Goal: Task Accomplishment & Management: Manage account settings

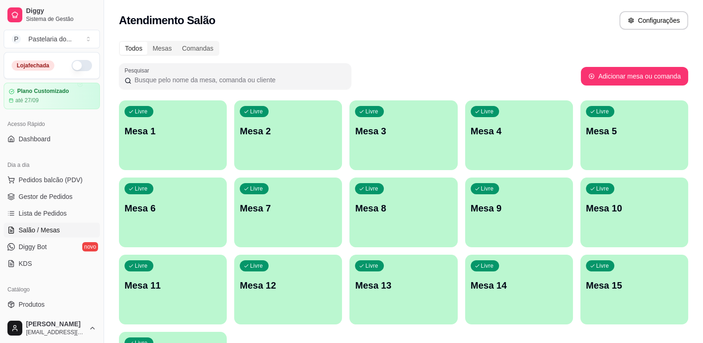
click at [72, 68] on button "button" at bounding box center [82, 65] width 20 height 11
click at [71, 68] on div "Loja fechada" at bounding box center [52, 65] width 80 height 11
click at [161, 113] on div "Livre Mesa 1" at bounding box center [173, 129] width 108 height 59
click at [602, 277] on div "Livre Mesa 15" at bounding box center [634, 283] width 108 height 59
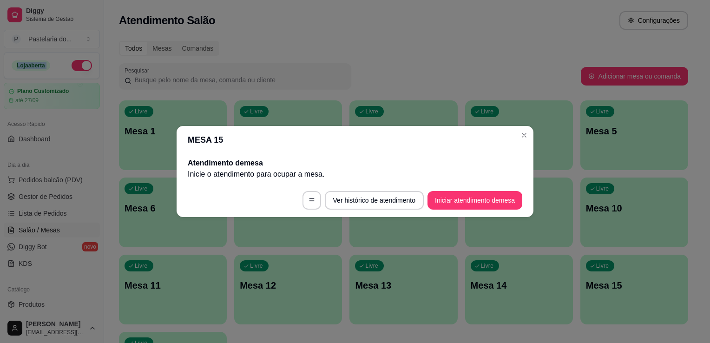
click at [461, 205] on button "Iniciar atendimento de mesa" at bounding box center [474, 200] width 95 height 19
click at [461, 205] on footer "Ver histórico de atendimento Iniciar atendimento de mesa" at bounding box center [354, 199] width 357 height 33
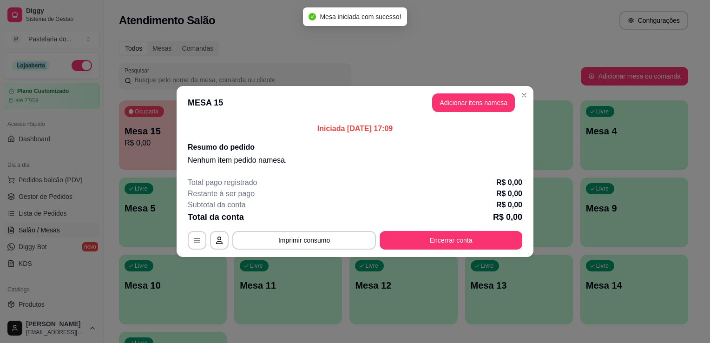
click at [476, 105] on button "Adicionar itens na mesa" at bounding box center [473, 102] width 83 height 19
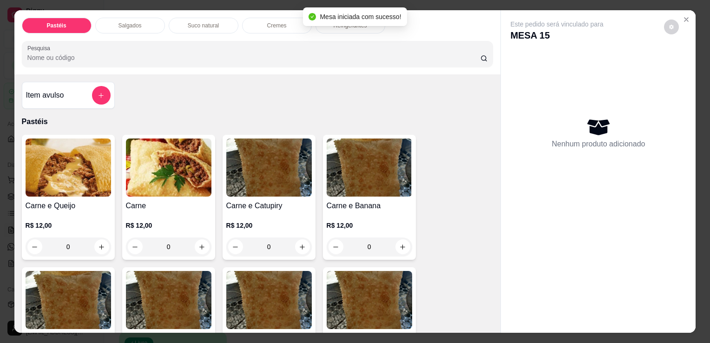
drag, startPoint x: 79, startPoint y: 222, endPoint x: 84, endPoint y: 222, distance: 5.1
click at [79, 222] on p "R$ 12,00" at bounding box center [68, 225] width 85 height 9
click at [94, 237] on div "0" at bounding box center [68, 246] width 85 height 19
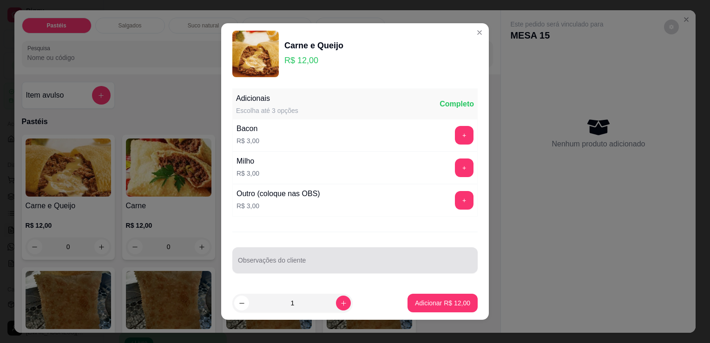
click at [264, 259] on div "Observações do cliente" at bounding box center [354, 260] width 245 height 26
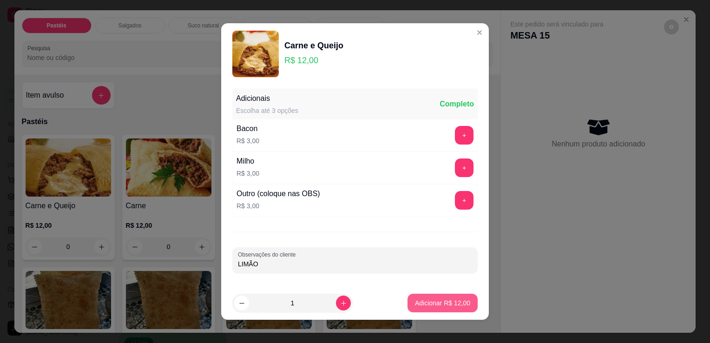
type input "LIMÃO"
click at [444, 304] on p "Adicionar R$ 12,00" at bounding box center [442, 302] width 55 height 9
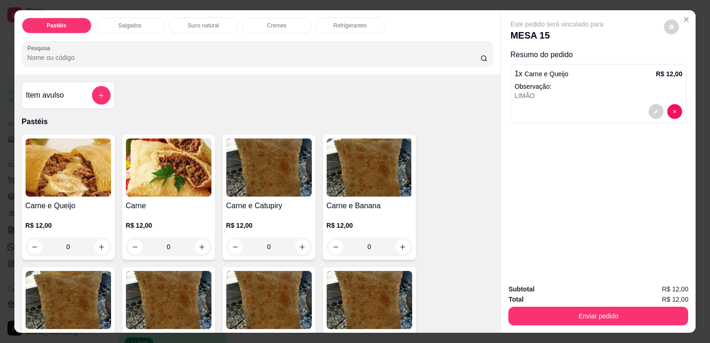
click at [199, 22] on p "Suco natural" at bounding box center [203, 25] width 31 height 7
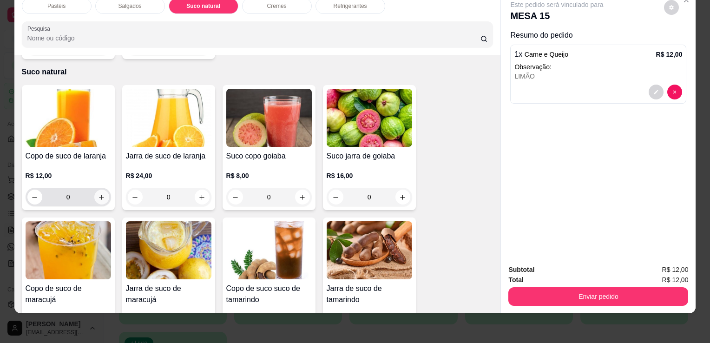
click at [95, 189] on button "increase-product-quantity" at bounding box center [101, 196] width 15 height 15
type input "1"
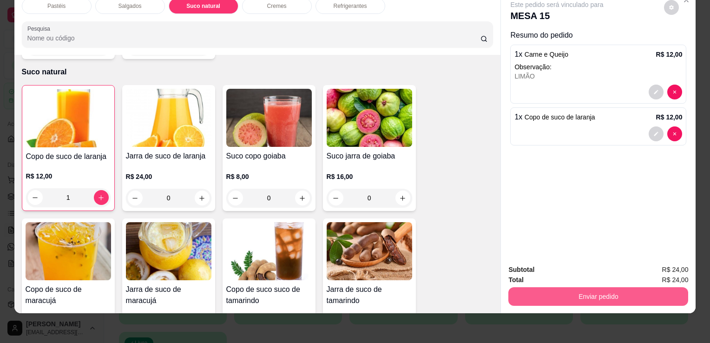
click at [528, 287] on button "Enviar pedido" at bounding box center [598, 296] width 180 height 19
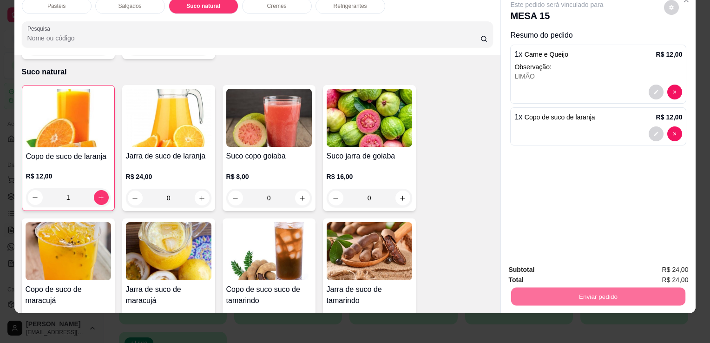
click at [652, 270] on button "Enviar pedido" at bounding box center [664, 267] width 52 height 18
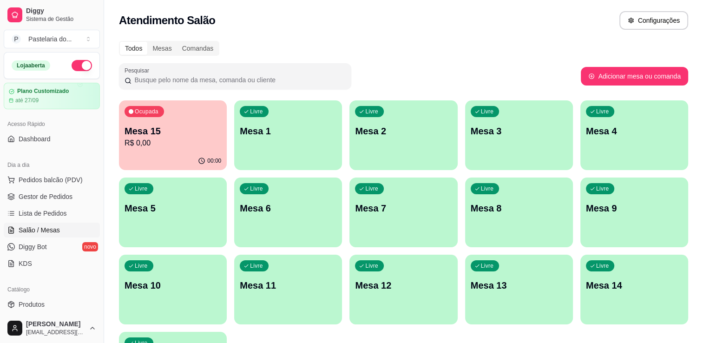
click at [139, 150] on div "Ocupada Mesa 15 R$ 0,00" at bounding box center [173, 126] width 108 height 52
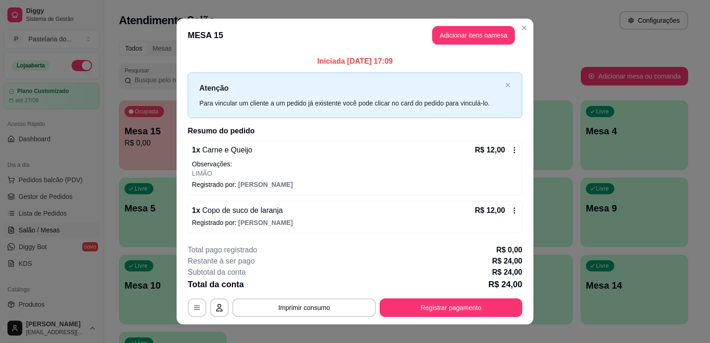
click at [439, 36] on button "Adicionar itens na mesa" at bounding box center [473, 35] width 83 height 19
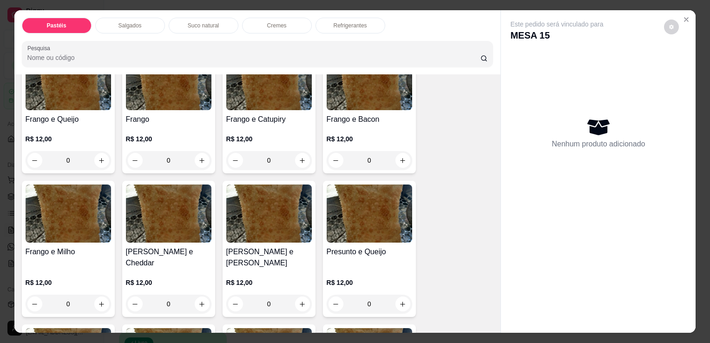
scroll to position [371, 0]
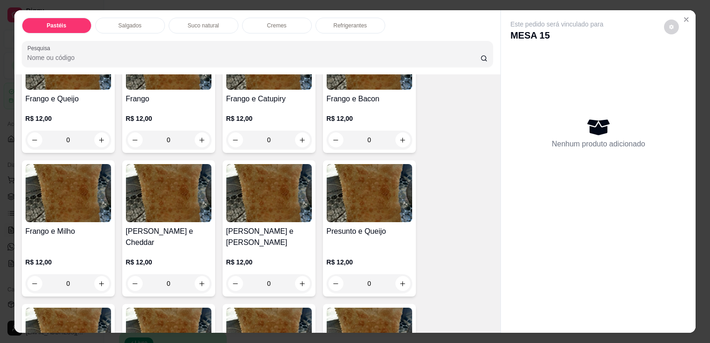
click at [91, 133] on div "0" at bounding box center [68, 139] width 85 height 19
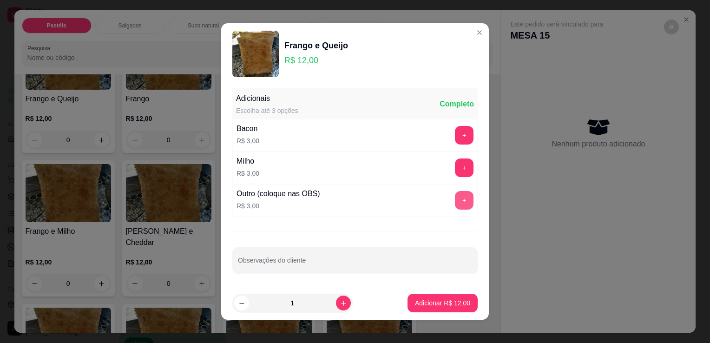
click at [456, 201] on button "+" at bounding box center [464, 200] width 19 height 19
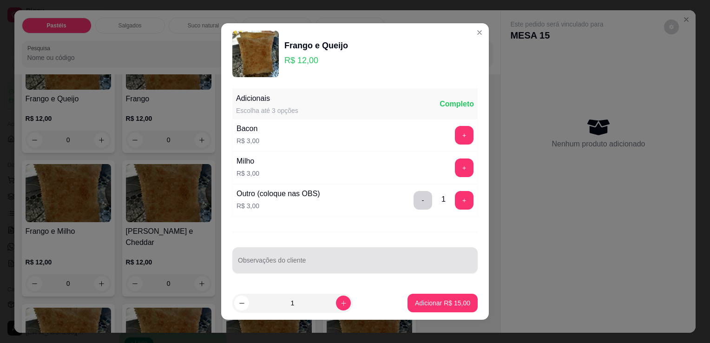
click at [323, 258] on div at bounding box center [355, 260] width 234 height 19
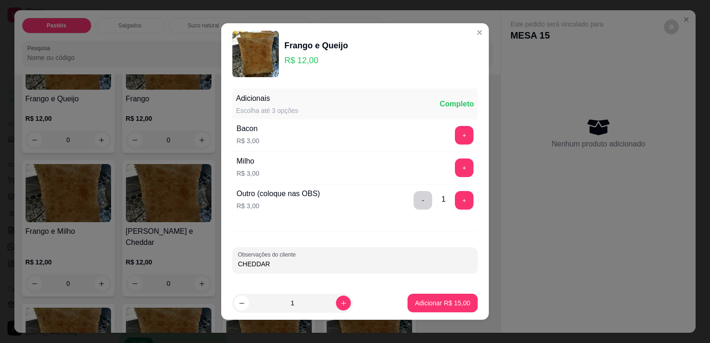
type input "CHEDDAR"
click at [425, 306] on p "Adicionar R$ 15,00" at bounding box center [442, 302] width 55 height 9
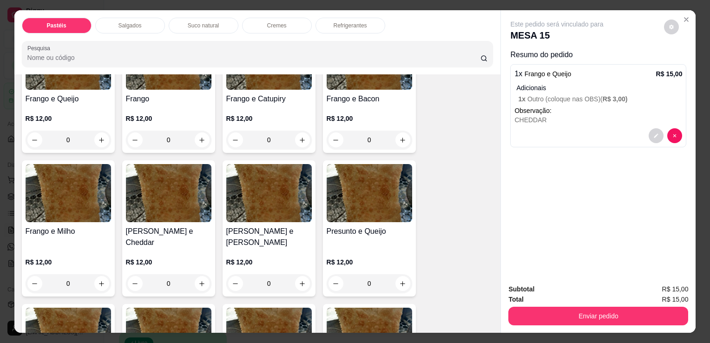
click at [342, 25] on p "Refrigerantes" at bounding box center [349, 25] width 33 height 7
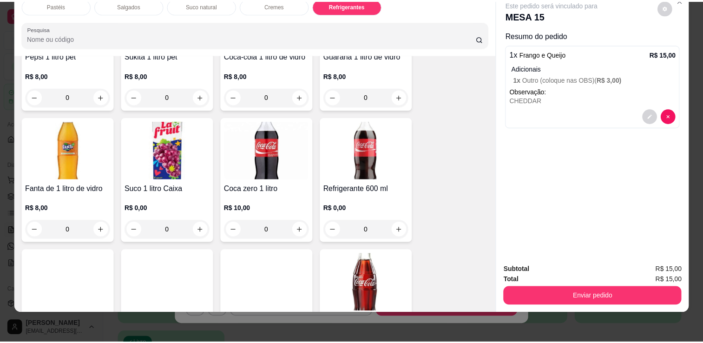
scroll to position [2517, 0]
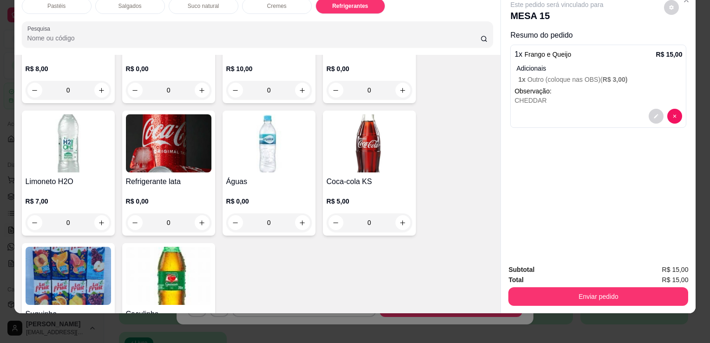
click at [165, 155] on div "Refrigerante lata R$ 0,00 0" at bounding box center [168, 173] width 93 height 125
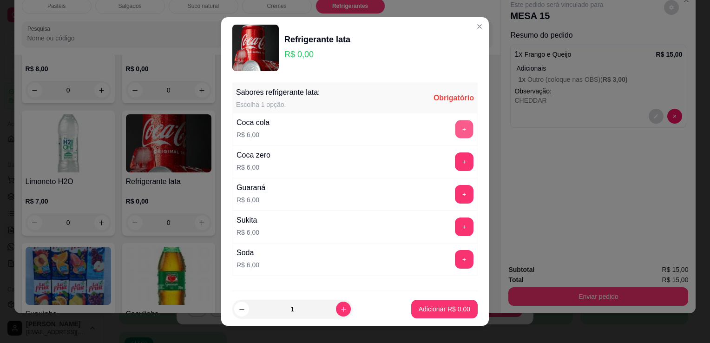
click at [455, 127] on button "+" at bounding box center [464, 129] width 18 height 18
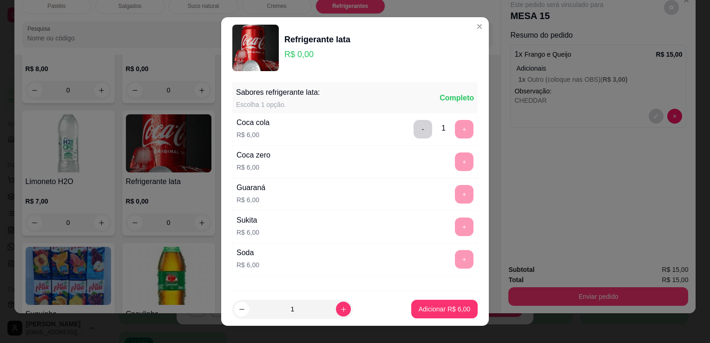
click at [423, 302] on button "Adicionar R$ 6,00" at bounding box center [444, 309] width 66 height 19
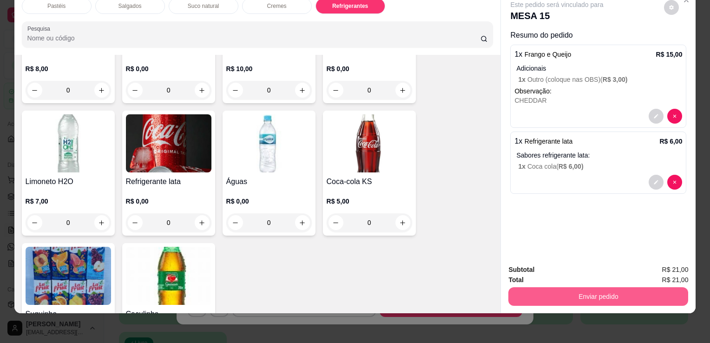
click at [558, 287] on button "Enviar pedido" at bounding box center [598, 296] width 180 height 19
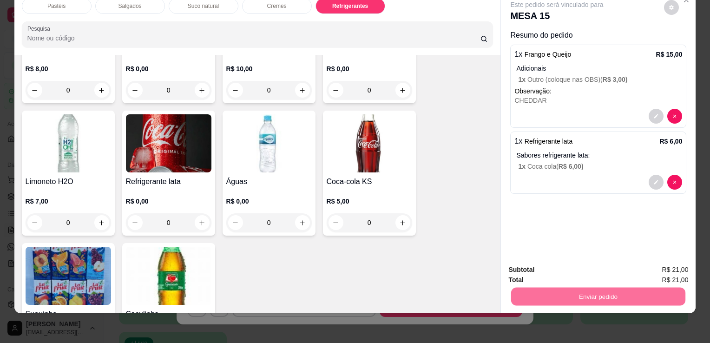
click at [661, 261] on button "Enviar pedido" at bounding box center [664, 267] width 52 height 18
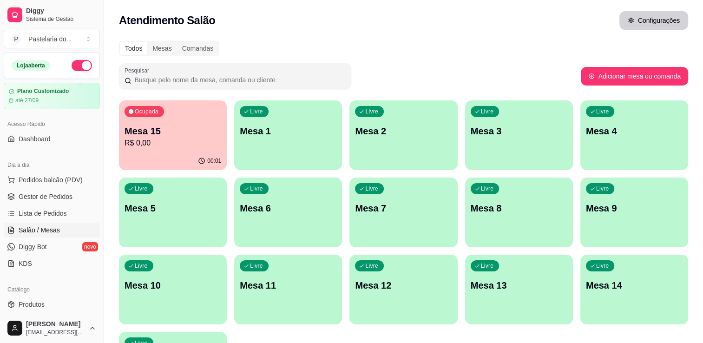
click at [645, 23] on button "Configurações" at bounding box center [653, 20] width 69 height 19
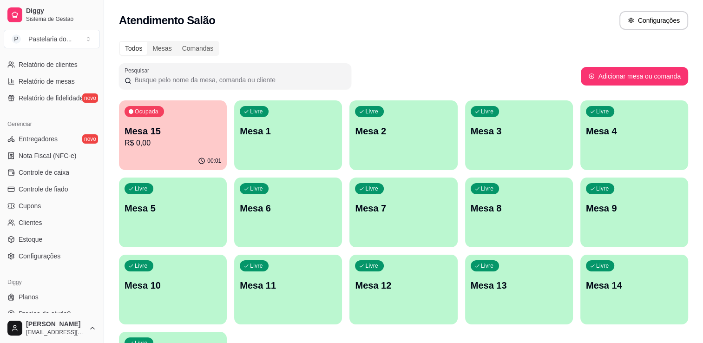
scroll to position [325, 0]
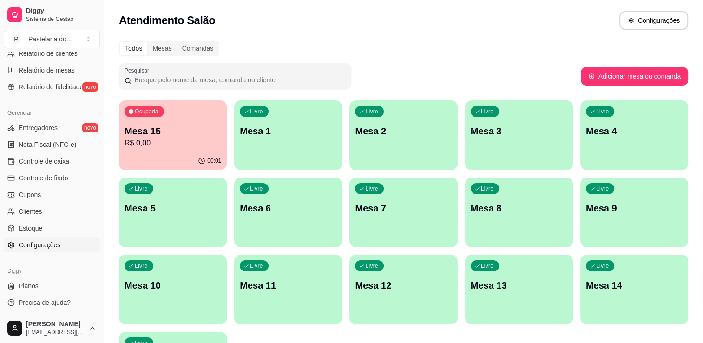
click at [33, 244] on span "Configurações" at bounding box center [40, 244] width 42 height 9
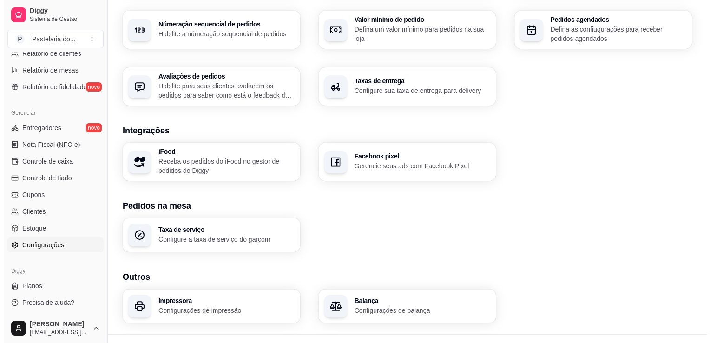
scroll to position [307, 0]
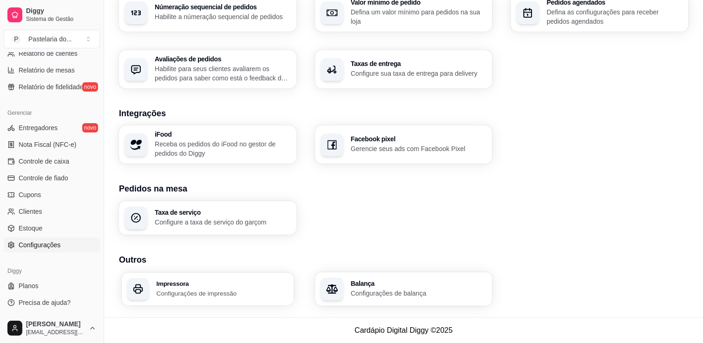
click at [262, 287] on div "Impressora Configurações de impressão" at bounding box center [222, 288] width 132 height 17
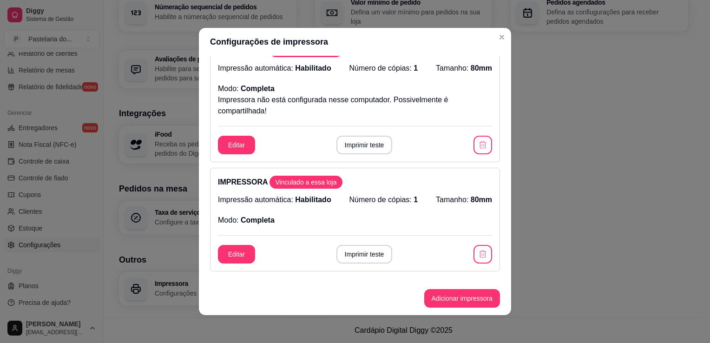
scroll to position [19, 0]
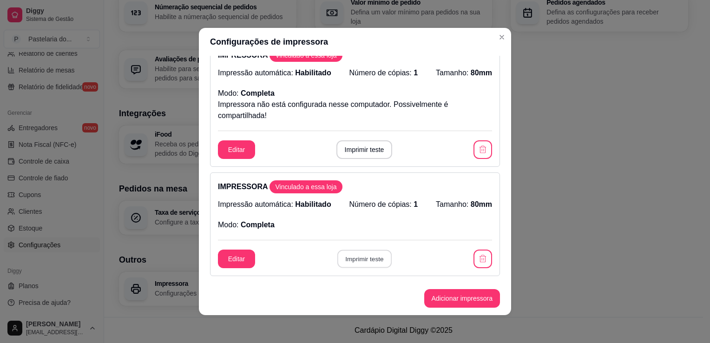
click at [370, 255] on button "Imprimir teste" at bounding box center [364, 259] width 54 height 18
click at [370, 255] on div "Editar Imprimir teste" at bounding box center [355, 258] width 274 height 19
click at [478, 254] on icon "button" at bounding box center [482, 258] width 9 height 9
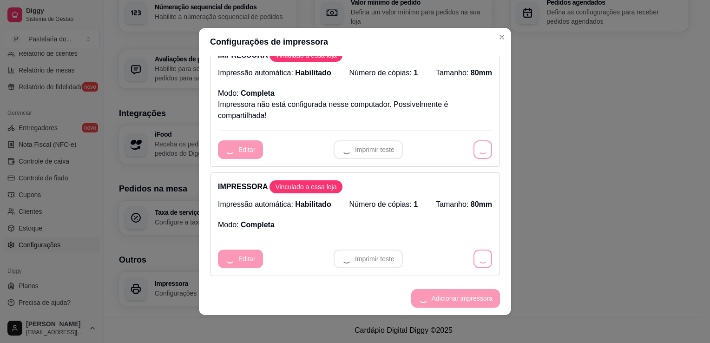
scroll to position [0, 0]
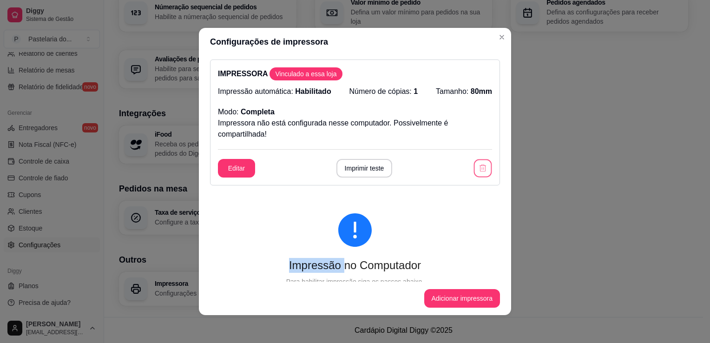
click at [476, 164] on button "button" at bounding box center [483, 168] width 18 height 18
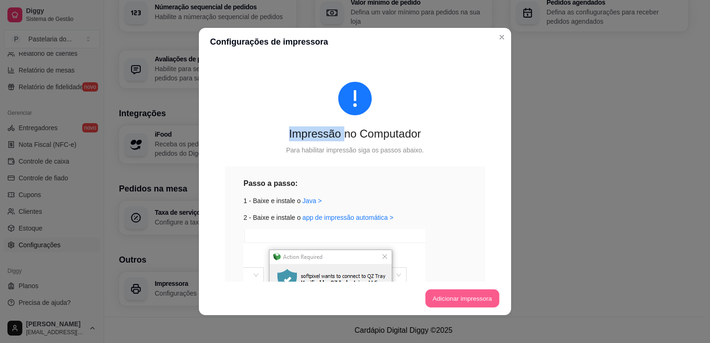
click at [438, 295] on button "Adicionar impressora" at bounding box center [462, 298] width 74 height 18
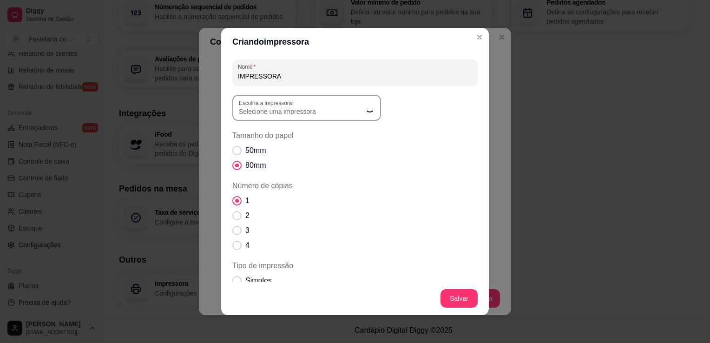
click at [295, 109] on span "Selecione uma impressora" at bounding box center [301, 111] width 124 height 9
click at [294, 114] on span "Selecione uma impressora" at bounding box center [301, 111] width 124 height 9
click at [297, 179] on span "ELGIN i7(USB) (Copiar 2)" at bounding box center [298, 179] width 119 height 9
type input "ELGIN i7(USB) (Copiar 2)"
select select "ELGIN i7(USB) (Copiar 2)"
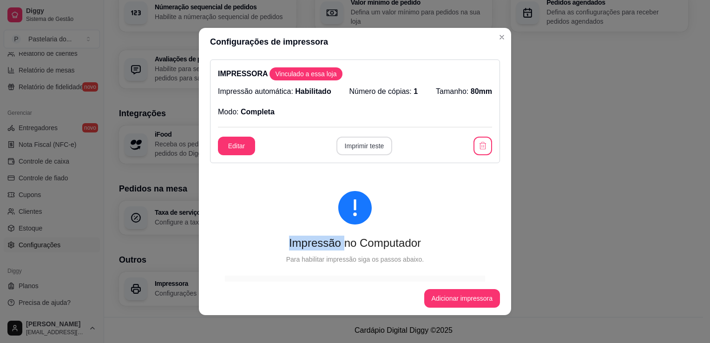
click at [373, 138] on button "Imprimir teste" at bounding box center [364, 146] width 56 height 19
click at [462, 298] on button "Adicionar impressora" at bounding box center [462, 298] width 76 height 19
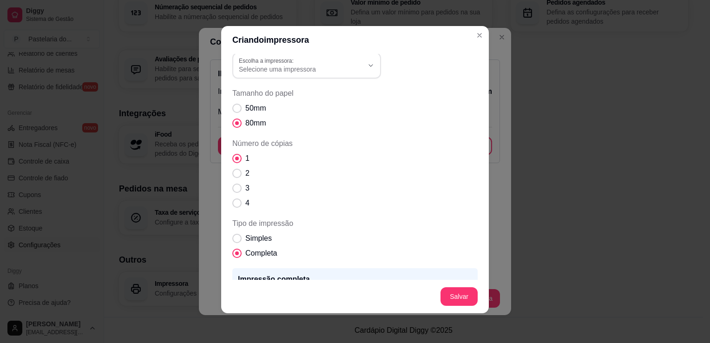
scroll to position [20, 0]
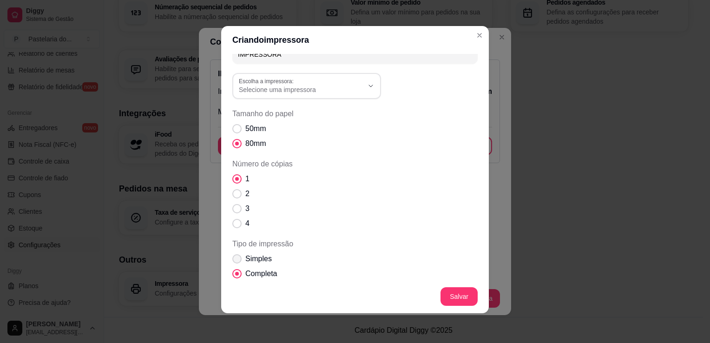
click at [257, 256] on span "Simples" at bounding box center [258, 258] width 26 height 11
click at [238, 261] on input "Simples" at bounding box center [235, 264] width 6 height 6
radio input "true"
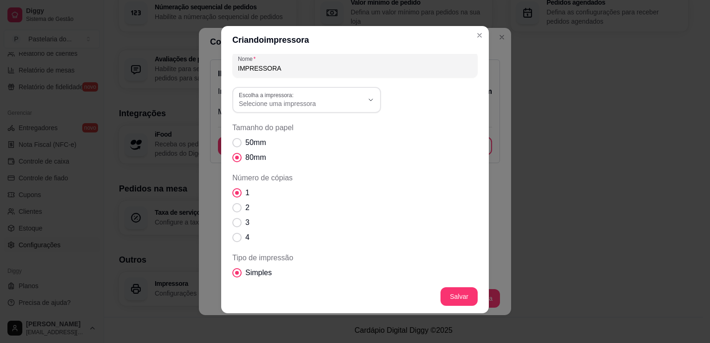
scroll to position [0, 0]
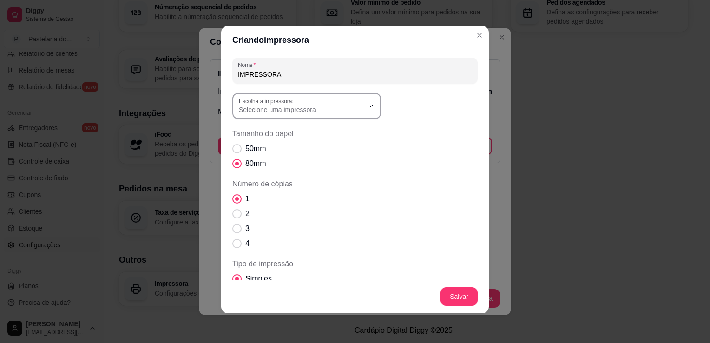
click at [284, 118] on button "Escolha a impressora: Selecione uma impressora" at bounding box center [306, 106] width 149 height 26
click at [292, 178] on span "ELGIN i7(USB) (Copiar 2)" at bounding box center [298, 177] width 119 height 9
type input "ELGIN i7(USB) (Copiar 2)"
select select "ELGIN i7(USB) (Copiar 2)"
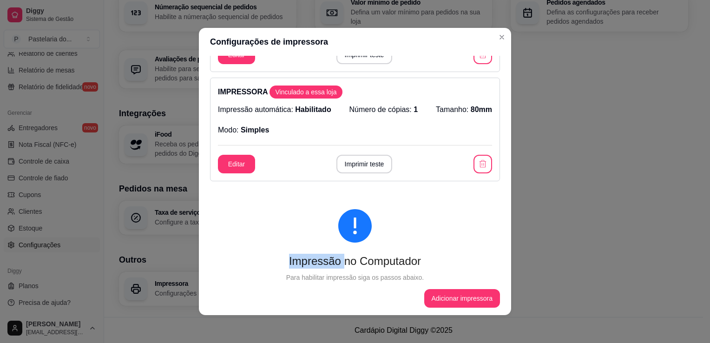
scroll to position [93, 0]
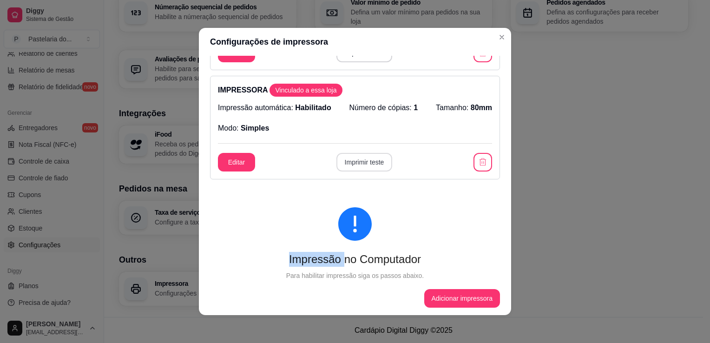
click at [372, 165] on button "Imprimir teste" at bounding box center [364, 162] width 56 height 19
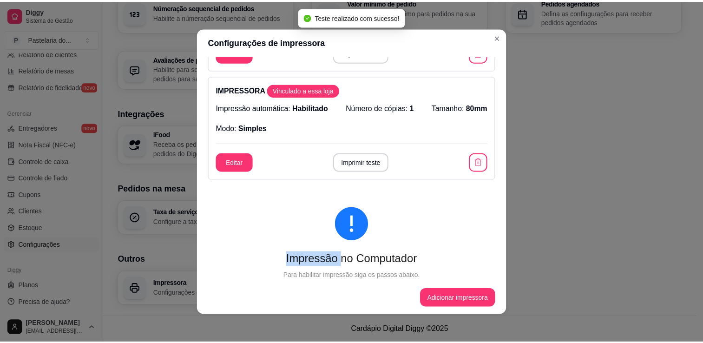
scroll to position [0, 0]
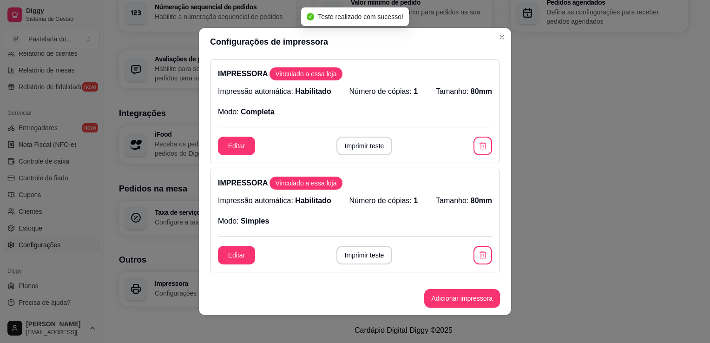
click at [360, 142] on button "Imprimir teste" at bounding box center [364, 146] width 56 height 19
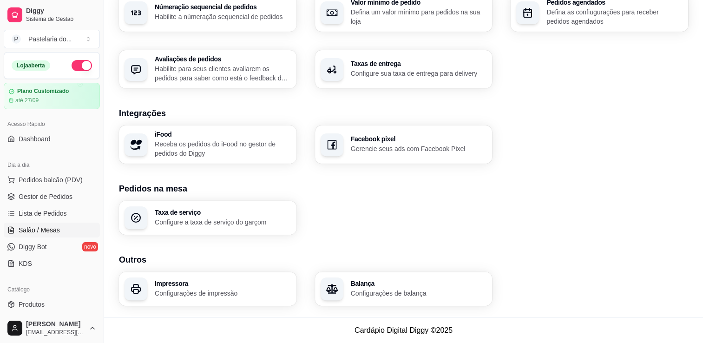
click at [43, 228] on span "Salão / Mesas" at bounding box center [39, 229] width 41 height 9
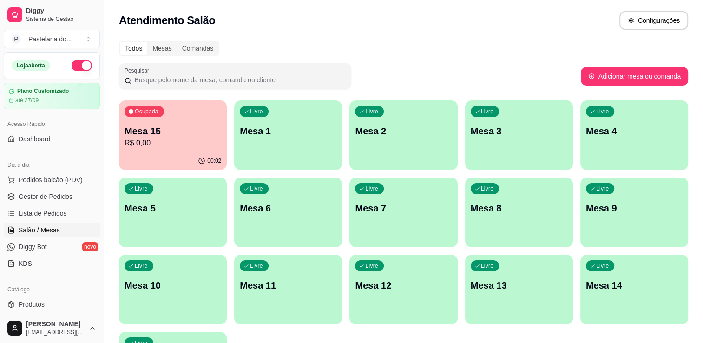
click at [255, 151] on div "Livre Mesa 1" at bounding box center [288, 129] width 108 height 59
click at [316, 218] on div "Livre Mesa 6" at bounding box center [288, 206] width 108 height 59
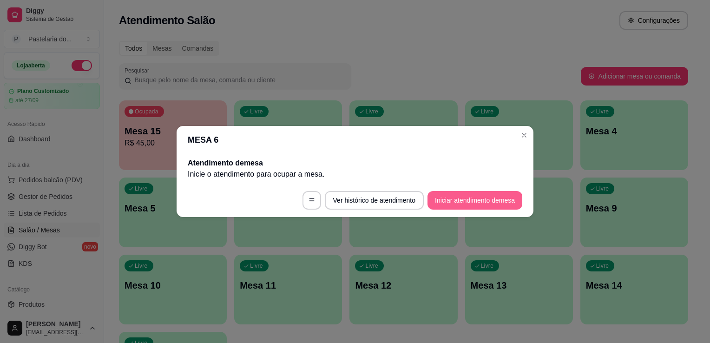
click at [492, 196] on button "Iniciar atendimento de mesa" at bounding box center [474, 200] width 95 height 19
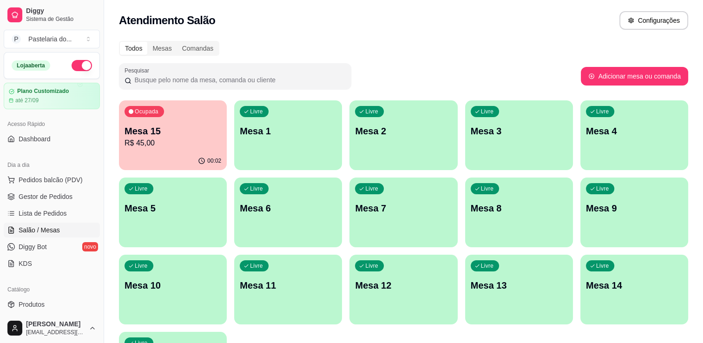
click at [278, 142] on div "Livre Mesa 1" at bounding box center [288, 129] width 108 height 59
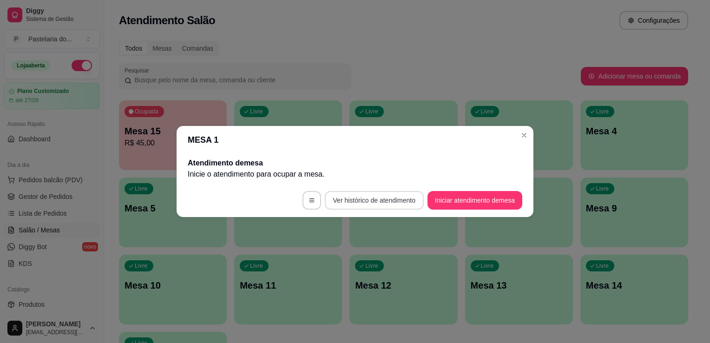
click at [436, 200] on button "Iniciar atendimento de mesa" at bounding box center [474, 200] width 95 height 19
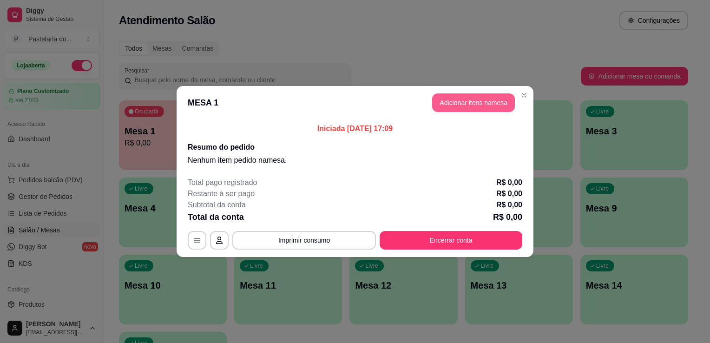
click at [467, 105] on button "Adicionar itens na mesa" at bounding box center [473, 102] width 83 height 19
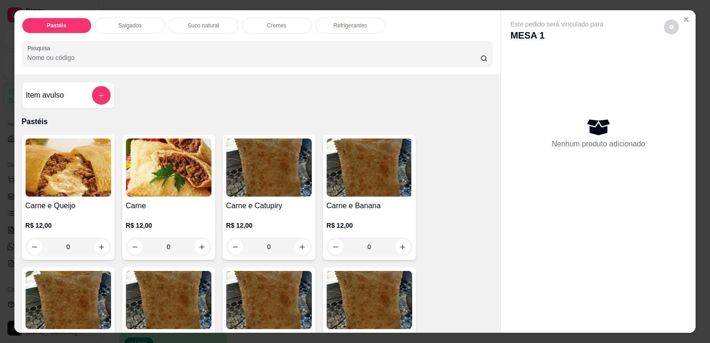
click at [143, 27] on div "Salgados" at bounding box center [130, 26] width 70 height 16
click at [56, 103] on div "Item avulso" at bounding box center [68, 95] width 93 height 27
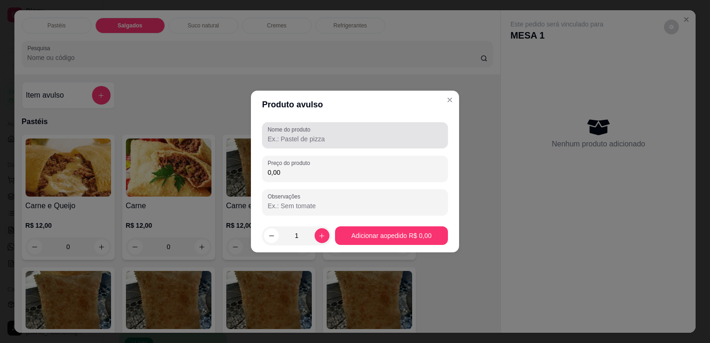
click at [302, 134] on div at bounding box center [354, 135] width 175 height 19
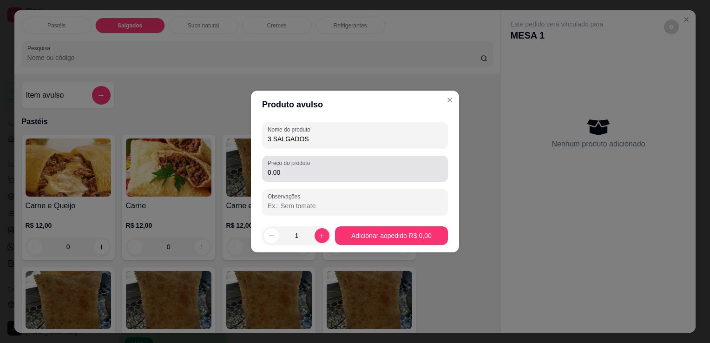
type input "3 SALGADOS"
click at [313, 173] on input "0,00" at bounding box center [354, 172] width 175 height 9
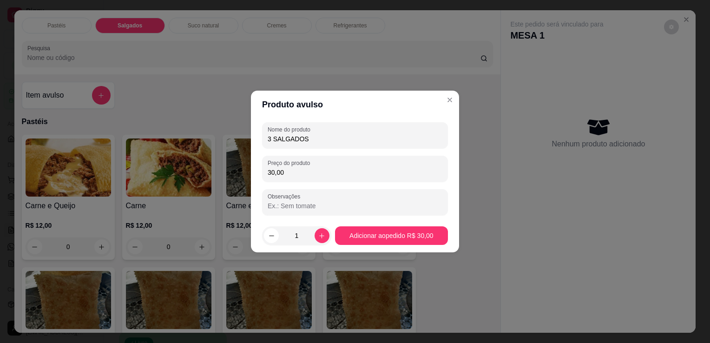
type input "30,00"
click at [427, 245] on footer "1 Adicionar ao pedido R$ 30,00" at bounding box center [355, 235] width 208 height 33
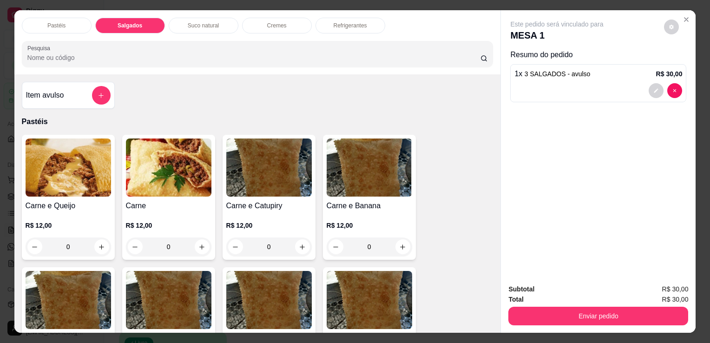
click at [334, 12] on div "Pastéis Salgados Suco natural Cremes Refrigerantes Pesquisa" at bounding box center [257, 42] width 486 height 64
click at [334, 18] on div "Refrigerantes" at bounding box center [350, 26] width 70 height 16
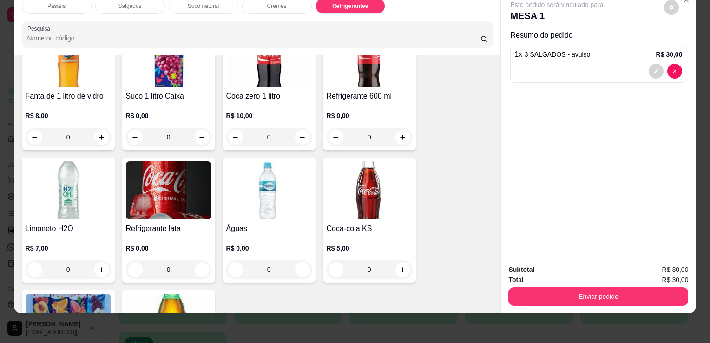
scroll to position [2470, 0]
click at [364, 183] on img at bounding box center [368, 190] width 85 height 58
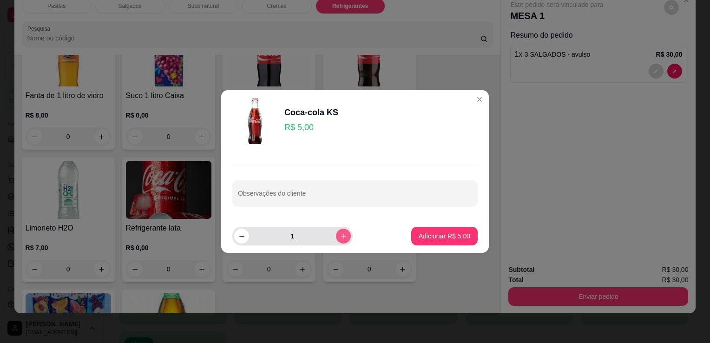
click at [339, 237] on button "increase-product-quantity" at bounding box center [343, 235] width 15 height 15
type input "2"
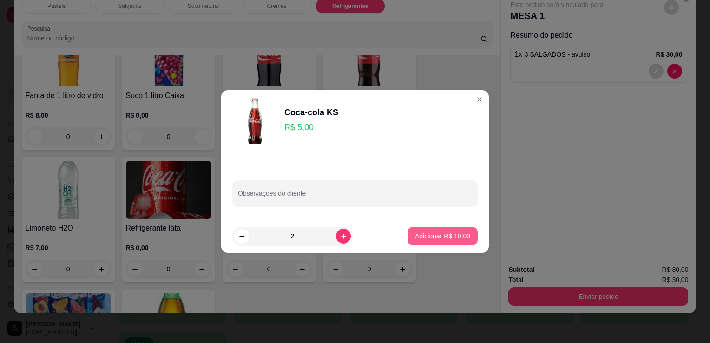
click at [415, 237] on p "Adicionar R$ 10,00" at bounding box center [442, 235] width 55 height 9
type input "2"
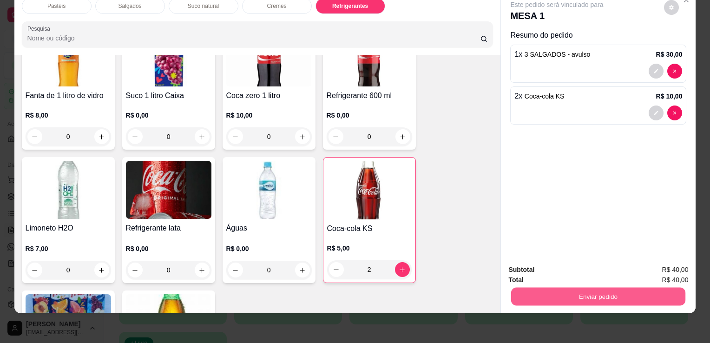
click at [549, 291] on button "Enviar pedido" at bounding box center [598, 296] width 174 height 18
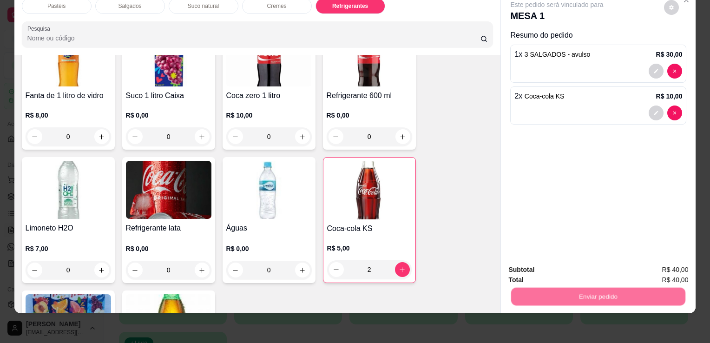
click at [656, 270] on button "Enviar pedido" at bounding box center [663, 266] width 51 height 17
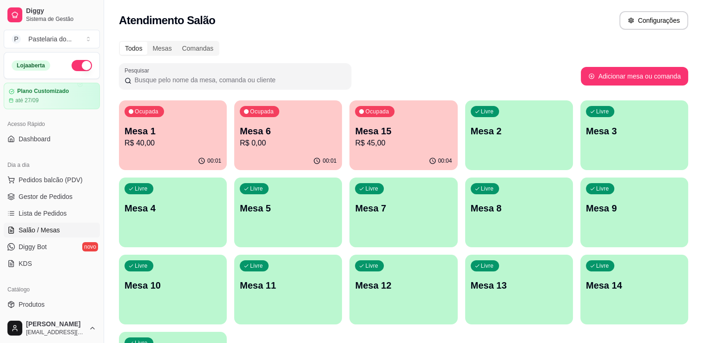
click at [256, 142] on p "R$ 0,00" at bounding box center [288, 142] width 97 height 11
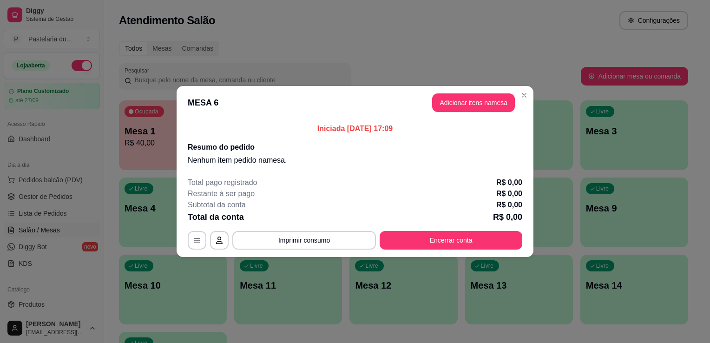
drag, startPoint x: 464, startPoint y: 89, endPoint x: 465, endPoint y: 94, distance: 5.6
click at [465, 91] on header "MESA 6 Adicionar itens na mesa" at bounding box center [354, 102] width 357 height 33
click at [466, 98] on button "Adicionar itens na mesa" at bounding box center [473, 103] width 80 height 18
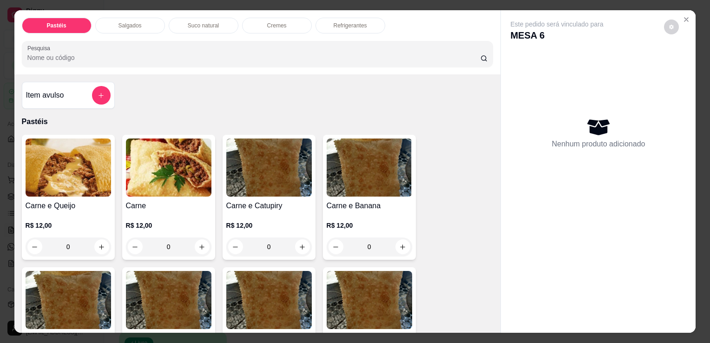
click at [92, 86] on div at bounding box center [101, 95] width 19 height 19
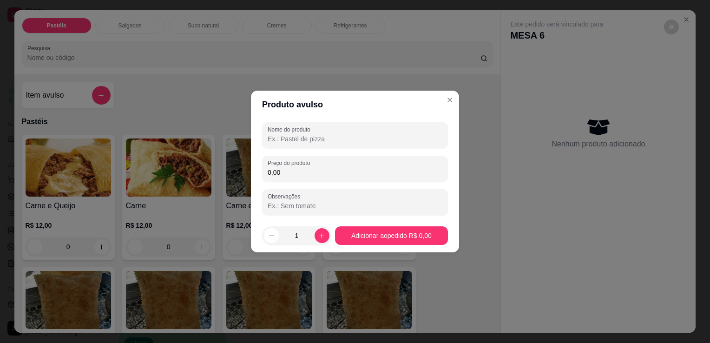
click at [304, 139] on input "Nome do produto" at bounding box center [354, 138] width 175 height 9
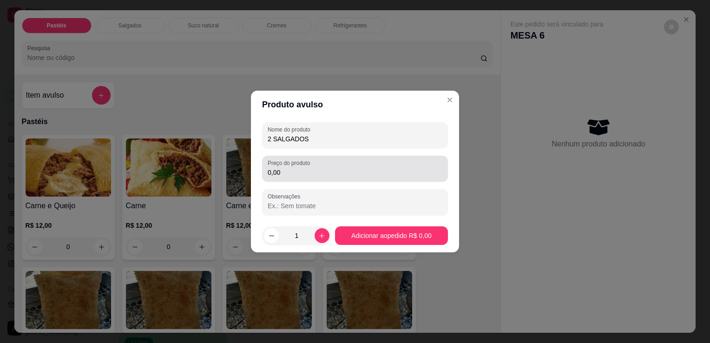
type input "2 SALGADOS"
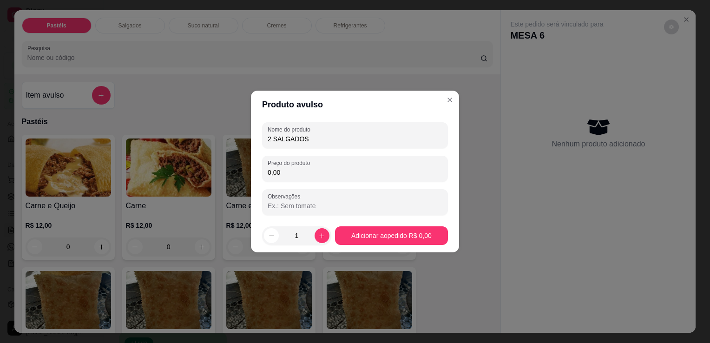
click at [301, 176] on input "0,00" at bounding box center [354, 172] width 175 height 9
type input "20,00"
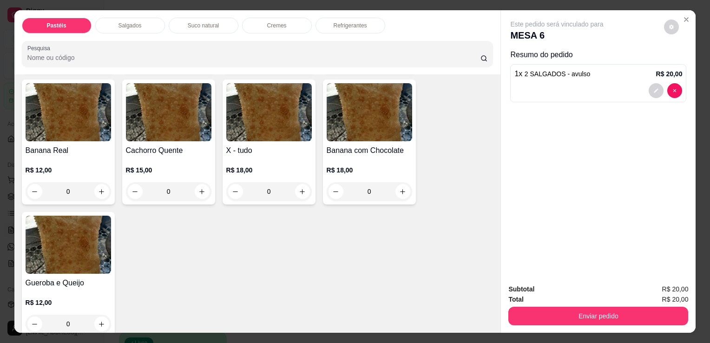
scroll to position [697, 0]
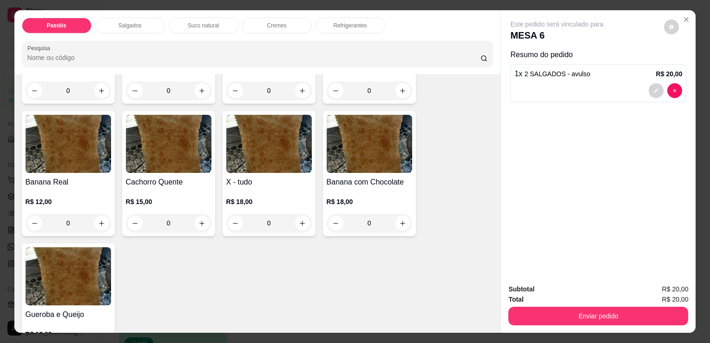
click at [305, 214] on div "0" at bounding box center [268, 223] width 85 height 19
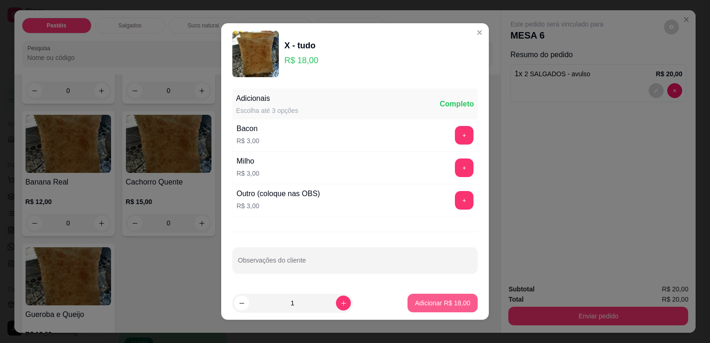
click at [415, 305] on p "Adicionar R$ 18,00" at bounding box center [442, 302] width 55 height 9
type input "1"
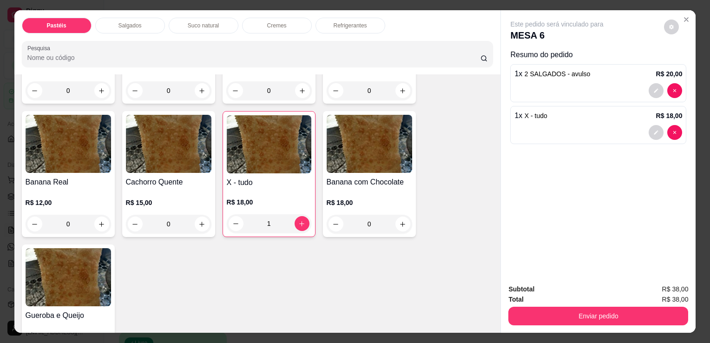
click at [202, 22] on p "Suco natural" at bounding box center [203, 25] width 31 height 7
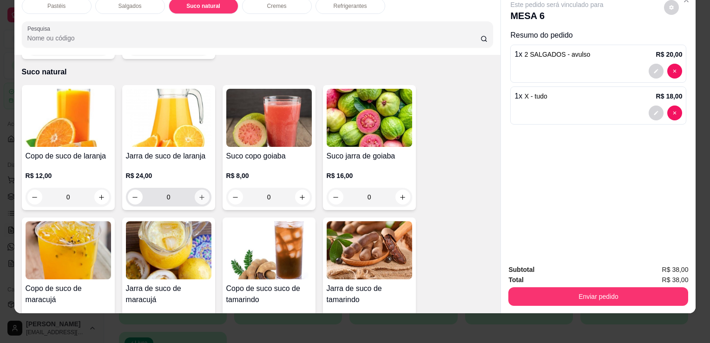
click at [198, 194] on icon "increase-product-quantity" at bounding box center [201, 197] width 7 height 7
type input "1"
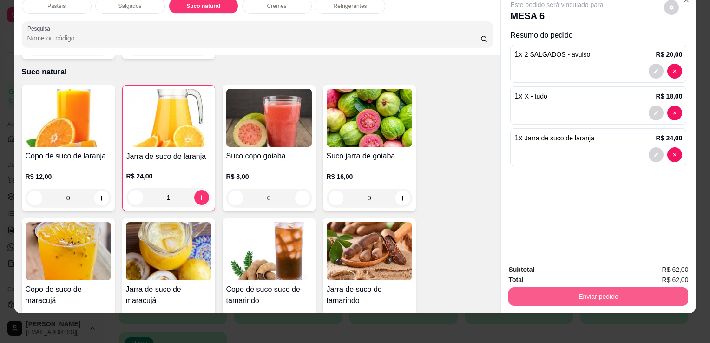
click at [581, 289] on button "Enviar pedido" at bounding box center [598, 296] width 180 height 19
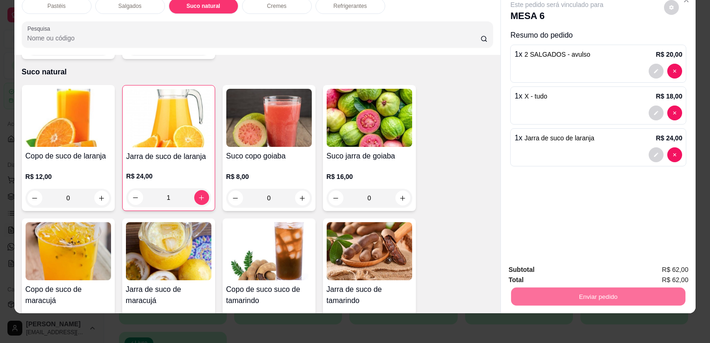
click at [658, 269] on button "Enviar pedido" at bounding box center [663, 266] width 51 height 17
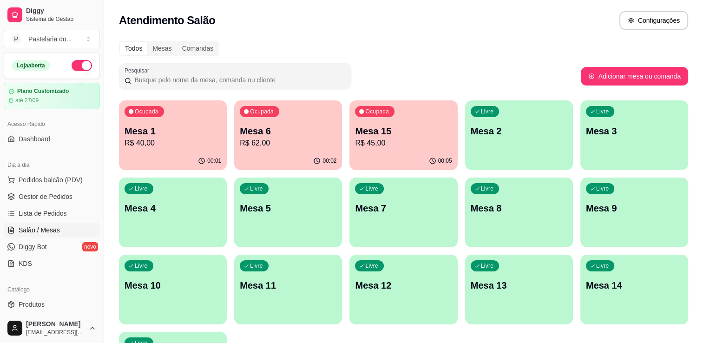
click at [386, 143] on p "R$ 45,00" at bounding box center [403, 142] width 97 height 11
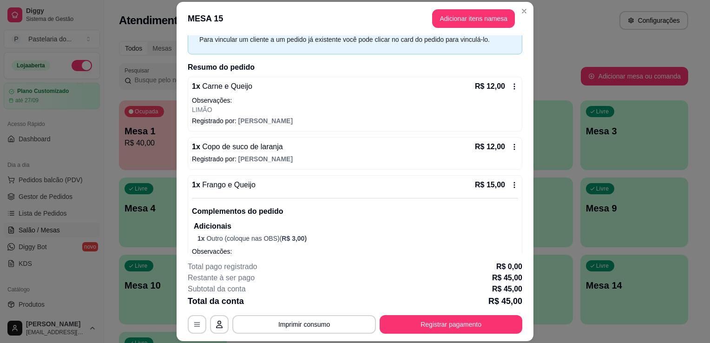
scroll to position [168, 0]
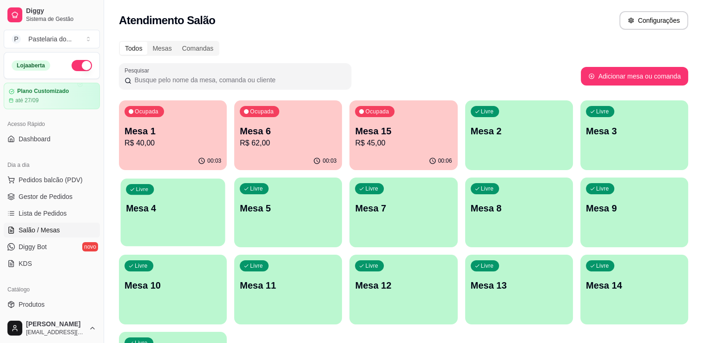
click at [196, 196] on div "Livre Mesa 4" at bounding box center [172, 206] width 104 height 57
drag, startPoint x: 52, startPoint y: 196, endPoint x: 52, endPoint y: 189, distance: 7.0
click at [52, 196] on span "Gestor de Pedidos" at bounding box center [46, 196] width 54 height 9
click at [52, 179] on span "Pedidos balcão (PDV)" at bounding box center [51, 179] width 64 height 9
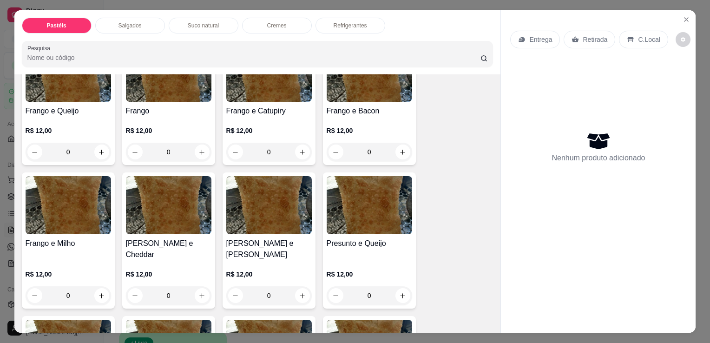
scroll to position [325, 0]
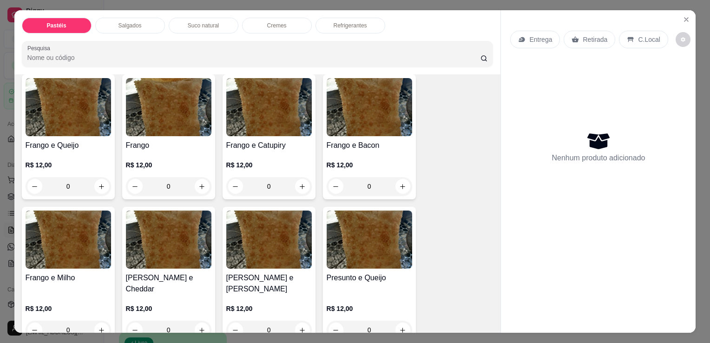
click at [87, 142] on h4 "Frango e Queijo" at bounding box center [68, 145] width 85 height 11
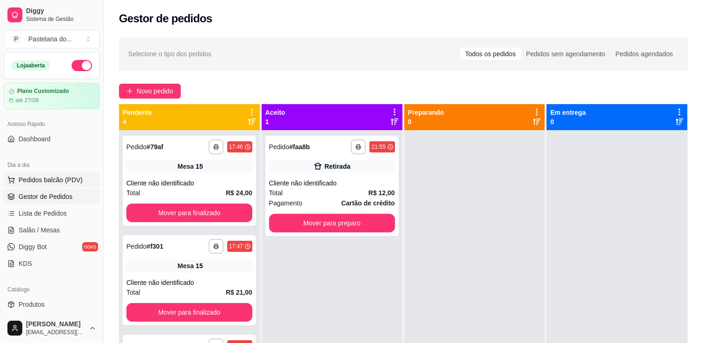
click at [60, 175] on span "Pedidos balcão (PDV)" at bounding box center [51, 179] width 64 height 9
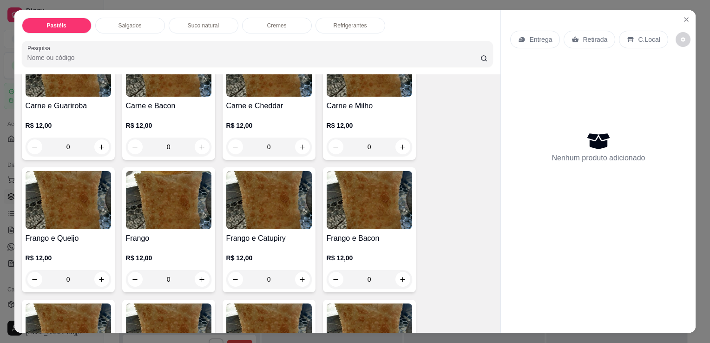
scroll to position [371, 0]
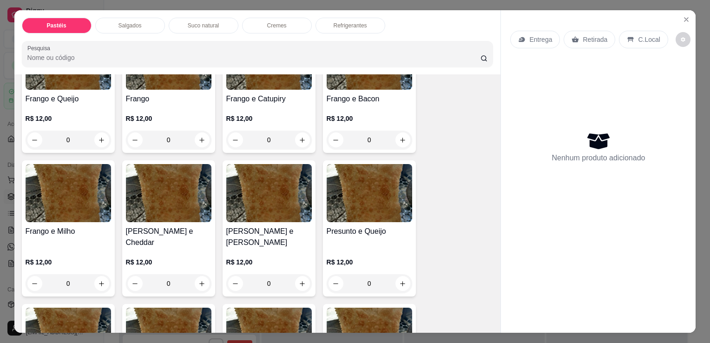
click at [96, 137] on div "0" at bounding box center [68, 139] width 85 height 19
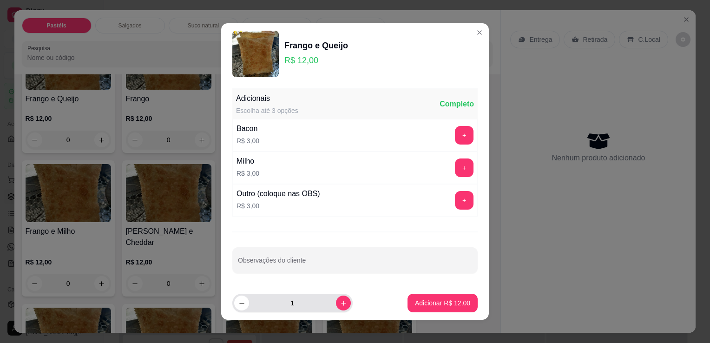
click at [319, 302] on input "1" at bounding box center [292, 302] width 87 height 19
click at [340, 300] on icon "increase-product-quantity" at bounding box center [343, 303] width 7 height 7
type input "2"
click at [415, 303] on p "Adicionar R$ 24,00" at bounding box center [442, 302] width 55 height 9
type input "2"
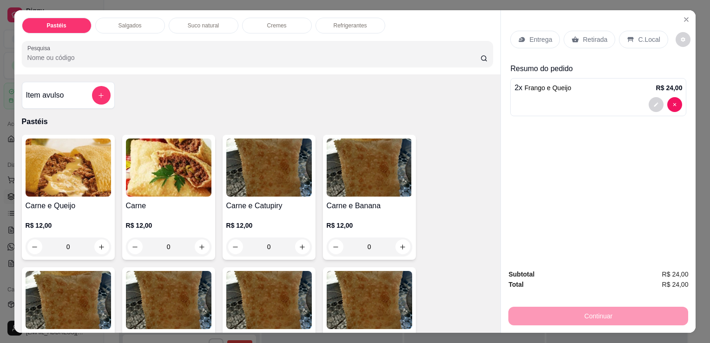
scroll to position [0, 0]
click at [73, 90] on div "Item avulso" at bounding box center [68, 95] width 85 height 19
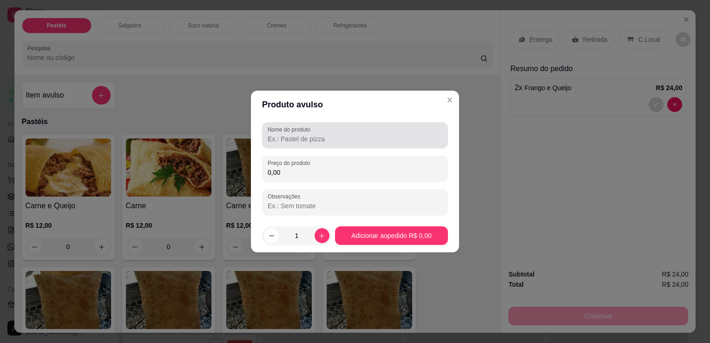
click at [286, 146] on div "Nome do produto" at bounding box center [355, 135] width 186 height 26
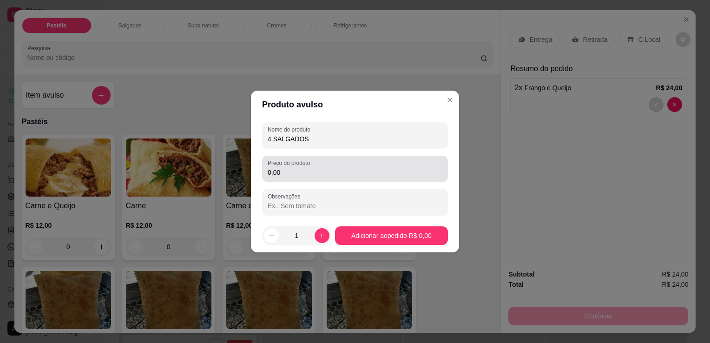
type input "4 SALGADOS"
click at [296, 169] on input "0,00" at bounding box center [354, 172] width 175 height 9
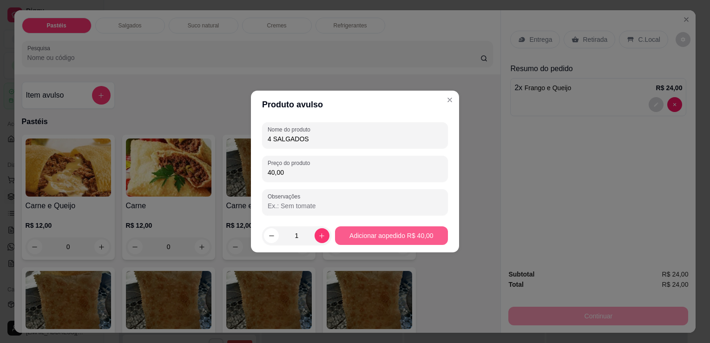
type input "40,00"
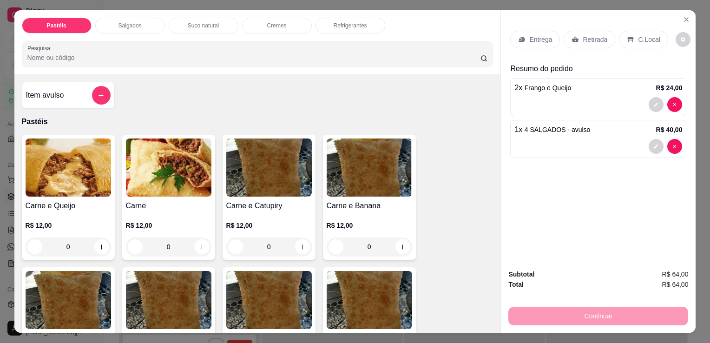
click at [589, 39] on p "Retirada" at bounding box center [594, 39] width 25 height 9
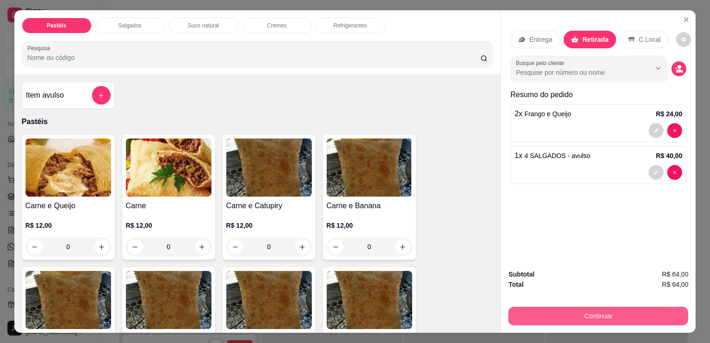
click at [557, 307] on button "Continuar" at bounding box center [598, 315] width 180 height 19
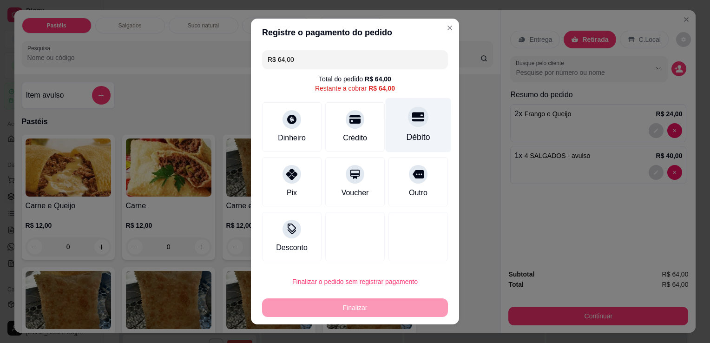
drag, startPoint x: 430, startPoint y: 129, endPoint x: 423, endPoint y: 131, distance: 7.2
click at [428, 129] on div "Débito" at bounding box center [417, 125] width 65 height 54
type input "R$ 0,00"
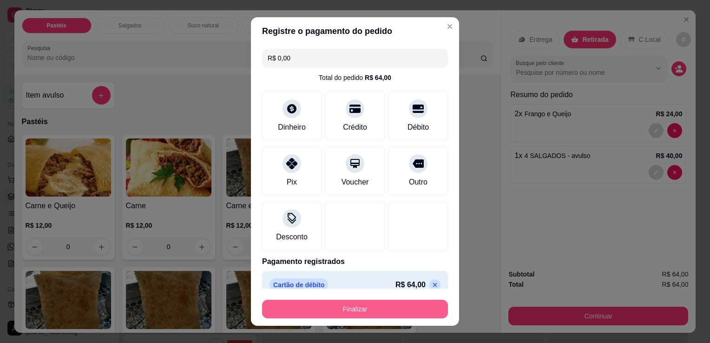
click at [370, 304] on button "Finalizar" at bounding box center [355, 309] width 186 height 19
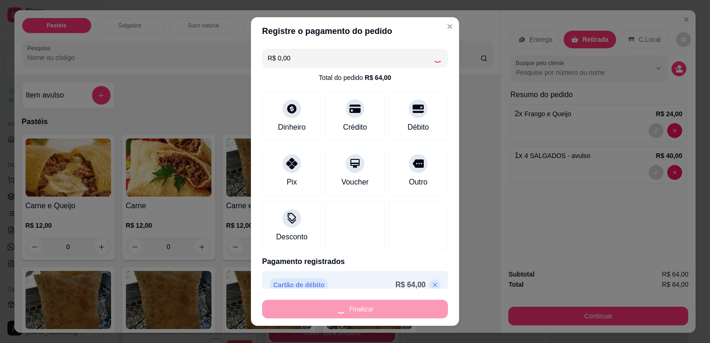
type input "0"
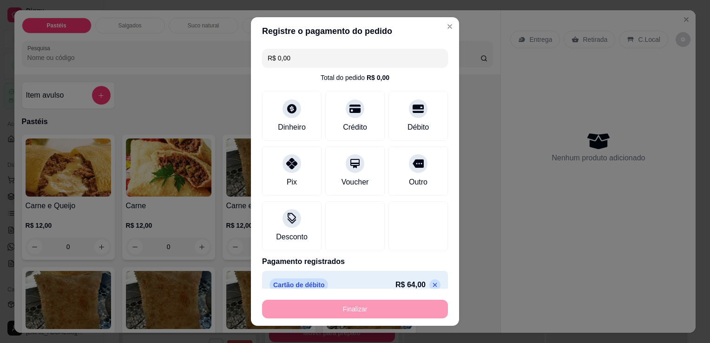
type input "-R$ 64,00"
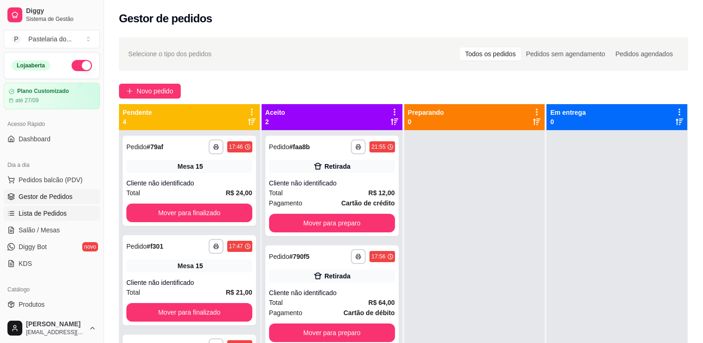
click at [54, 208] on span "Lista de Pedidos" at bounding box center [43, 212] width 48 height 9
click at [52, 231] on span "Salão / Mesas" at bounding box center [39, 229] width 41 height 9
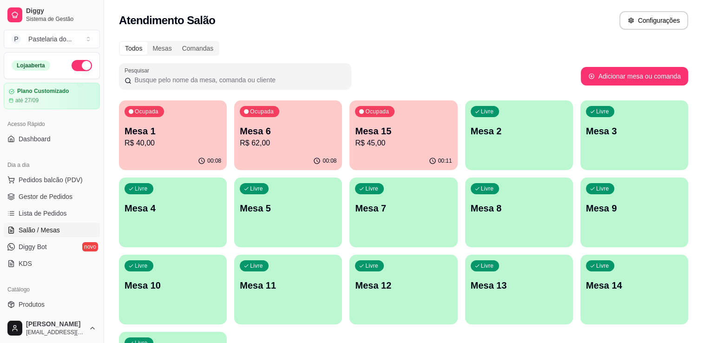
click at [185, 140] on p "R$ 40,00" at bounding box center [172, 142] width 97 height 11
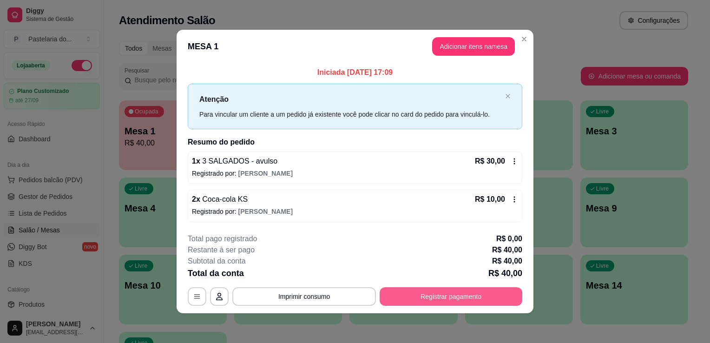
click at [423, 299] on button "Registrar pagamento" at bounding box center [450, 296] width 143 height 19
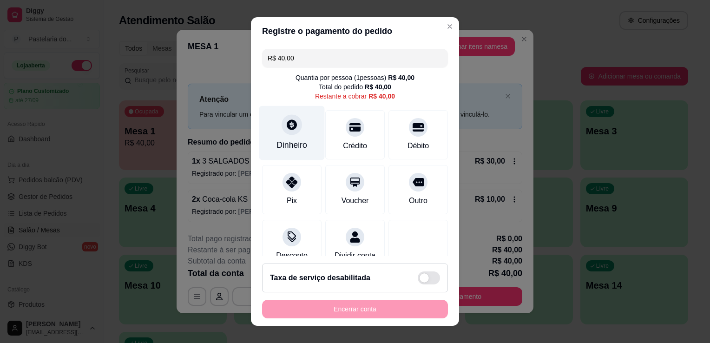
click at [289, 133] on div at bounding box center [291, 124] width 20 height 20
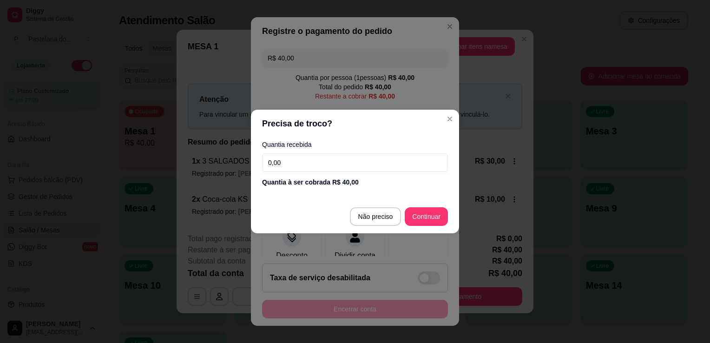
click at [317, 168] on input "0,00" at bounding box center [355, 162] width 186 height 19
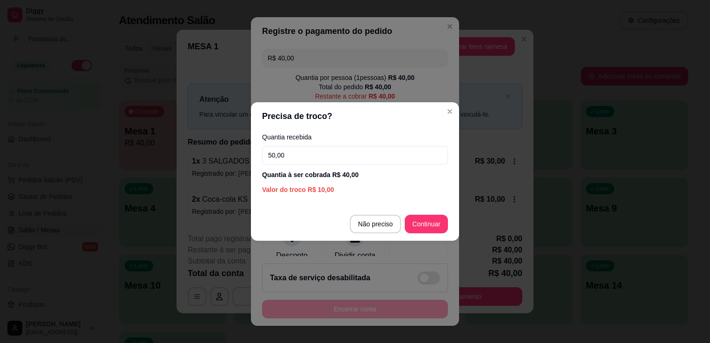
type input "50,00"
click at [436, 233] on footer "Não preciso Continuar" at bounding box center [355, 223] width 208 height 33
click at [434, 200] on section "Precisa de troco? Quantia recebida 50,00 Quantia à ser cobrada R$ 40,00 Valor d…" at bounding box center [355, 171] width 208 height 138
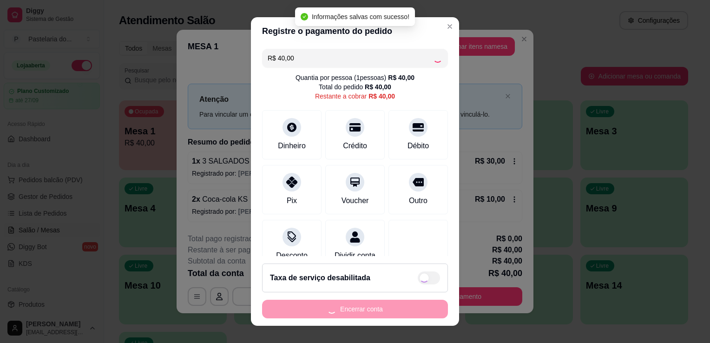
type input "R$ 0,00"
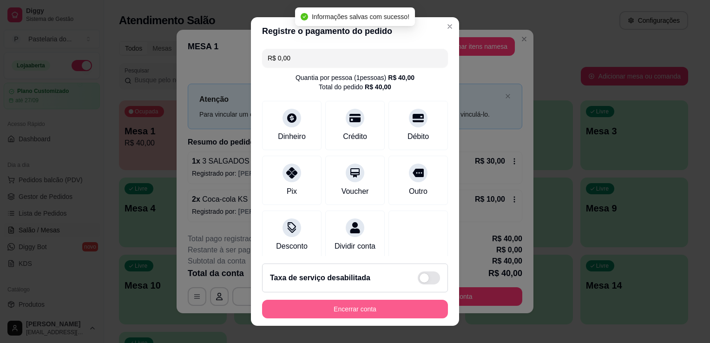
click at [409, 311] on button "Encerrar conta" at bounding box center [355, 309] width 186 height 19
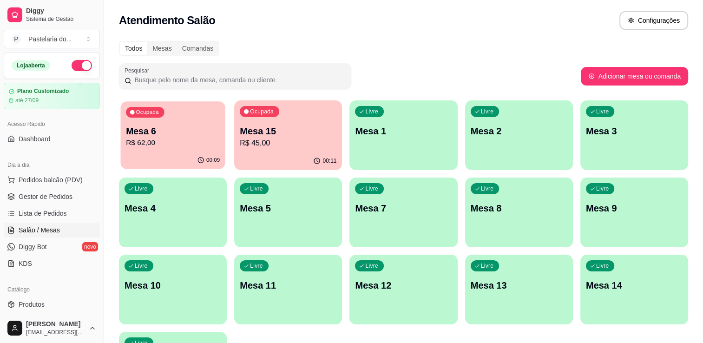
click at [161, 145] on p "R$ 62,00" at bounding box center [173, 142] width 94 height 11
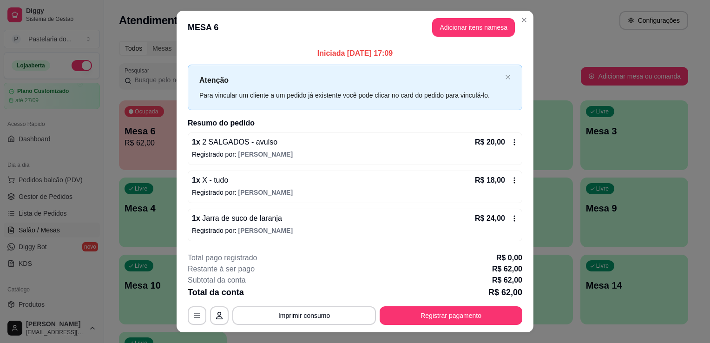
scroll to position [18, 0]
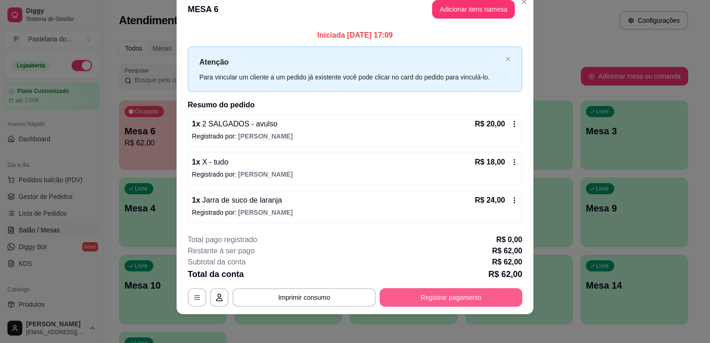
click at [423, 298] on button "Registrar pagamento" at bounding box center [450, 297] width 143 height 19
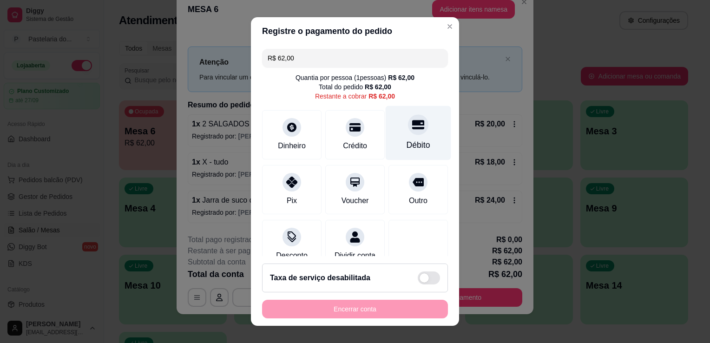
click at [397, 136] on div "Débito" at bounding box center [417, 133] width 65 height 54
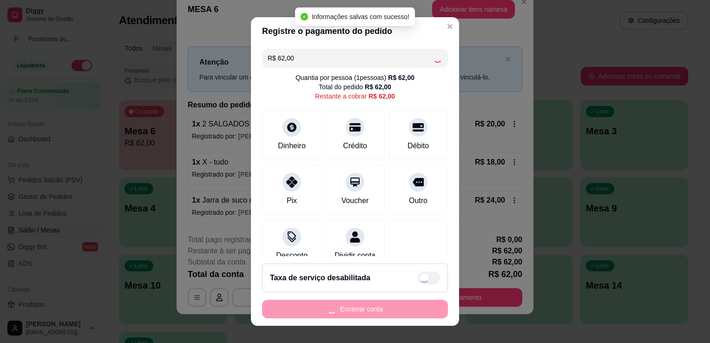
type input "R$ 0,00"
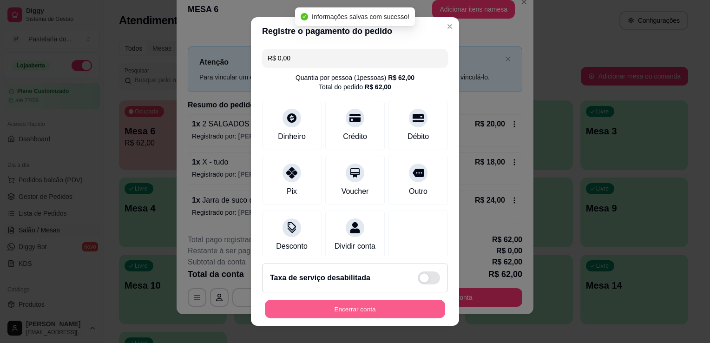
click at [353, 306] on button "Encerrar conta" at bounding box center [355, 309] width 180 height 18
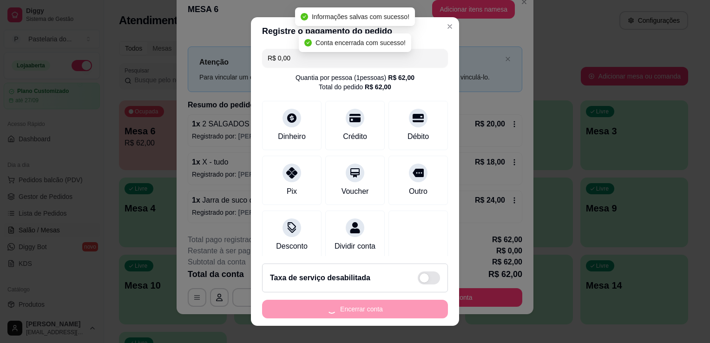
scroll to position [0, 0]
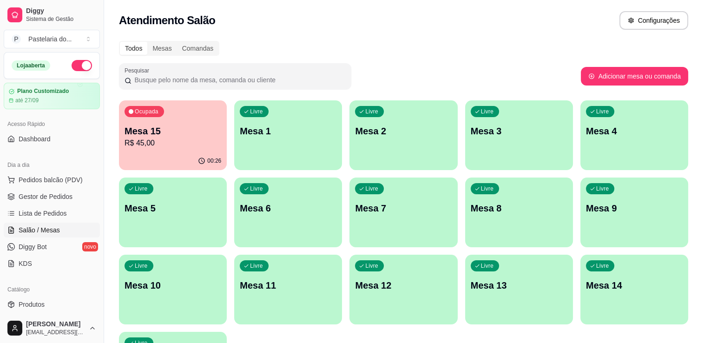
click at [613, 132] on p "Mesa 4" at bounding box center [634, 130] width 97 height 13
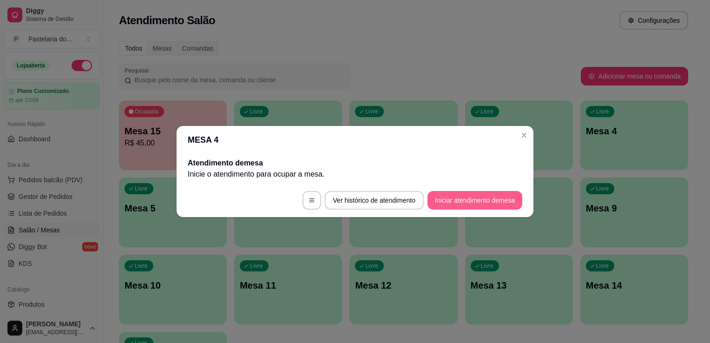
click at [459, 201] on button "Iniciar atendimento de mesa" at bounding box center [474, 200] width 95 height 19
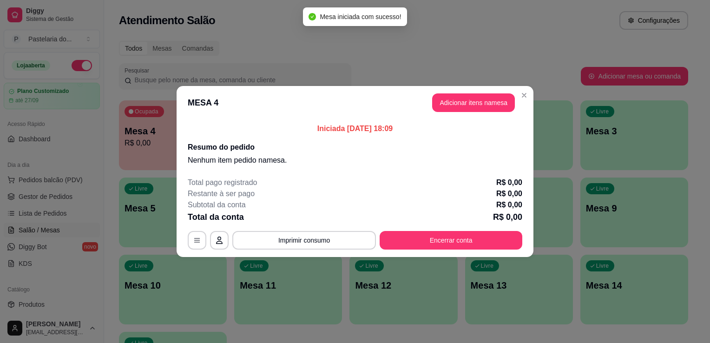
click at [469, 101] on button "Adicionar itens na mesa" at bounding box center [473, 102] width 83 height 19
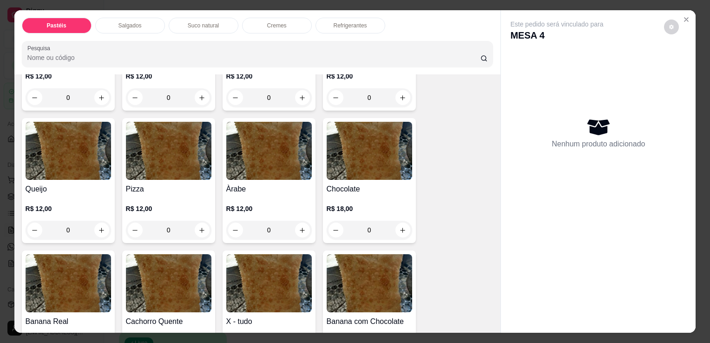
scroll to position [697, 0]
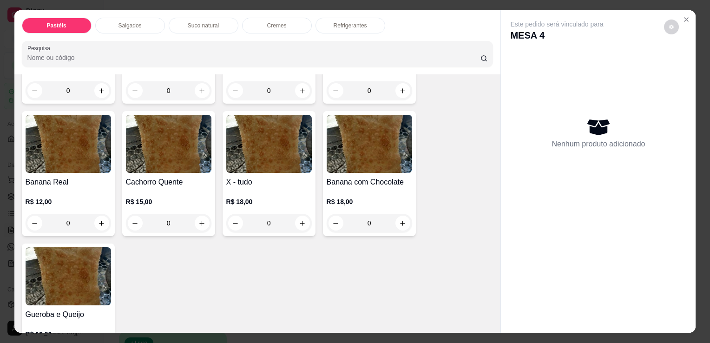
click at [190, 214] on div "0" at bounding box center [168, 223] width 85 height 19
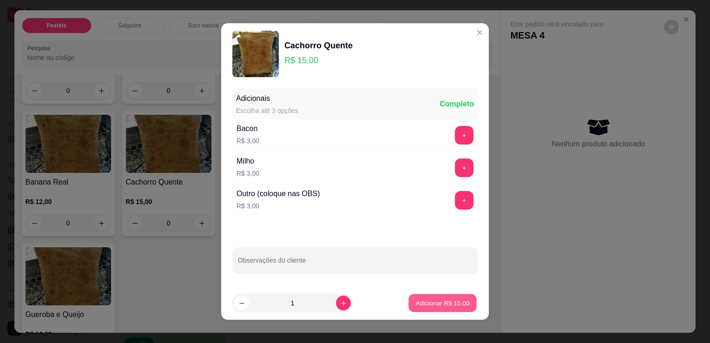
click at [439, 300] on p "Adicionar R$ 15,00" at bounding box center [443, 302] width 54 height 9
type input "1"
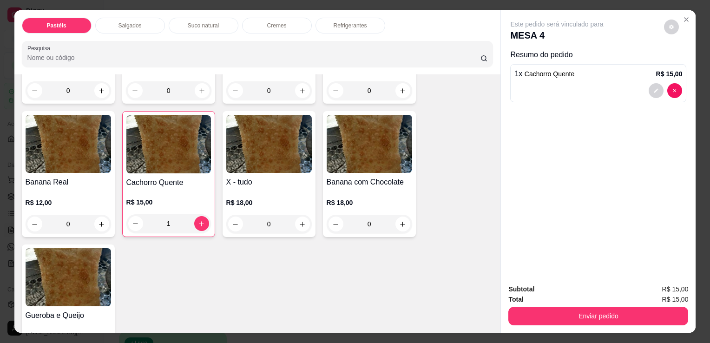
click at [308, 207] on div "X - tudo R$ 18,00 0" at bounding box center [268, 174] width 93 height 126
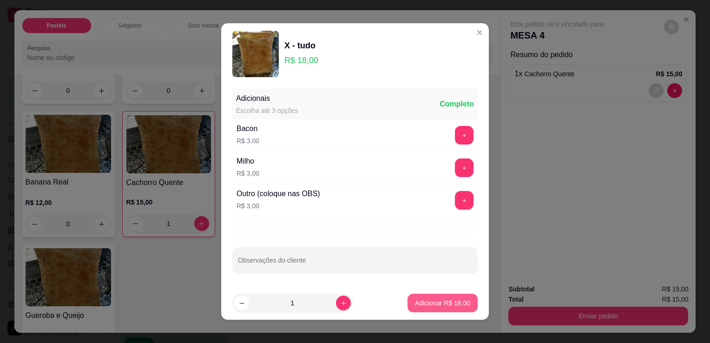
click at [442, 301] on p "Adicionar R$ 18,00" at bounding box center [442, 302] width 55 height 9
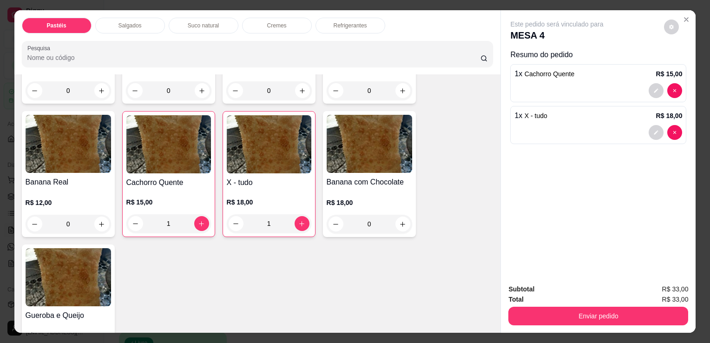
type input "1"
click at [211, 23] on p "Suco natural" at bounding box center [203, 25] width 31 height 7
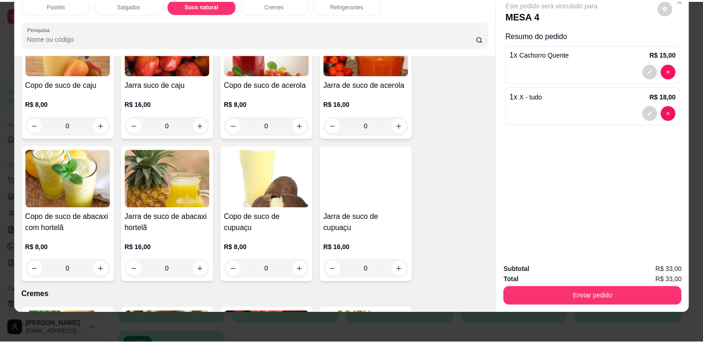
scroll to position [1664, 0]
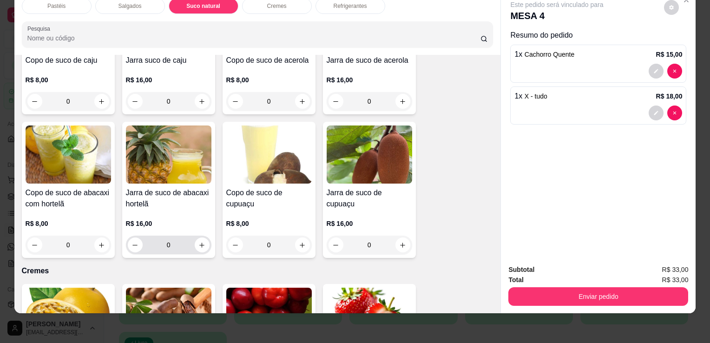
click at [206, 235] on div "0" at bounding box center [168, 244] width 85 height 19
click at [195, 237] on button "increase-product-quantity" at bounding box center [202, 244] width 15 height 15
type input "1"
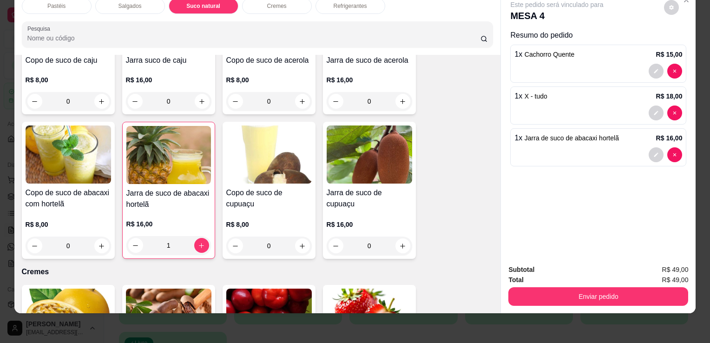
click at [589, 276] on div "Total R$ 49,00" at bounding box center [598, 279] width 180 height 10
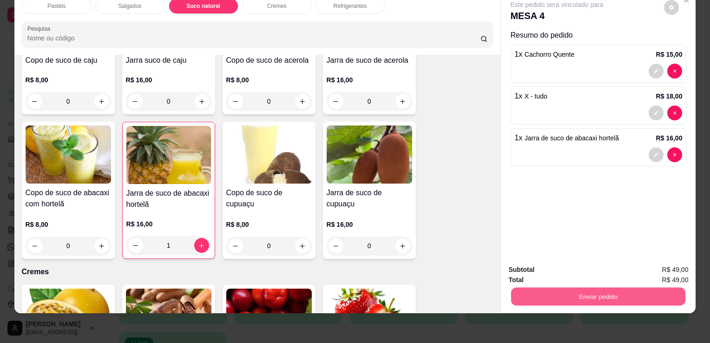
click at [591, 288] on button "Enviar pedido" at bounding box center [598, 296] width 174 height 18
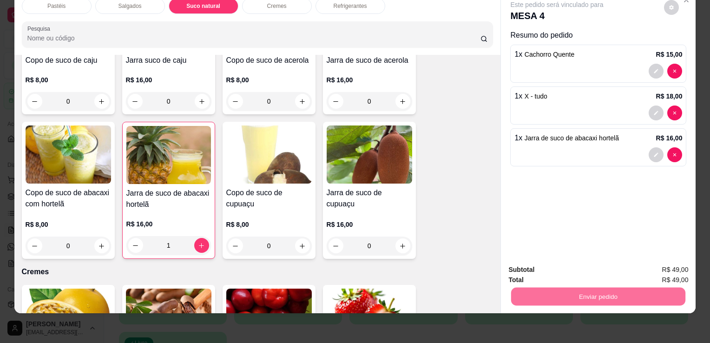
click at [650, 265] on button "Enviar pedido" at bounding box center [663, 266] width 51 height 17
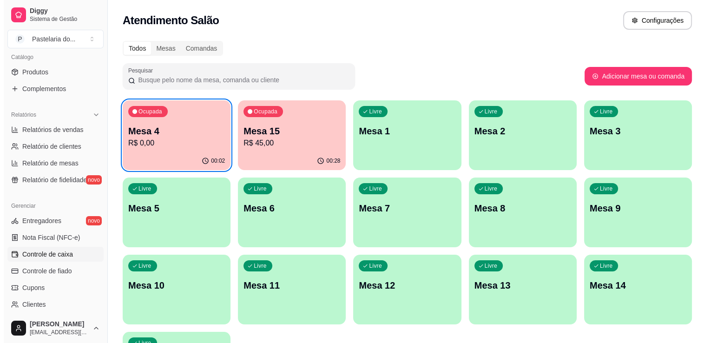
scroll to position [325, 0]
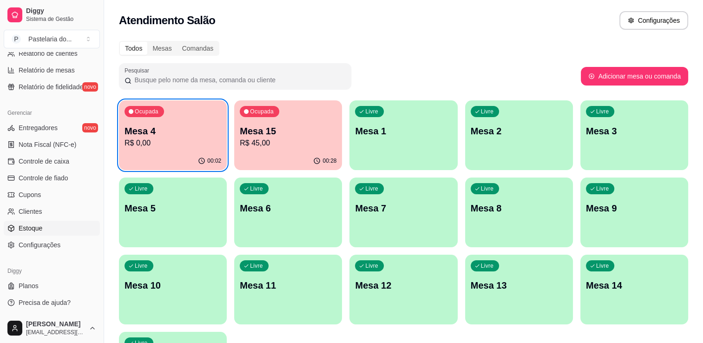
click at [43, 226] on link "Estoque" at bounding box center [52, 228] width 96 height 15
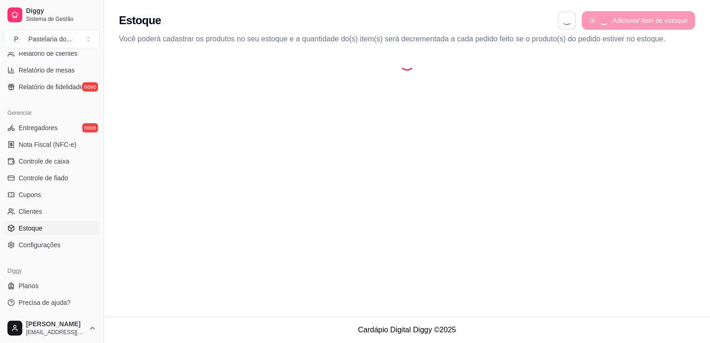
select select "QUANTITY_ORDER"
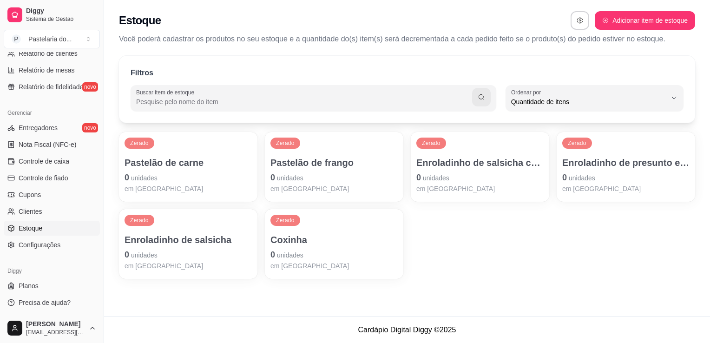
scroll to position [9, 0]
click at [596, 169] on div "Enroladinho de presunto e queijo 0 unidades em [GEOGRAPHIC_DATA]" at bounding box center [625, 174] width 127 height 37
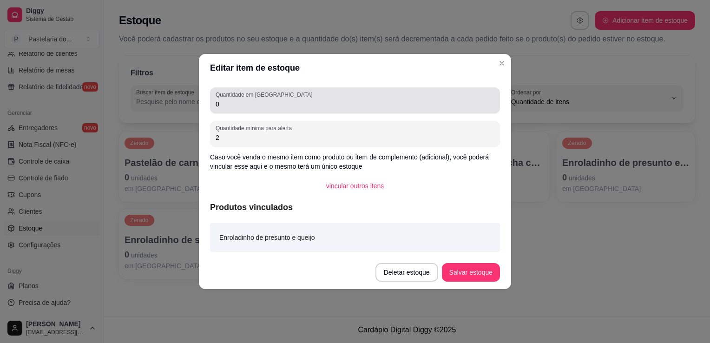
click at [307, 110] on div "Quantidade em estoque 0" at bounding box center [355, 100] width 290 height 26
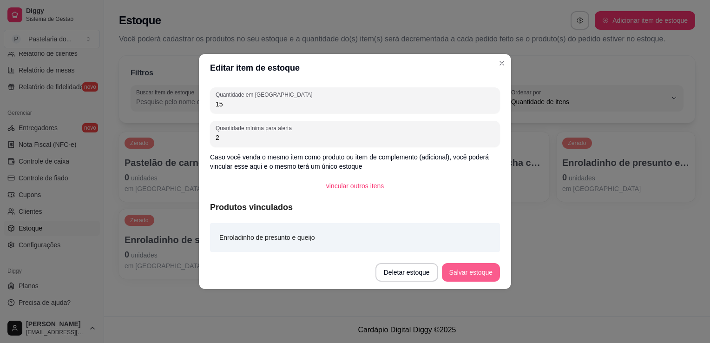
type input "15"
click at [471, 278] on button "Salvar estoque" at bounding box center [470, 272] width 57 height 18
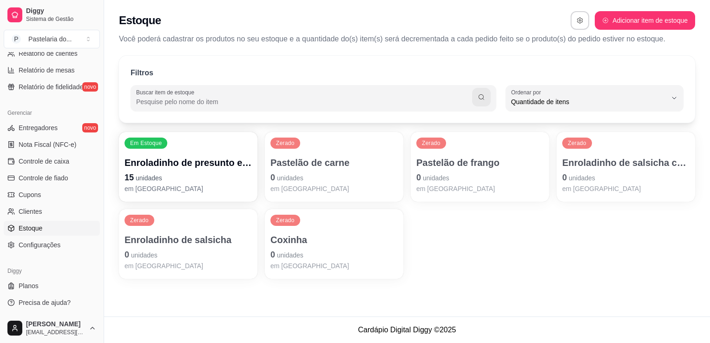
click at [298, 189] on p "em [GEOGRAPHIC_DATA]" at bounding box center [333, 188] width 127 height 9
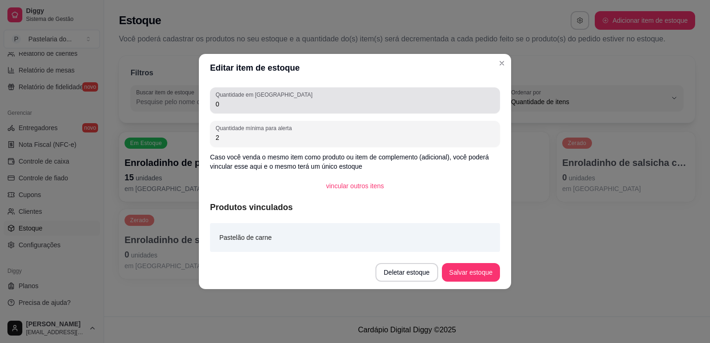
click at [323, 98] on div "0" at bounding box center [354, 100] width 279 height 19
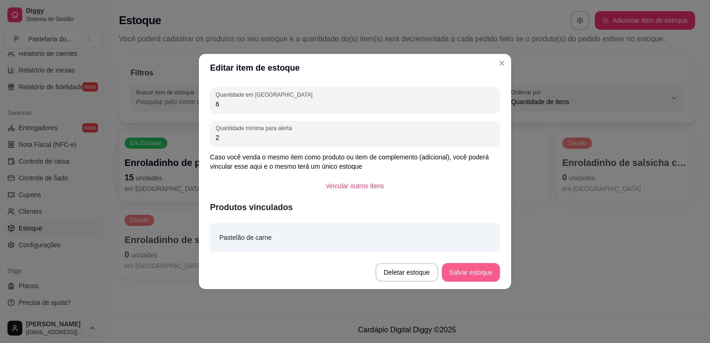
type input "6"
click at [482, 274] on button "Salvar estoque" at bounding box center [471, 272] width 58 height 19
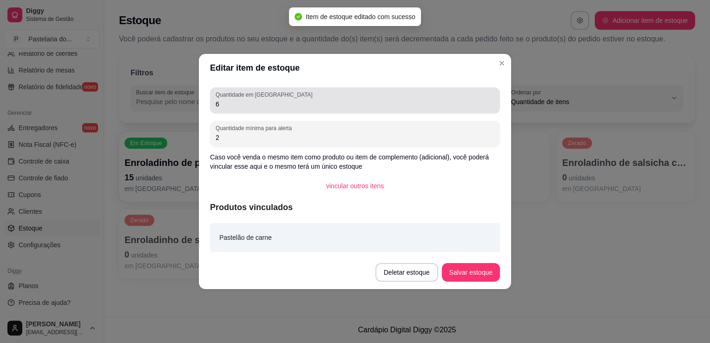
click at [492, 90] on div "Quantidade em estoque 6" at bounding box center [355, 100] width 290 height 26
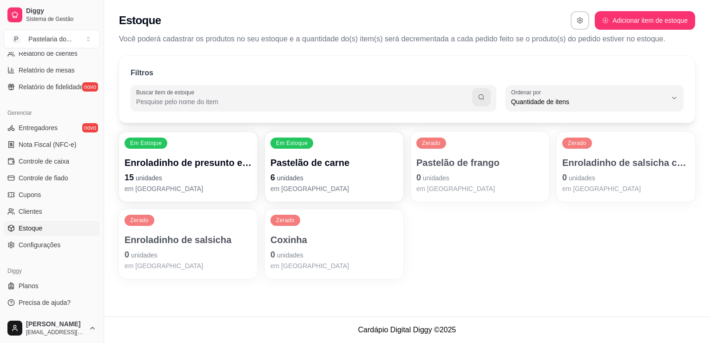
click at [431, 161] on p "Pastelão de frango" at bounding box center [479, 162] width 127 height 13
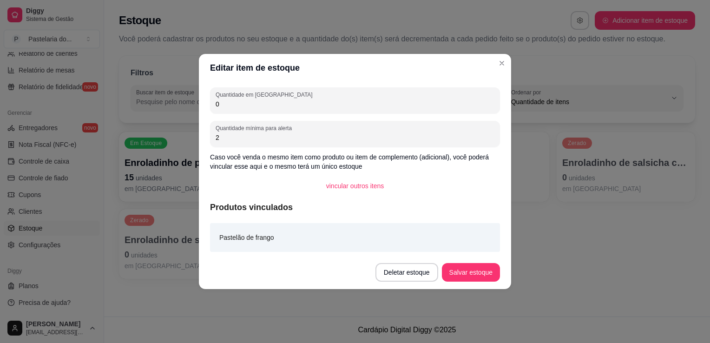
click at [363, 114] on div "Quantidade em estoque 0 Quantidade mínima para alerta 2 Caso você venda o mesmo…" at bounding box center [355, 169] width 312 height 174
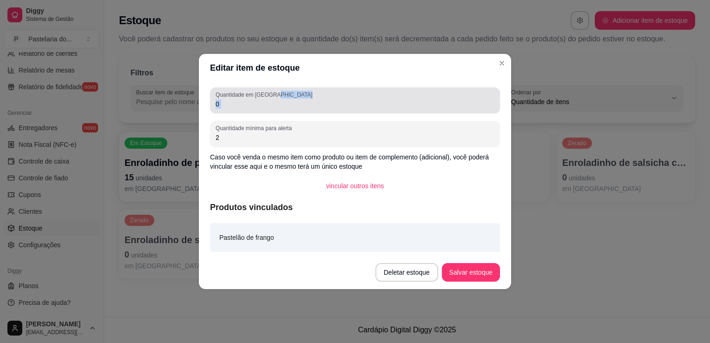
click at [250, 91] on label "Quantidade em [GEOGRAPHIC_DATA]" at bounding box center [265, 95] width 100 height 8
click at [250, 99] on input "0" at bounding box center [354, 103] width 279 height 9
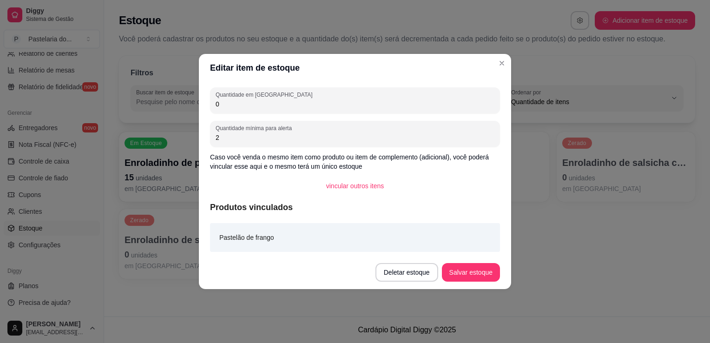
click at [253, 108] on input "0" at bounding box center [354, 103] width 279 height 9
type input "6"
click at [463, 273] on button "Salvar estoque" at bounding box center [470, 272] width 57 height 18
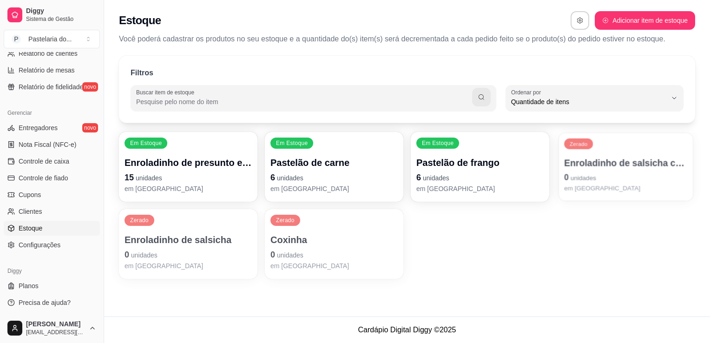
click at [607, 152] on div "Zerado Enroladinho de salsicha com queijo 0 unidades em [GEOGRAPHIC_DATA]" at bounding box center [625, 167] width 134 height 68
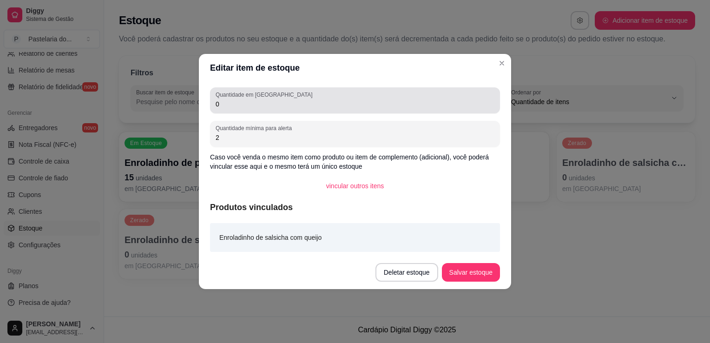
click at [321, 88] on div "Quantidade em estoque 0" at bounding box center [355, 100] width 290 height 26
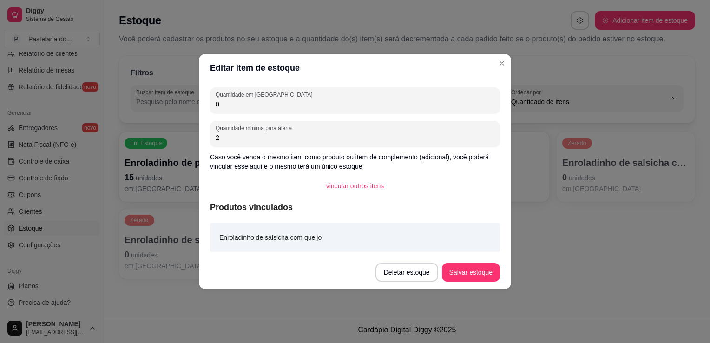
click at [321, 91] on div "0" at bounding box center [354, 100] width 279 height 19
type input "1"
click at [452, 265] on button "Salvar estoque" at bounding box center [471, 272] width 58 height 19
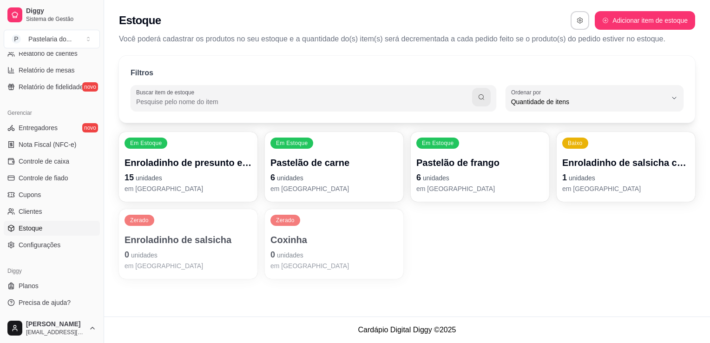
click at [222, 241] on p "Enroladinho de salsicha" at bounding box center [187, 239] width 127 height 13
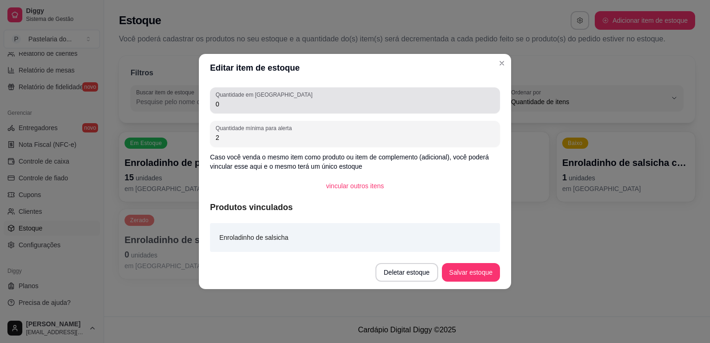
click at [299, 102] on input "0" at bounding box center [354, 103] width 279 height 9
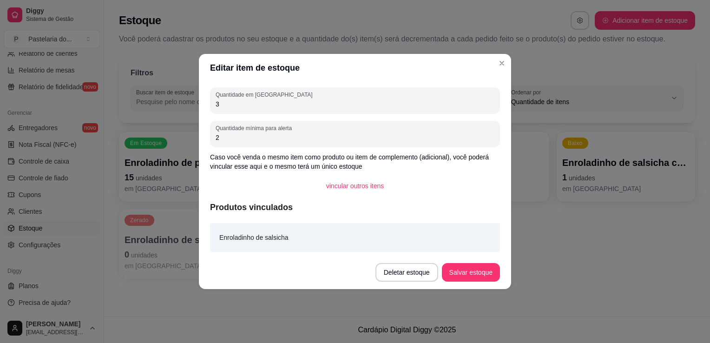
type input "3"
click at [467, 272] on button "Salvar estoque" at bounding box center [470, 272] width 57 height 18
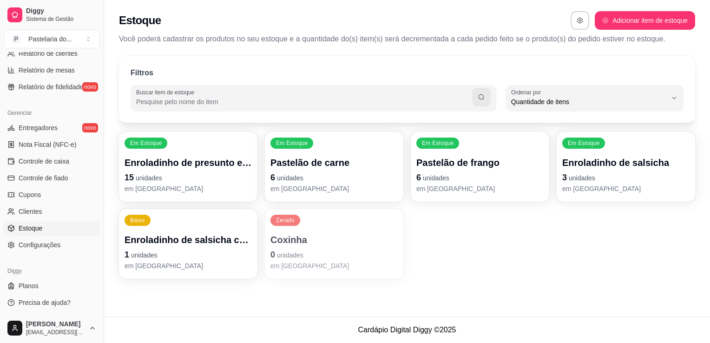
click at [295, 228] on div "Zerado Coxinha 0 unidades em [GEOGRAPHIC_DATA]" at bounding box center [334, 244] width 138 height 70
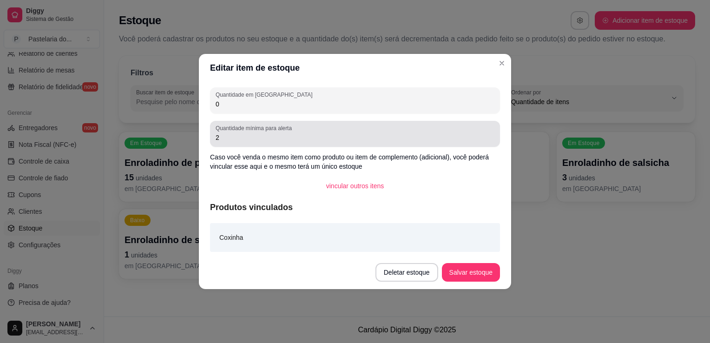
click at [306, 117] on div "Quantidade em estoque 0 Quantidade mínima para alerta 2 Caso você venda o mesmo…" at bounding box center [355, 169] width 312 height 174
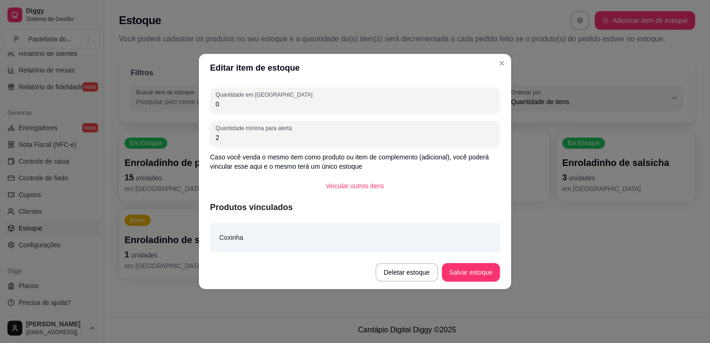
click at [310, 106] on input "0" at bounding box center [354, 103] width 279 height 9
type input "9"
click at [485, 264] on button "Salvar estoque" at bounding box center [470, 272] width 57 height 18
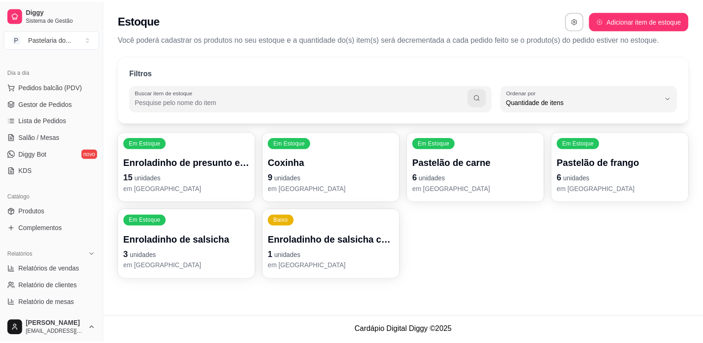
scroll to position [0, 0]
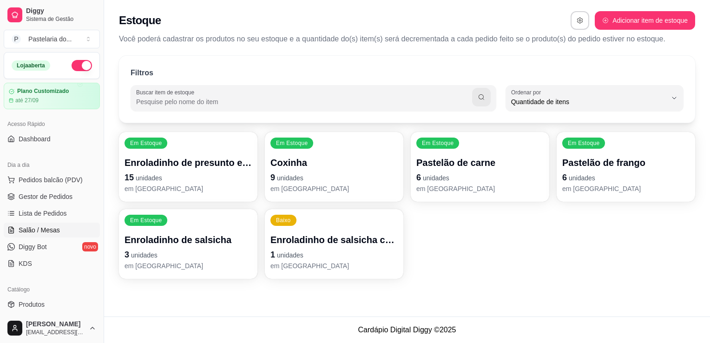
click at [63, 225] on link "Salão / Mesas" at bounding box center [52, 229] width 96 height 15
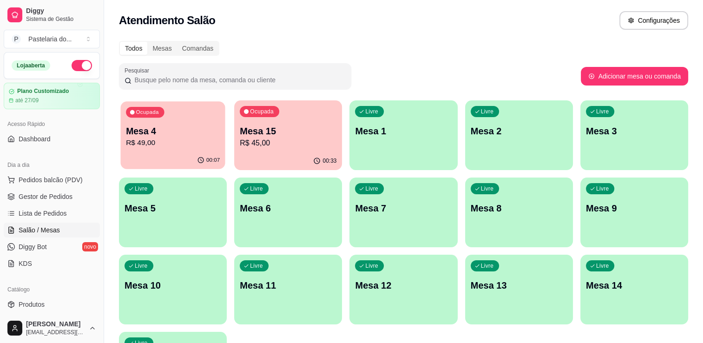
click at [219, 124] on div "Ocupada Mesa 4 R$ 49,00" at bounding box center [172, 126] width 104 height 50
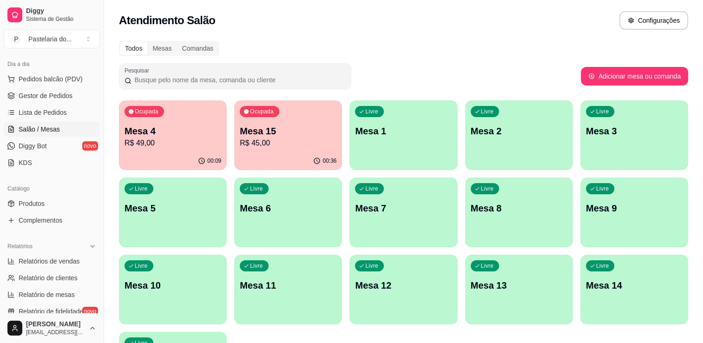
scroll to position [279, 0]
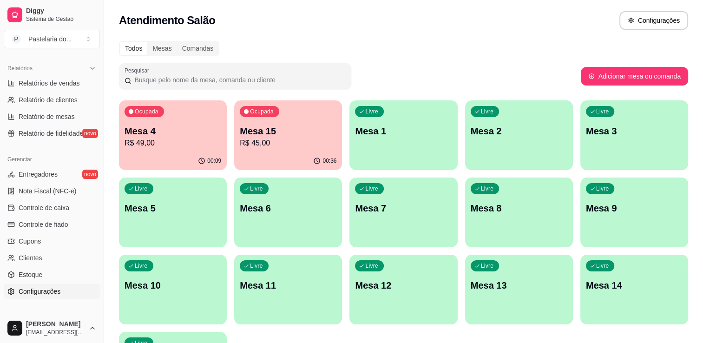
click at [51, 284] on link "Configurações" at bounding box center [52, 291] width 96 height 15
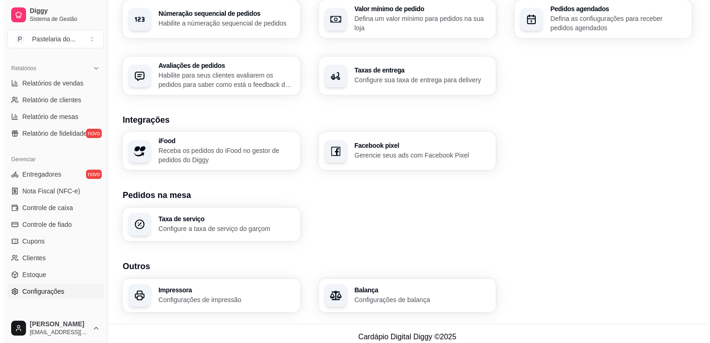
scroll to position [307, 0]
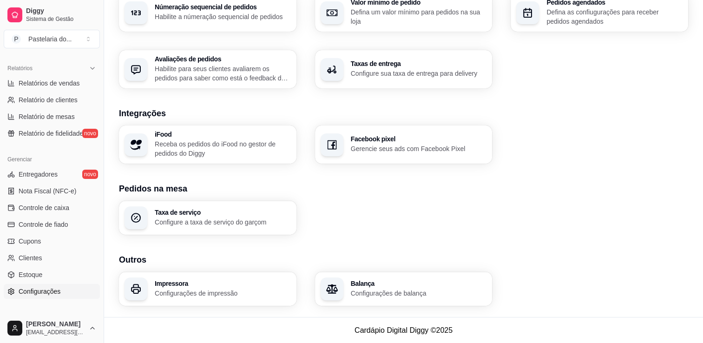
click at [185, 281] on h3 "Impressora" at bounding box center [223, 283] width 136 height 7
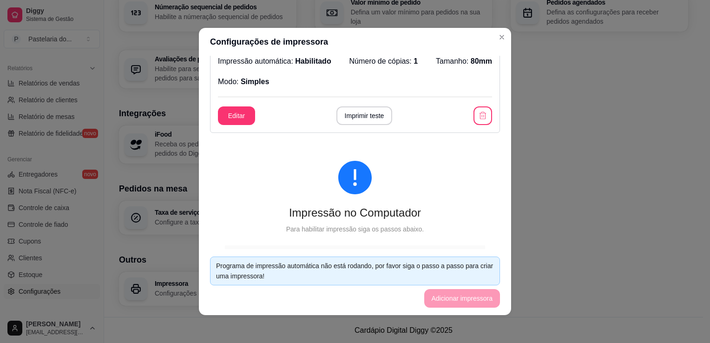
scroll to position [93, 0]
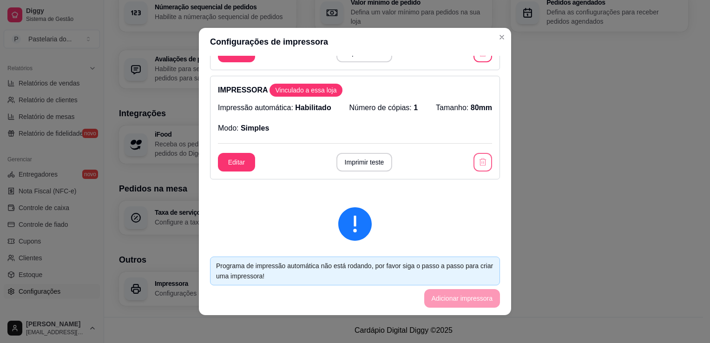
click at [478, 166] on icon "button" at bounding box center [482, 161] width 9 height 9
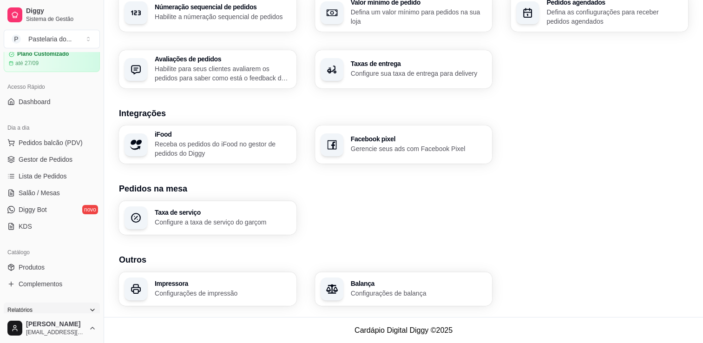
scroll to position [0, 0]
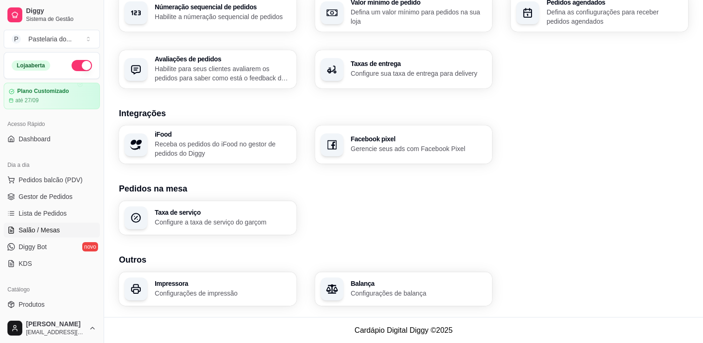
click at [38, 233] on span "Salão / Mesas" at bounding box center [39, 229] width 41 height 9
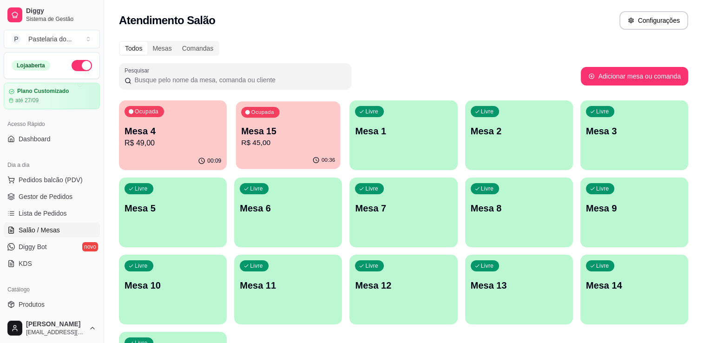
click at [273, 140] on p "R$ 45,00" at bounding box center [288, 142] width 94 height 11
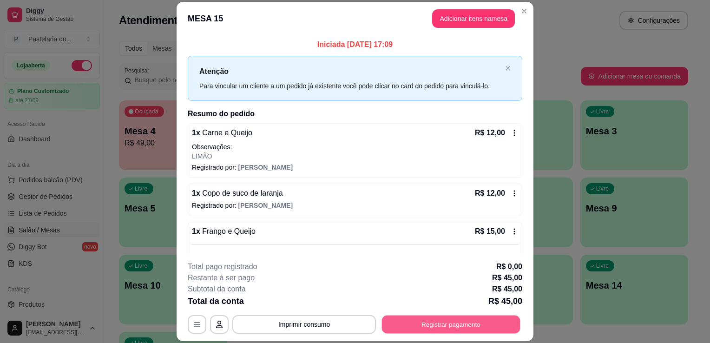
click at [472, 316] on button "Registrar pagamento" at bounding box center [451, 324] width 138 height 18
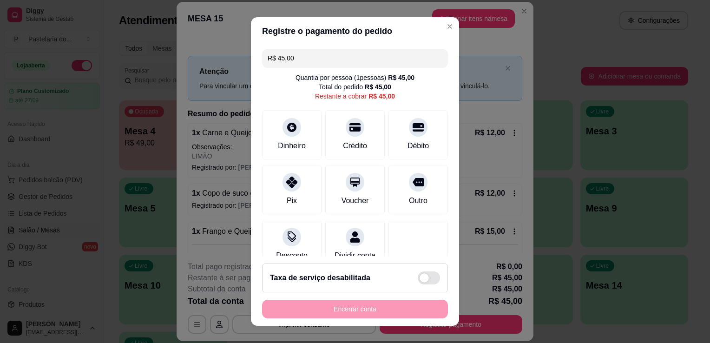
click at [343, 75] on div "Quantia por pessoa ( 1 pessoas) R$ 45,00" at bounding box center [354, 77] width 119 height 9
click at [345, 62] on input "R$ 45,00" at bounding box center [354, 58] width 175 height 19
click at [349, 125] on icon at bounding box center [355, 124] width 12 height 9
click at [332, 130] on div "Crédito" at bounding box center [354, 133] width 65 height 54
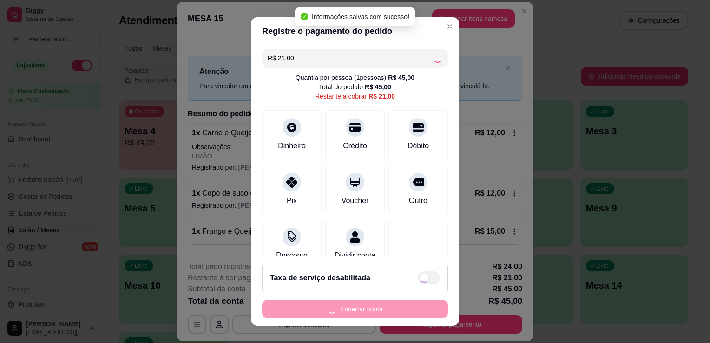
type input "R$ 0,00"
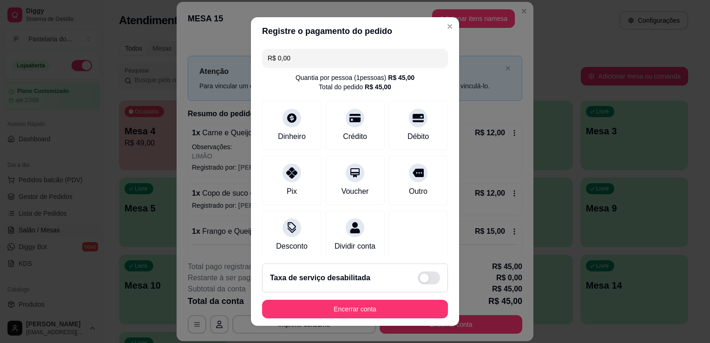
click at [400, 280] on div "Taxa de serviço desabilitada" at bounding box center [355, 277] width 170 height 13
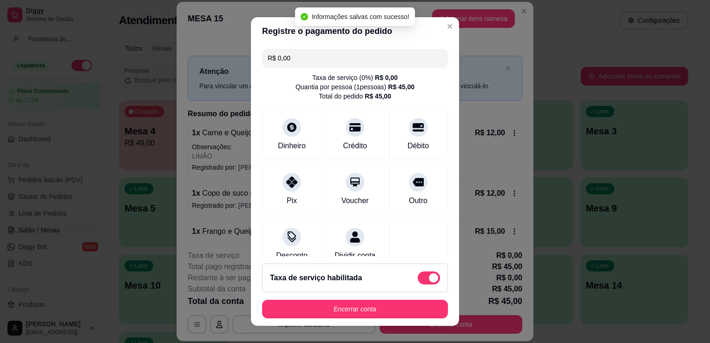
click at [417, 274] on span at bounding box center [428, 277] width 22 height 13
click at [417, 280] on input "checkbox" at bounding box center [420, 283] width 6 height 6
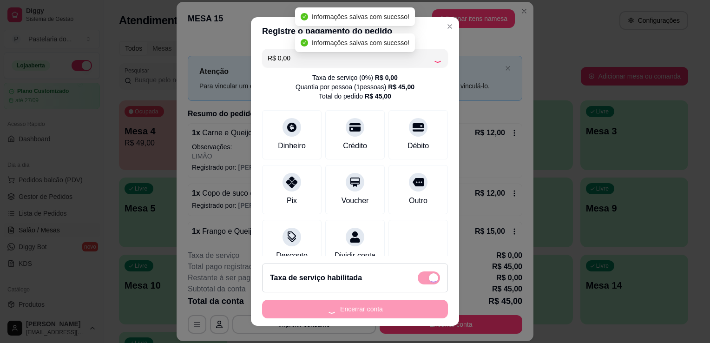
checkbox input "false"
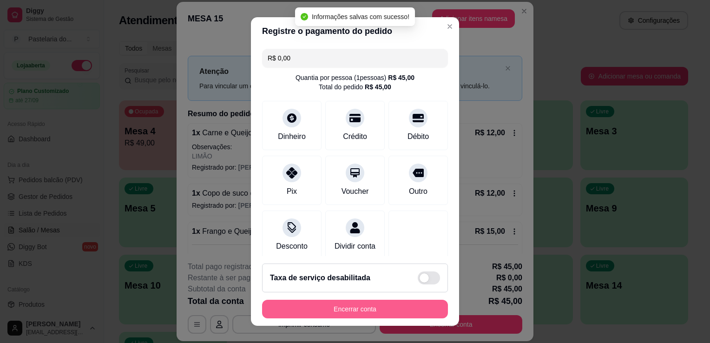
click at [404, 305] on button "Encerrar conta" at bounding box center [355, 309] width 186 height 19
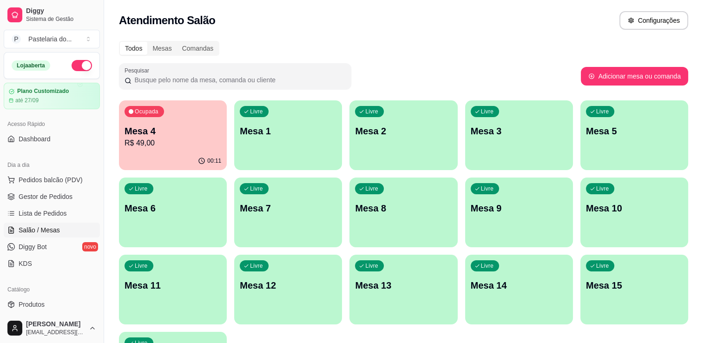
scroll to position [325, 0]
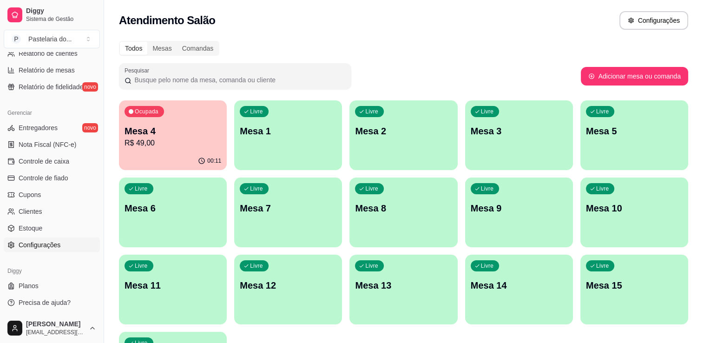
click at [51, 242] on span "Configurações" at bounding box center [40, 244] width 42 height 9
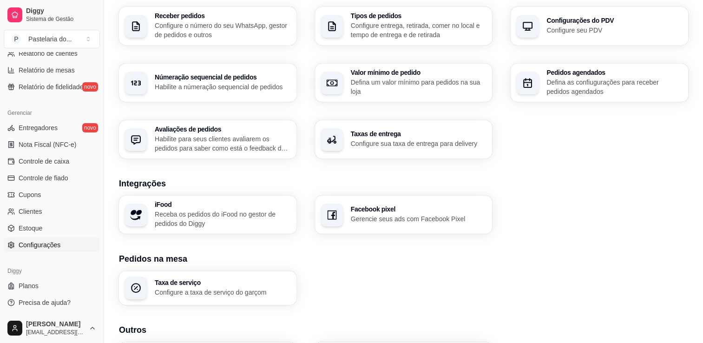
scroll to position [307, 0]
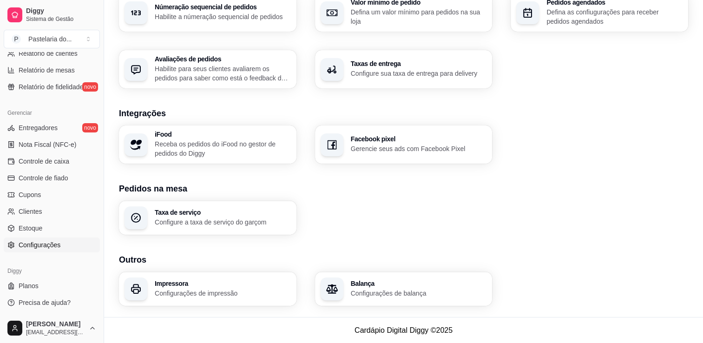
click at [188, 282] on h3 "Impressora" at bounding box center [223, 283] width 136 height 7
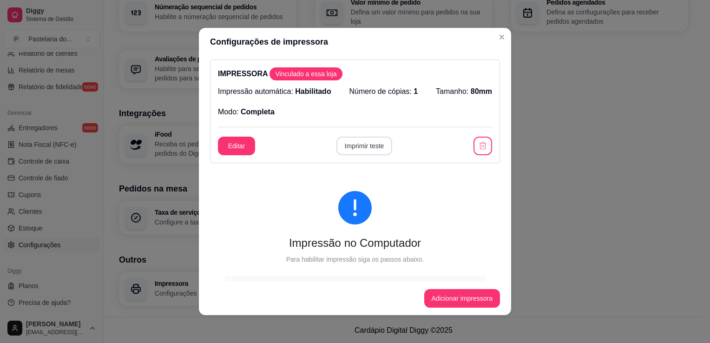
click at [372, 150] on button "Imprimir teste" at bounding box center [364, 146] width 56 height 19
click at [473, 140] on button "button" at bounding box center [482, 146] width 19 height 19
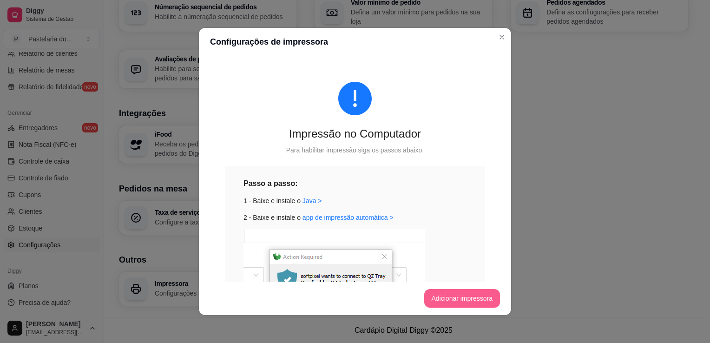
click at [477, 300] on button "Adicionar impressora" at bounding box center [462, 298] width 76 height 19
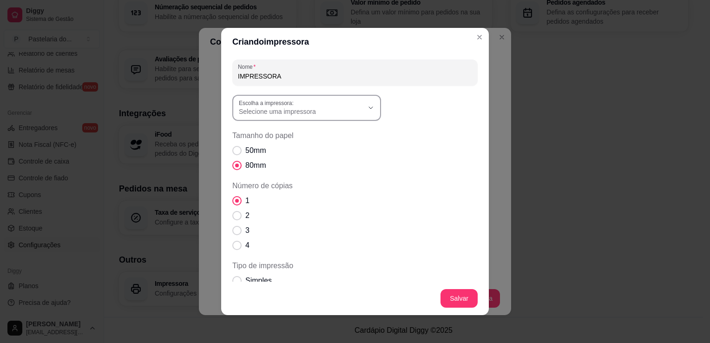
click at [284, 106] on label "Escolha a impressora:" at bounding box center [268, 103] width 58 height 8
click at [308, 176] on li "ELGIN i7(USB) (Copiar 2)" at bounding box center [303, 179] width 136 height 14
type input "ELGIN i7(USB) (Copiar 2)"
select select "ELGIN i7(USB) (Copiar 2)"
click at [455, 288] on footer "Salvar" at bounding box center [354, 297] width 267 height 33
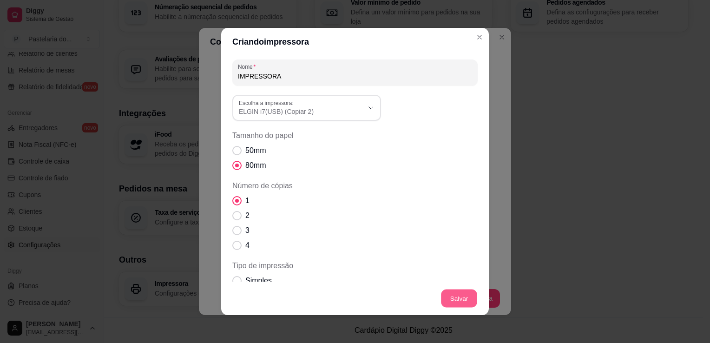
click at [455, 289] on button "Salvar" at bounding box center [459, 298] width 36 height 18
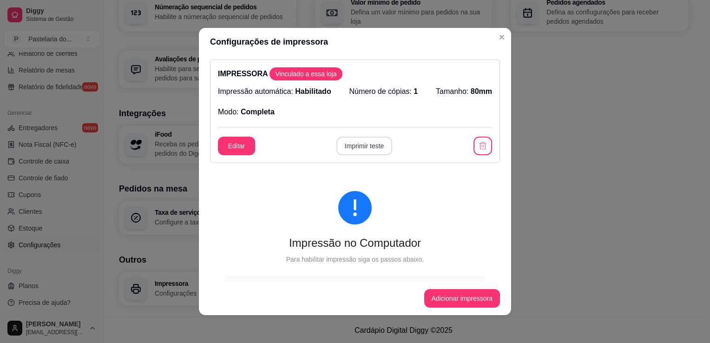
click at [360, 149] on button "Imprimir teste" at bounding box center [364, 146] width 56 height 19
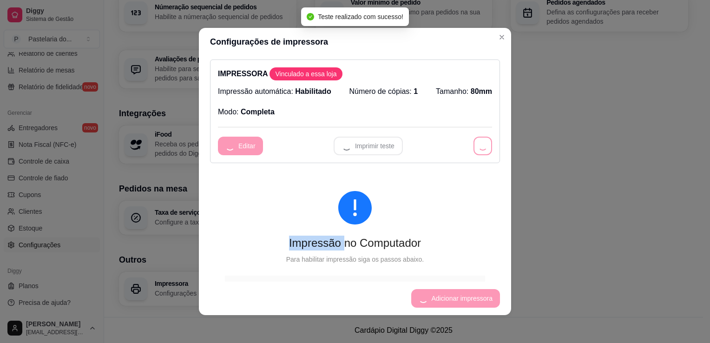
click at [360, 149] on div "Editar Imprimir teste" at bounding box center [355, 146] width 274 height 19
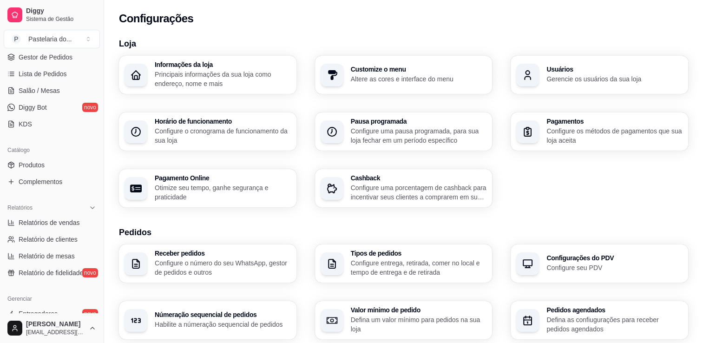
scroll to position [0, 0]
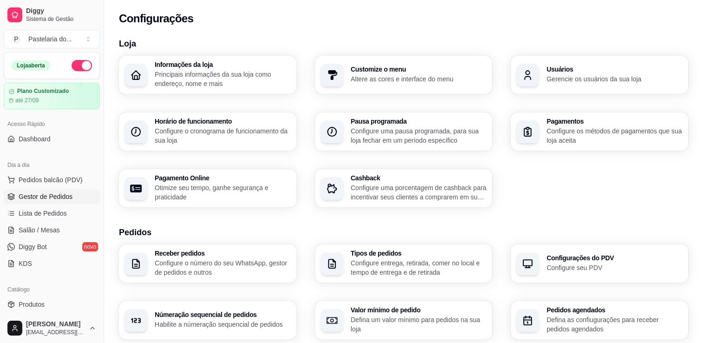
click at [53, 199] on span "Gestor de Pedidos" at bounding box center [46, 196] width 54 height 9
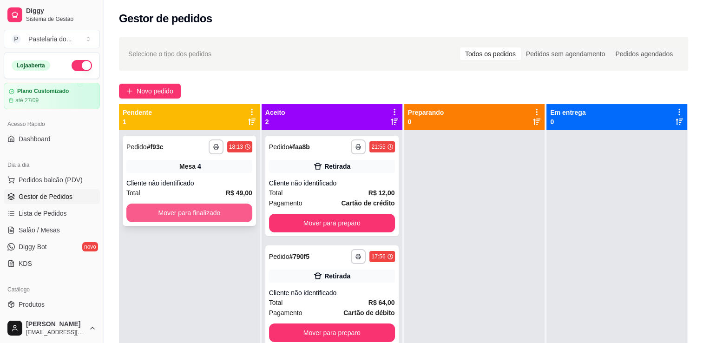
click at [187, 208] on button "Mover para finalizado" at bounding box center [189, 212] width 126 height 19
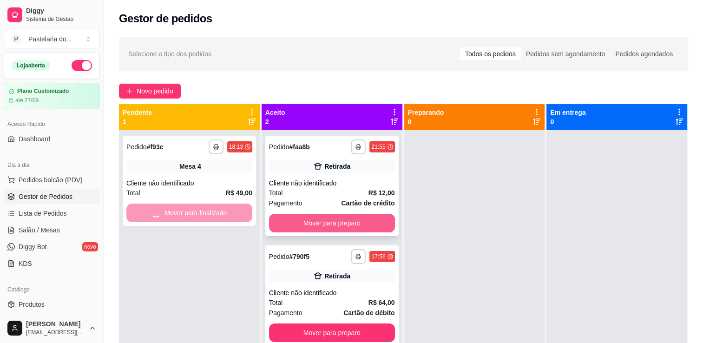
click at [345, 222] on button "Mover para preparo" at bounding box center [332, 223] width 126 height 19
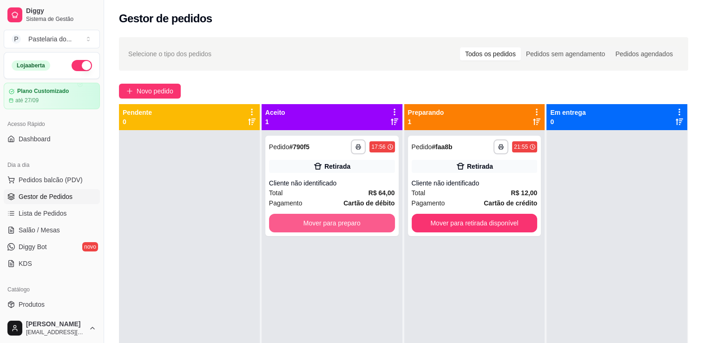
click at [345, 222] on button "Mover para preparo" at bounding box center [332, 223] width 126 height 19
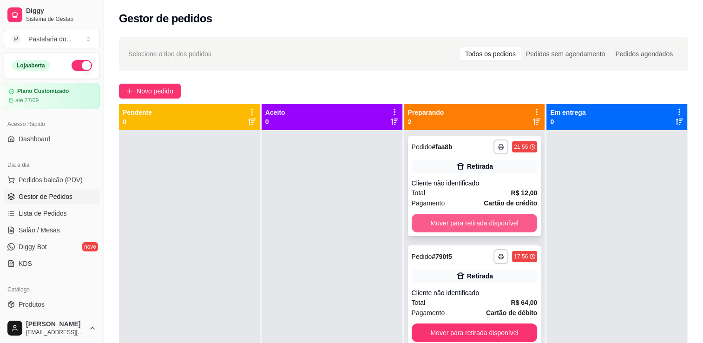
click at [466, 225] on button "Mover para retirada disponível" at bounding box center [474, 223] width 126 height 19
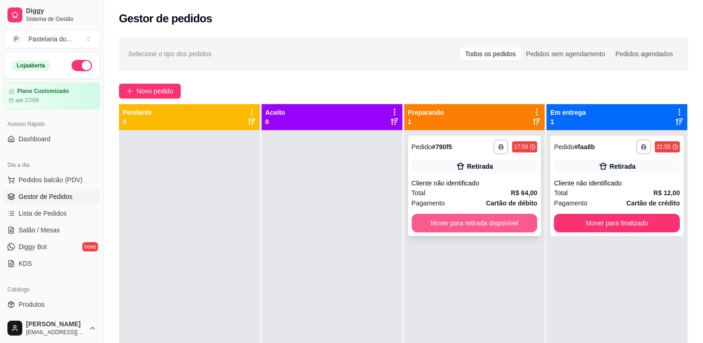
click at [476, 223] on button "Mover para retirada disponível" at bounding box center [474, 223] width 126 height 19
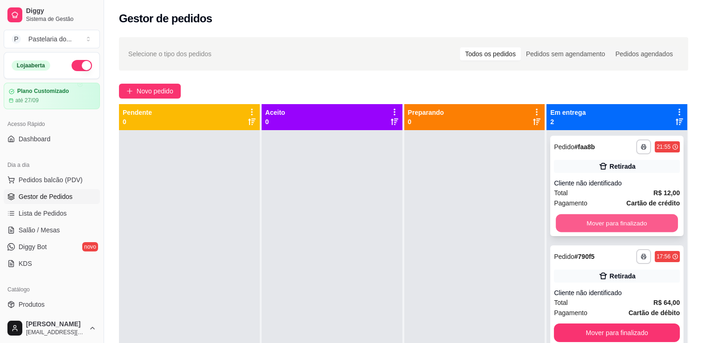
click at [580, 223] on button "Mover para finalizado" at bounding box center [616, 223] width 122 height 18
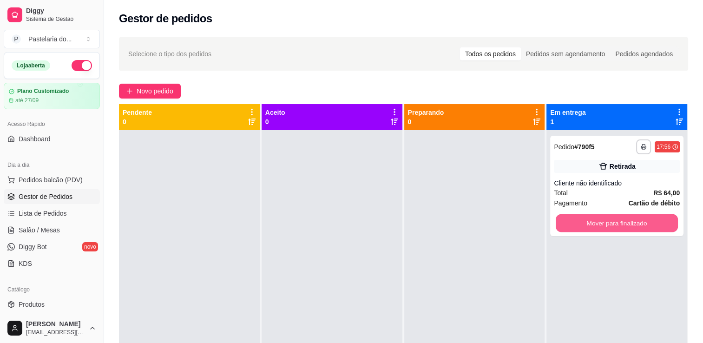
click at [581, 223] on button "Mover para finalizado" at bounding box center [616, 223] width 122 height 18
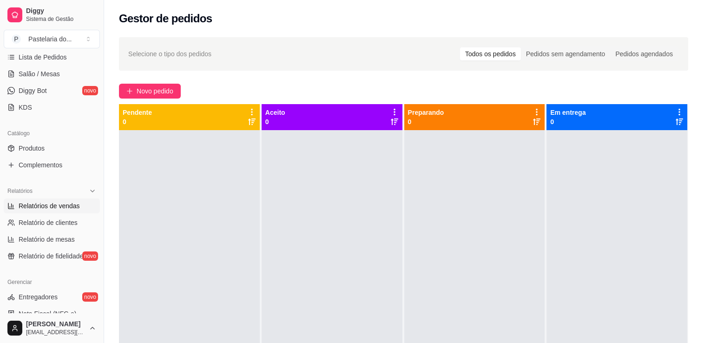
scroll to position [232, 0]
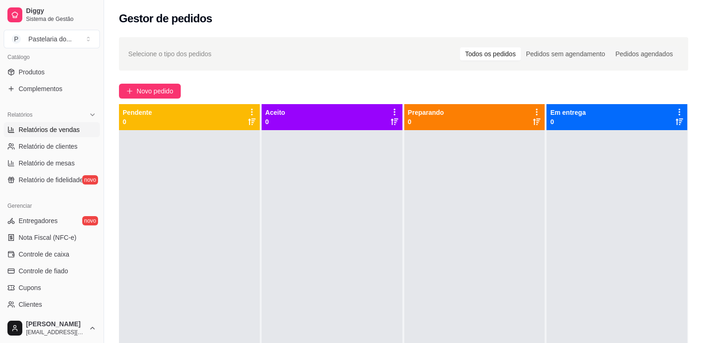
click at [49, 134] on link "Relatórios de vendas" at bounding box center [52, 129] width 96 height 15
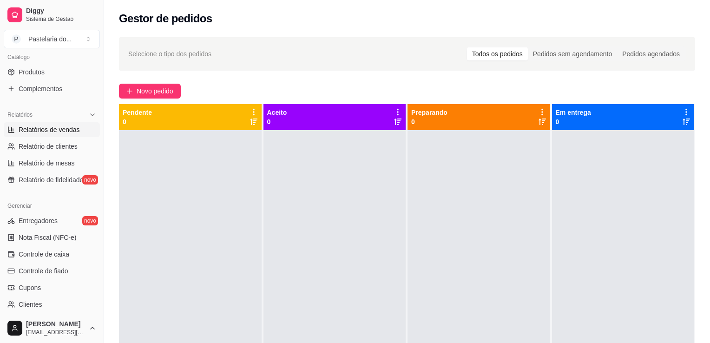
select select "ALL"
select select "0"
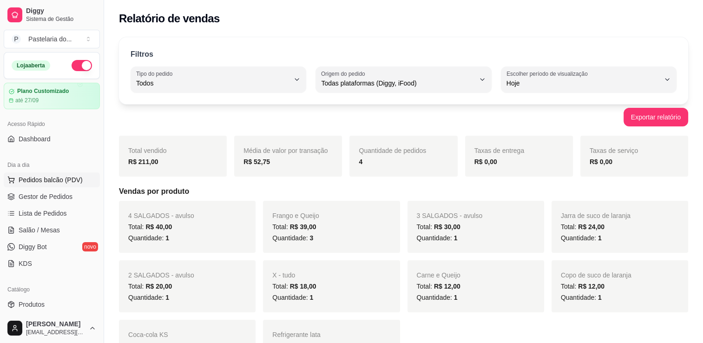
click at [46, 180] on span "Pedidos balcão (PDV)" at bounding box center [51, 179] width 64 height 9
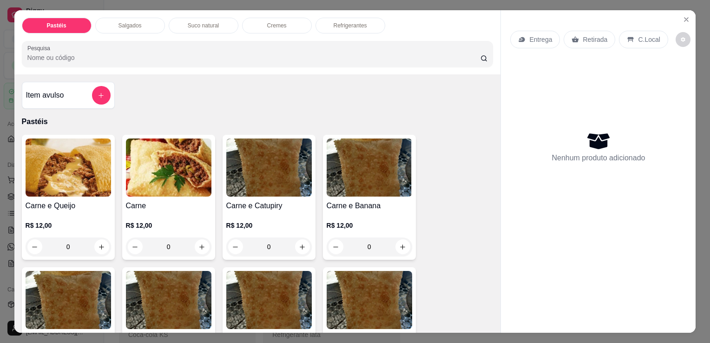
click at [123, 27] on div "Salgados" at bounding box center [130, 26] width 70 height 16
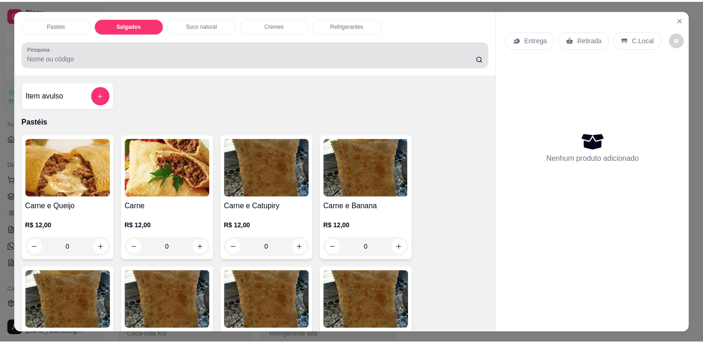
scroll to position [23, 0]
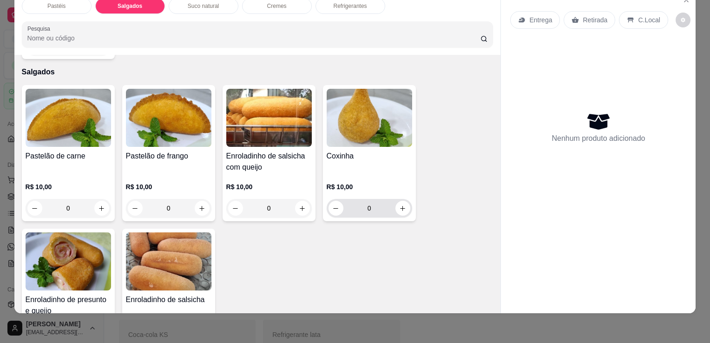
click at [399, 205] on icon "increase-product-quantity" at bounding box center [402, 208] width 7 height 7
type input "1"
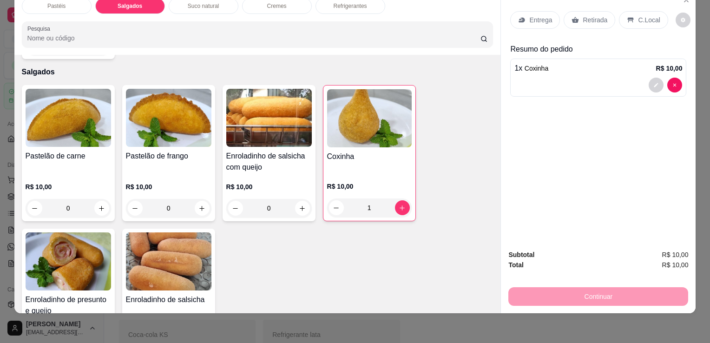
click at [598, 15] on p "Retirada" at bounding box center [594, 19] width 25 height 9
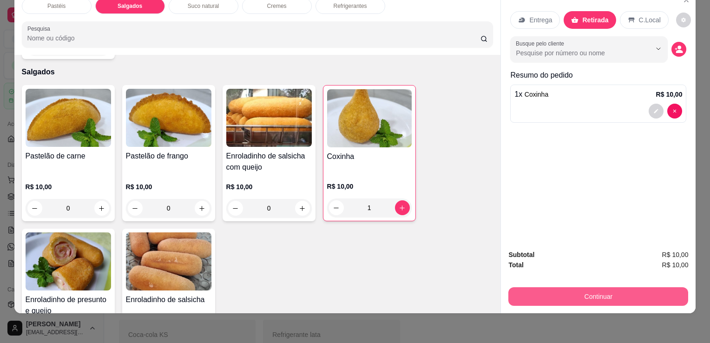
click at [580, 292] on button "Continuar" at bounding box center [598, 296] width 180 height 19
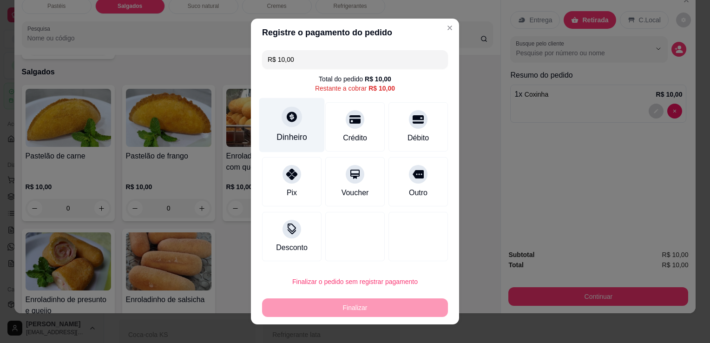
click at [287, 117] on icon at bounding box center [292, 116] width 10 height 10
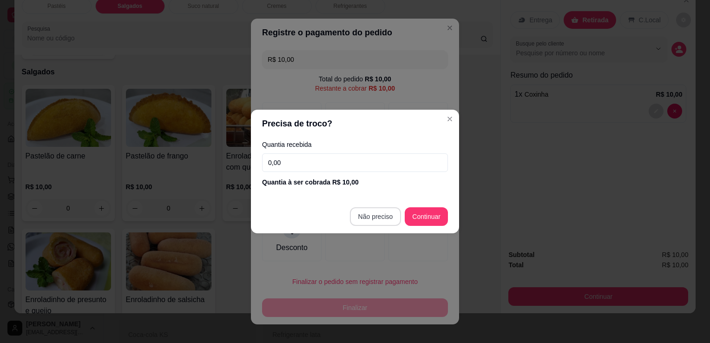
type input "R$ 0,00"
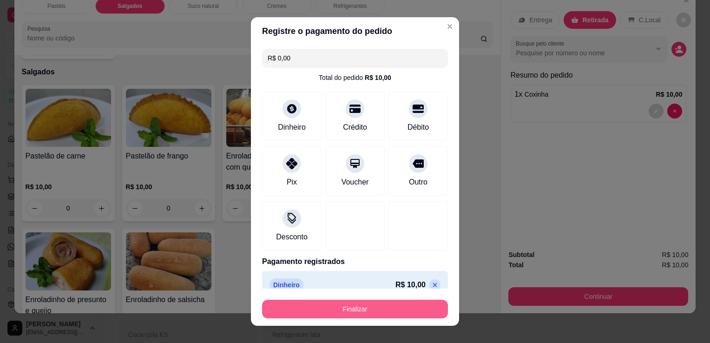
click at [398, 314] on button "Finalizar" at bounding box center [355, 309] width 186 height 19
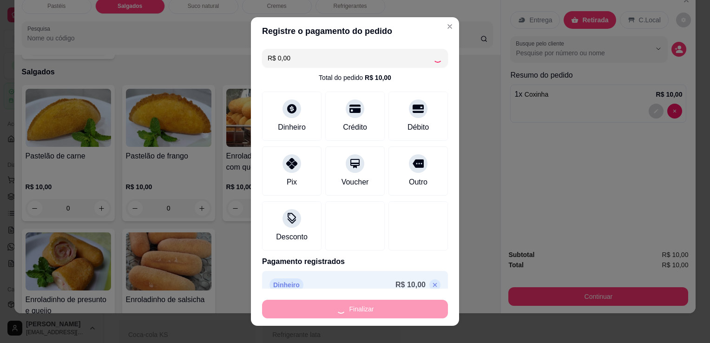
type input "0"
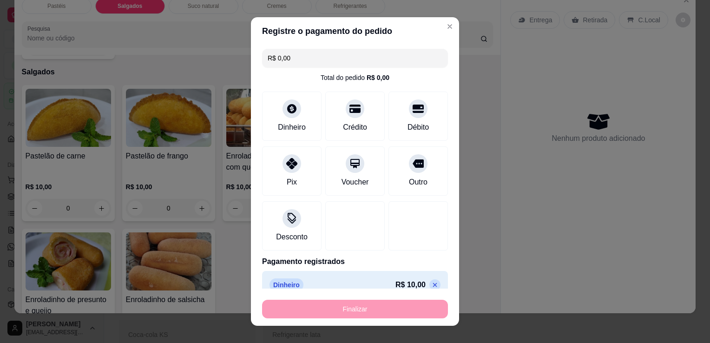
type input "-R$ 10,00"
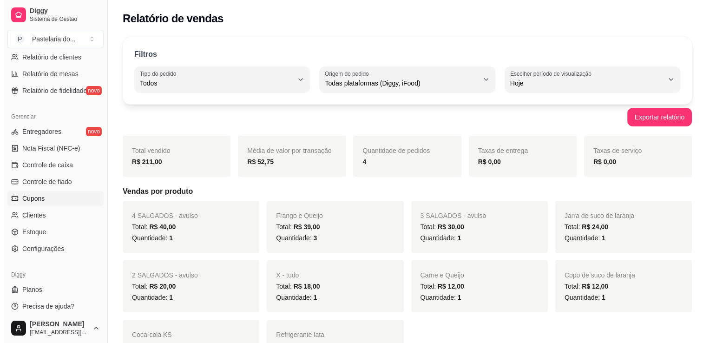
scroll to position [325, 0]
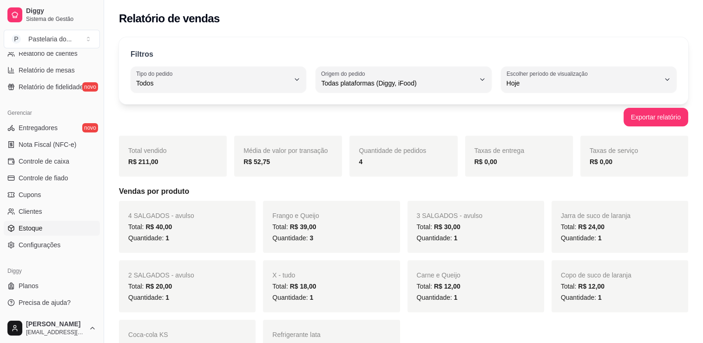
click at [36, 228] on span "Estoque" at bounding box center [31, 227] width 24 height 9
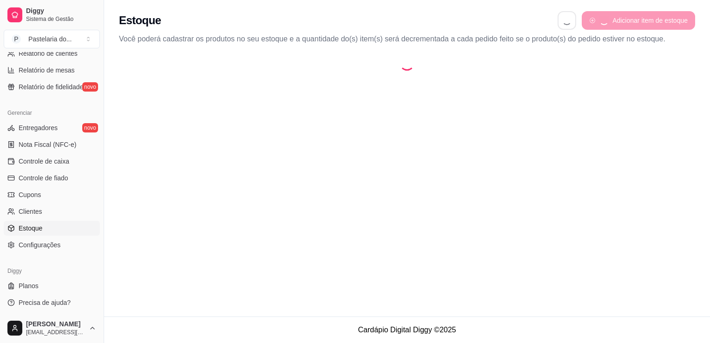
select select "QUANTITY_ORDER"
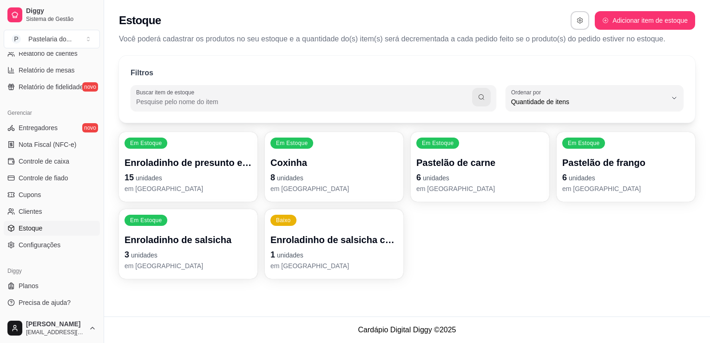
scroll to position [9, 0]
click at [188, 145] on div "Em Estoque Enroladinho de presunto e queijo 15 unidades em [GEOGRAPHIC_DATA]" at bounding box center [188, 167] width 138 height 70
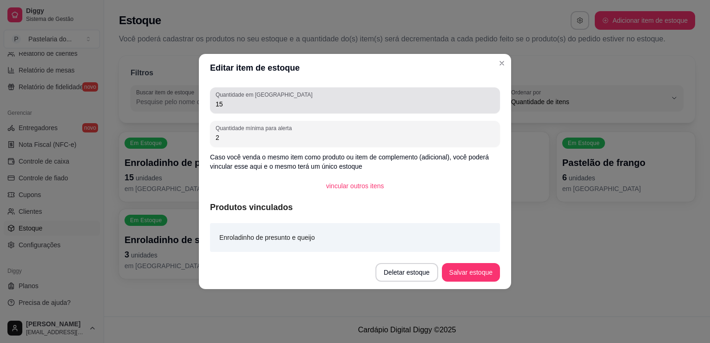
click at [249, 99] on input "15" at bounding box center [354, 103] width 279 height 9
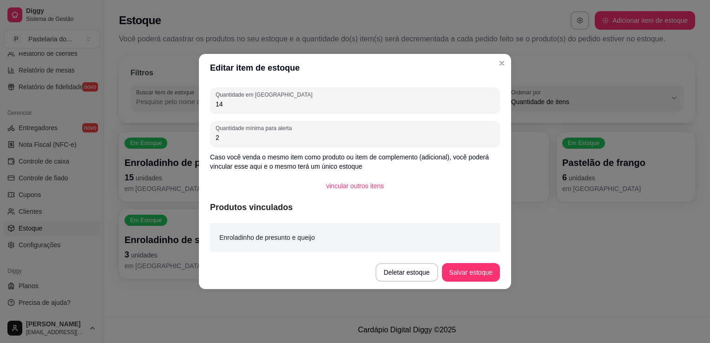
type input "14"
drag, startPoint x: 466, startPoint y: 259, endPoint x: 467, endPoint y: 268, distance: 9.3
click at [466, 263] on footer "Deletar estoque Salvar estoque" at bounding box center [355, 271] width 312 height 33
click at [468, 270] on button "Salvar estoque" at bounding box center [471, 272] width 58 height 19
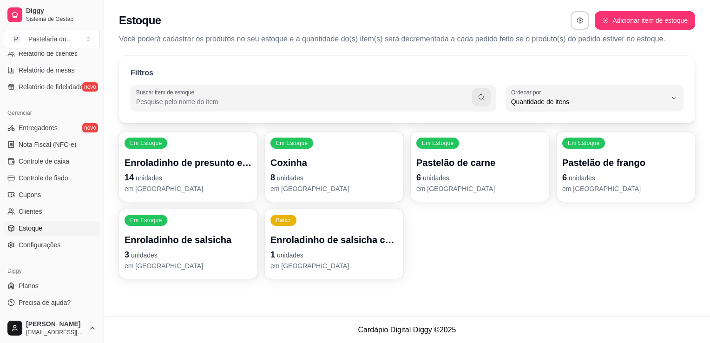
click at [330, 165] on p "Coxinha" at bounding box center [333, 162] width 127 height 13
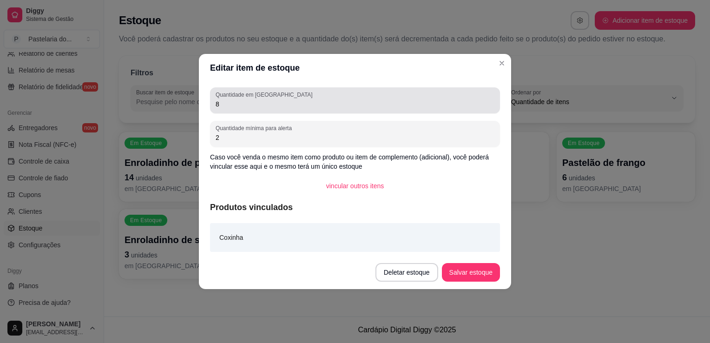
click at [288, 98] on div "8" at bounding box center [354, 100] width 279 height 19
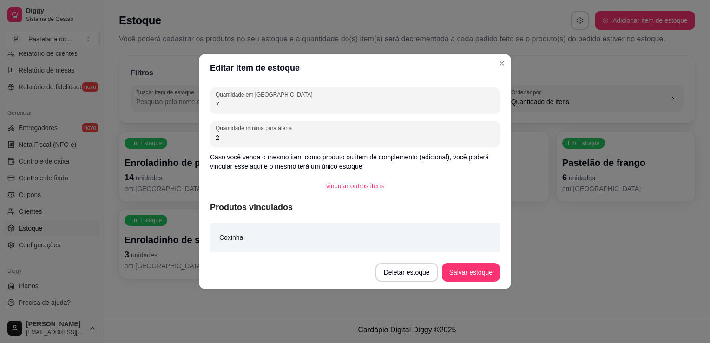
type input "7"
drag, startPoint x: 481, startPoint y: 289, endPoint x: 481, endPoint y: 283, distance: 5.6
click at [481, 288] on footer "Deletar estoque Salvar estoque" at bounding box center [355, 271] width 312 height 33
click at [480, 280] on button "Salvar estoque" at bounding box center [471, 272] width 58 height 19
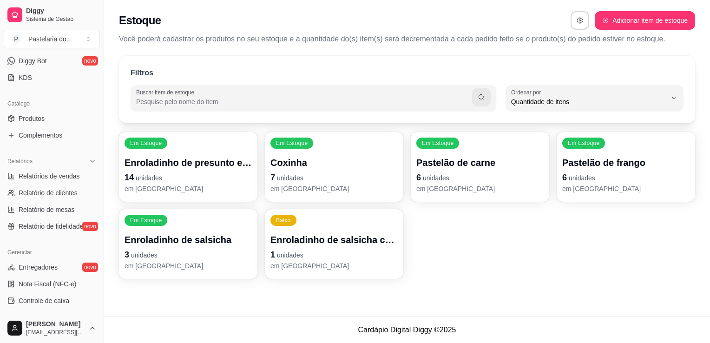
scroll to position [0, 0]
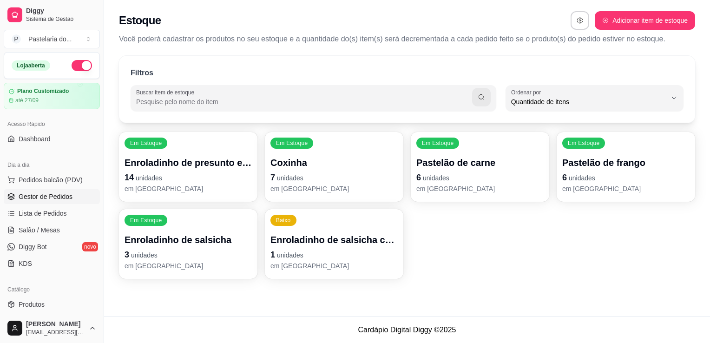
click at [46, 194] on span "Gestor de Pedidos" at bounding box center [46, 196] width 54 height 9
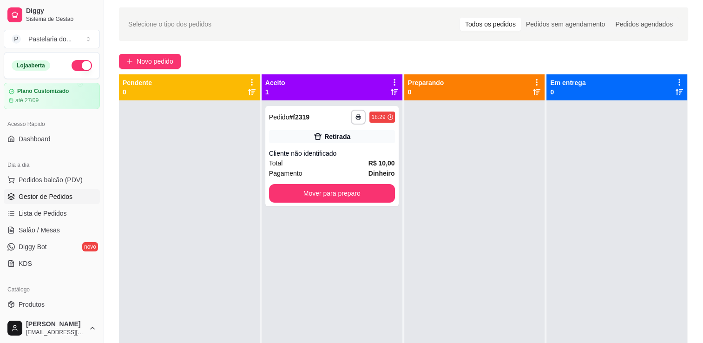
scroll to position [46, 0]
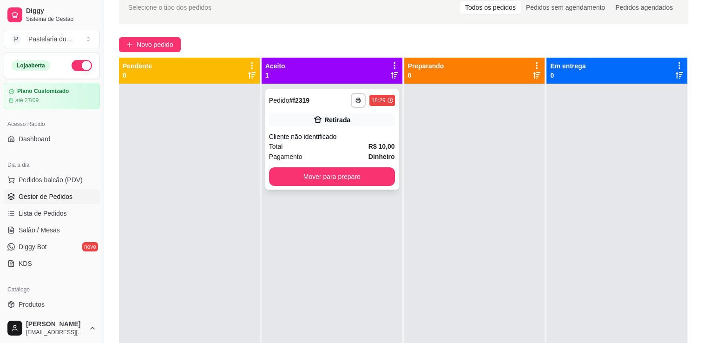
click at [320, 181] on button "Mover para preparo" at bounding box center [332, 176] width 126 height 19
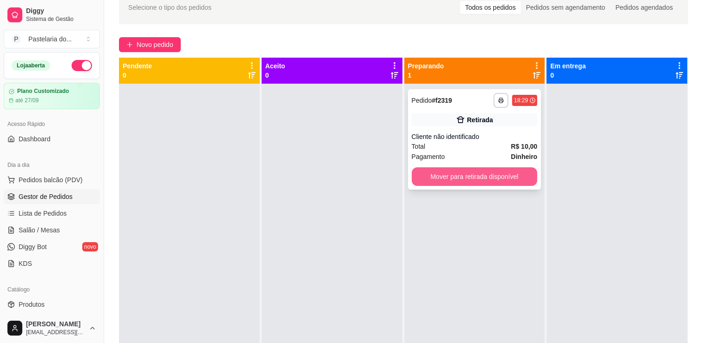
click at [463, 179] on button "Mover para retirada disponível" at bounding box center [474, 176] width 126 height 19
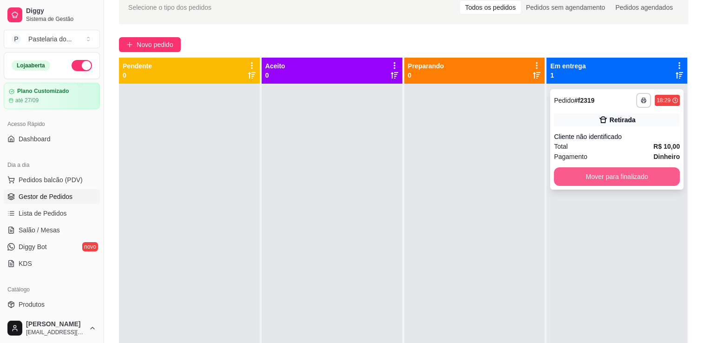
click at [623, 173] on button "Mover para finalizado" at bounding box center [617, 176] width 126 height 19
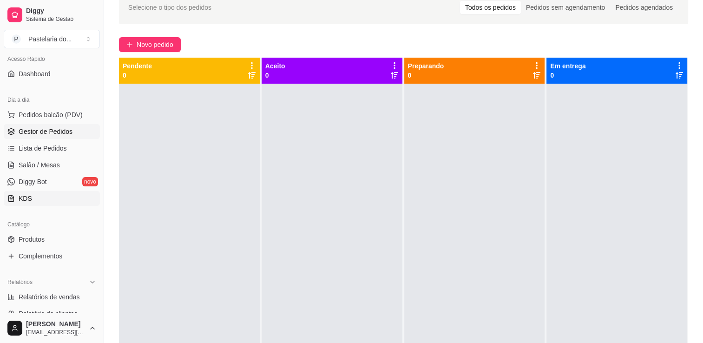
scroll to position [139, 0]
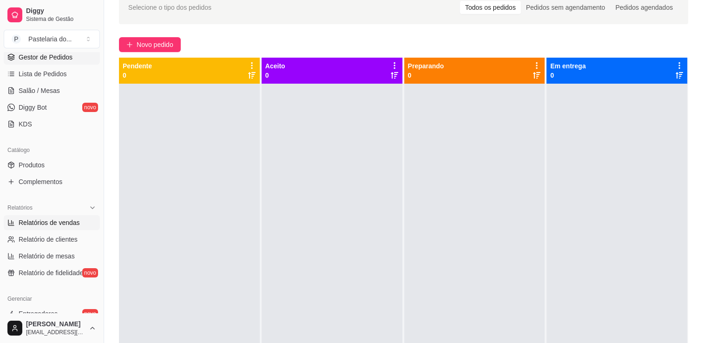
click at [46, 225] on span "Relatórios de vendas" at bounding box center [49, 222] width 61 height 9
select select "ALL"
select select "0"
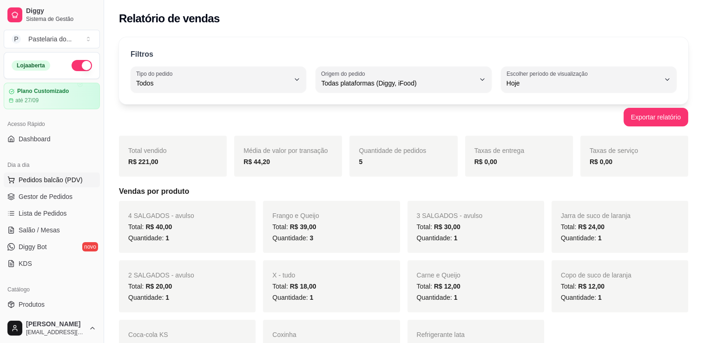
click at [40, 176] on span "Pedidos balcão (PDV)" at bounding box center [51, 179] width 64 height 9
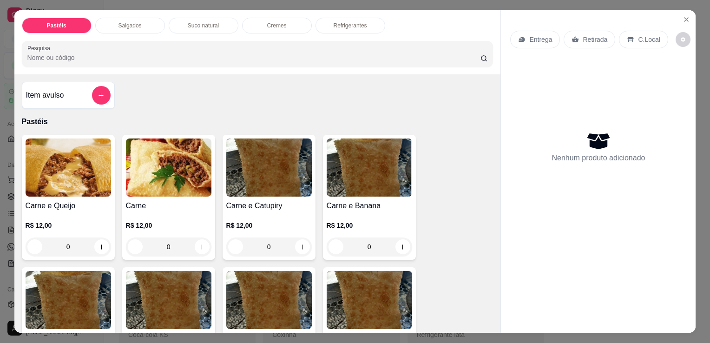
click at [134, 22] on p "Salgados" at bounding box center [129, 25] width 23 height 7
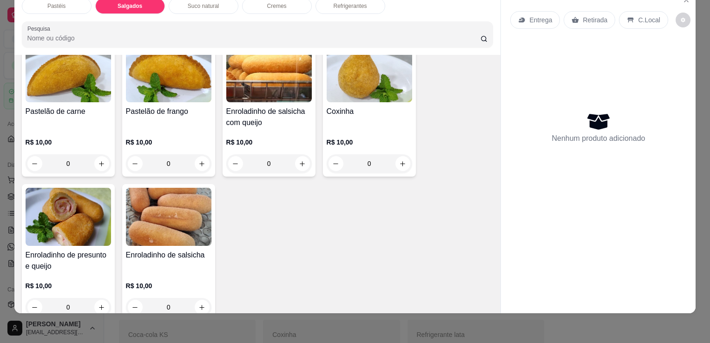
scroll to position [1079, 0]
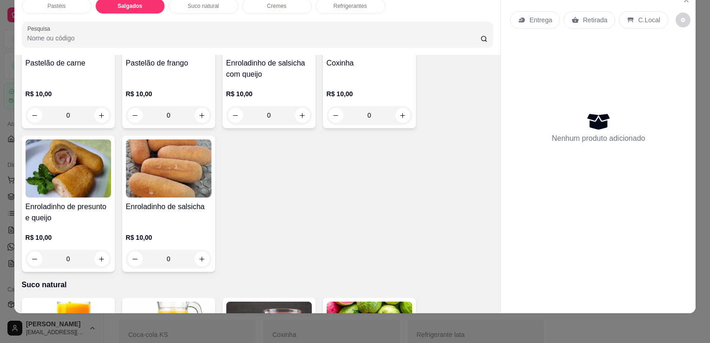
click at [54, 202] on h4 "Enroladinho de presunto e queijo" at bounding box center [68, 212] width 85 height 22
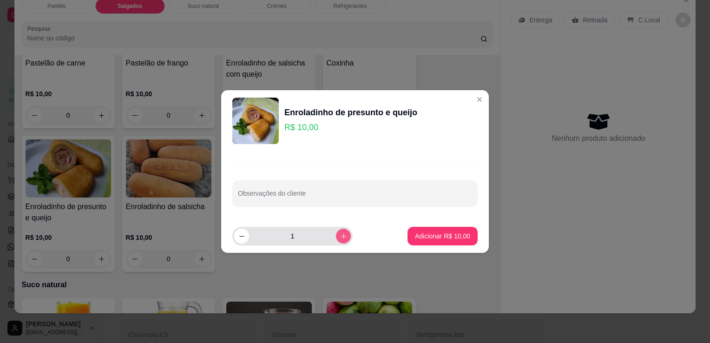
click at [340, 233] on icon "increase-product-quantity" at bounding box center [343, 236] width 7 height 7
type input "2"
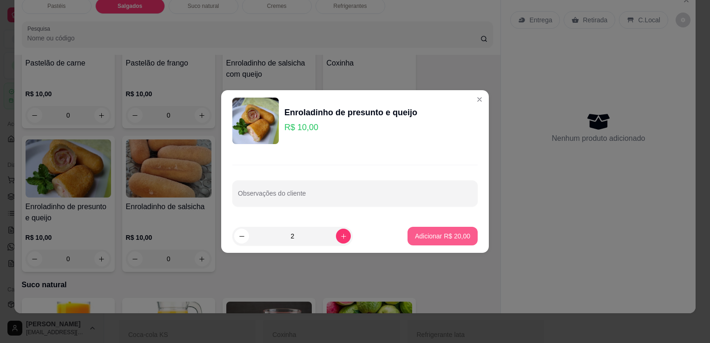
click at [441, 229] on button "Adicionar R$ 20,00" at bounding box center [442, 236] width 70 height 19
type input "2"
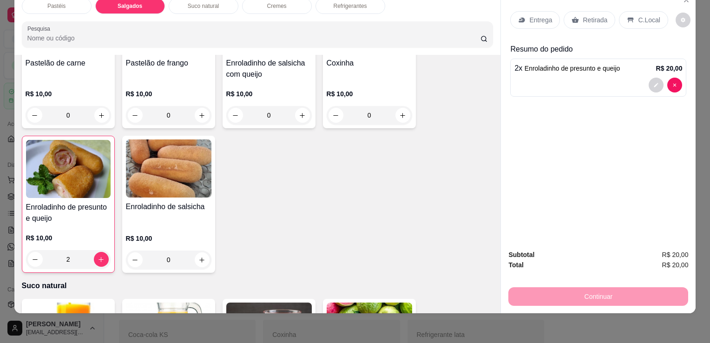
drag, startPoint x: 581, startPoint y: 9, endPoint x: 583, endPoint y: 18, distance: 9.1
click at [582, 15] on p "Retirada" at bounding box center [594, 19] width 25 height 9
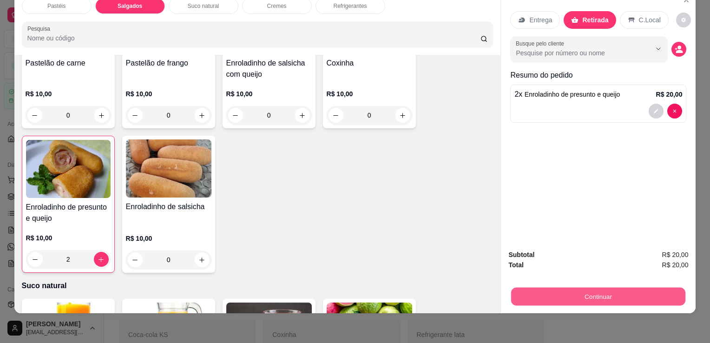
click at [554, 291] on button "Continuar" at bounding box center [598, 296] width 174 height 18
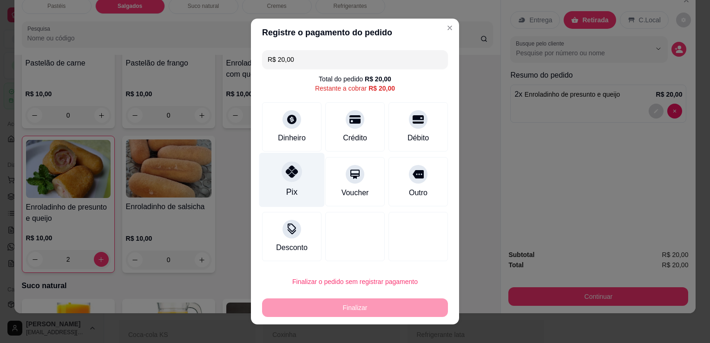
click at [286, 171] on icon at bounding box center [292, 171] width 12 height 12
type input "R$ 0,00"
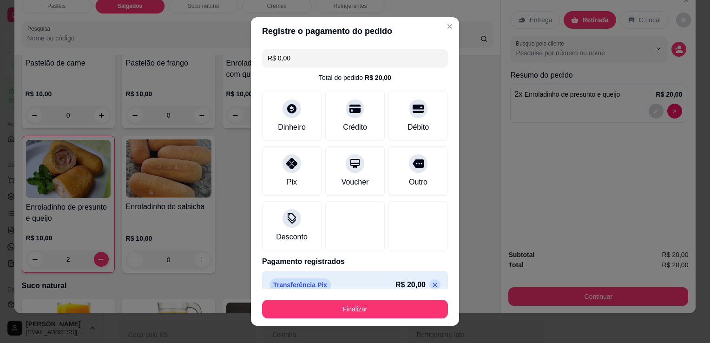
click at [346, 299] on div "Finalizar" at bounding box center [355, 307] width 186 height 22
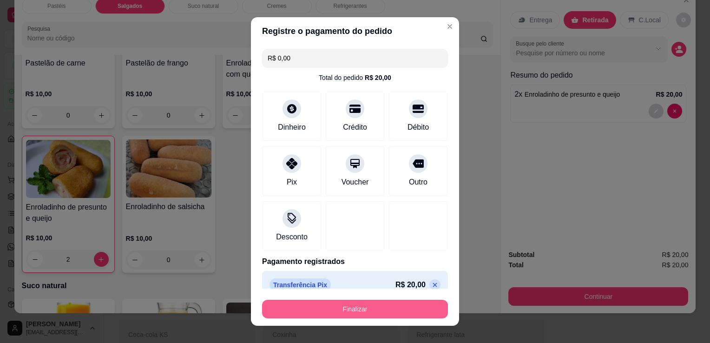
click at [348, 306] on button "Finalizar" at bounding box center [355, 309] width 186 height 19
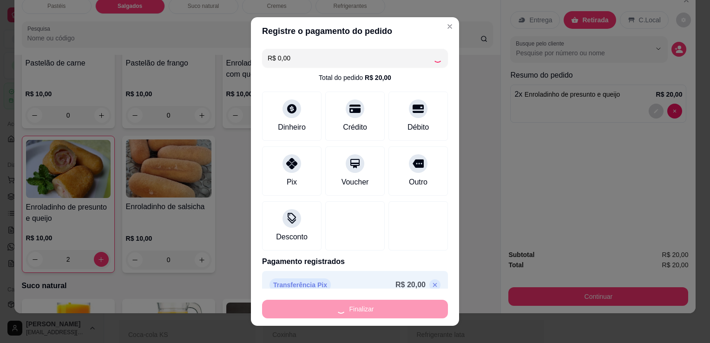
type input "0"
type input "-R$ 20,00"
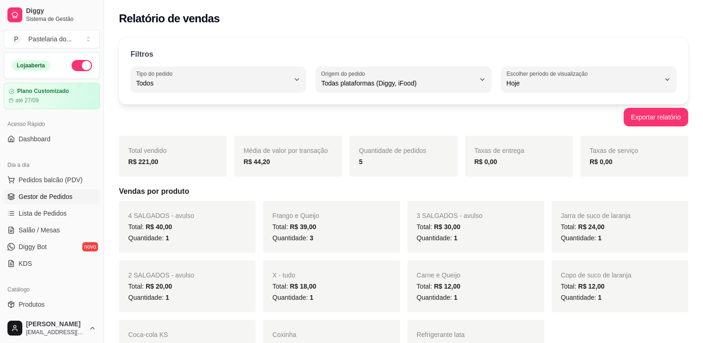
click at [37, 194] on span "Gestor de Pedidos" at bounding box center [46, 196] width 54 height 9
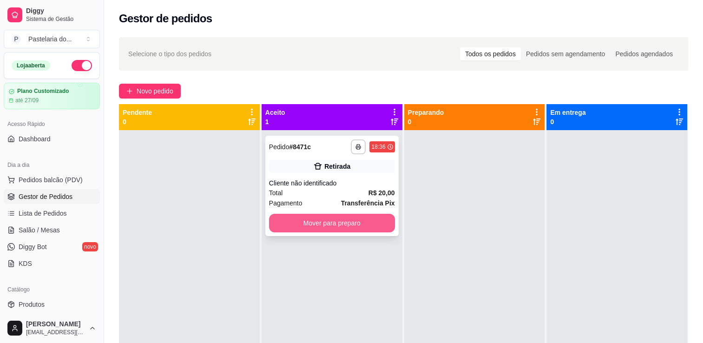
click at [327, 217] on button "Mover para preparo" at bounding box center [332, 223] width 126 height 19
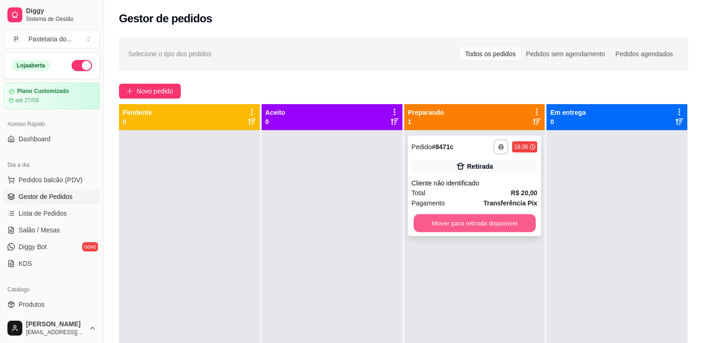
click at [435, 226] on button "Mover para retirada disponível" at bounding box center [474, 223] width 122 height 18
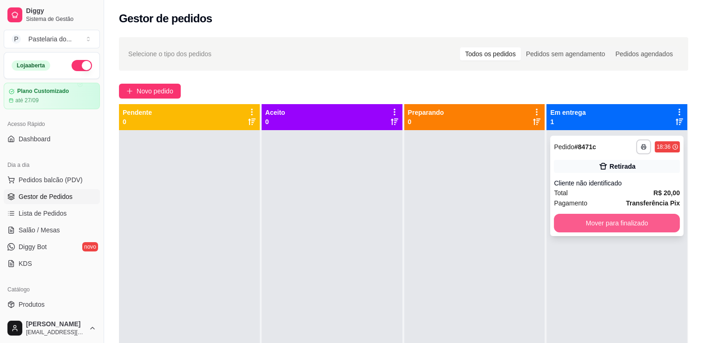
click at [612, 227] on button "Mover para finalizado" at bounding box center [617, 223] width 126 height 19
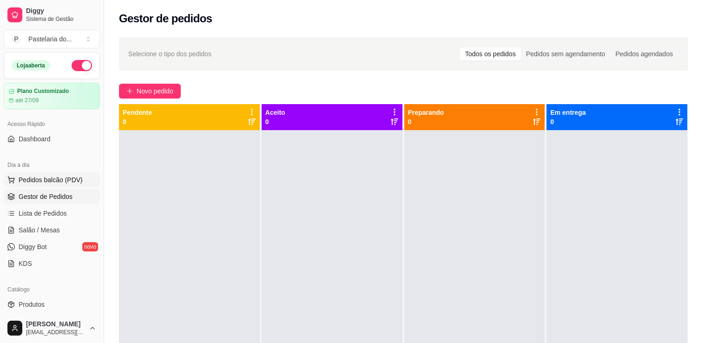
click at [29, 183] on span "Pedidos balcão (PDV)" at bounding box center [51, 179] width 64 height 9
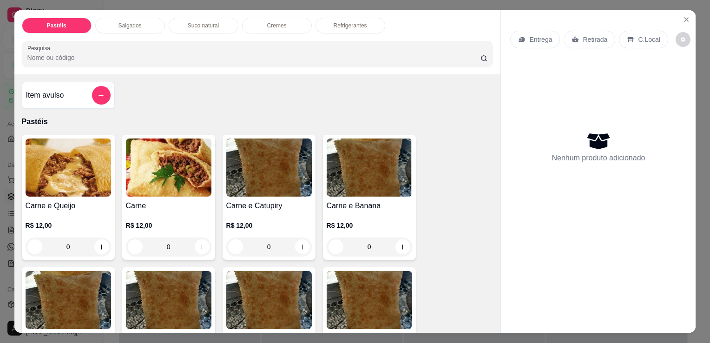
click at [124, 22] on p "Salgados" at bounding box center [129, 25] width 23 height 7
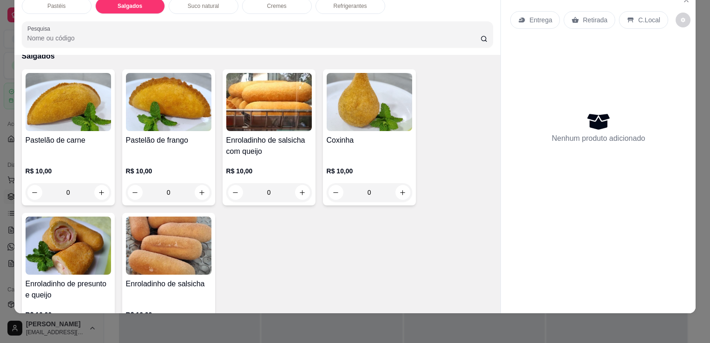
scroll to position [986, 0]
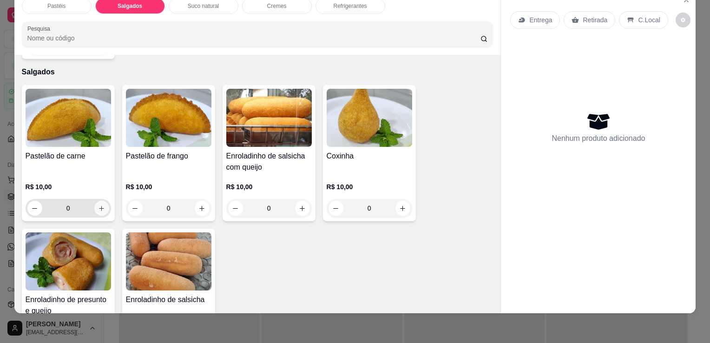
click at [104, 201] on button "increase-product-quantity" at bounding box center [101, 208] width 15 height 15
type input "1"
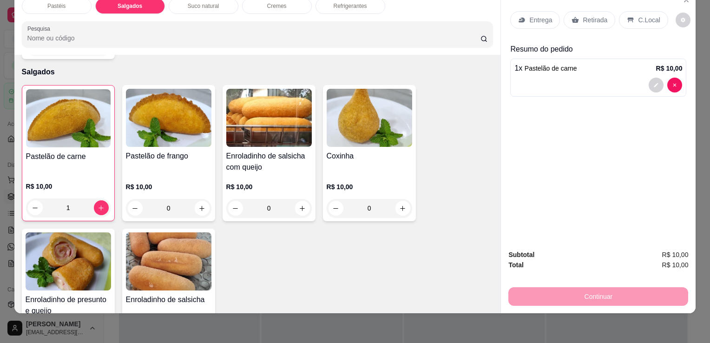
click at [591, 18] on div "Retirada" at bounding box center [589, 20] width 52 height 18
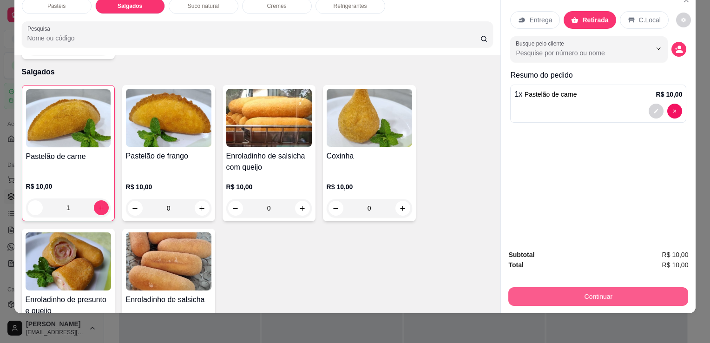
click at [596, 287] on button "Continuar" at bounding box center [598, 296] width 180 height 19
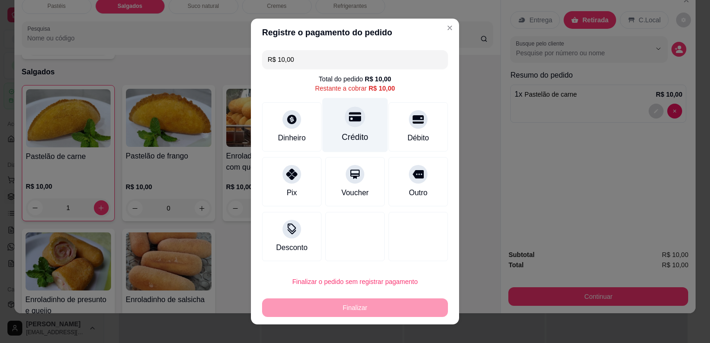
click at [345, 120] on div at bounding box center [355, 116] width 20 height 20
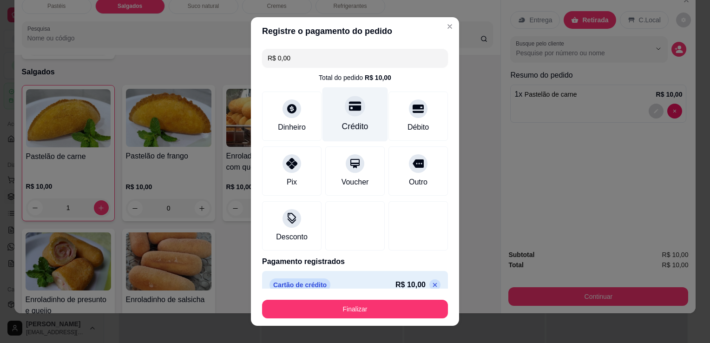
click at [344, 121] on div "Crédito" at bounding box center [355, 126] width 26 height 12
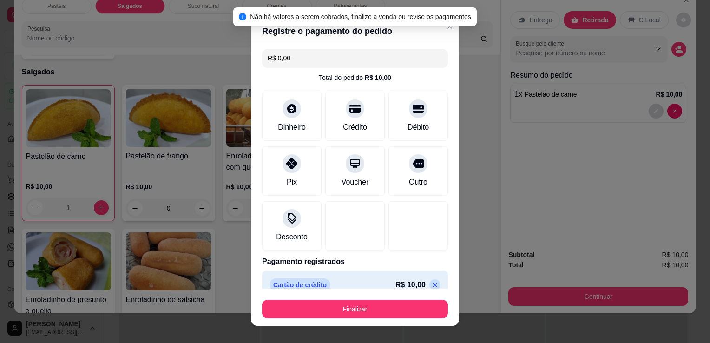
click at [431, 282] on icon at bounding box center [434, 284] width 7 height 7
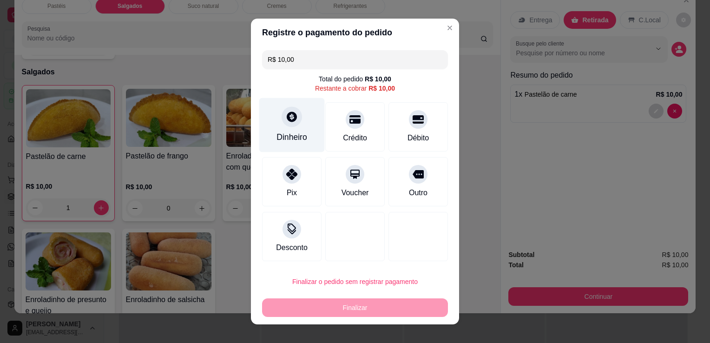
click at [291, 131] on div "Dinheiro" at bounding box center [291, 137] width 31 height 12
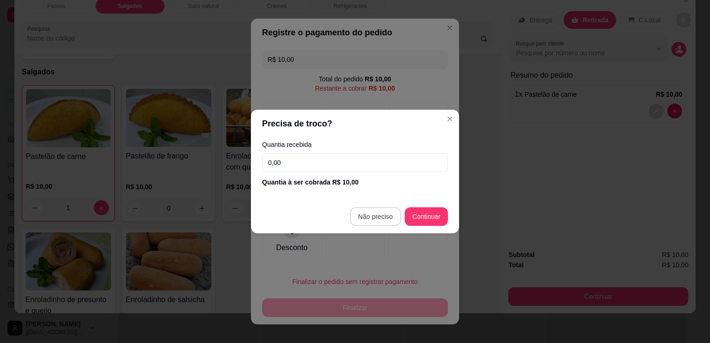
type input "R$ 0,00"
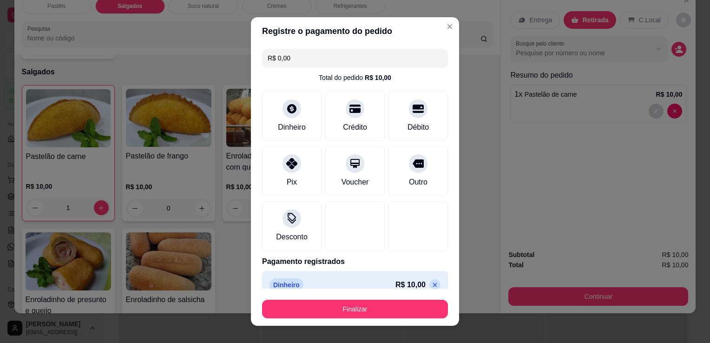
drag, startPoint x: 385, startPoint y: 271, endPoint x: 386, endPoint y: 289, distance: 18.1
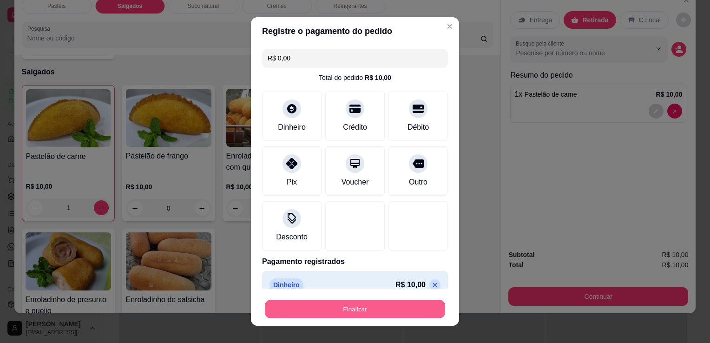
click at [381, 304] on button "Finalizar" at bounding box center [355, 309] width 180 height 18
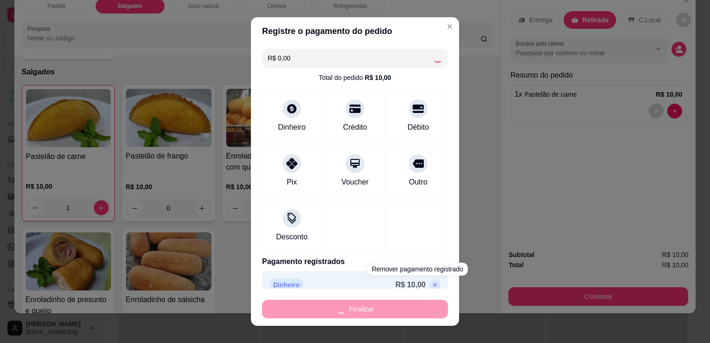
type input "0"
type input "-R$ 10,00"
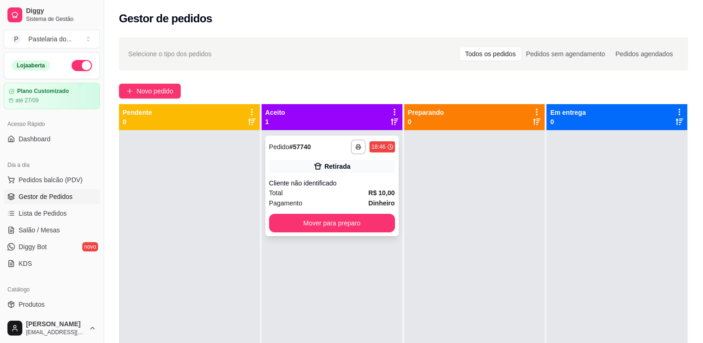
click at [359, 214] on div "**********" at bounding box center [331, 186] width 133 height 100
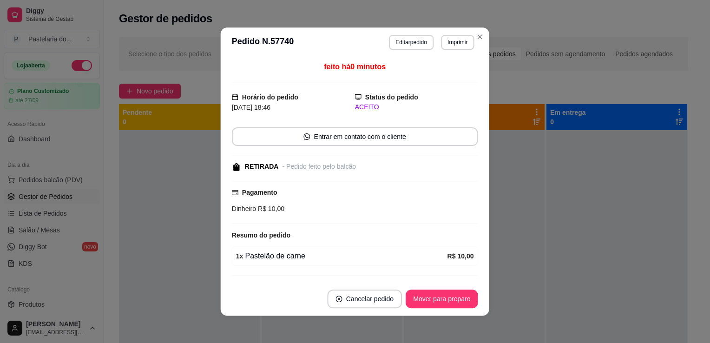
click at [361, 217] on div "Pagamento Dinheiro R$ 10,00" at bounding box center [355, 202] width 246 height 43
click at [454, 312] on footer "Cancelar pedido Mover para preparo" at bounding box center [354, 297] width 267 height 33
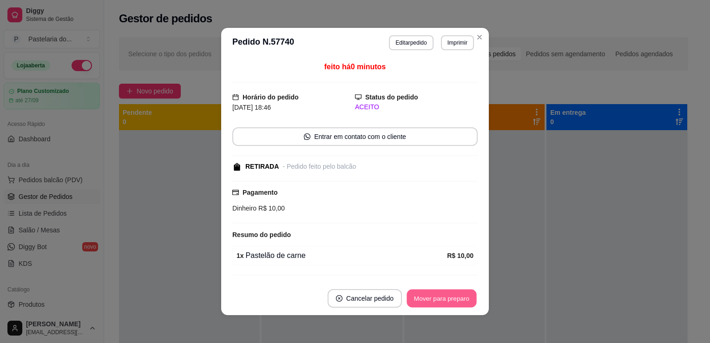
click at [460, 306] on button "Mover para preparo" at bounding box center [441, 298] width 70 height 18
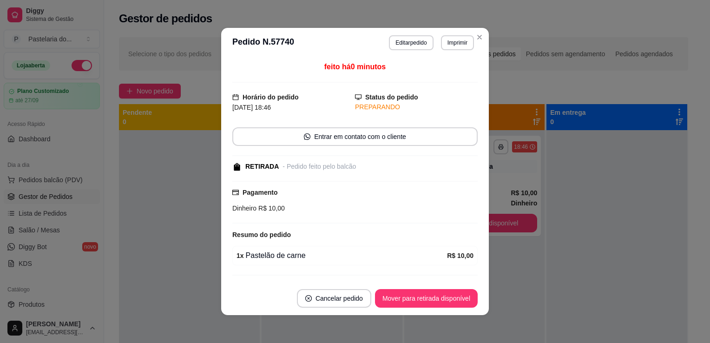
click at [481, 296] on footer "Cancelar pedido Mover para retirada disponível" at bounding box center [354, 297] width 267 height 33
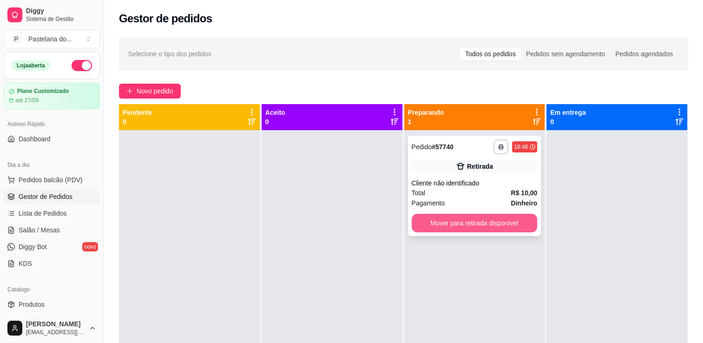
click at [503, 220] on button "Mover para retirada disponível" at bounding box center [474, 223] width 126 height 19
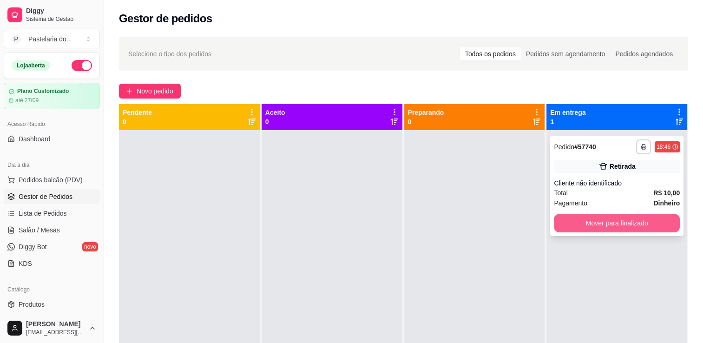
click at [632, 220] on button "Mover para finalizado" at bounding box center [617, 223] width 126 height 19
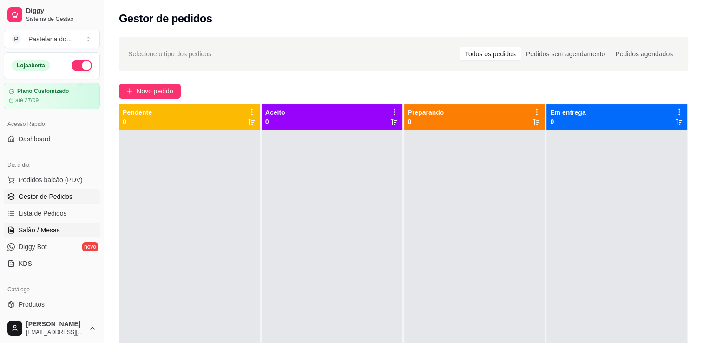
click at [34, 237] on link "Salão / Mesas" at bounding box center [52, 229] width 96 height 15
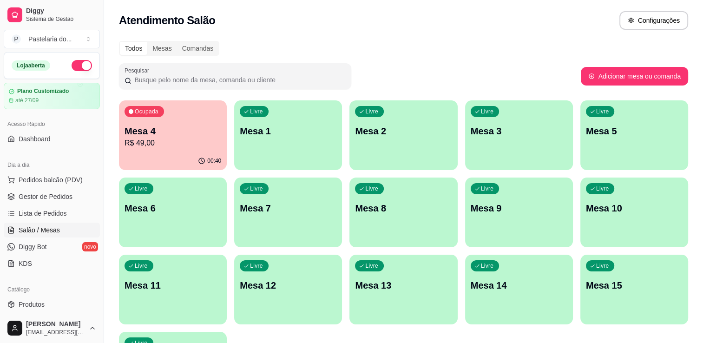
click at [138, 213] on p "Mesa 6" at bounding box center [172, 208] width 97 height 13
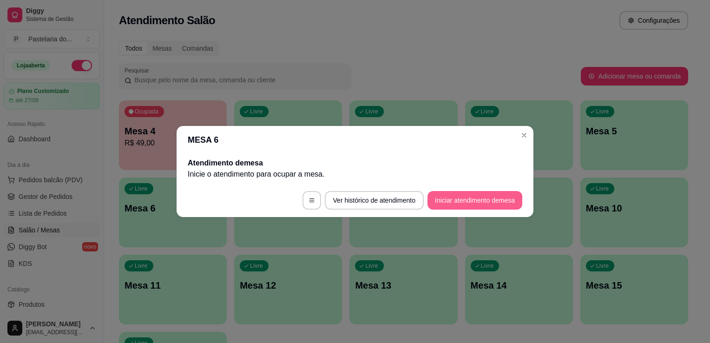
click at [495, 201] on button "Iniciar atendimento de mesa" at bounding box center [474, 200] width 95 height 19
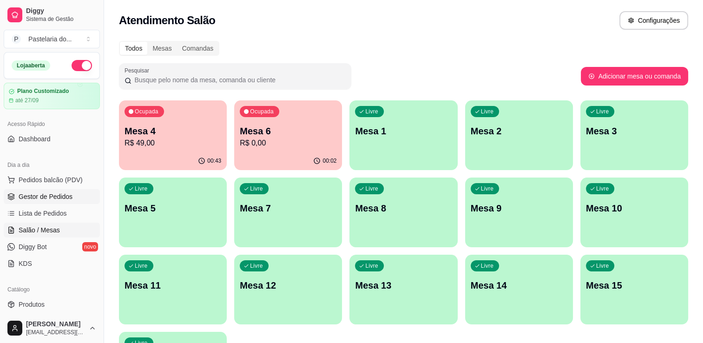
click at [59, 203] on link "Gestor de Pedidos" at bounding box center [52, 196] width 96 height 15
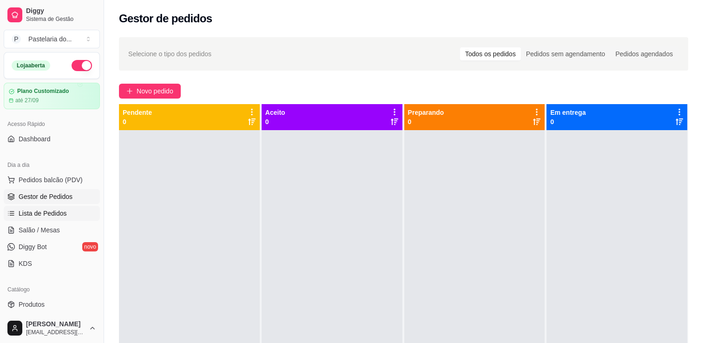
click at [59, 214] on span "Lista de Pedidos" at bounding box center [43, 212] width 48 height 9
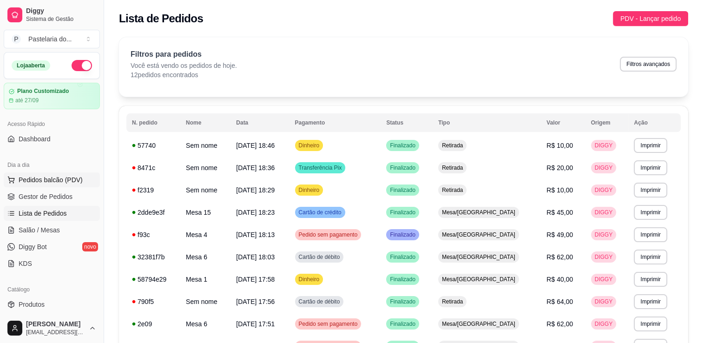
click at [31, 185] on button "Pedidos balcão (PDV)" at bounding box center [52, 179] width 96 height 15
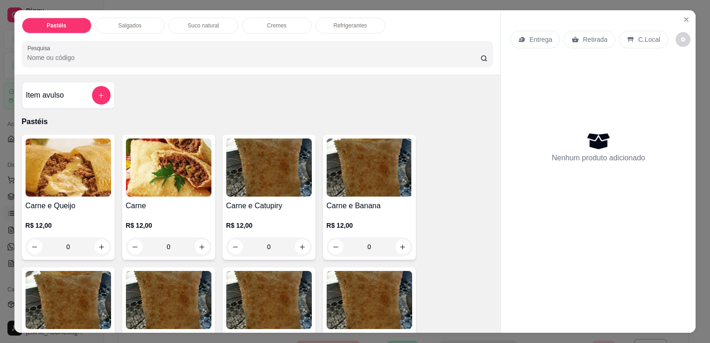
click at [107, 29] on div "Salgados" at bounding box center [130, 26] width 70 height 16
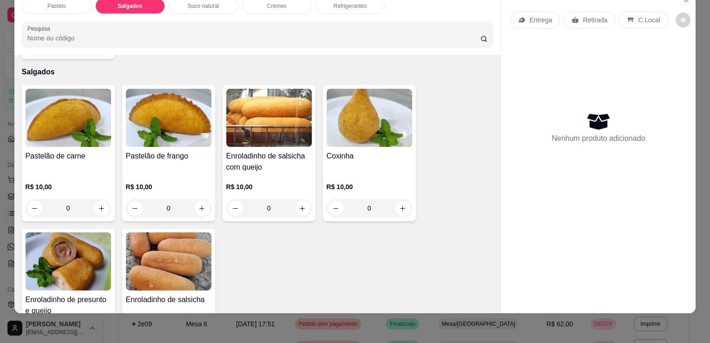
scroll to position [1033, 0]
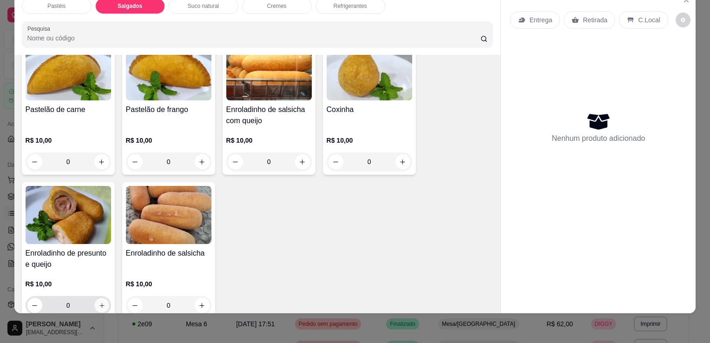
click at [98, 302] on icon "increase-product-quantity" at bounding box center [101, 305] width 7 height 7
type input "1"
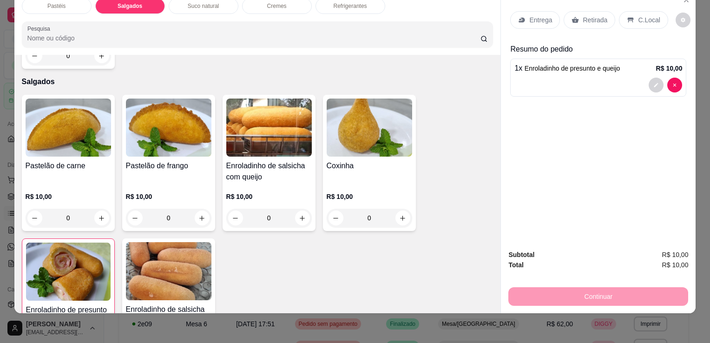
scroll to position [940, 0]
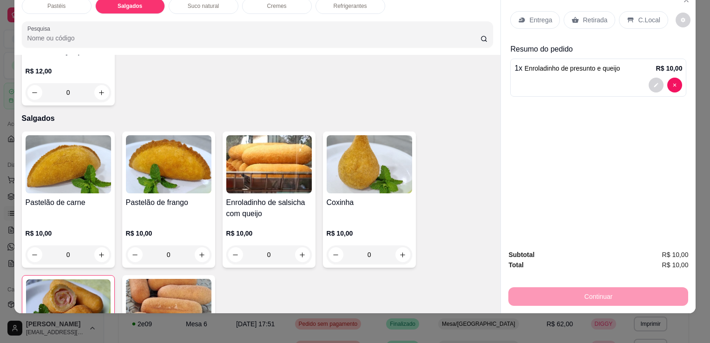
click at [356, 2] on p "Refrigerantes" at bounding box center [349, 5] width 33 height 7
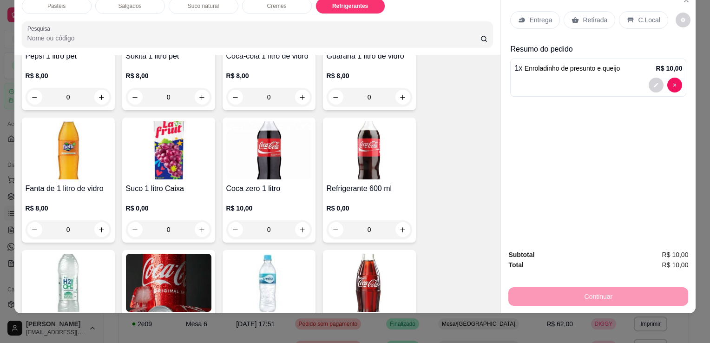
scroll to position [2518, 0]
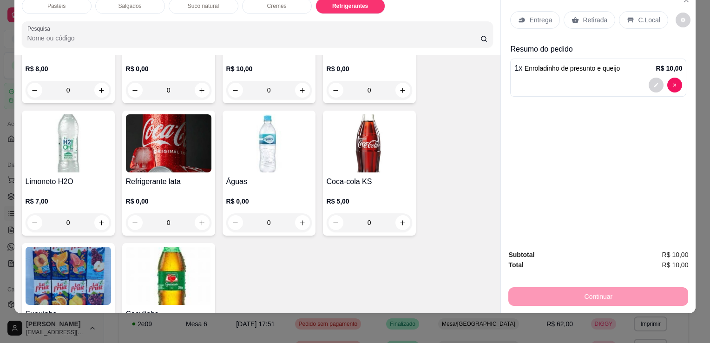
click at [189, 145] on img at bounding box center [168, 143] width 85 height 58
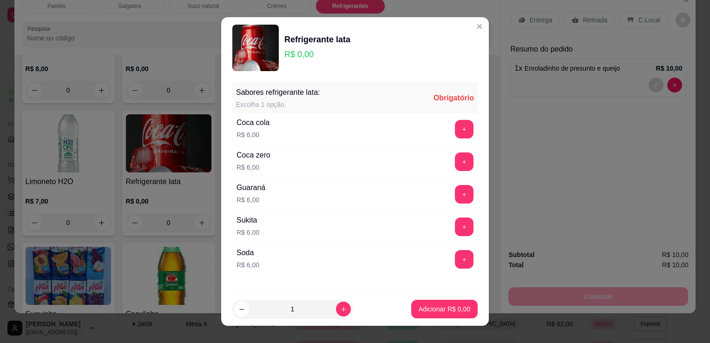
click at [303, 139] on div "Coca cola R$ 6,00 +" at bounding box center [354, 129] width 245 height 33
click at [455, 129] on button "+" at bounding box center [464, 129] width 19 height 19
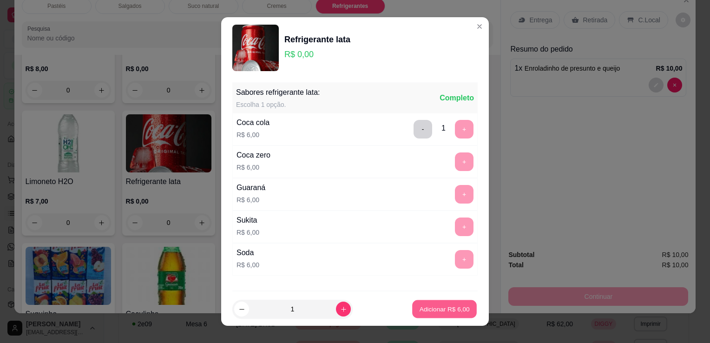
click at [438, 311] on p "Adicionar R$ 6,00" at bounding box center [444, 308] width 50 height 9
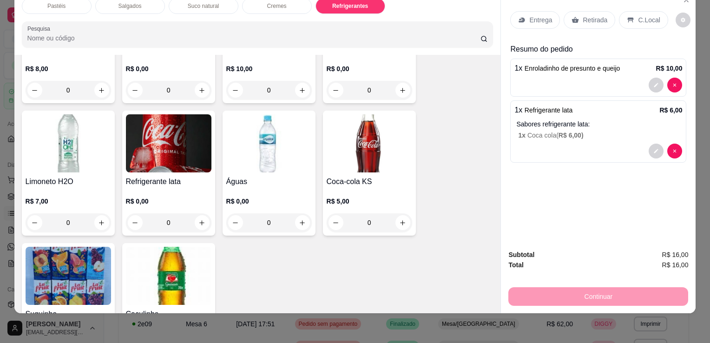
click at [593, 15] on p "Retirada" at bounding box center [594, 19] width 25 height 9
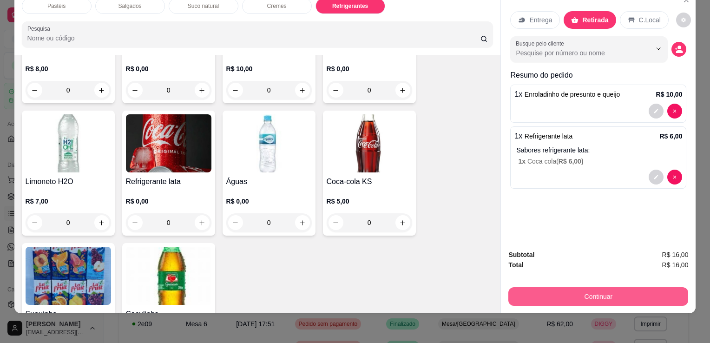
click at [583, 292] on button "Continuar" at bounding box center [598, 296] width 180 height 19
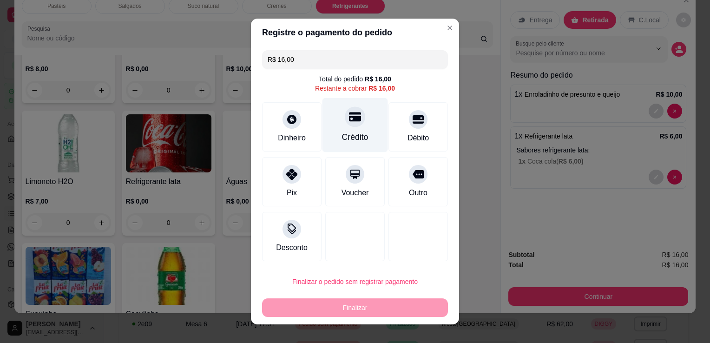
click at [365, 126] on div "Crédito" at bounding box center [354, 125] width 65 height 54
type input "R$ 0,00"
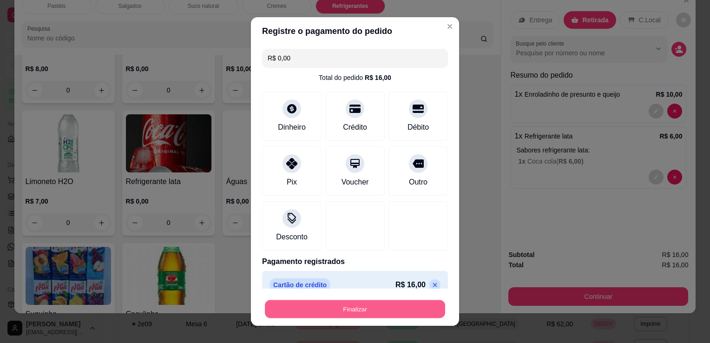
click at [344, 304] on button "Finalizar" at bounding box center [355, 309] width 180 height 18
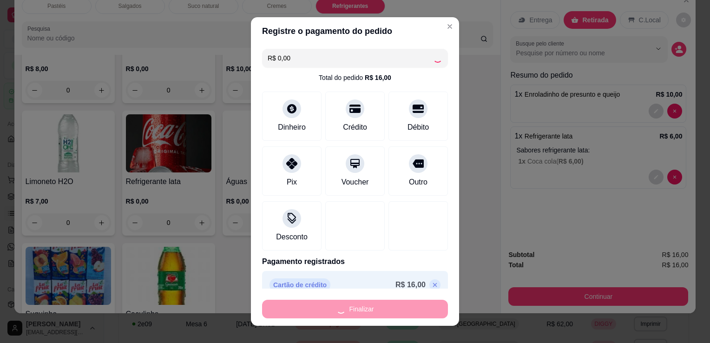
type input "0"
type input "-R$ 16,00"
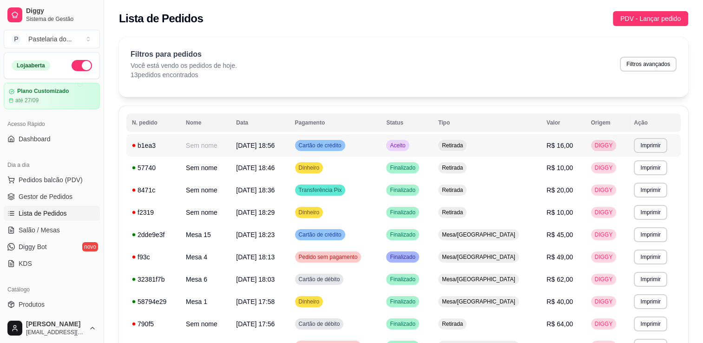
click at [313, 146] on td "Cartão de crédito" at bounding box center [334, 145] width 91 height 22
click at [47, 199] on span "Gestor de Pedidos" at bounding box center [46, 196] width 54 height 9
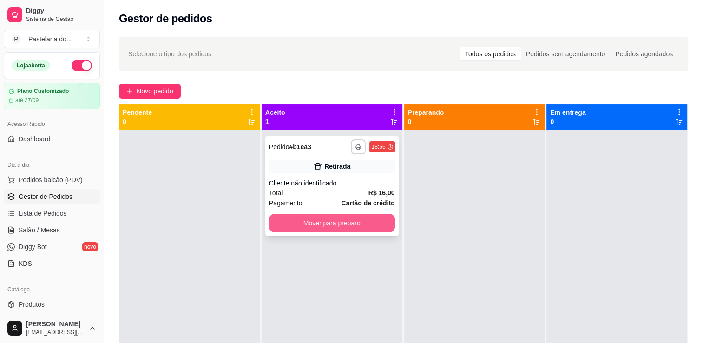
click at [338, 228] on button "Mover para preparo" at bounding box center [332, 223] width 126 height 19
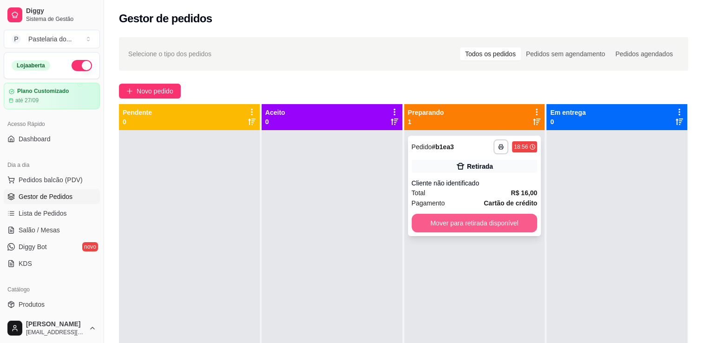
click at [468, 228] on button "Mover para retirada disponível" at bounding box center [474, 223] width 126 height 19
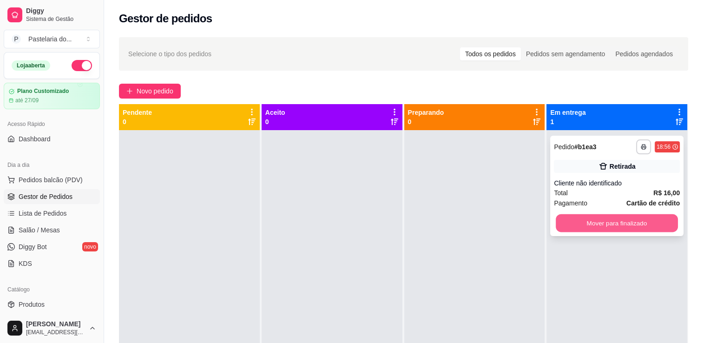
click at [610, 222] on button "Mover para finalizado" at bounding box center [616, 223] width 122 height 18
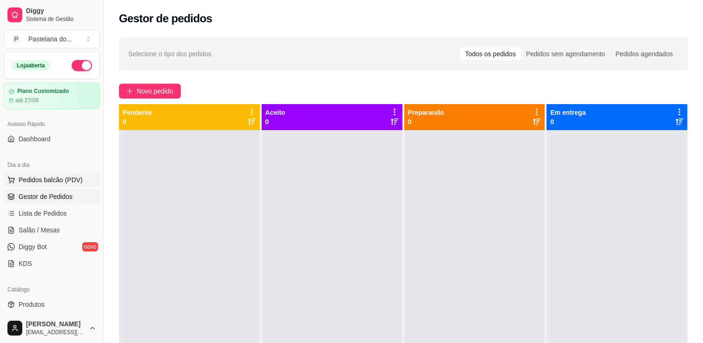
click at [28, 176] on span "Pedidos balcão (PDV)" at bounding box center [51, 179] width 64 height 9
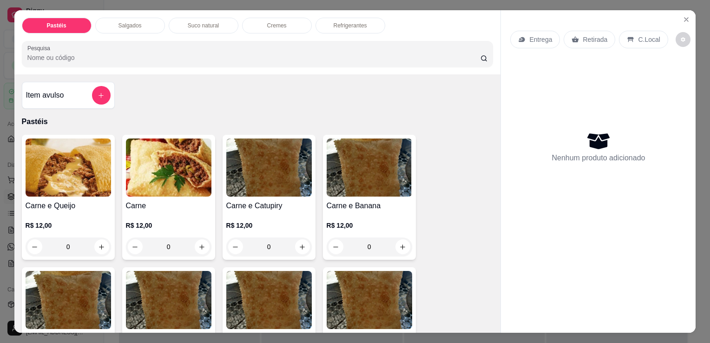
click at [122, 24] on p "Salgados" at bounding box center [129, 25] width 23 height 7
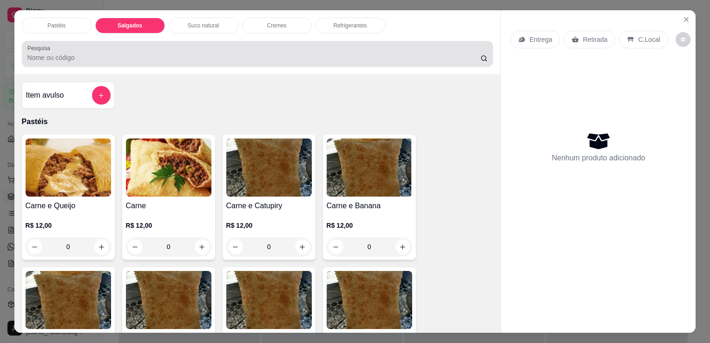
scroll to position [23, 0]
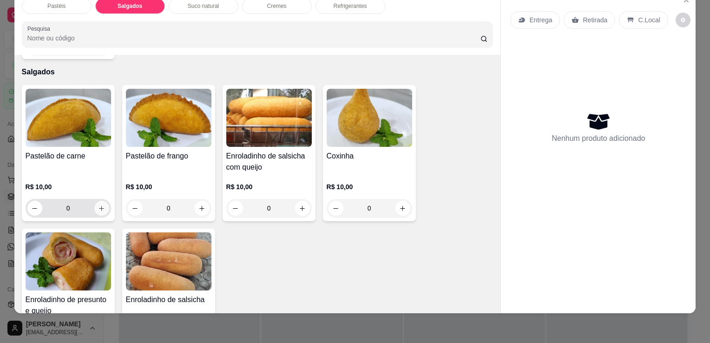
click at [99, 206] on icon "increase-product-quantity" at bounding box center [101, 208] width 5 height 5
type input "1"
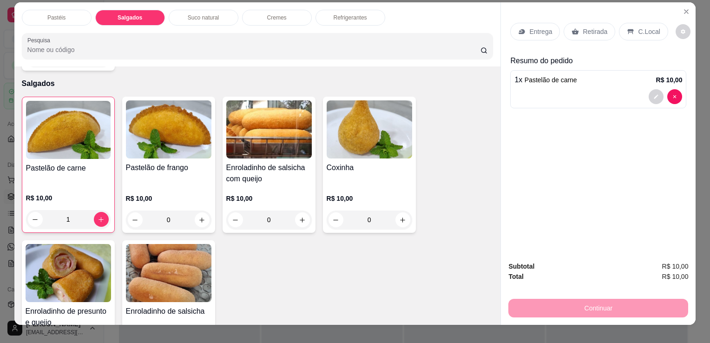
scroll to position [0, 0]
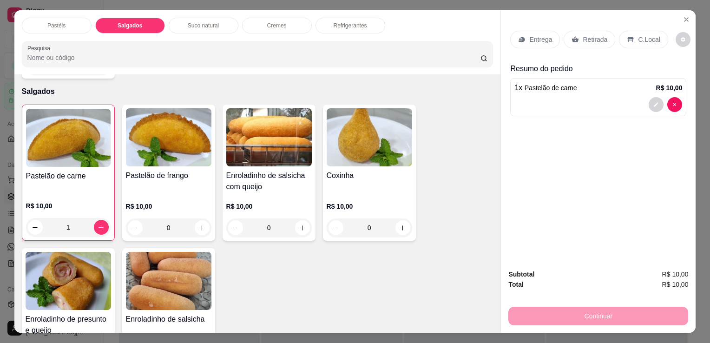
click at [343, 24] on p "Refrigerantes" at bounding box center [349, 25] width 33 height 7
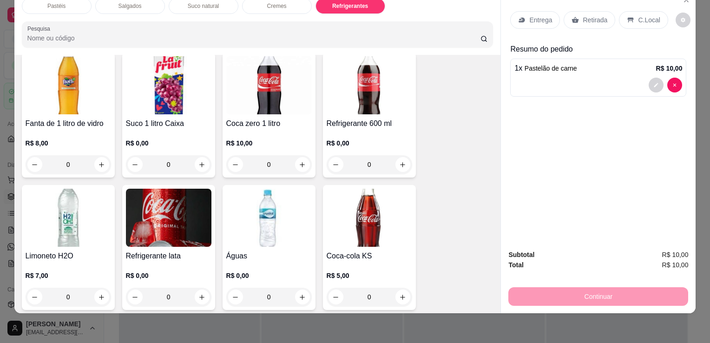
scroll to position [2470, 0]
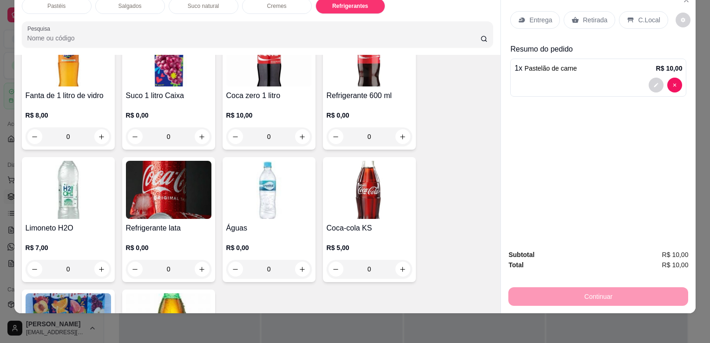
click at [370, 222] on h4 "Coca-cola KS" at bounding box center [368, 227] width 85 height 11
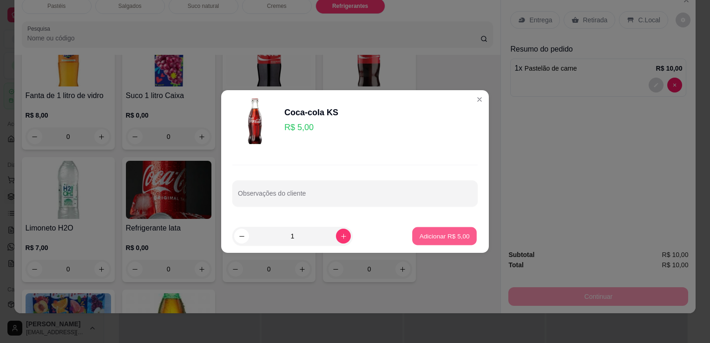
click at [423, 236] on p "Adicionar R$ 5,00" at bounding box center [444, 235] width 50 height 9
type input "1"
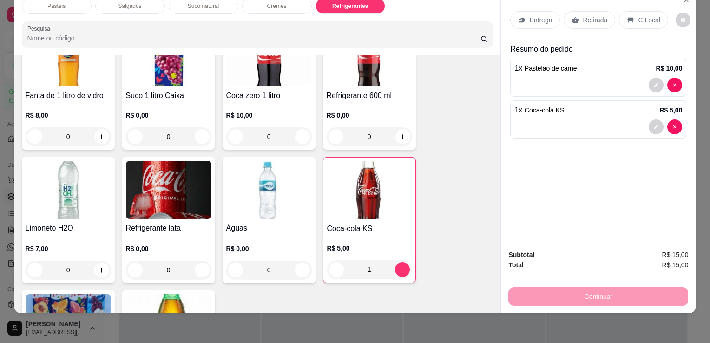
click at [569, 18] on div "Retirada" at bounding box center [589, 20] width 52 height 18
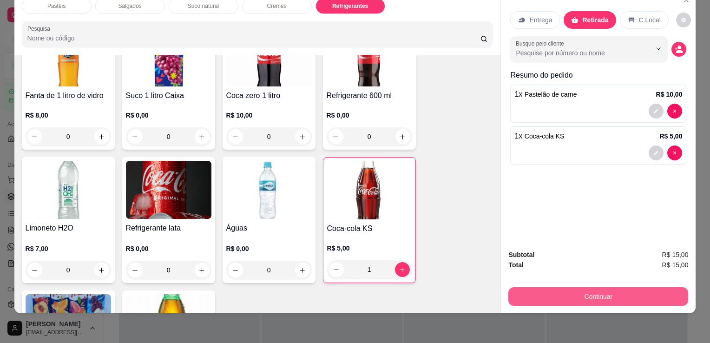
click at [556, 287] on button "Continuar" at bounding box center [598, 296] width 180 height 19
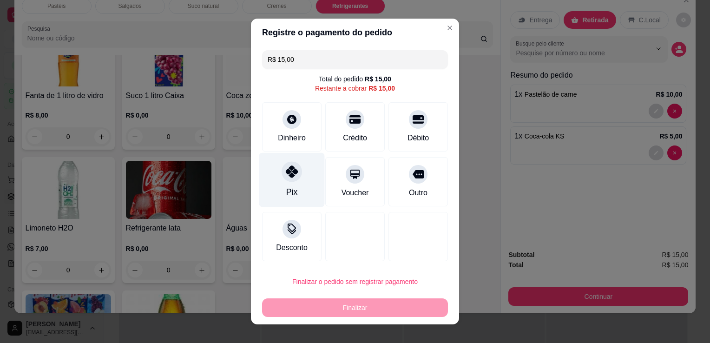
click at [295, 172] on div at bounding box center [291, 171] width 20 height 20
type input "R$ 0,00"
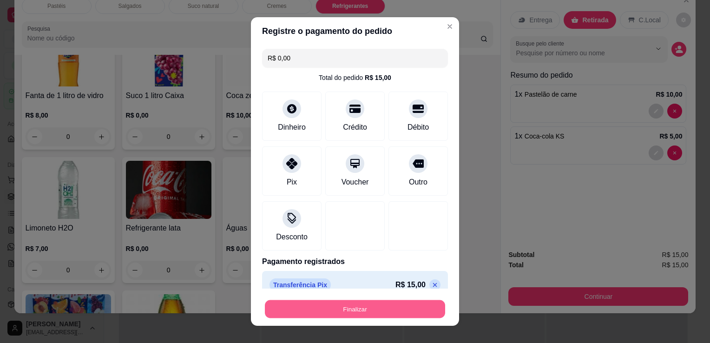
click at [384, 303] on button "Finalizar" at bounding box center [355, 309] width 180 height 18
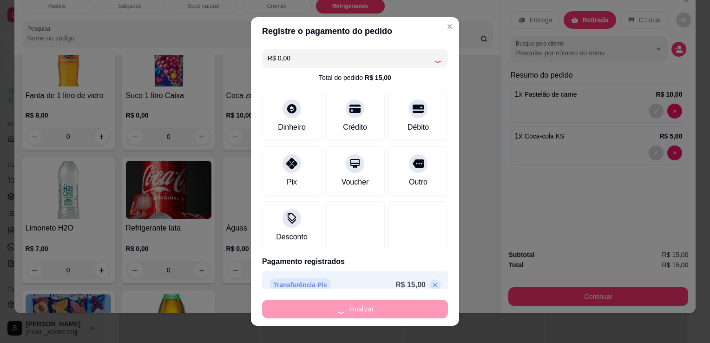
type input "0"
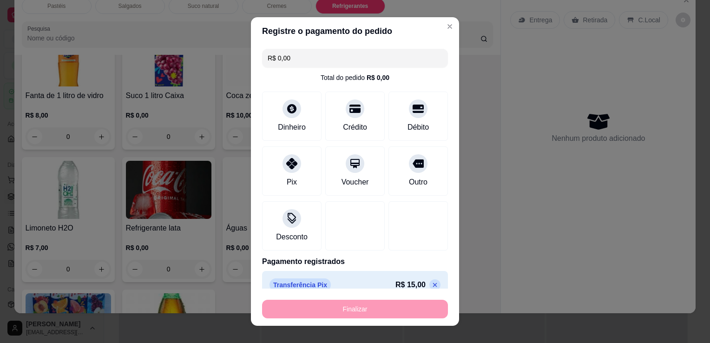
type input "-R$ 15,00"
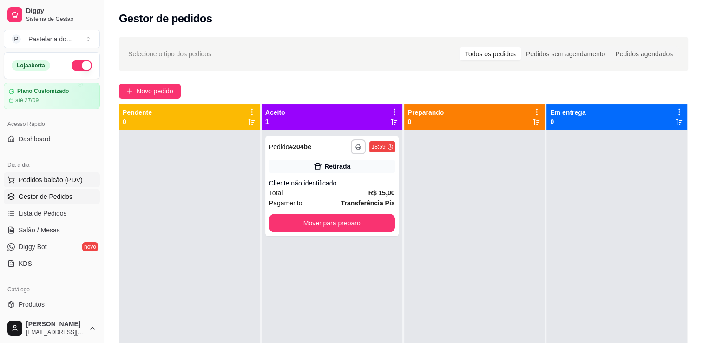
click at [57, 177] on span "Pedidos balcão (PDV)" at bounding box center [51, 179] width 64 height 9
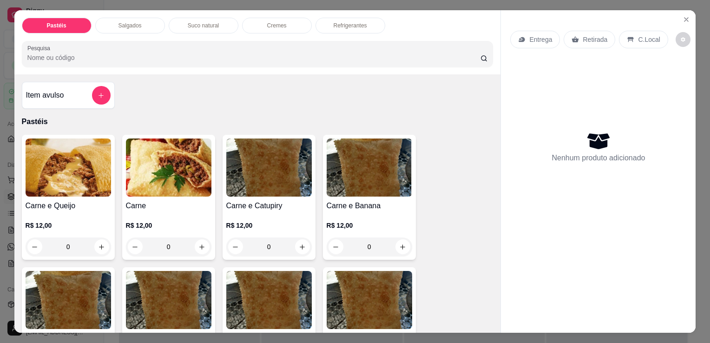
click at [77, 200] on h4 "Carne e Queijo" at bounding box center [68, 205] width 85 height 11
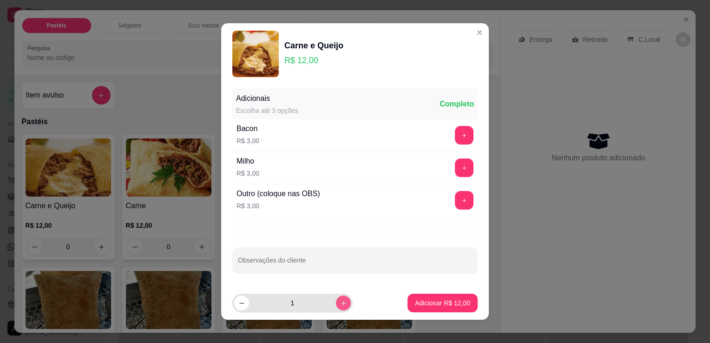
click at [336, 299] on button "increase-product-quantity" at bounding box center [343, 302] width 15 height 15
click at [340, 300] on icon "increase-product-quantity" at bounding box center [343, 303] width 7 height 7
type input "3"
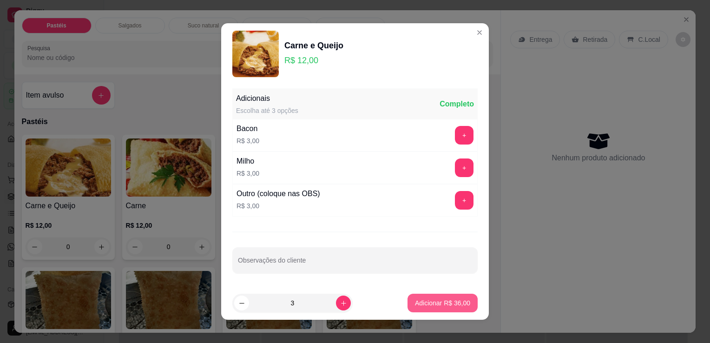
click at [415, 303] on p "Adicionar R$ 36,00" at bounding box center [442, 302] width 55 height 9
type input "3"
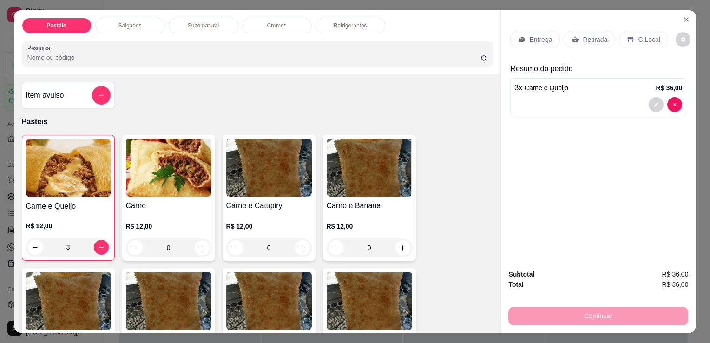
click at [597, 31] on div "Retirada" at bounding box center [589, 40] width 52 height 18
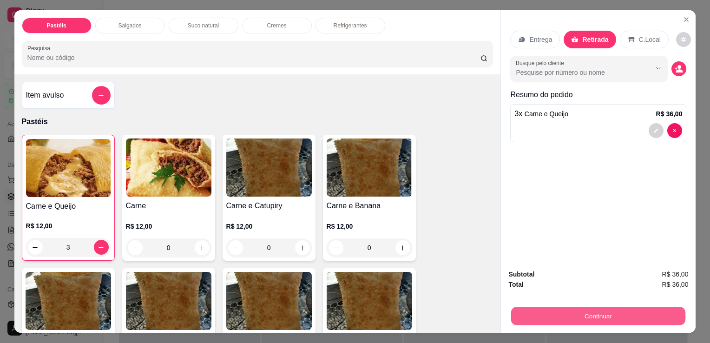
click at [619, 309] on button "Continuar" at bounding box center [598, 315] width 174 height 18
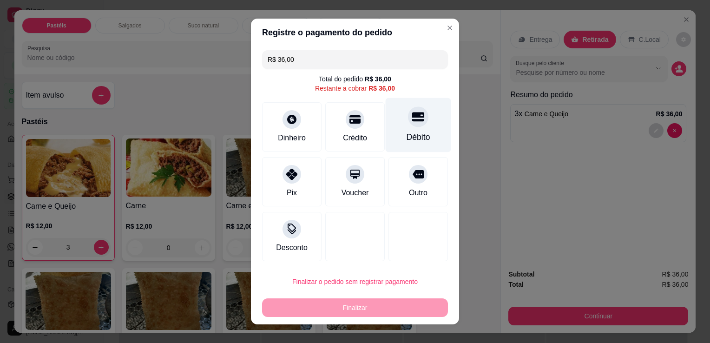
click at [406, 141] on div "Débito" at bounding box center [418, 137] width 24 height 12
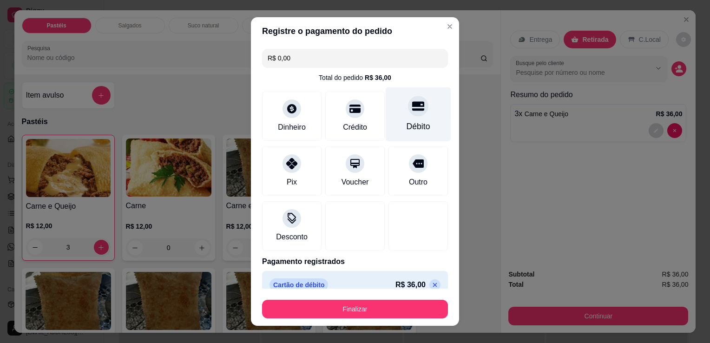
type input "R$ 0,00"
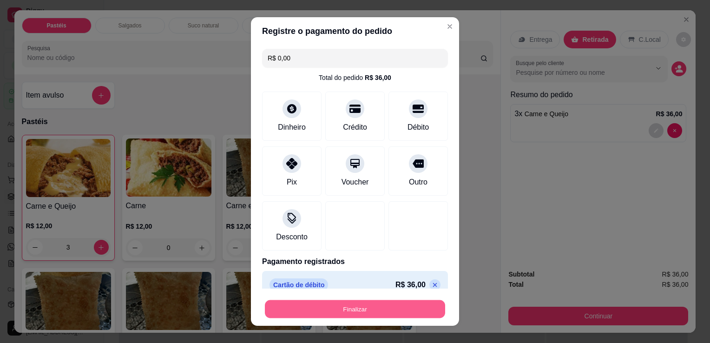
click at [402, 302] on button "Finalizar" at bounding box center [355, 309] width 180 height 18
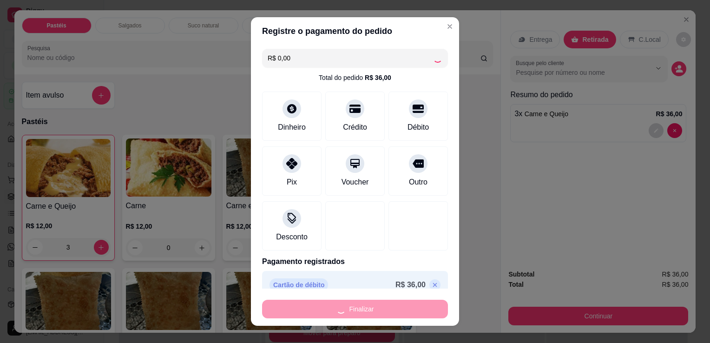
type input "0"
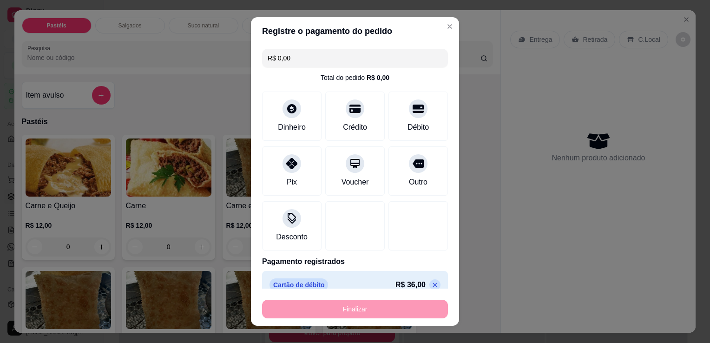
type input "-R$ 36,00"
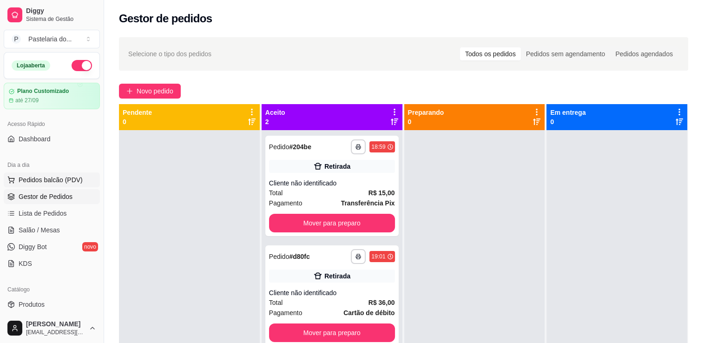
click at [38, 177] on span "Pedidos balcão (PDV)" at bounding box center [51, 179] width 64 height 9
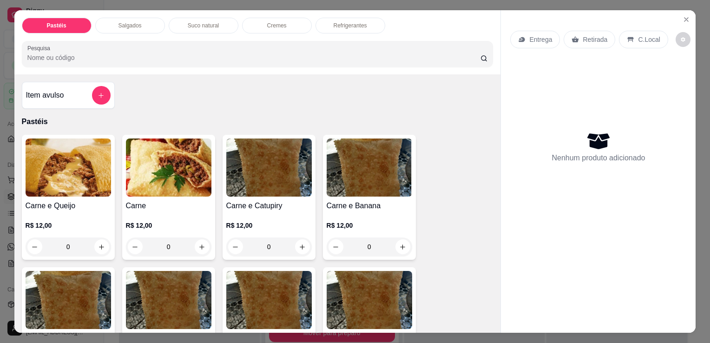
click at [117, 28] on div "Salgados" at bounding box center [130, 26] width 70 height 16
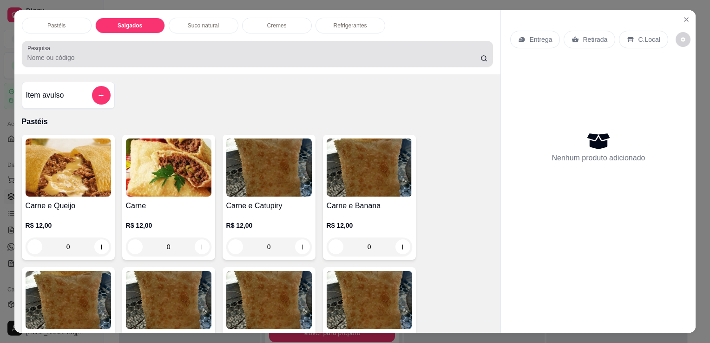
scroll to position [23, 0]
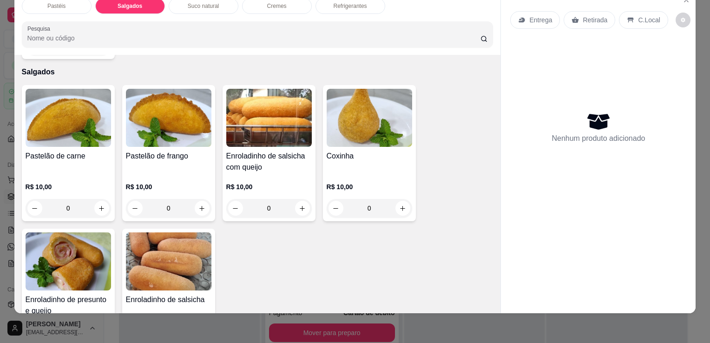
click at [76, 153] on div "Pastelão de carne" at bounding box center [68, 161] width 85 height 22
click at [189, 182] on div "R$ 10,00 0" at bounding box center [168, 199] width 85 height 35
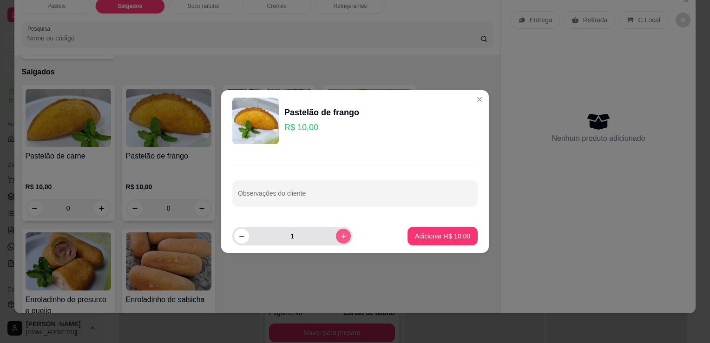
click at [336, 236] on button "increase-product-quantity" at bounding box center [343, 235] width 15 height 15
click at [340, 236] on icon "increase-product-quantity" at bounding box center [343, 236] width 7 height 7
click at [241, 240] on button "decrease-product-quantity" at bounding box center [241, 235] width 15 height 15
type input "2"
click at [394, 233] on footer "2 Adicionar R$ 20,00" at bounding box center [354, 235] width 267 height 33
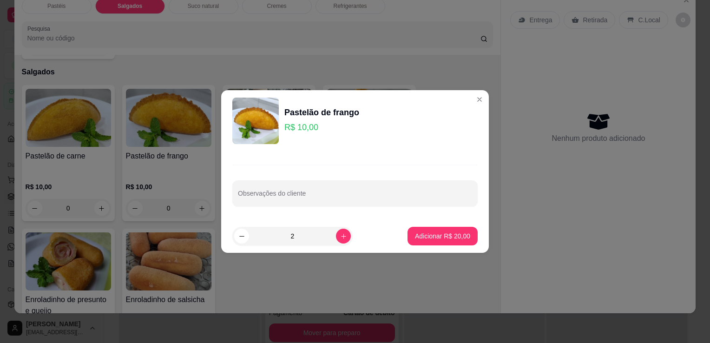
click at [417, 237] on p "Adicionar R$ 20,00" at bounding box center [442, 235] width 55 height 9
type input "2"
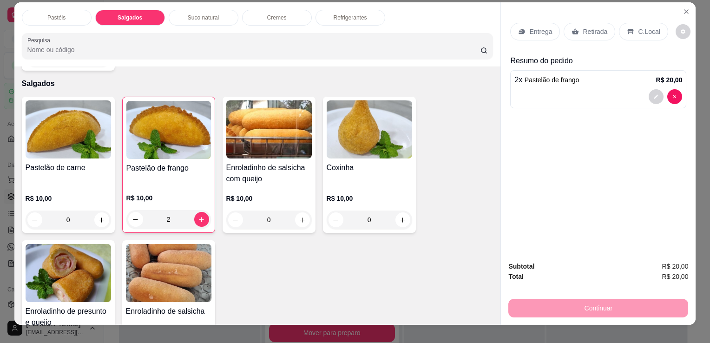
scroll to position [0, 0]
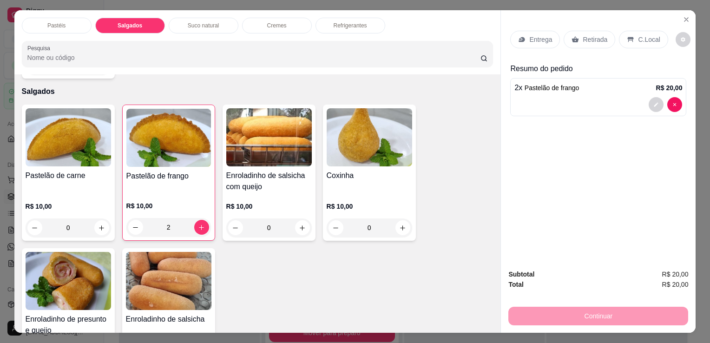
click at [349, 26] on div "Refrigerantes" at bounding box center [350, 26] width 70 height 16
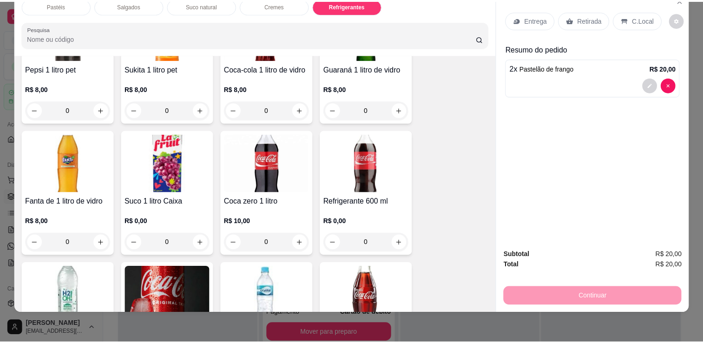
scroll to position [2424, 0]
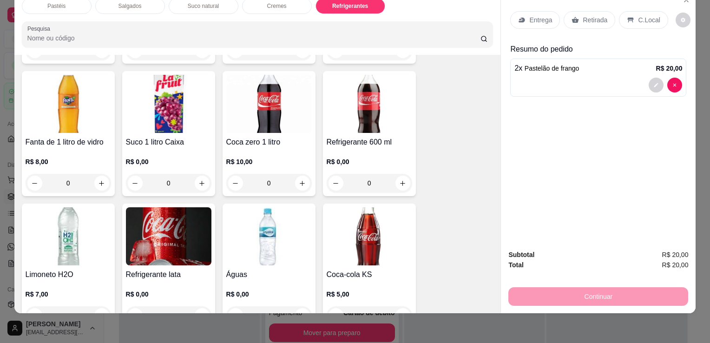
click at [181, 224] on img at bounding box center [168, 236] width 85 height 58
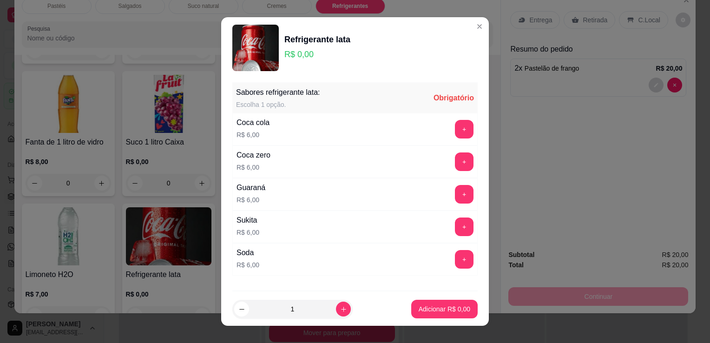
click at [334, 156] on div "Coca zero R$ 6,00 +" at bounding box center [354, 161] width 245 height 33
click at [455, 165] on button "+" at bounding box center [464, 161] width 19 height 19
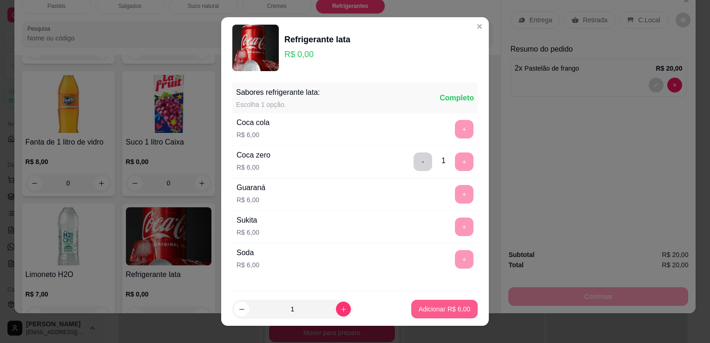
click at [453, 305] on p "Adicionar R$ 6,00" at bounding box center [444, 308] width 52 height 9
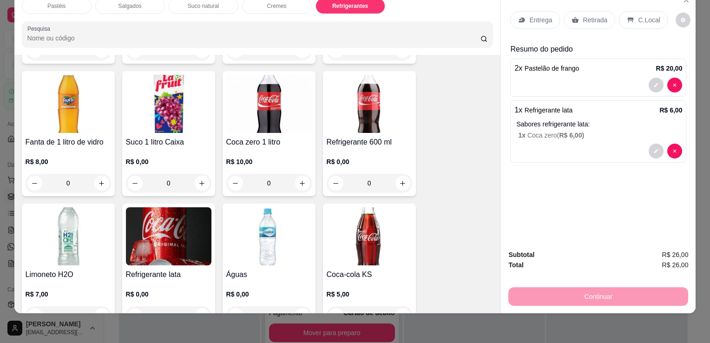
click at [597, 20] on div "Retirada" at bounding box center [589, 20] width 52 height 18
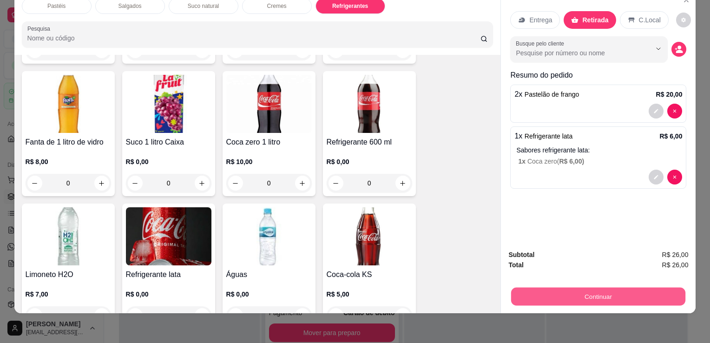
click at [577, 287] on button "Continuar" at bounding box center [598, 296] width 174 height 18
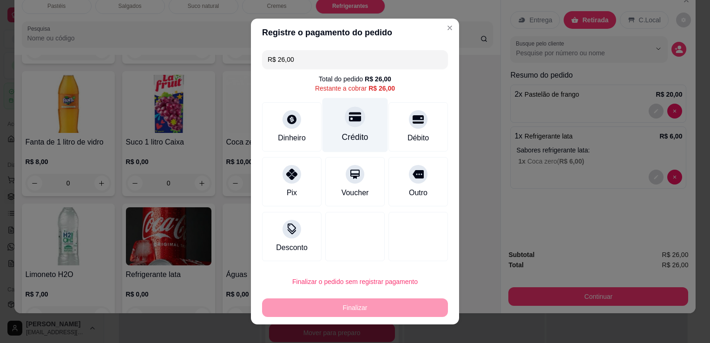
click at [336, 119] on div "Crédito" at bounding box center [354, 125] width 65 height 54
type input "R$ 0,00"
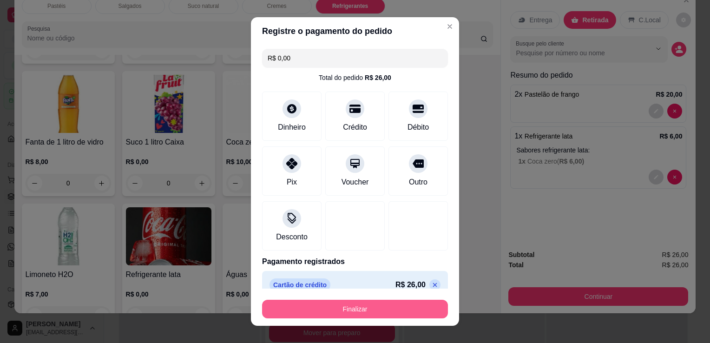
click at [369, 303] on button "Finalizar" at bounding box center [355, 309] width 186 height 19
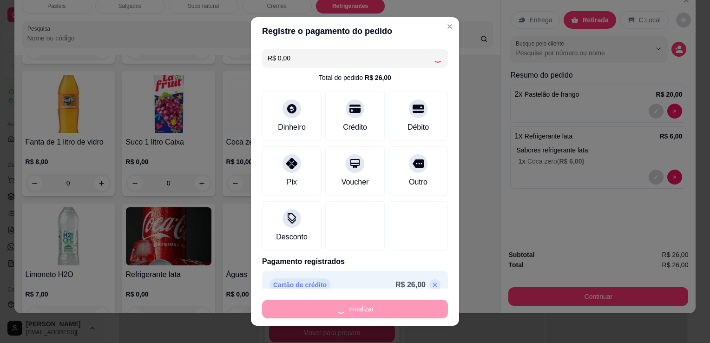
type input "0"
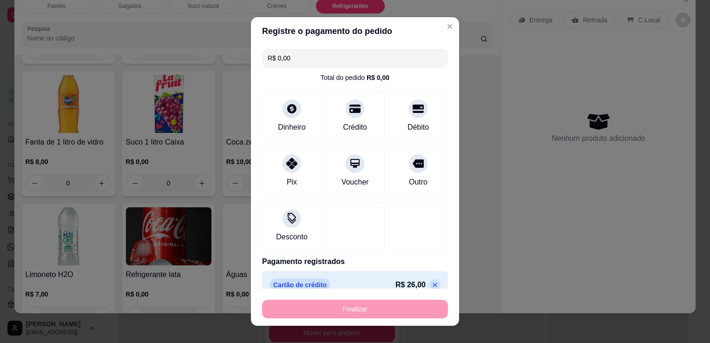
type input "-R$ 26,00"
click at [367, 302] on div "Finalizar" at bounding box center [355, 309] width 186 height 19
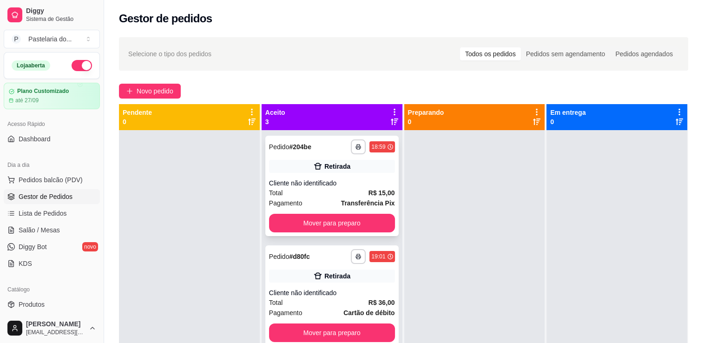
click at [343, 234] on div "**********" at bounding box center [331, 186] width 133 height 100
click at [373, 220] on button "Mover para preparo" at bounding box center [332, 223] width 126 height 19
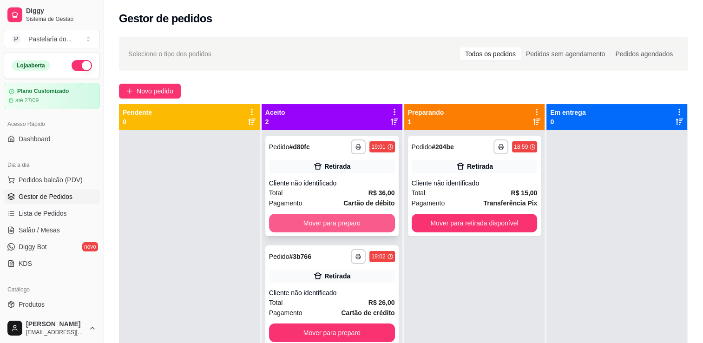
click at [379, 220] on button "Mover para preparo" at bounding box center [332, 223] width 126 height 19
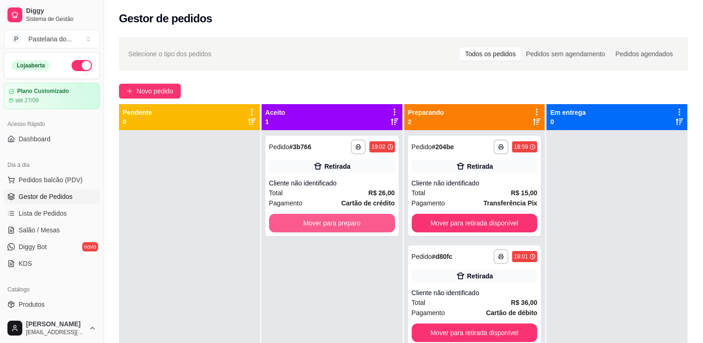
click at [379, 220] on button "Mover para preparo" at bounding box center [332, 223] width 126 height 19
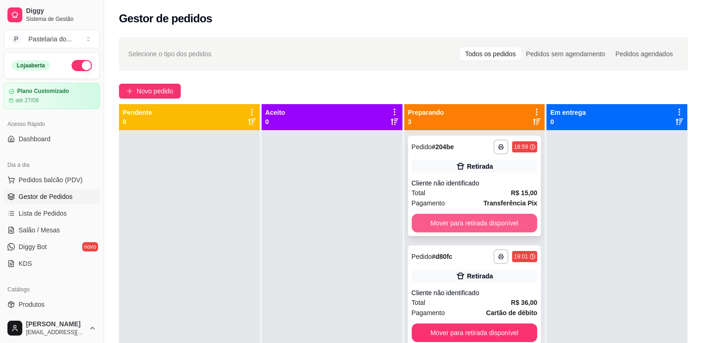
click at [432, 223] on button "Mover para retirada disponível" at bounding box center [474, 223] width 126 height 19
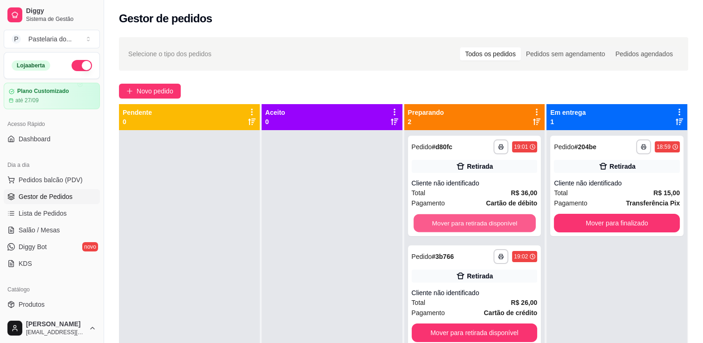
click at [432, 223] on button "Mover para retirada disponível" at bounding box center [474, 223] width 122 height 18
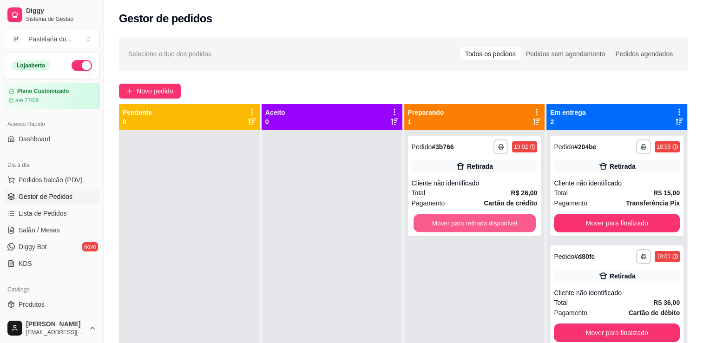
click at [432, 223] on button "Mover para retirada disponível" at bounding box center [474, 223] width 122 height 18
click at [432, 223] on div "Mover para retirada disponível" at bounding box center [474, 223] width 126 height 19
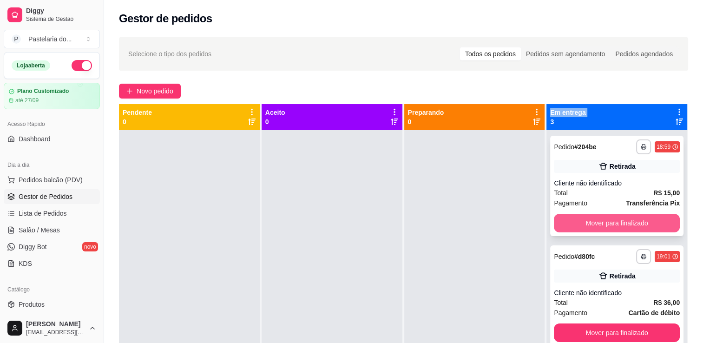
click at [578, 226] on button "Mover para finalizado" at bounding box center [617, 223] width 126 height 19
click at [578, 323] on button "Mover para finalizado" at bounding box center [617, 332] width 126 height 19
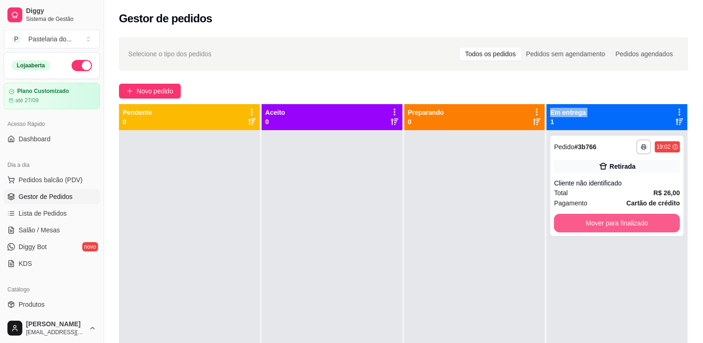
click at [578, 226] on button "Mover para finalizado" at bounding box center [617, 223] width 126 height 19
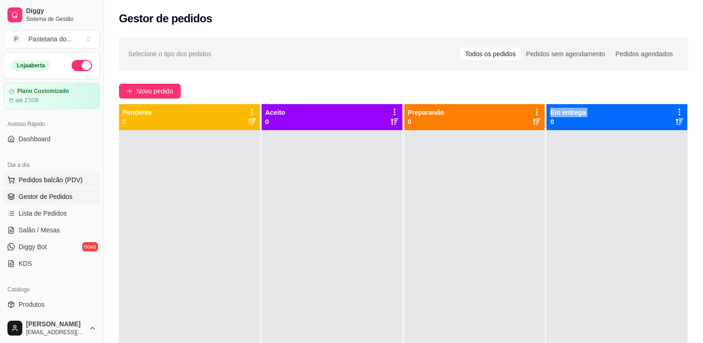
click at [52, 177] on span "Pedidos balcão (PDV)" at bounding box center [51, 179] width 64 height 9
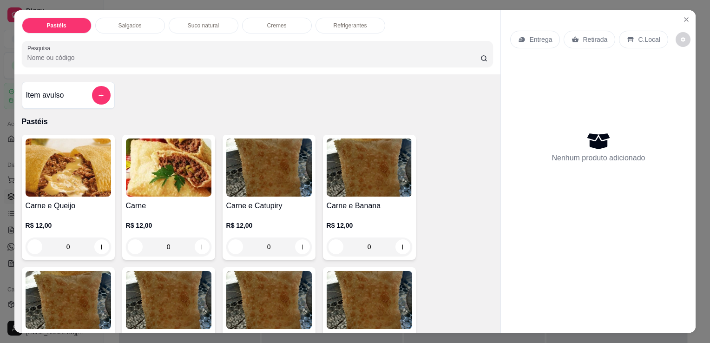
click at [0, 178] on html "Diggy Sistema de Gestão P Pastelaria do ... Loja aberta Plano Customizado até 2…" at bounding box center [355, 171] width 710 height 343
click at [683, 16] on icon "Close" at bounding box center [685, 19] width 7 height 7
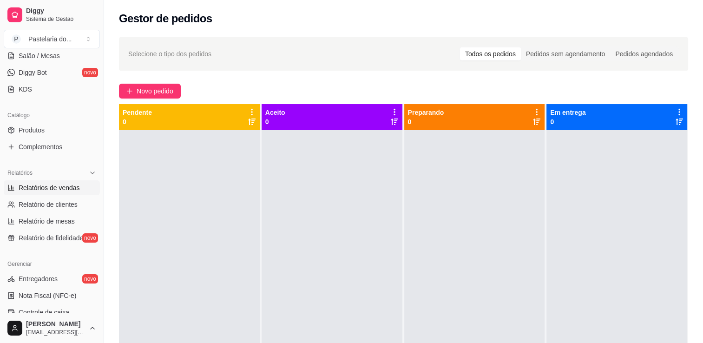
scroll to position [232, 0]
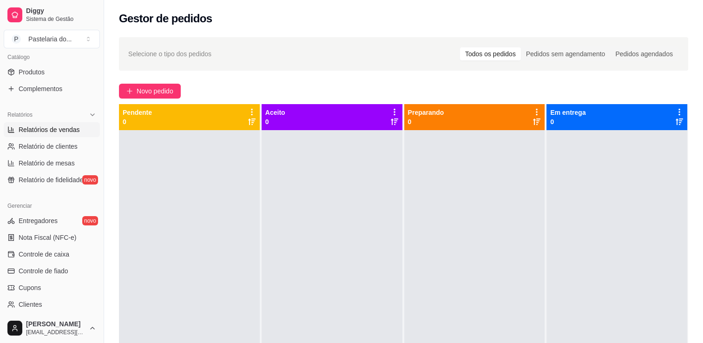
click at [36, 127] on span "Relatórios de vendas" at bounding box center [49, 129] width 61 height 9
select select "ALL"
select select "0"
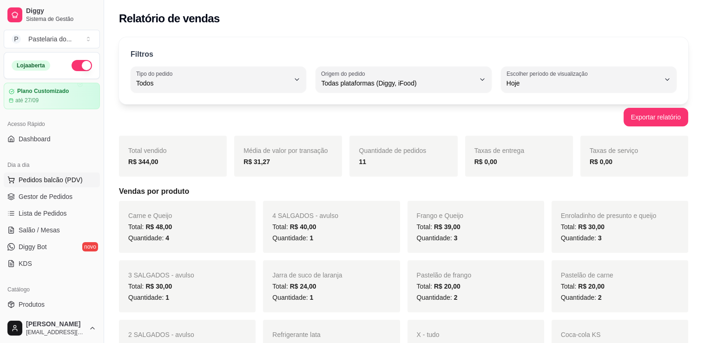
click at [52, 178] on span "Pedidos balcão (PDV)" at bounding box center [51, 179] width 64 height 9
click at [60, 216] on span "Lista de Pedidos" at bounding box center [43, 212] width 48 height 9
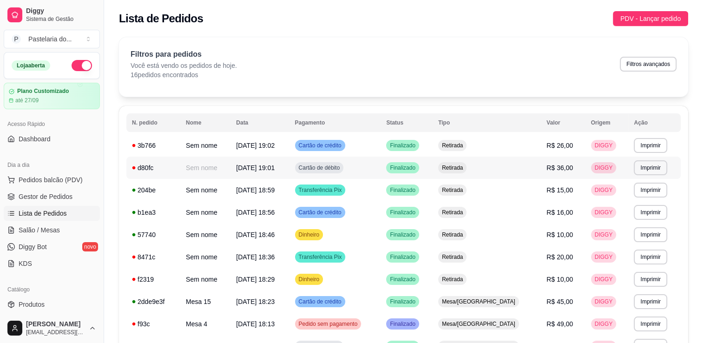
click at [519, 167] on td "Retirada" at bounding box center [486, 167] width 108 height 22
click at [289, 172] on td "[DATE] 19:01" at bounding box center [259, 167] width 59 height 22
click at [61, 194] on span "Gestor de Pedidos" at bounding box center [46, 196] width 54 height 9
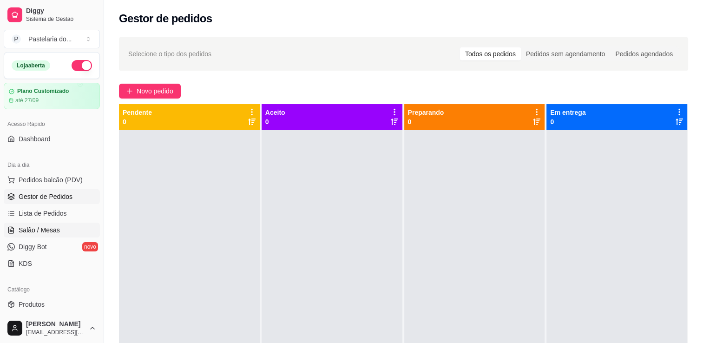
click at [53, 224] on link "Salão / Mesas" at bounding box center [52, 229] width 96 height 15
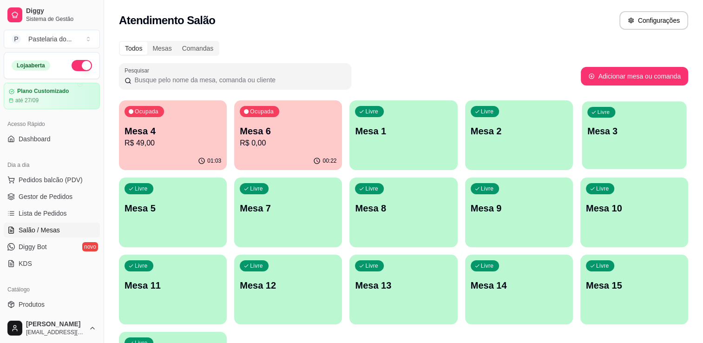
click at [581, 137] on div "Livre Mesa 3" at bounding box center [633, 129] width 104 height 57
click at [514, 138] on div "Livre Mesa 2" at bounding box center [519, 129] width 108 height 59
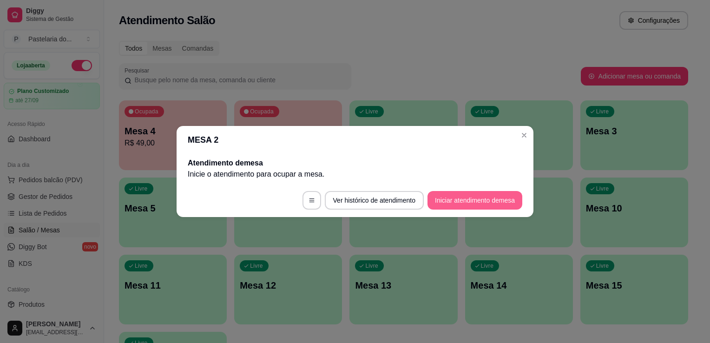
click at [483, 202] on button "Iniciar atendimento de mesa" at bounding box center [474, 200] width 95 height 19
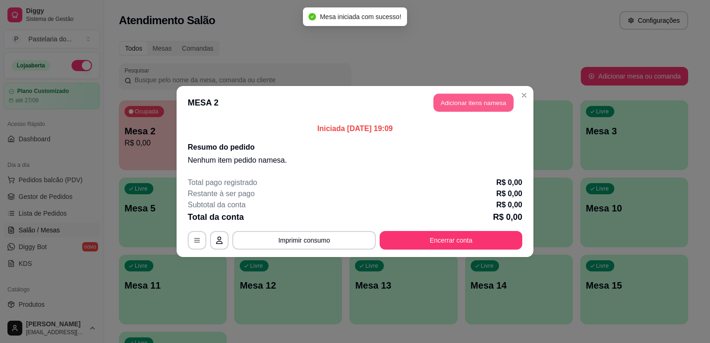
click at [482, 101] on button "Adicionar itens na mesa" at bounding box center [473, 103] width 80 height 18
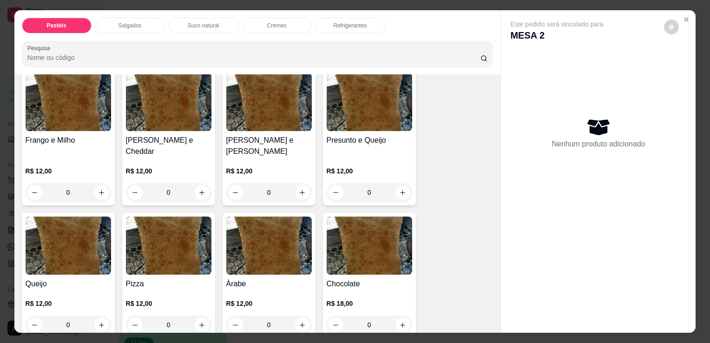
scroll to position [511, 0]
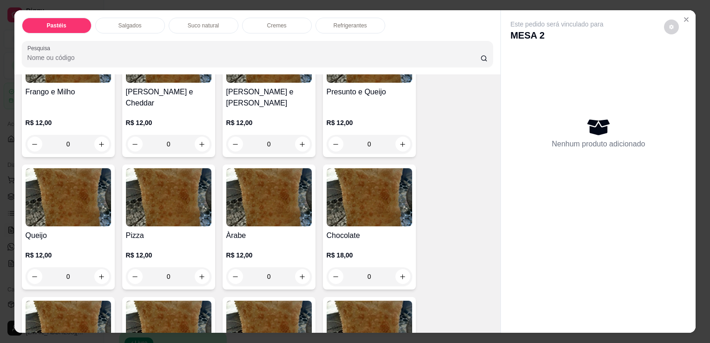
click at [260, 241] on div "R$ 12,00 0" at bounding box center [268, 263] width 85 height 45
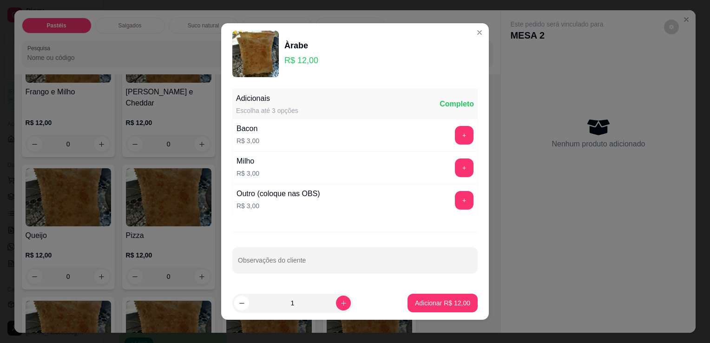
click at [341, 302] on div "1" at bounding box center [312, 302] width 160 height 19
click at [338, 302] on button "increase-product-quantity" at bounding box center [343, 302] width 15 height 15
click at [234, 304] on button "decrease-product-quantity" at bounding box center [241, 302] width 14 height 14
type input "0"
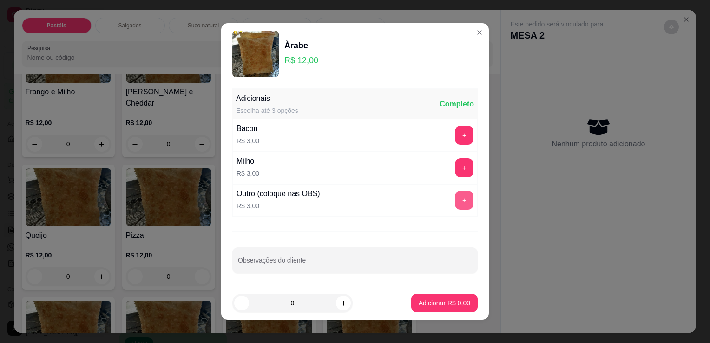
click at [455, 201] on button "+" at bounding box center [464, 200] width 19 height 19
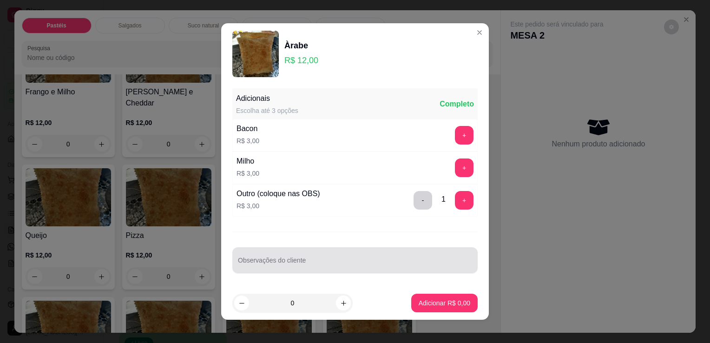
click at [336, 265] on input "Observações do cliente" at bounding box center [355, 263] width 234 height 9
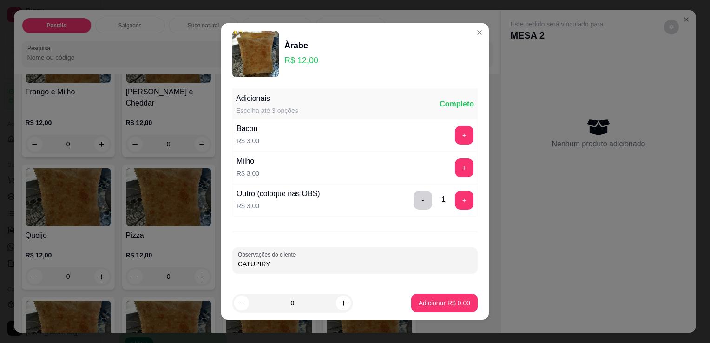
type input "CATUPIRY"
click at [440, 285] on div "Adicionais Escolha até 3 opções Completo Bacon R$ 3,00 + Milho R$ 3,00 + Outro …" at bounding box center [354, 186] width 267 height 202
click at [468, 34] on div "Pastéis Salgados Suco natural Cremes Refrigerantes Pesquisa" at bounding box center [257, 42] width 486 height 64
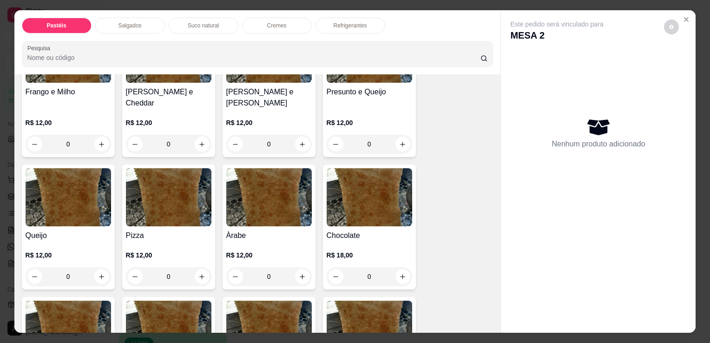
click at [222, 221] on div "Àrabe R$ 12,00 0" at bounding box center [268, 226] width 93 height 125
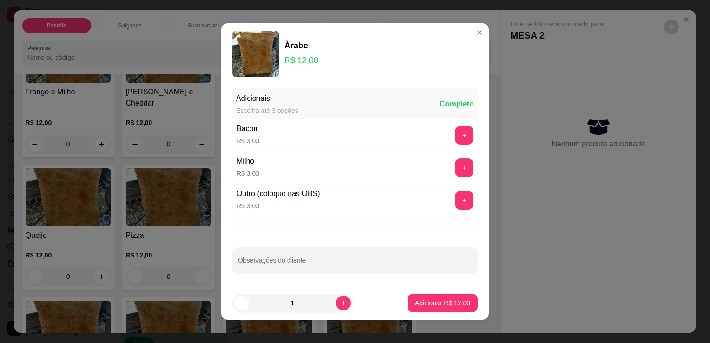
click at [437, 202] on div "Outro (coloque nas OBS) R$ 3,00 +" at bounding box center [354, 200] width 245 height 33
click at [455, 198] on button "+" at bounding box center [464, 200] width 19 height 19
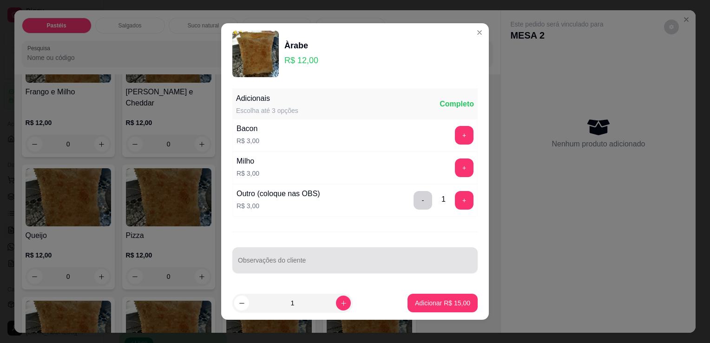
click at [397, 257] on div at bounding box center [355, 260] width 234 height 19
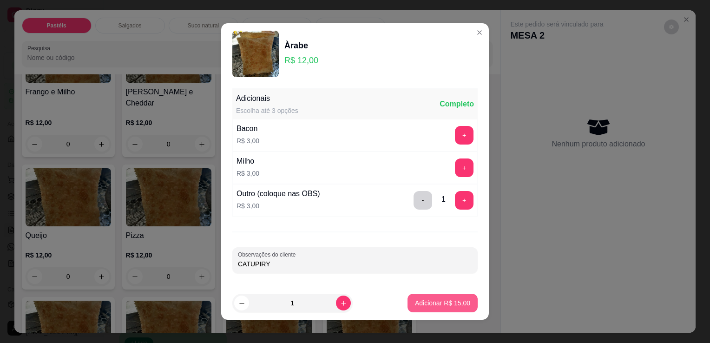
type input "CATUPIRY"
click at [421, 299] on p "Adicionar R$ 15,00" at bounding box center [442, 302] width 55 height 9
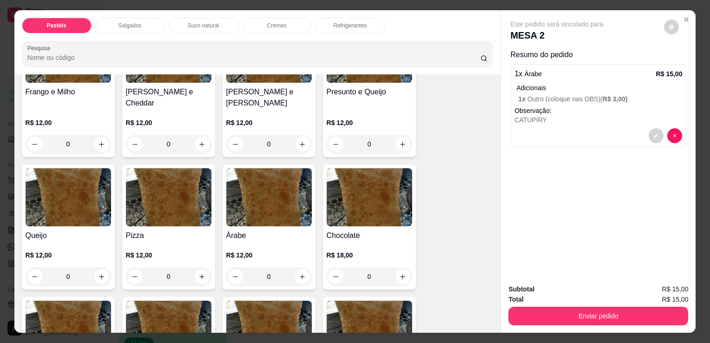
click at [295, 267] on div "0" at bounding box center [268, 276] width 85 height 19
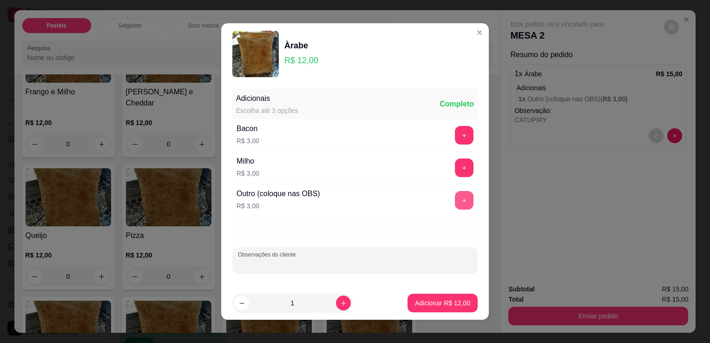
click at [455, 202] on button "+" at bounding box center [464, 200] width 19 height 19
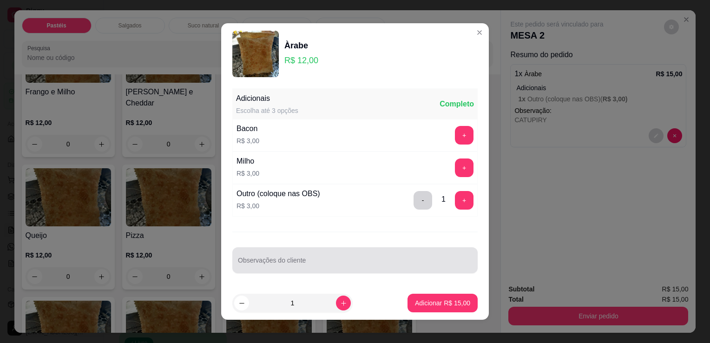
click at [362, 259] on input "Observações do cliente" at bounding box center [355, 263] width 234 height 9
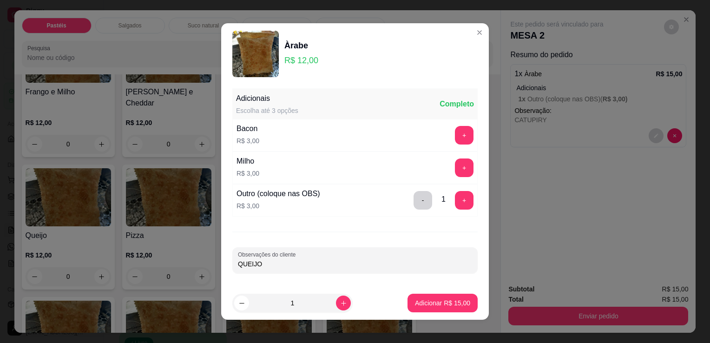
type input "QUEIJO"
click at [438, 308] on button "Adicionar R$ 15,00" at bounding box center [442, 302] width 70 height 19
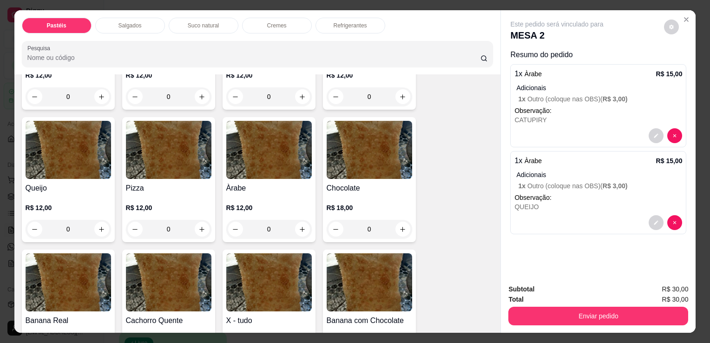
scroll to position [650, 0]
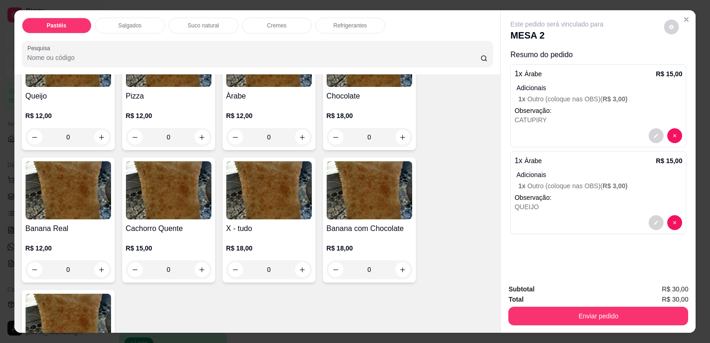
click at [254, 234] on div "R$ 18,00 0" at bounding box center [268, 256] width 85 height 45
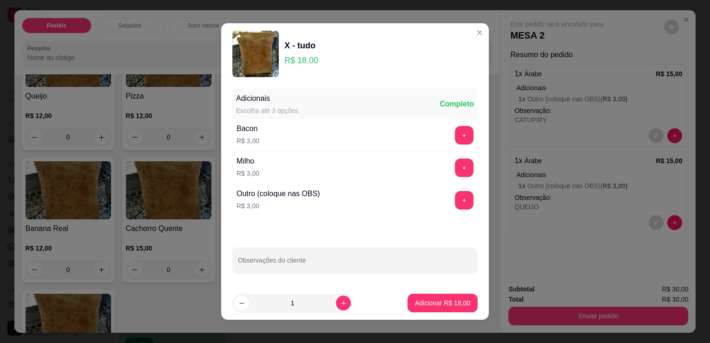
click at [395, 304] on footer "1 Adicionar R$ 18,00" at bounding box center [354, 302] width 267 height 33
click at [416, 304] on p "Adicionar R$ 18,00" at bounding box center [443, 302] width 54 height 9
type input "1"
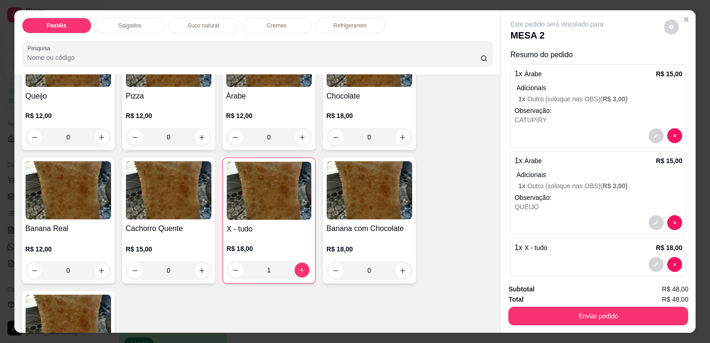
click at [339, 22] on p "Refrigerantes" at bounding box center [349, 25] width 33 height 7
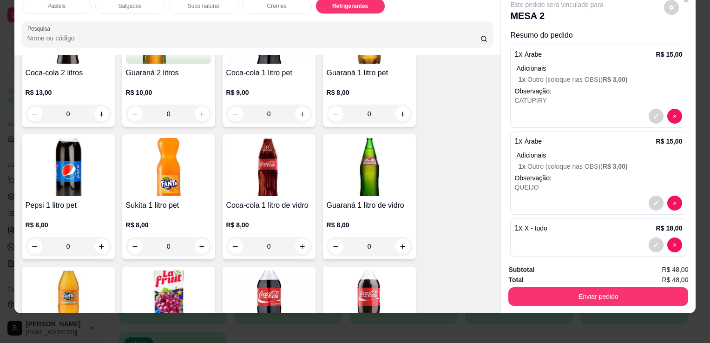
scroll to position [2146, 0]
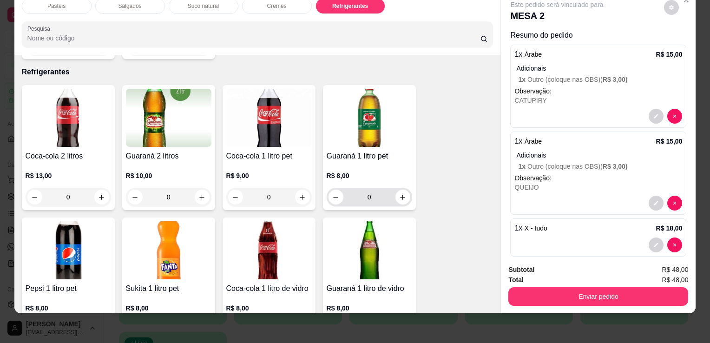
click at [395, 189] on button "increase-product-quantity" at bounding box center [402, 196] width 15 height 15
type input "1"
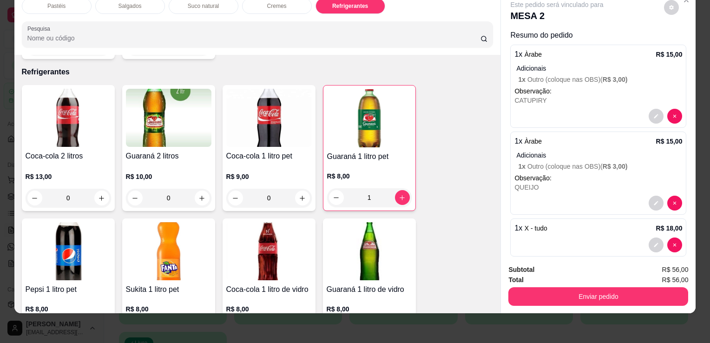
click at [575, 300] on div "Subtotal R$ 56,00 Total R$ 56,00 Enviar pedido" at bounding box center [598, 285] width 195 height 56
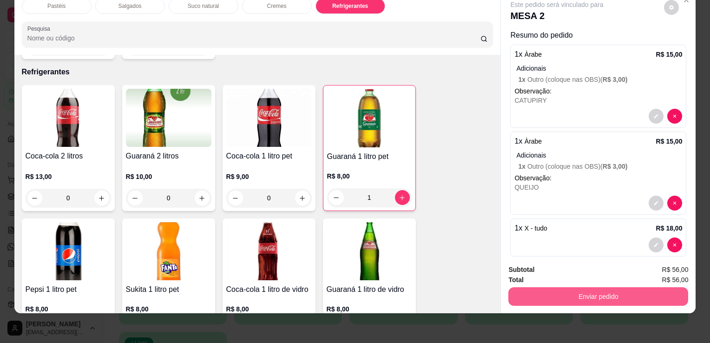
click at [558, 287] on button "Enviar pedido" at bounding box center [598, 296] width 180 height 19
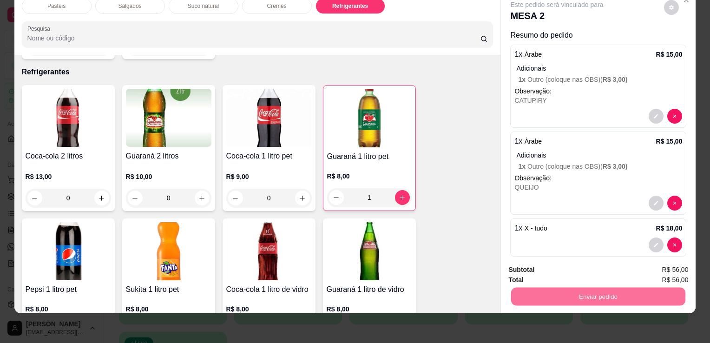
click at [670, 267] on button "Enviar pedido" at bounding box center [663, 266] width 51 height 17
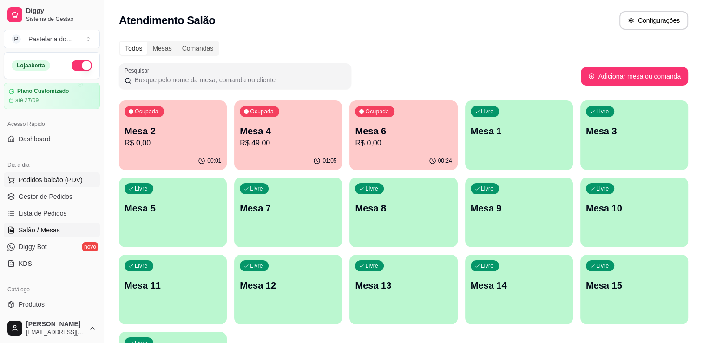
click at [56, 177] on span "Pedidos balcão (PDV)" at bounding box center [51, 179] width 64 height 9
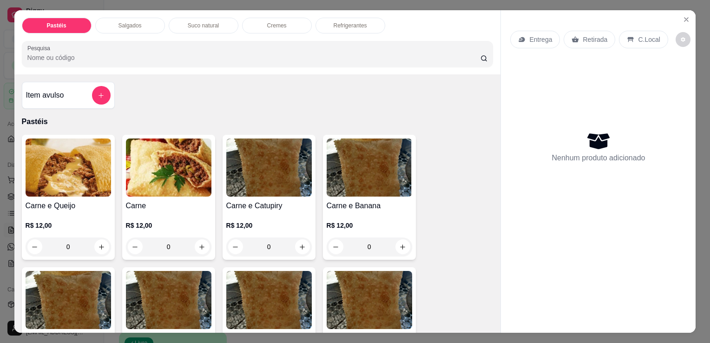
click at [135, 23] on p "Salgados" at bounding box center [129, 25] width 23 height 7
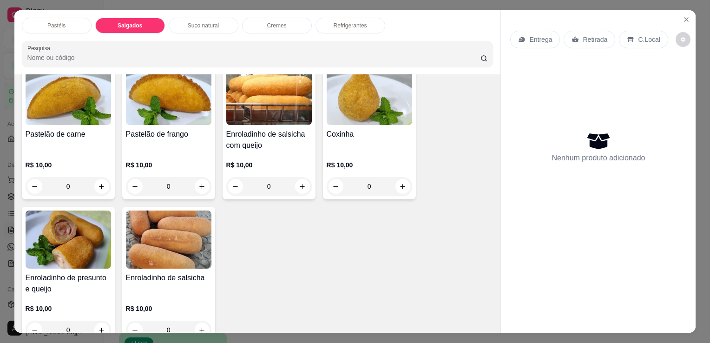
scroll to position [1079, 0]
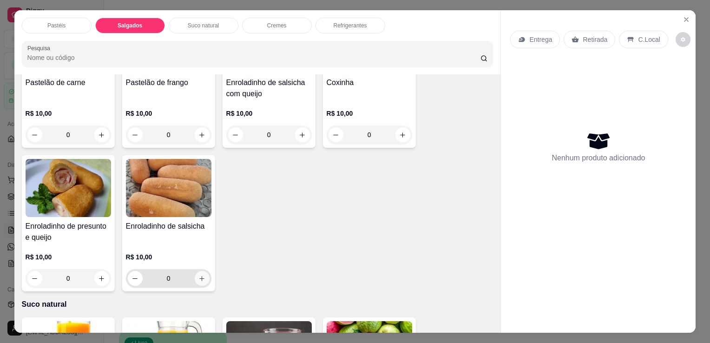
click at [195, 271] on button "increase-product-quantity" at bounding box center [202, 278] width 15 height 15
type input "1"
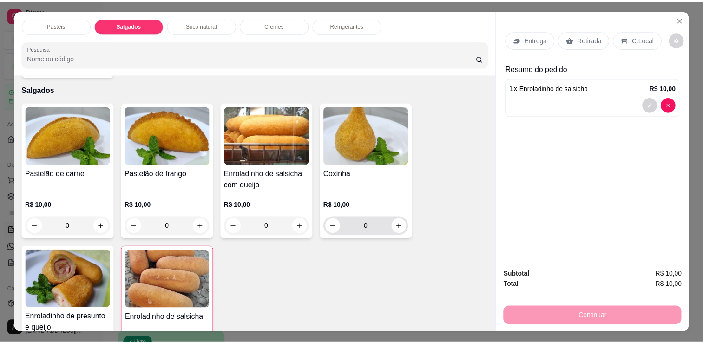
scroll to position [986, 0]
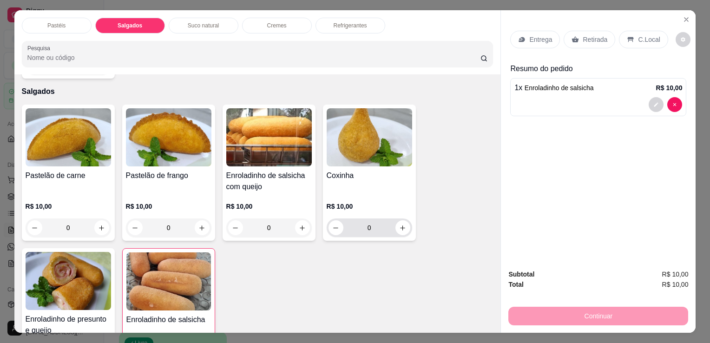
click at [392, 218] on div "0" at bounding box center [369, 227] width 82 height 19
click at [399, 224] on icon "increase-product-quantity" at bounding box center [402, 227] width 7 height 7
type input "1"
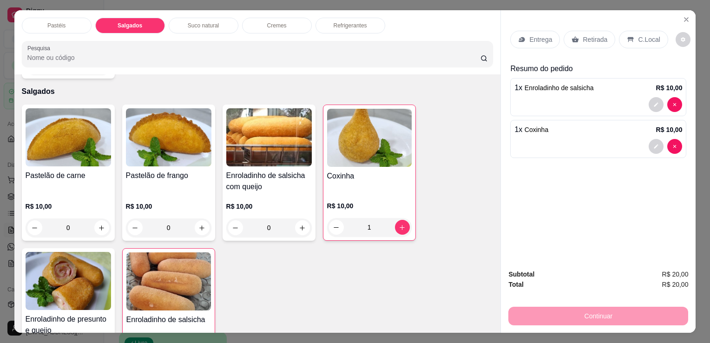
click at [582, 38] on p "Retirada" at bounding box center [594, 39] width 25 height 9
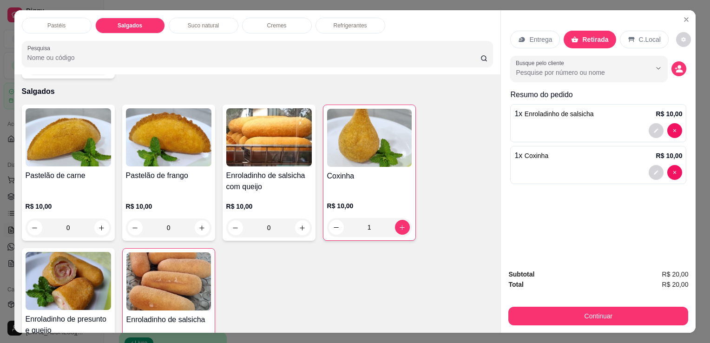
click at [604, 300] on div "Subtotal R$ 20,00 Total R$ 20,00 Continuar" at bounding box center [598, 297] width 180 height 56
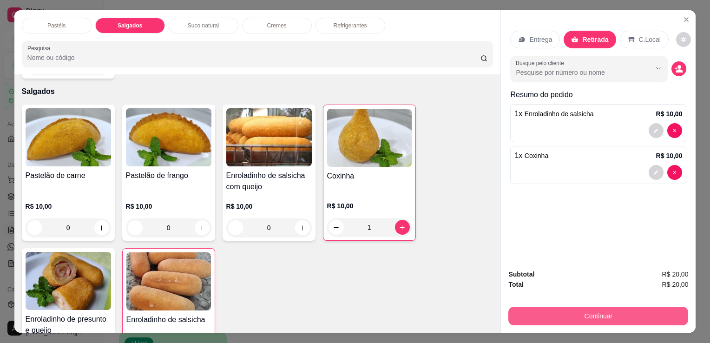
click at [607, 313] on button "Continuar" at bounding box center [598, 315] width 180 height 19
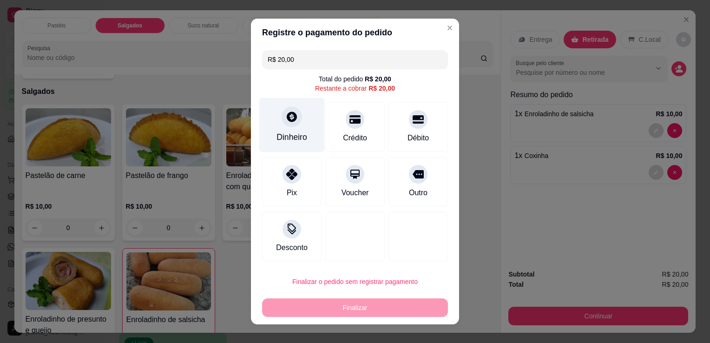
click at [299, 110] on div "Dinheiro" at bounding box center [291, 125] width 65 height 54
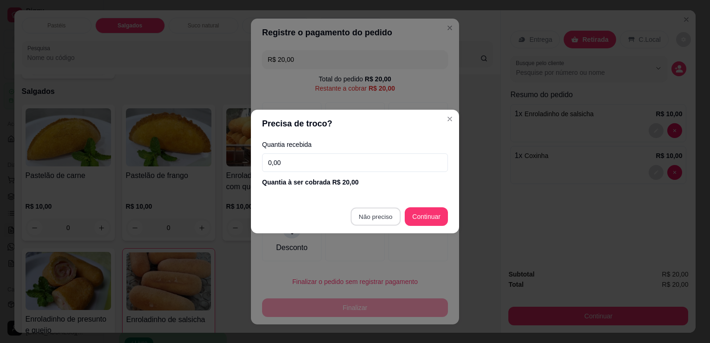
type input "R$ 0,00"
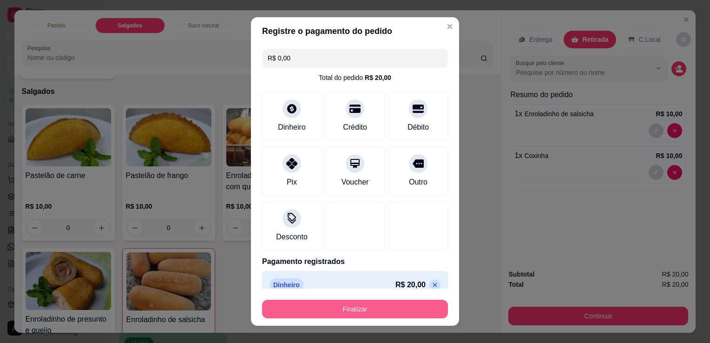
click at [385, 303] on button "Finalizar" at bounding box center [355, 309] width 186 height 19
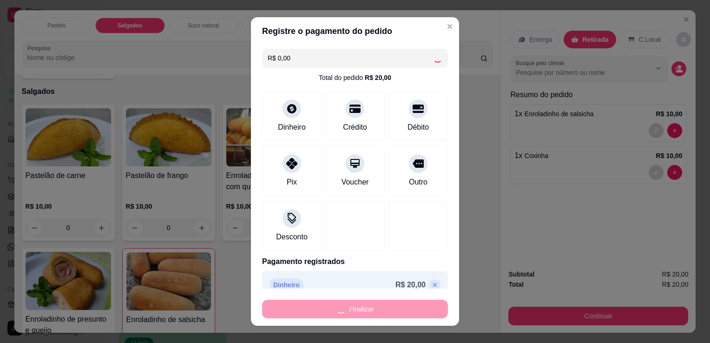
type input "0"
type input "-R$ 20,00"
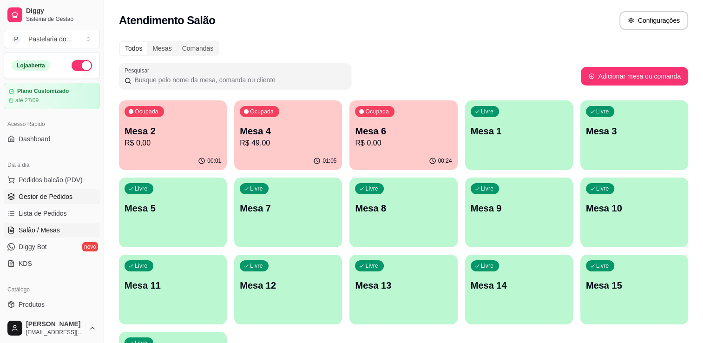
click at [56, 200] on span "Gestor de Pedidos" at bounding box center [46, 196] width 54 height 9
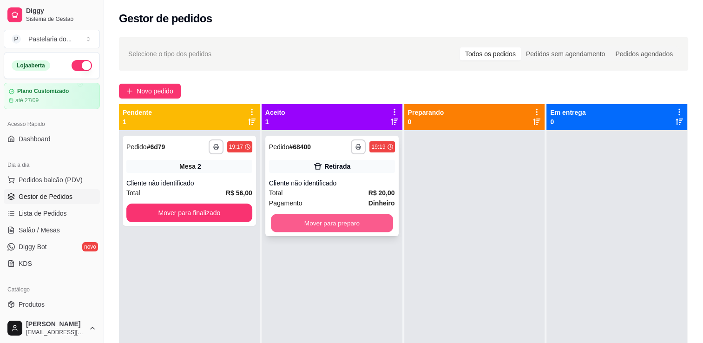
click at [338, 221] on button "Mover para preparo" at bounding box center [332, 223] width 122 height 18
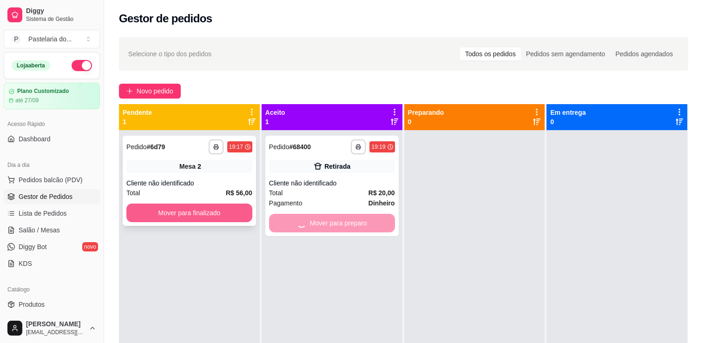
click at [183, 211] on button "Mover para finalizado" at bounding box center [189, 212] width 126 height 19
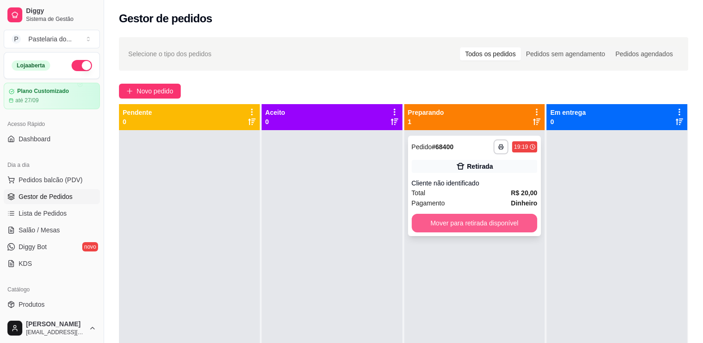
click at [474, 218] on button "Mover para retirada disponível" at bounding box center [474, 223] width 126 height 19
click at [474, 218] on div "Mover para retirada disponível" at bounding box center [474, 223] width 126 height 19
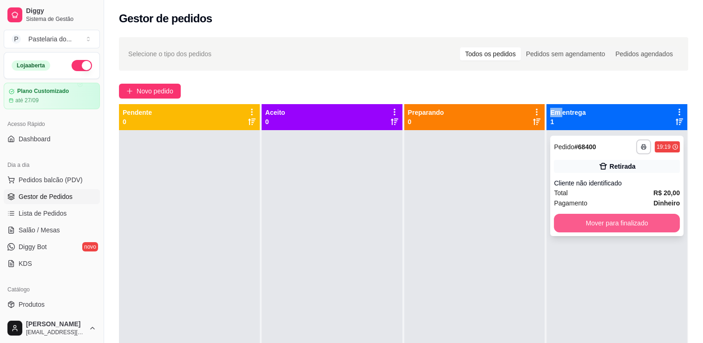
click at [560, 223] on button "Mover para finalizado" at bounding box center [617, 223] width 126 height 19
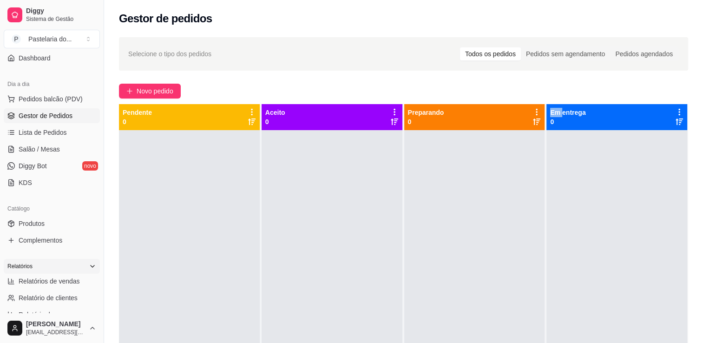
scroll to position [139, 0]
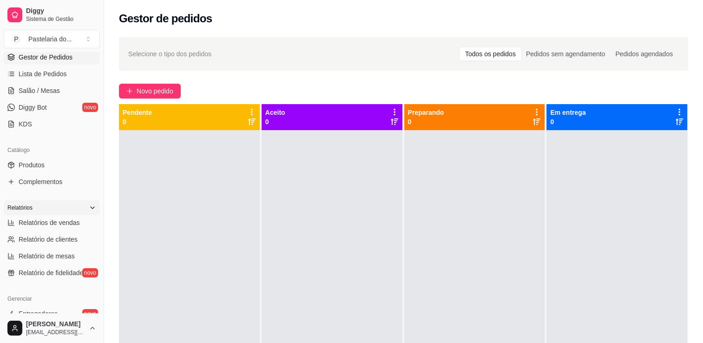
click at [45, 214] on div "Relatórios" at bounding box center [52, 207] width 96 height 15
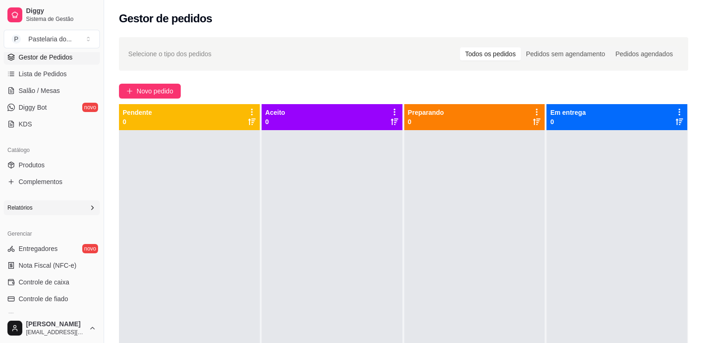
click at [54, 200] on div "Relatórios" at bounding box center [52, 207] width 96 height 15
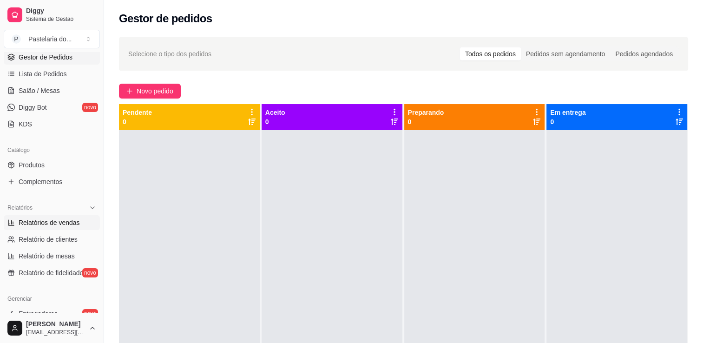
click at [59, 221] on span "Relatórios de vendas" at bounding box center [49, 222] width 61 height 9
select select "ALL"
select select "0"
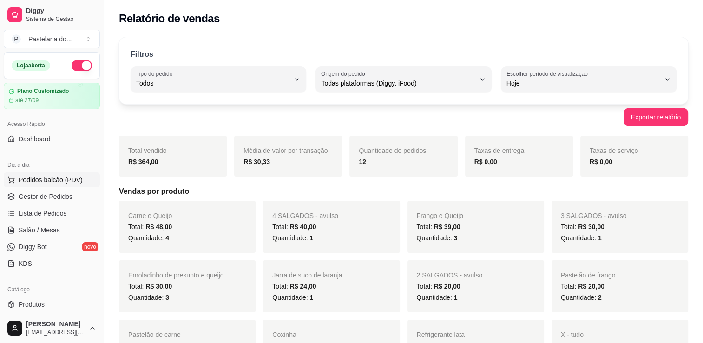
click at [43, 174] on button "Pedidos balcão (PDV)" at bounding box center [52, 179] width 96 height 15
click at [54, 227] on span "Salão / Mesas" at bounding box center [39, 229] width 41 height 9
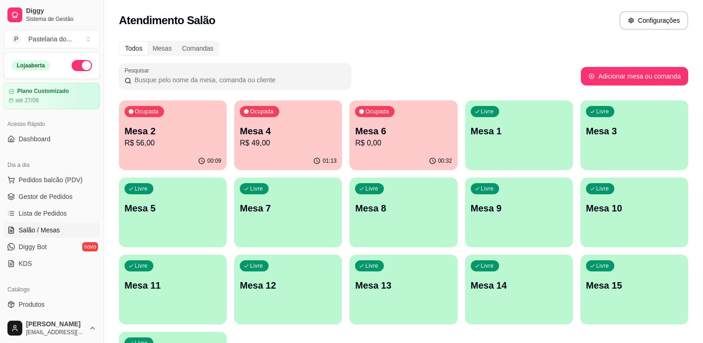
click at [283, 307] on div "Livre Mesa 12" at bounding box center [288, 283] width 108 height 59
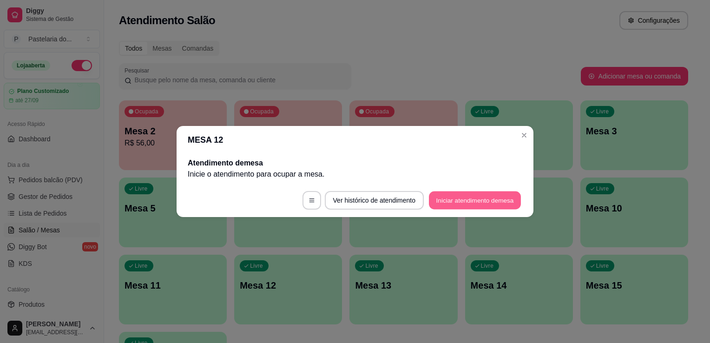
click at [461, 207] on button "Iniciar atendimento de mesa" at bounding box center [475, 200] width 92 height 18
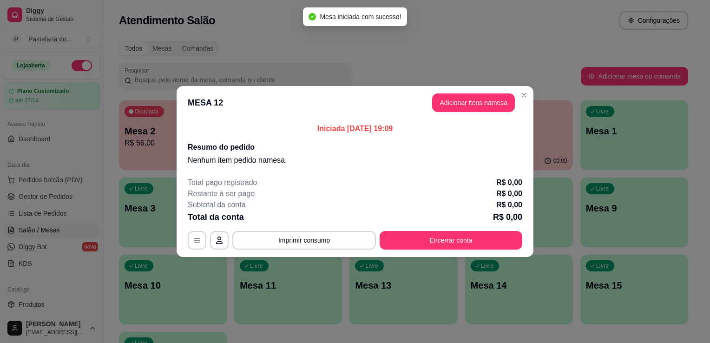
click at [464, 112] on header "MESA 12 Adicionar itens na mesa" at bounding box center [354, 102] width 357 height 33
click at [464, 105] on button "Adicionar itens na mesa" at bounding box center [473, 102] width 83 height 19
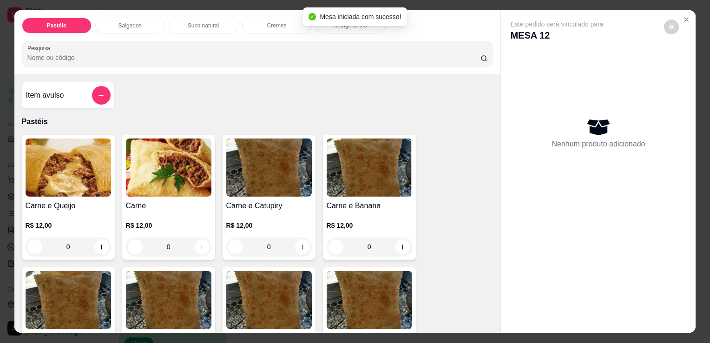
click at [148, 34] on div "Pastéis Salgados Suco natural Cremes Refrigerantes Pesquisa" at bounding box center [257, 42] width 486 height 64
click at [141, 28] on div "Salgados" at bounding box center [130, 26] width 70 height 16
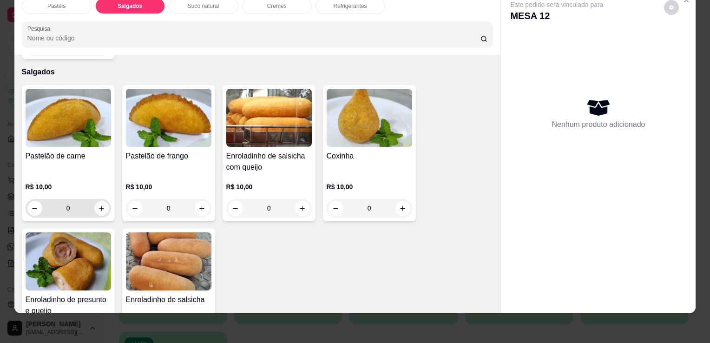
click at [98, 205] on icon "increase-product-quantity" at bounding box center [101, 208] width 7 height 7
type input "1"
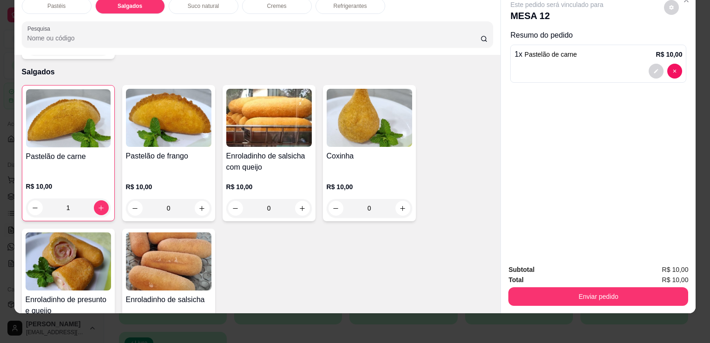
scroll to position [1079, 0]
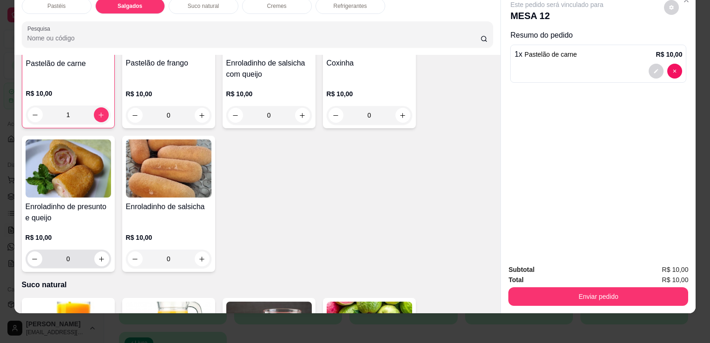
click at [98, 251] on button "increase-product-quantity" at bounding box center [101, 258] width 15 height 15
type input "1"
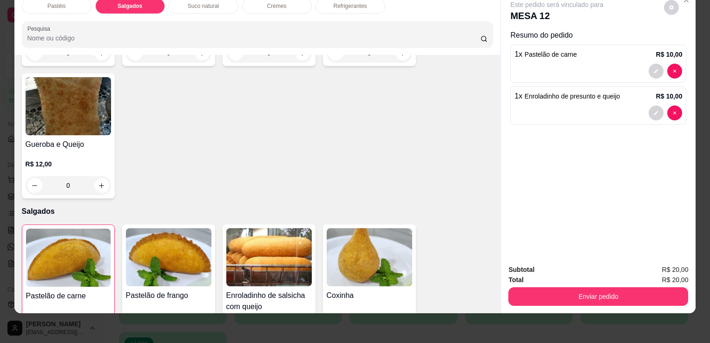
scroll to position [940, 0]
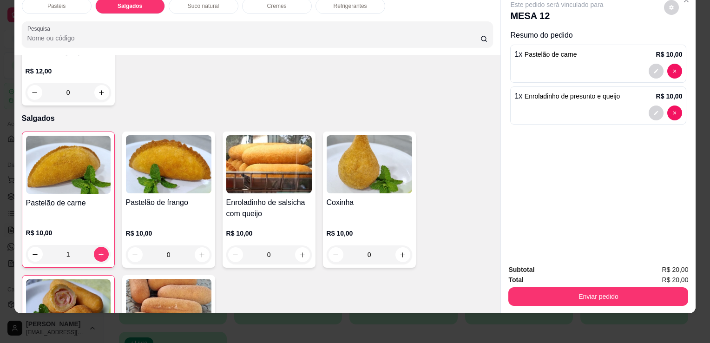
click at [358, 3] on div "Refrigerantes" at bounding box center [350, 6] width 70 height 16
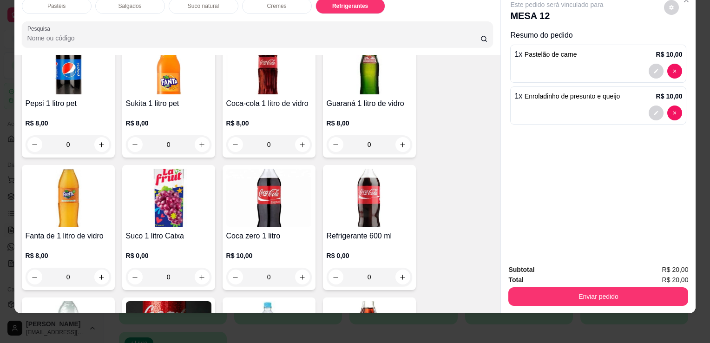
scroll to position [2332, 0]
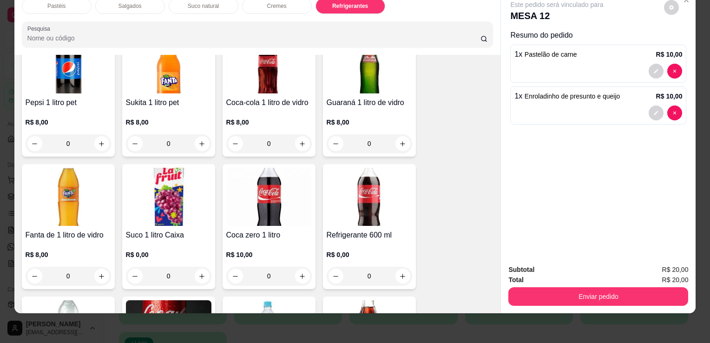
click at [266, 66] on img at bounding box center [268, 64] width 85 height 58
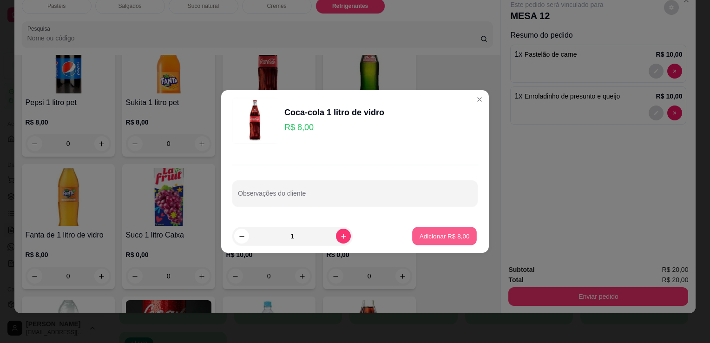
click at [430, 239] on p "Adicionar R$ 8,00" at bounding box center [444, 235] width 50 height 9
type input "1"
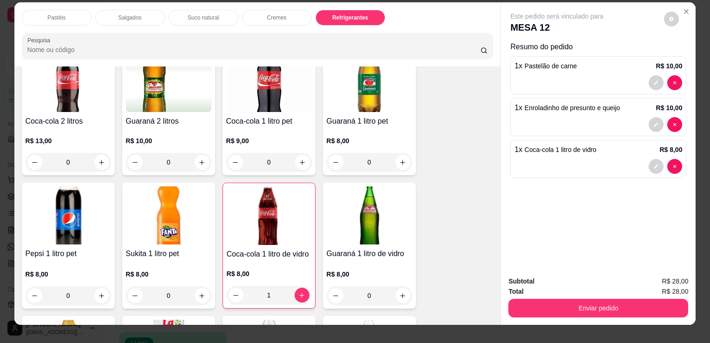
scroll to position [0, 0]
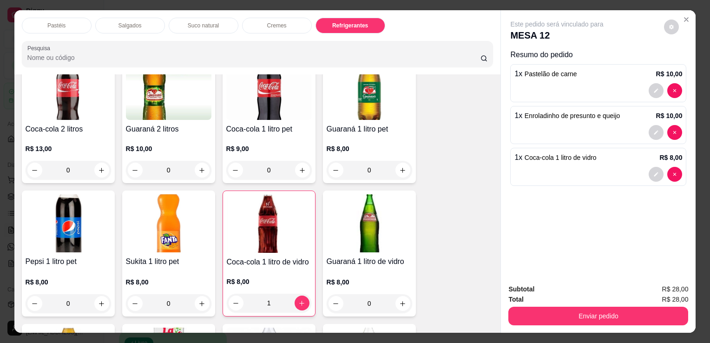
click at [40, 29] on div "Pastéis" at bounding box center [57, 26] width 70 height 16
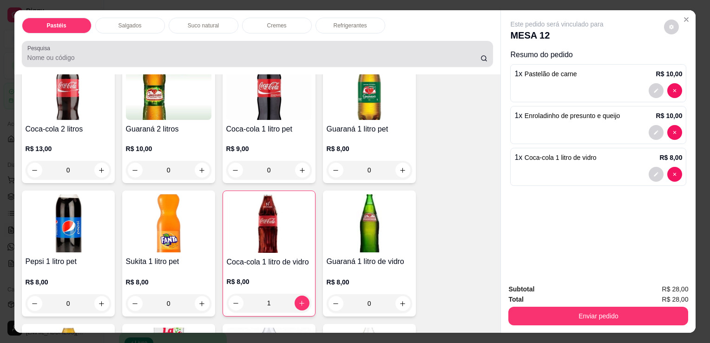
scroll to position [23, 0]
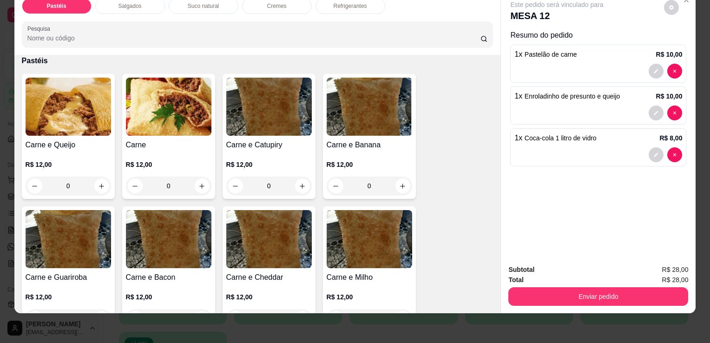
click at [102, 181] on div "0" at bounding box center [68, 185] width 85 height 19
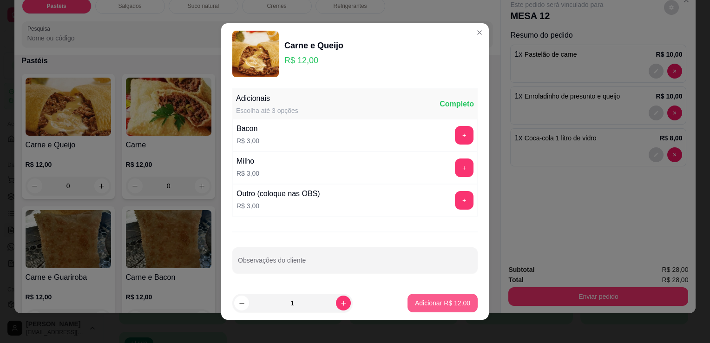
click at [424, 307] on button "Adicionar R$ 12,00" at bounding box center [442, 302] width 70 height 19
type input "1"
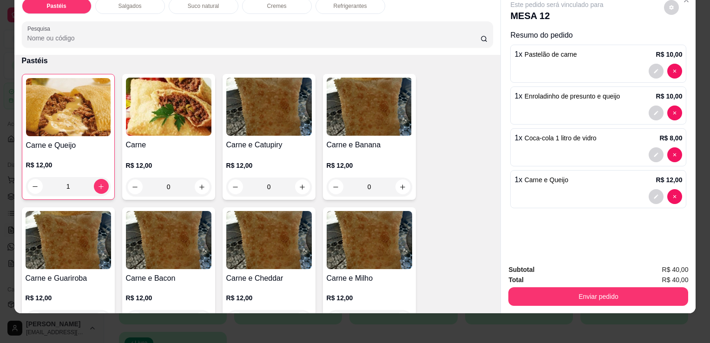
click at [529, 300] on div "Subtotal R$ 40,00 Total R$ 40,00 Enviar pedido" at bounding box center [598, 285] width 195 height 56
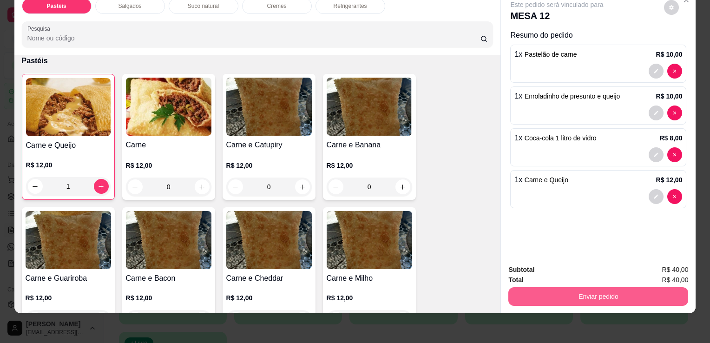
click at [547, 287] on button "Enviar pedido" at bounding box center [598, 296] width 180 height 19
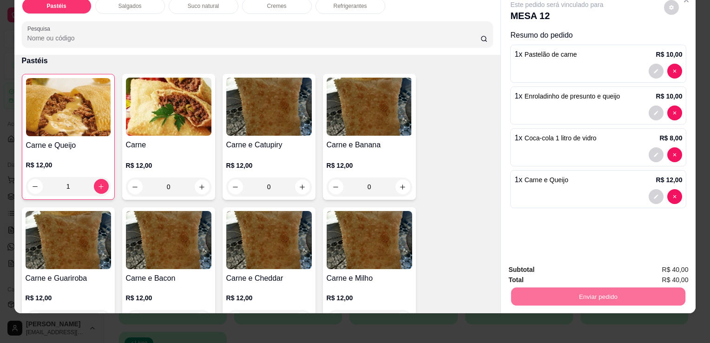
click at [611, 266] on button "Registrar cliente" at bounding box center [601, 266] width 59 height 17
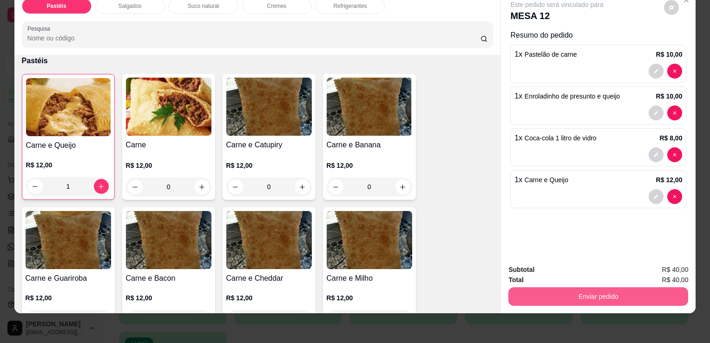
click at [595, 293] on button "Enviar pedido" at bounding box center [598, 296] width 180 height 19
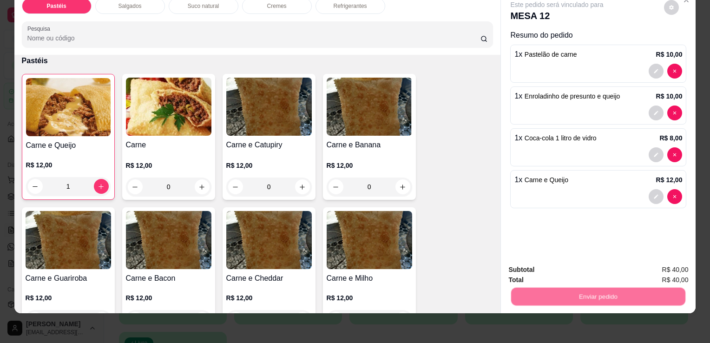
click at [652, 270] on button "Enviar pedido" at bounding box center [663, 266] width 51 height 17
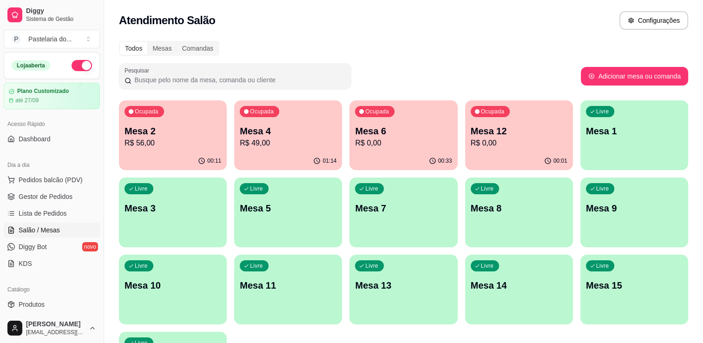
click at [412, 130] on p "Mesa 6" at bounding box center [403, 130] width 97 height 13
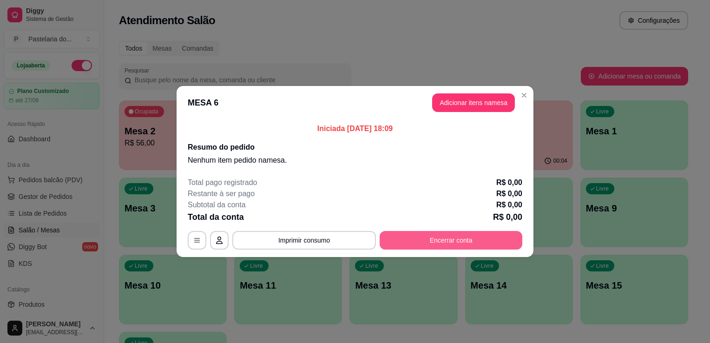
click at [449, 241] on button "Encerrar conta" at bounding box center [450, 240] width 143 height 19
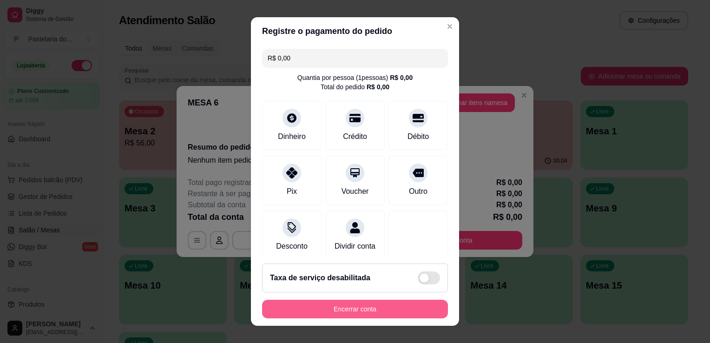
click at [415, 310] on button "Encerrar conta" at bounding box center [355, 309] width 186 height 19
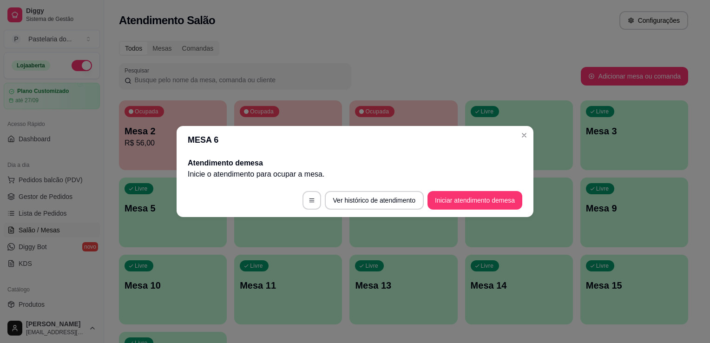
click at [199, 129] on header "MESA 6" at bounding box center [354, 140] width 357 height 28
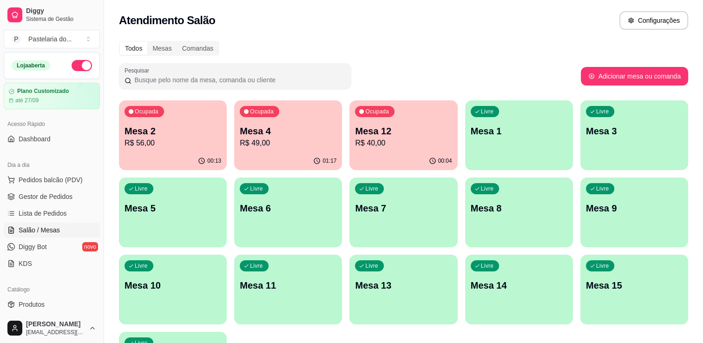
click at [189, 118] on div "Ocupada Mesa 2 R$ 56,00" at bounding box center [173, 126] width 108 height 52
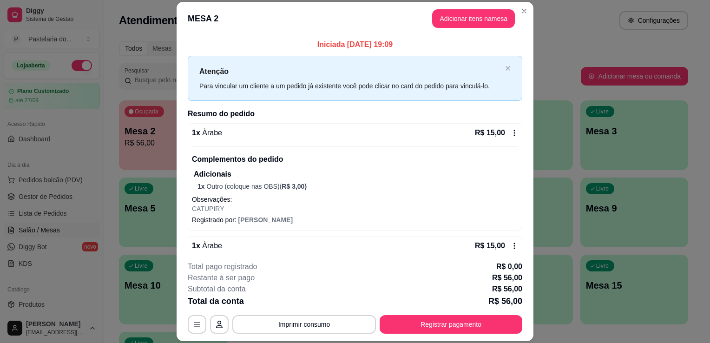
scroll to position [168, 0]
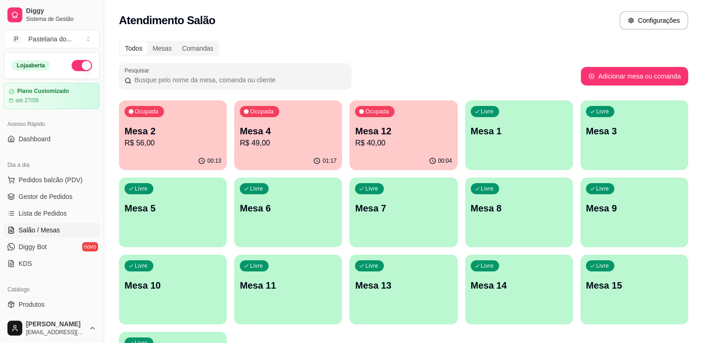
click at [310, 139] on p "R$ 49,00" at bounding box center [288, 142] width 97 height 11
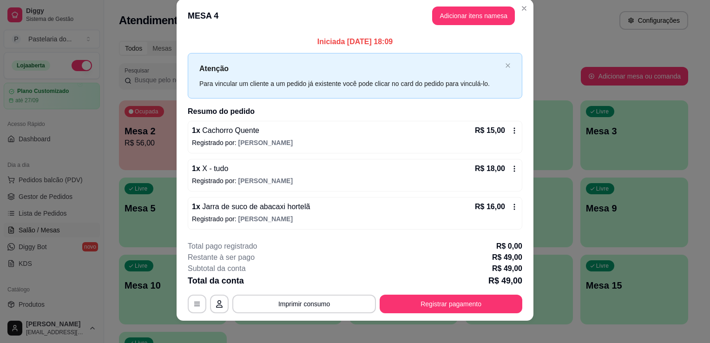
scroll to position [18, 0]
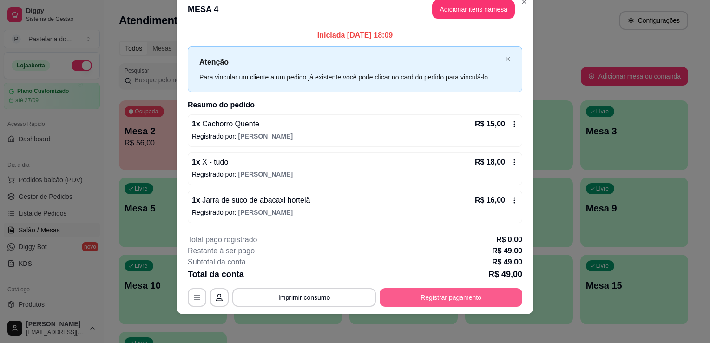
click at [422, 294] on button "Registrar pagamento" at bounding box center [450, 297] width 143 height 19
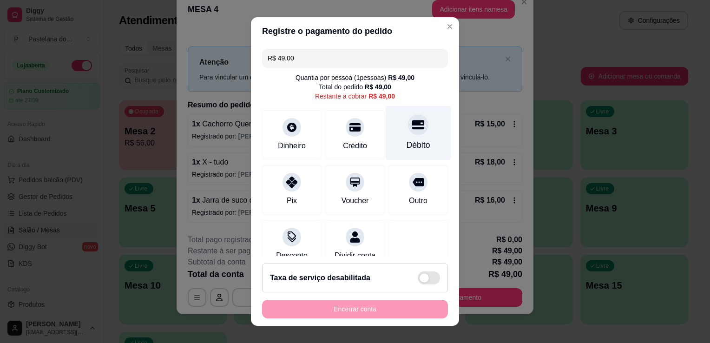
click at [424, 129] on div "Débito" at bounding box center [417, 133] width 65 height 54
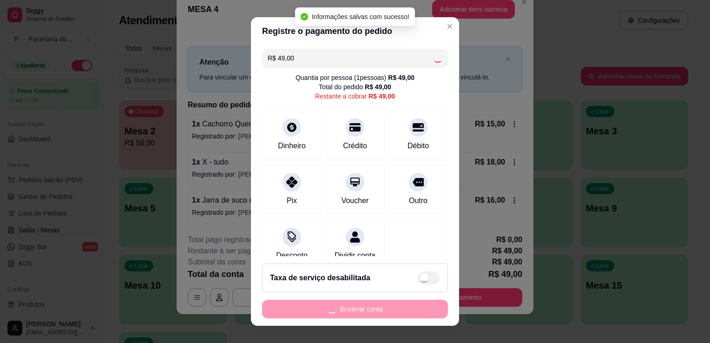
type input "R$ 0,00"
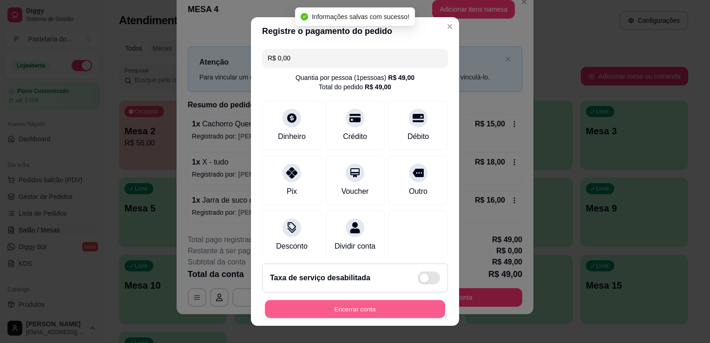
click at [408, 307] on button "Encerrar conta" at bounding box center [355, 309] width 180 height 18
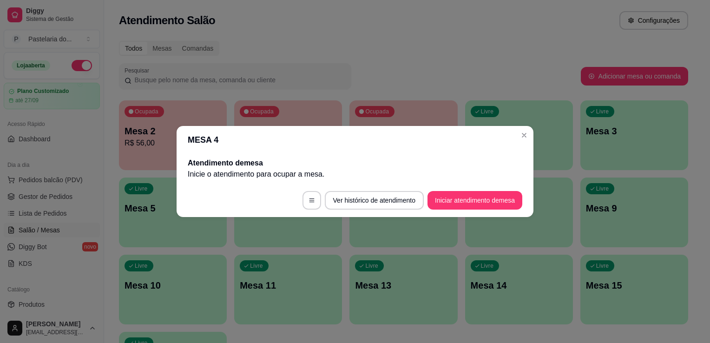
scroll to position [0, 0]
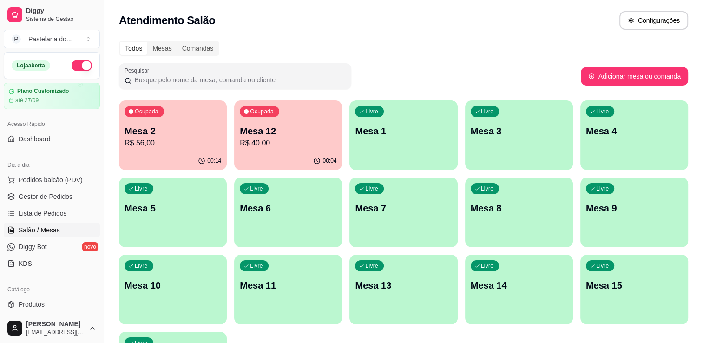
click at [362, 137] on p "Mesa 1" at bounding box center [403, 130] width 97 height 13
click at [268, 142] on p "R$ 40,00" at bounding box center [288, 142] width 97 height 11
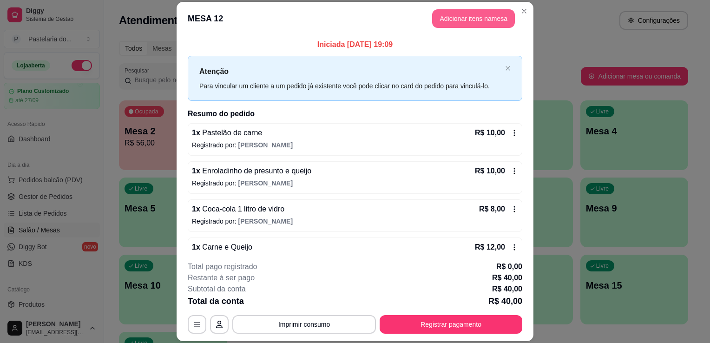
click at [470, 9] on button "Adicionar itens na mesa" at bounding box center [473, 18] width 83 height 19
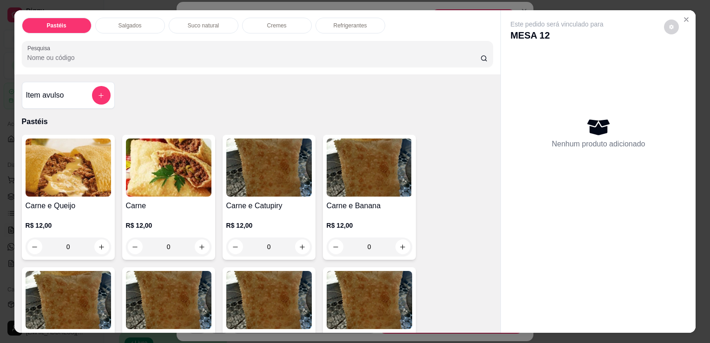
click at [142, 18] on div "Salgados" at bounding box center [130, 26] width 70 height 16
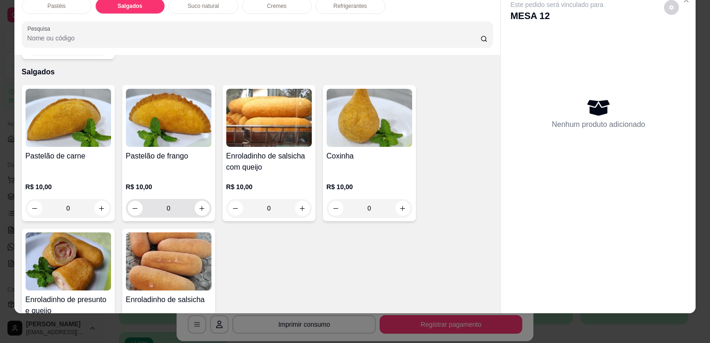
click at [203, 199] on div "0" at bounding box center [169, 208] width 82 height 19
click at [203, 201] on button "increase-product-quantity" at bounding box center [202, 208] width 14 height 14
type input "1"
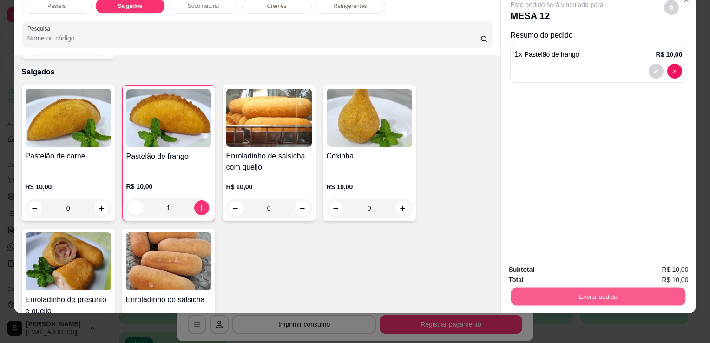
click at [526, 287] on button "Enviar pedido" at bounding box center [598, 296] width 174 height 18
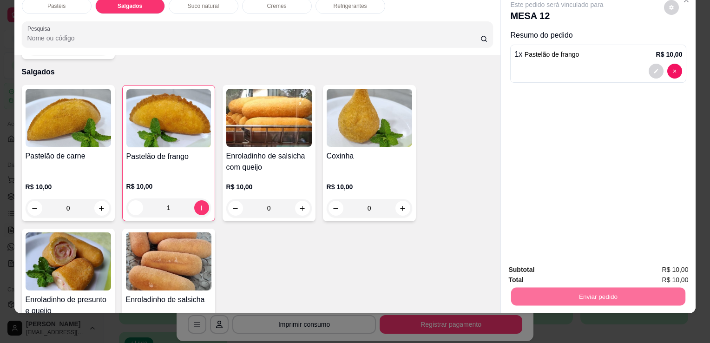
click at [596, 267] on button "Registrar cliente" at bounding box center [601, 267] width 61 height 18
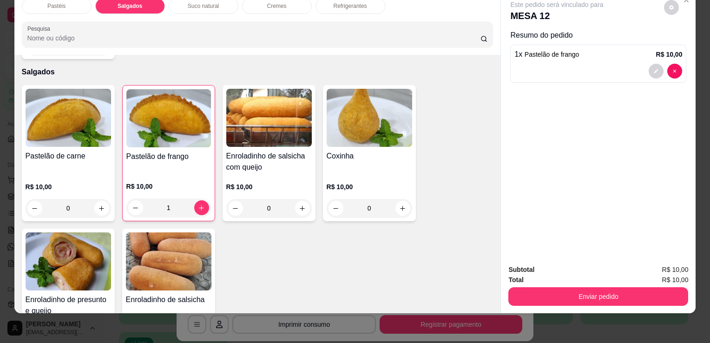
click at [589, 296] on button "Enviar pedido" at bounding box center [598, 296] width 180 height 19
click at [670, 285] on div "Enviar pedido" at bounding box center [598, 295] width 180 height 21
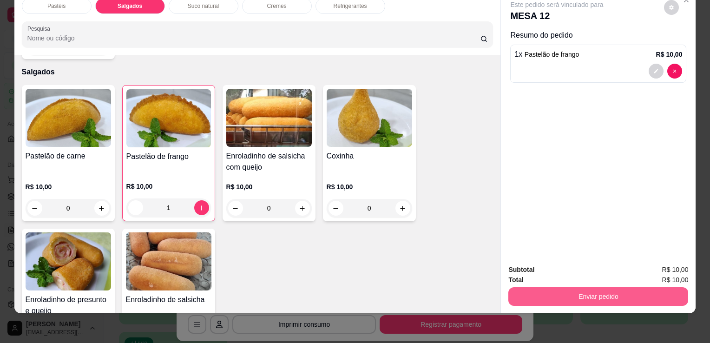
click at [668, 287] on button "Enviar pedido" at bounding box center [598, 296] width 180 height 19
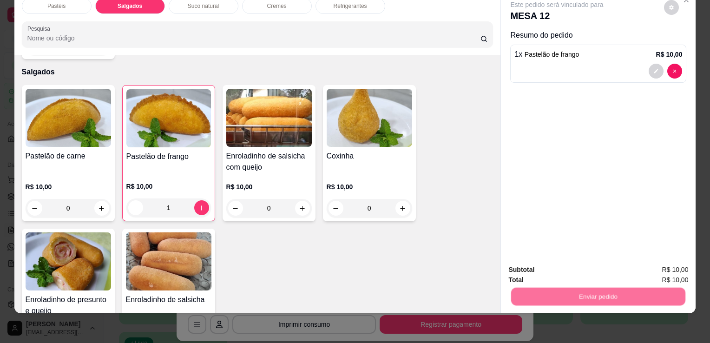
click at [666, 269] on button "Enviar pedido" at bounding box center [664, 267] width 52 height 18
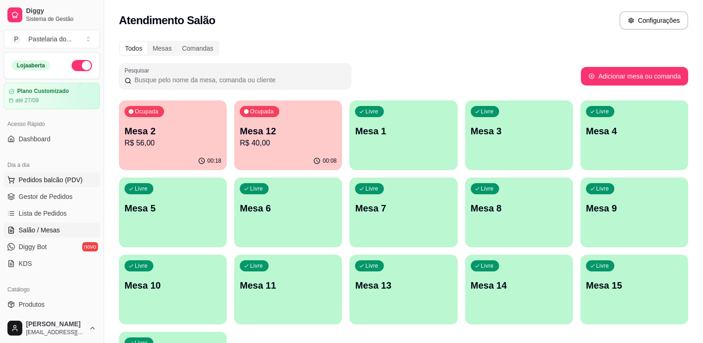
click at [32, 187] on button "Pedidos balcão (PDV)" at bounding box center [52, 179] width 96 height 15
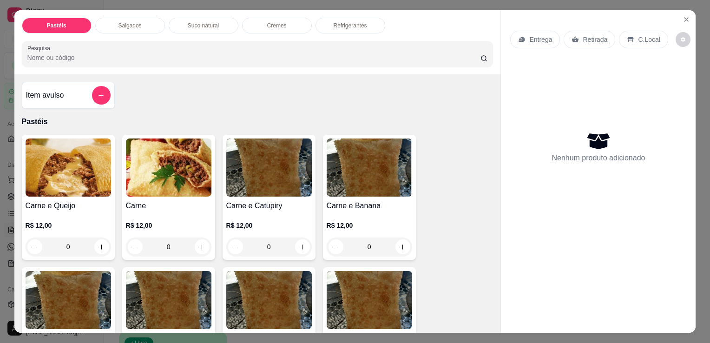
click at [138, 27] on div "Salgados" at bounding box center [130, 26] width 70 height 16
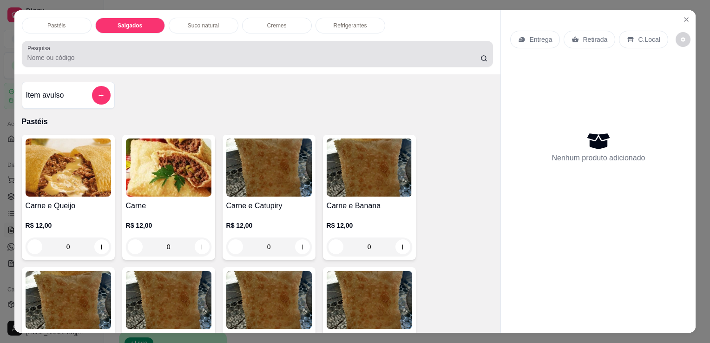
scroll to position [23, 0]
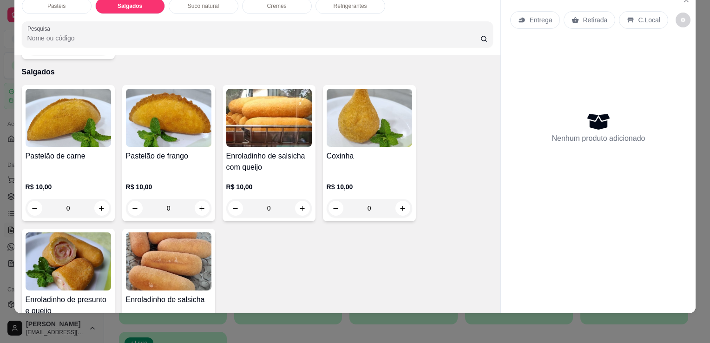
click at [284, 152] on h4 "Enroladinho de salsicha com queijo" at bounding box center [268, 161] width 85 height 22
click at [332, 182] on p "R$ 10,00" at bounding box center [368, 186] width 85 height 9
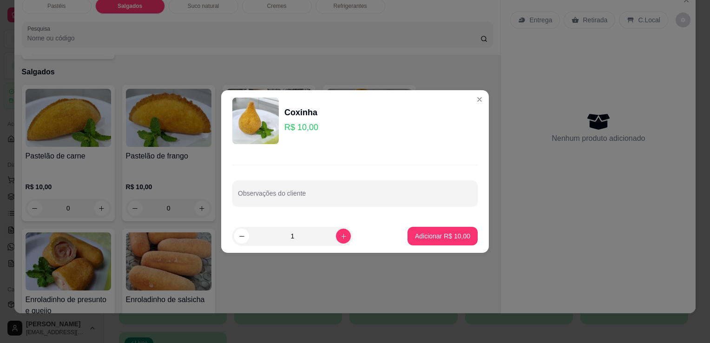
drag, startPoint x: 320, startPoint y: 229, endPoint x: 329, endPoint y: 233, distance: 9.6
click at [321, 229] on input "1" at bounding box center [292, 236] width 87 height 19
click at [336, 233] on button "increase-product-quantity" at bounding box center [343, 235] width 15 height 15
type input "2"
click at [435, 232] on p "Adicionar R$ 20,00" at bounding box center [442, 235] width 55 height 9
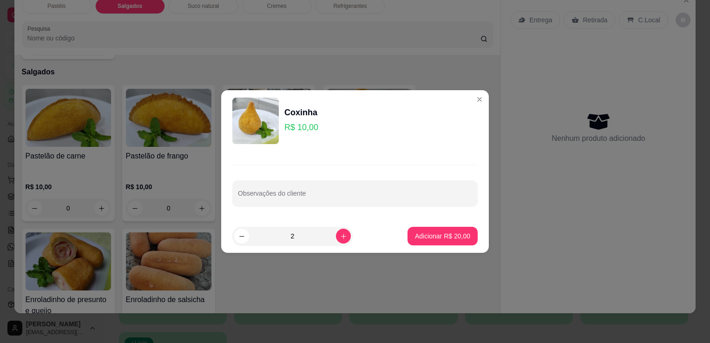
type input "2"
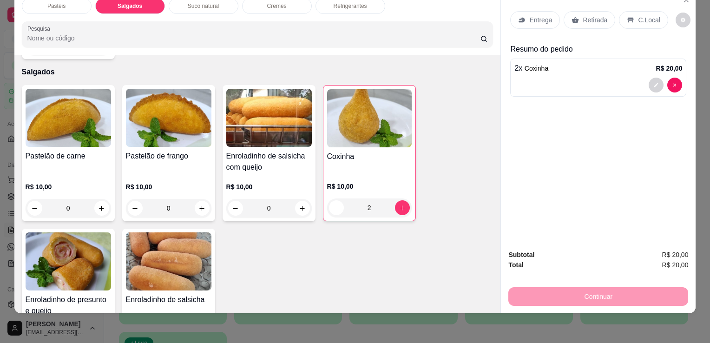
click at [338, 2] on p "Refrigerantes" at bounding box center [349, 5] width 33 height 7
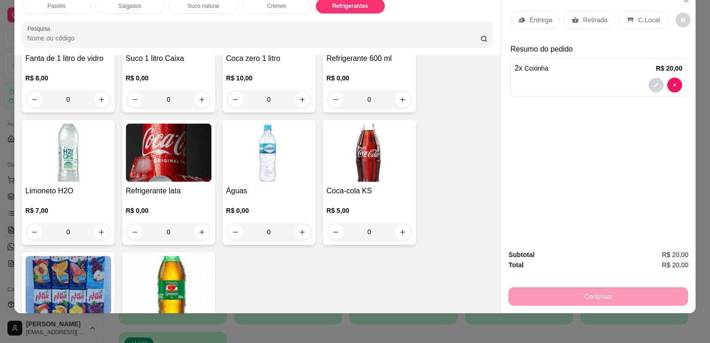
scroll to position [2567, 0]
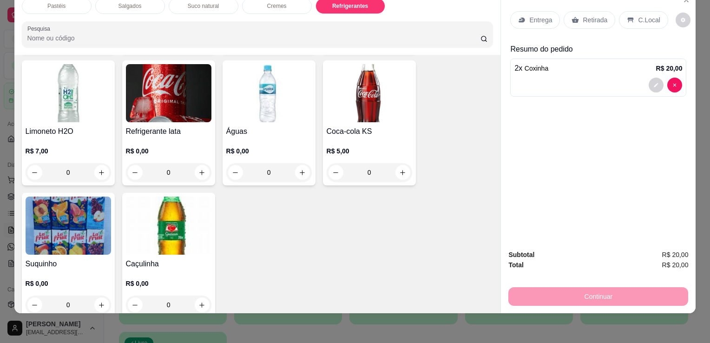
click at [164, 229] on img at bounding box center [168, 225] width 85 height 58
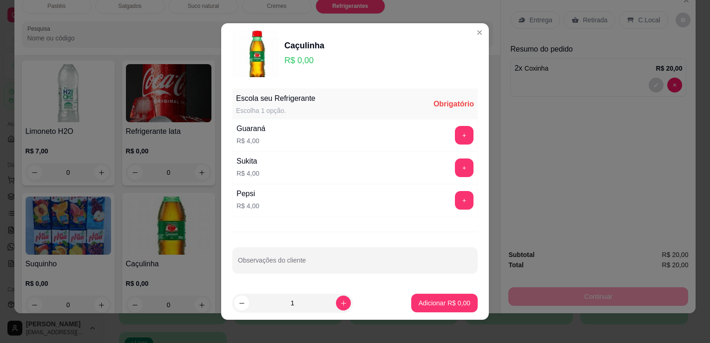
click at [455, 130] on button "+" at bounding box center [464, 135] width 19 height 19
click at [433, 304] on p "Adicionar R$ 4,00" at bounding box center [444, 302] width 52 height 9
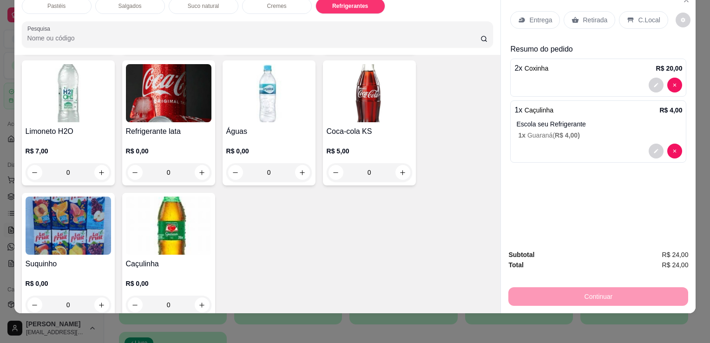
click at [598, 19] on div "Retirada" at bounding box center [589, 20] width 52 height 18
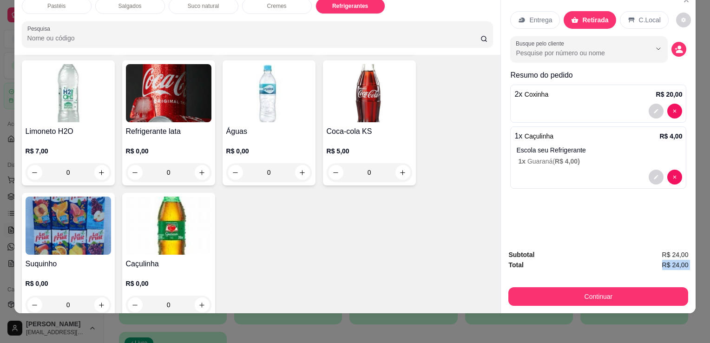
drag, startPoint x: 553, startPoint y: 270, endPoint x: 548, endPoint y: 276, distance: 7.7
click at [549, 276] on div "Subtotal R$ 24,00 Total R$ 24,00 Continuar" at bounding box center [598, 277] width 180 height 56
click at [543, 287] on button "Continuar" at bounding box center [598, 296] width 180 height 19
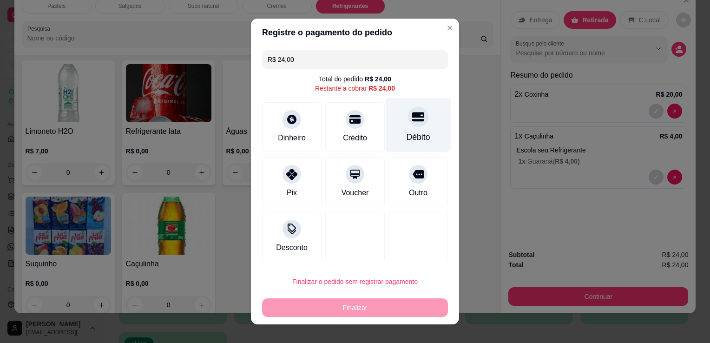
click at [412, 114] on icon at bounding box center [418, 116] width 12 height 9
type input "R$ 0,00"
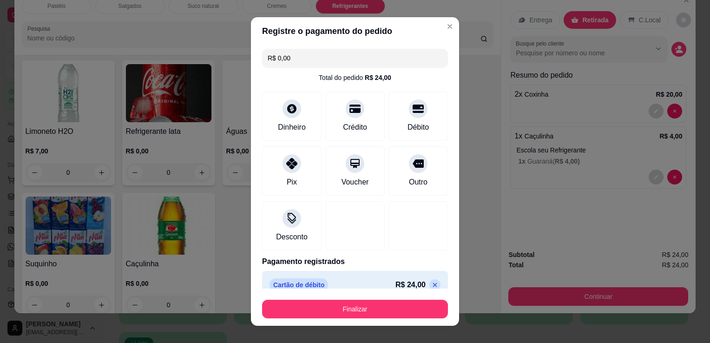
click at [345, 319] on footer "Finalizar" at bounding box center [355, 306] width 208 height 37
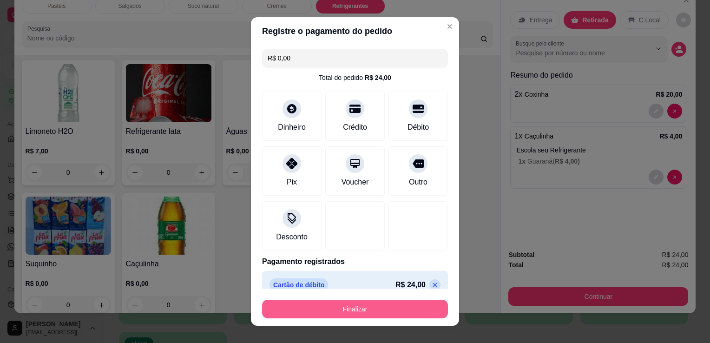
click at [344, 313] on button "Finalizar" at bounding box center [355, 309] width 186 height 19
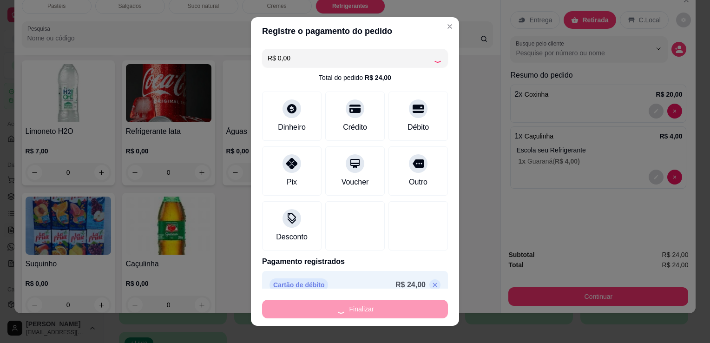
type input "0"
type input "-R$ 24,00"
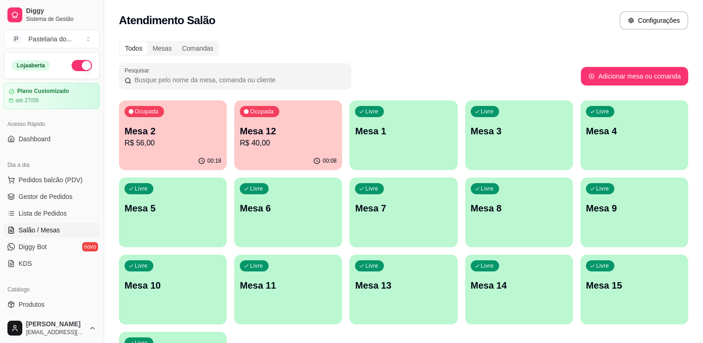
click at [641, 283] on p "Mesa 15" at bounding box center [634, 285] width 97 height 13
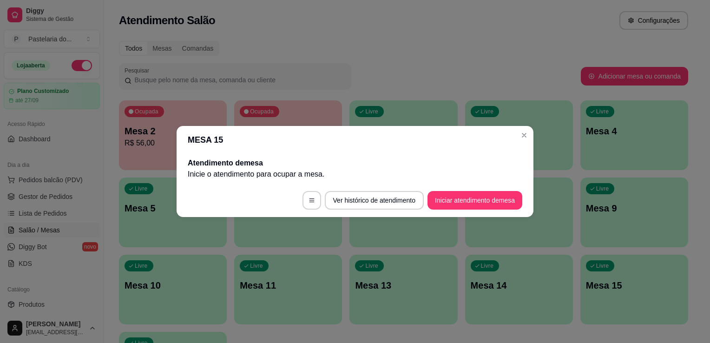
click at [478, 204] on button "Iniciar atendimento de mesa" at bounding box center [474, 200] width 95 height 19
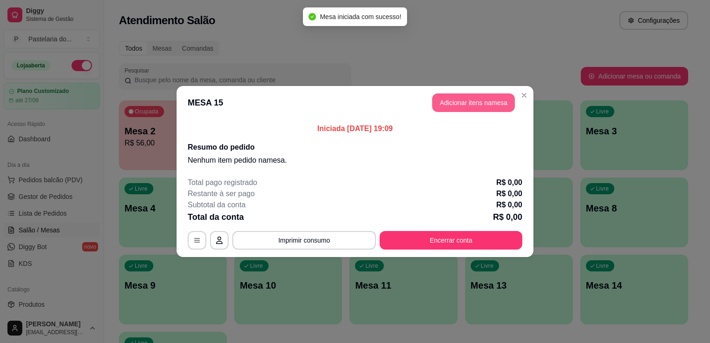
click at [468, 98] on button "Adicionar itens na mesa" at bounding box center [473, 102] width 83 height 19
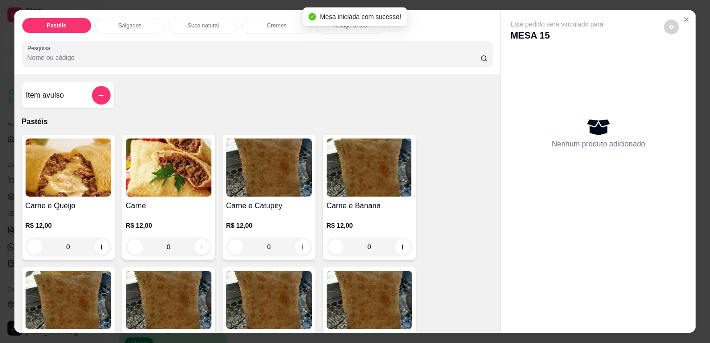
click at [109, 29] on div "Pastéis Salgados Suco natural Cremes Refrigerantes Pesquisa" at bounding box center [257, 42] width 486 height 64
click at [134, 22] on p "Salgados" at bounding box center [129, 25] width 23 height 7
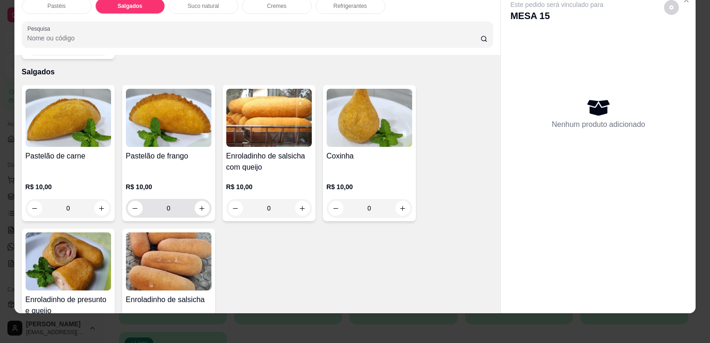
click at [205, 199] on div "0" at bounding box center [169, 208] width 82 height 19
click at [203, 201] on button "increase-product-quantity" at bounding box center [202, 208] width 14 height 14
type input "1"
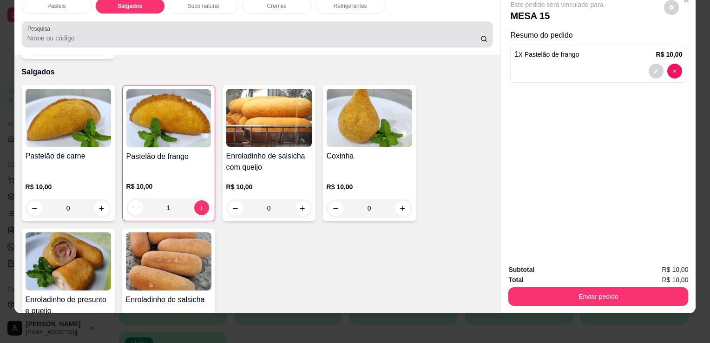
scroll to position [0, 0]
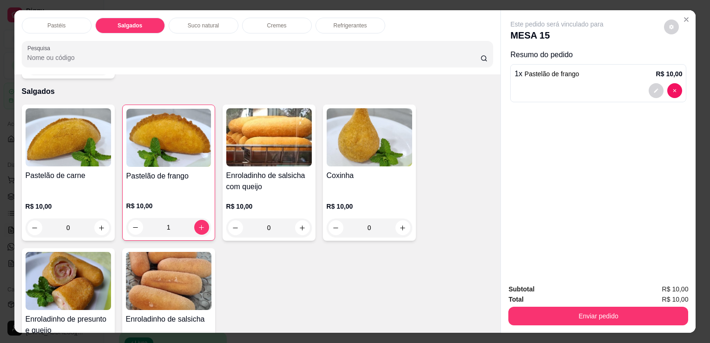
click at [339, 26] on div "Refrigerantes" at bounding box center [350, 26] width 70 height 16
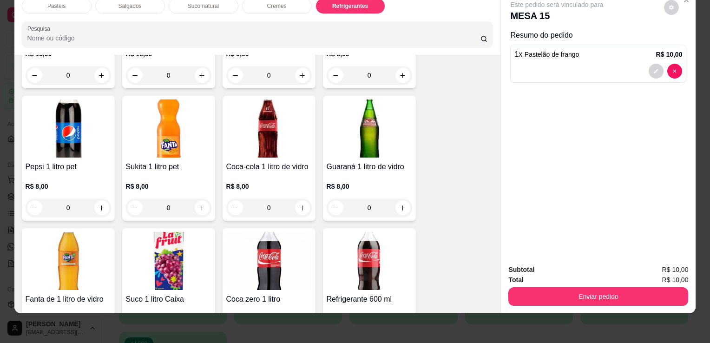
scroll to position [2145, 0]
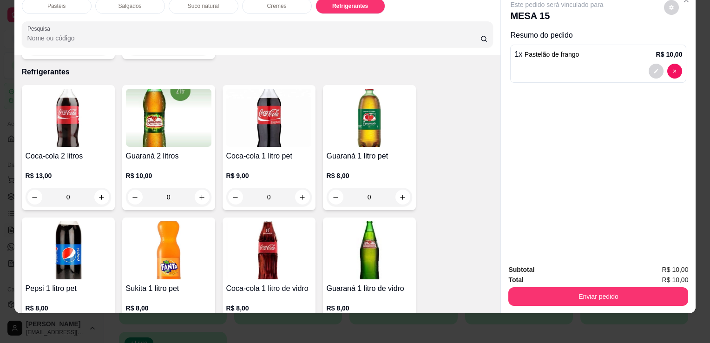
click at [193, 150] on h4 "Guaraná 2 litros" at bounding box center [168, 155] width 85 height 11
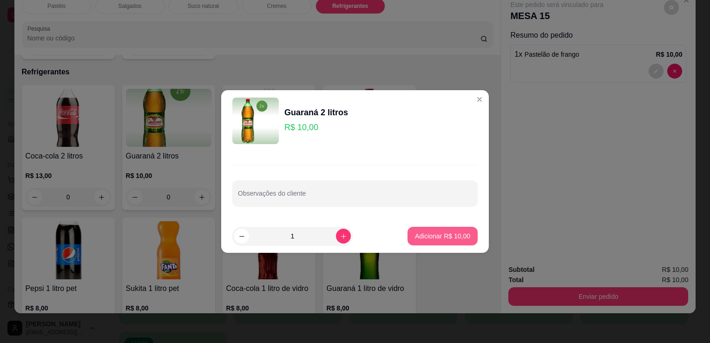
click at [435, 229] on button "Adicionar R$ 10,00" at bounding box center [442, 236] width 70 height 19
type input "1"
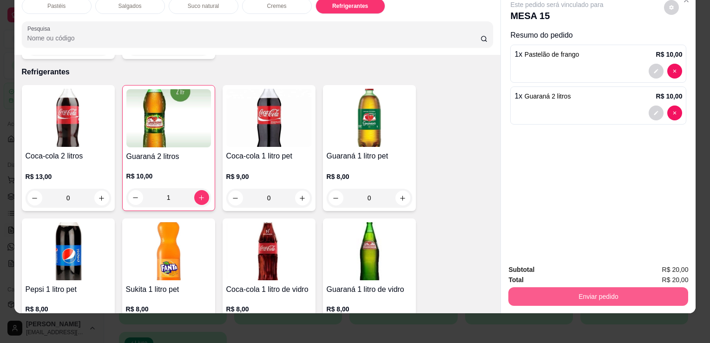
click at [557, 288] on button "Enviar pedido" at bounding box center [598, 296] width 180 height 19
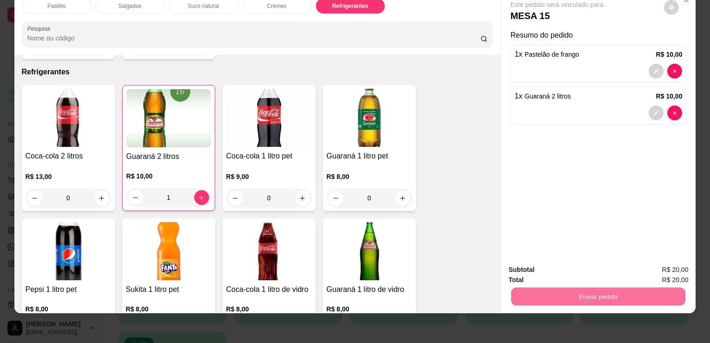
click at [658, 261] on button "Enviar pedido" at bounding box center [664, 267] width 52 height 18
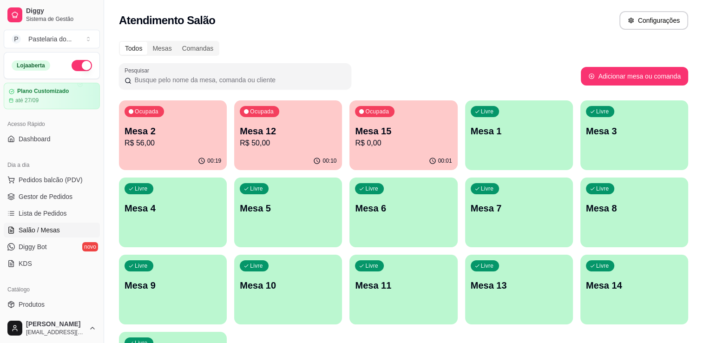
click at [176, 143] on p "R$ 56,00" at bounding box center [172, 142] width 97 height 11
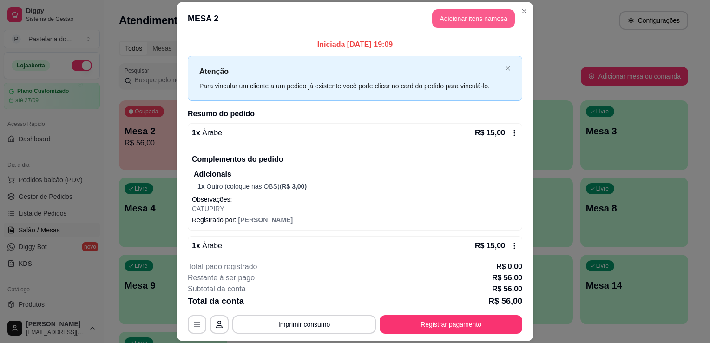
click at [459, 20] on button "Adicionar itens na mesa" at bounding box center [473, 18] width 83 height 19
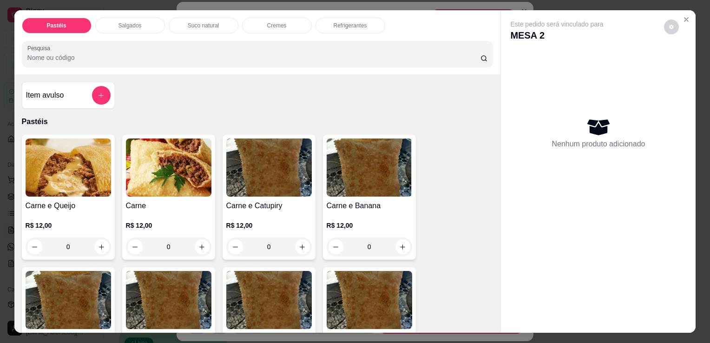
click at [132, 23] on p "Salgados" at bounding box center [129, 25] width 23 height 7
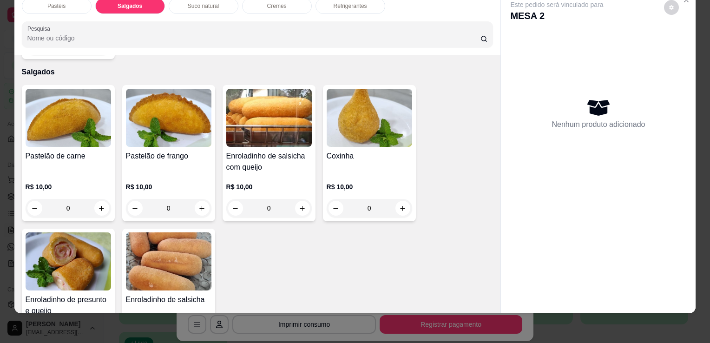
click at [350, 150] on h4 "Coxinha" at bounding box center [368, 155] width 85 height 11
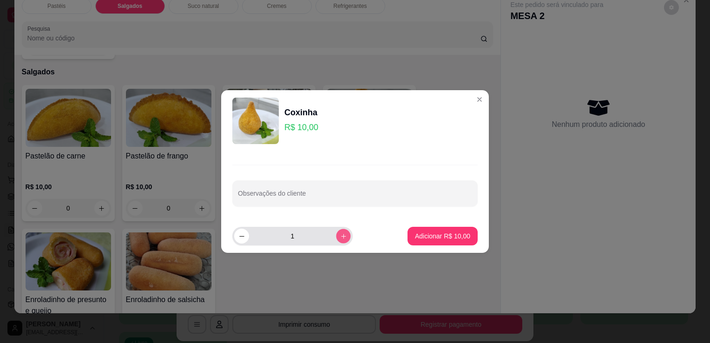
click at [341, 236] on button "increase-product-quantity" at bounding box center [343, 235] width 14 height 14
type input "2"
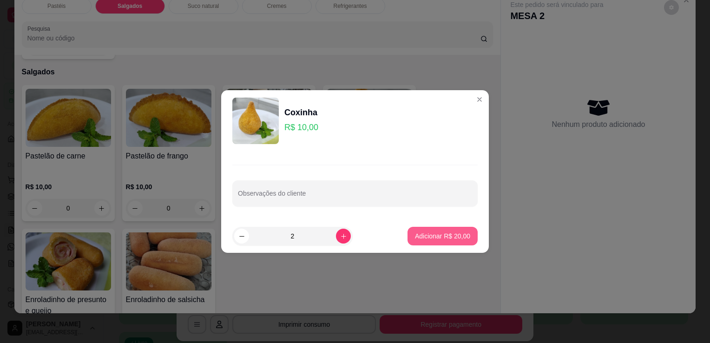
click at [448, 245] on footer "2 Adicionar R$ 20,00" at bounding box center [354, 235] width 267 height 33
click at [423, 239] on p "Adicionar R$ 20,00" at bounding box center [442, 235] width 55 height 9
type input "2"
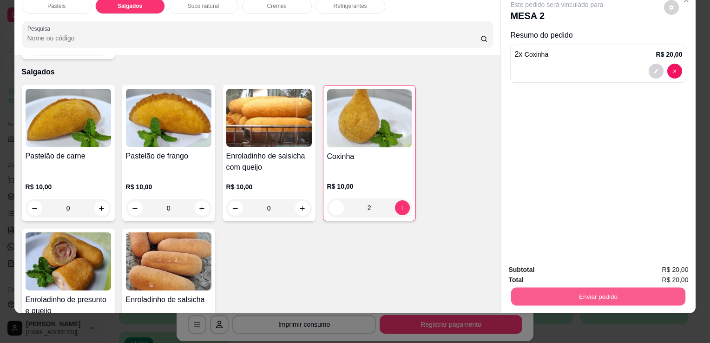
click at [531, 295] on button "Enviar pedido" at bounding box center [598, 296] width 174 height 18
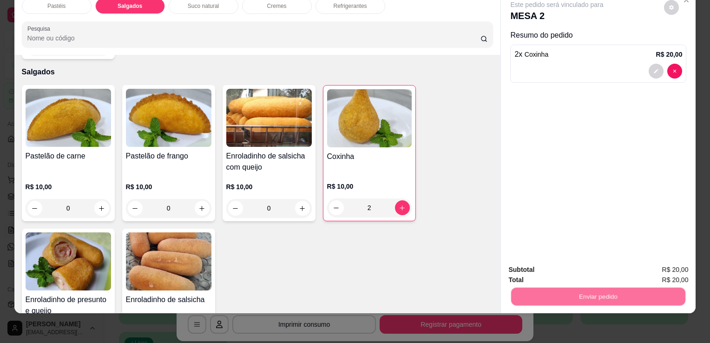
click at [675, 268] on button "Enviar pedido" at bounding box center [663, 266] width 51 height 17
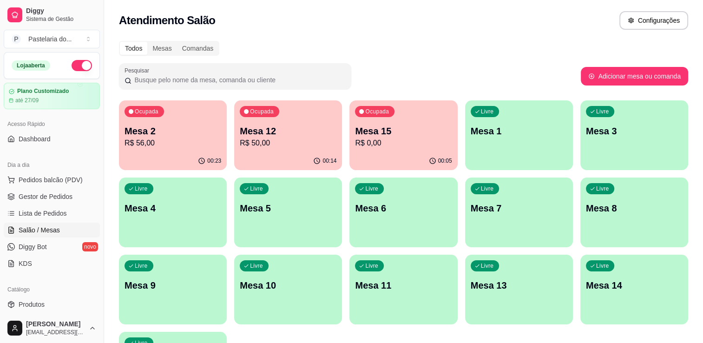
click at [256, 136] on p "Mesa 12" at bounding box center [288, 130] width 97 height 13
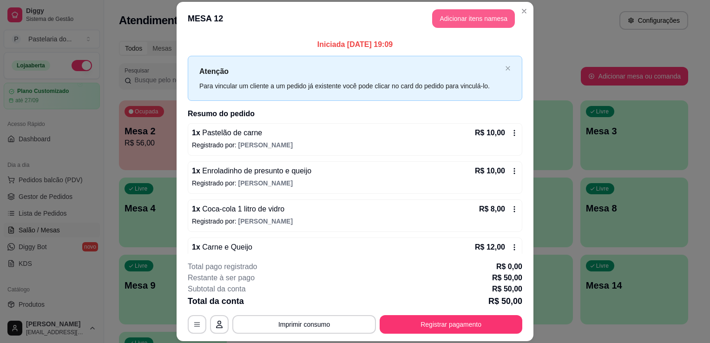
click at [451, 24] on button "Adicionar itens na mesa" at bounding box center [473, 18] width 83 height 19
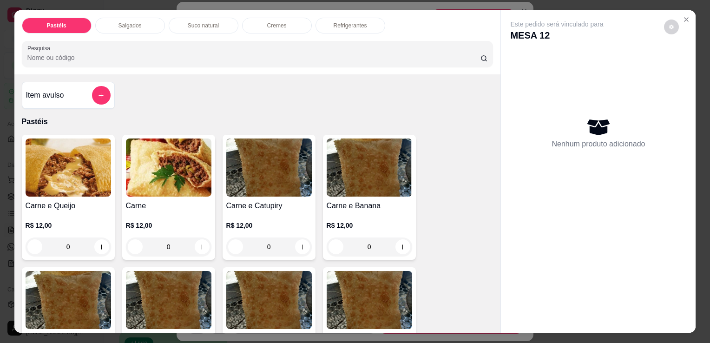
click at [139, 20] on div "Salgados" at bounding box center [130, 26] width 70 height 16
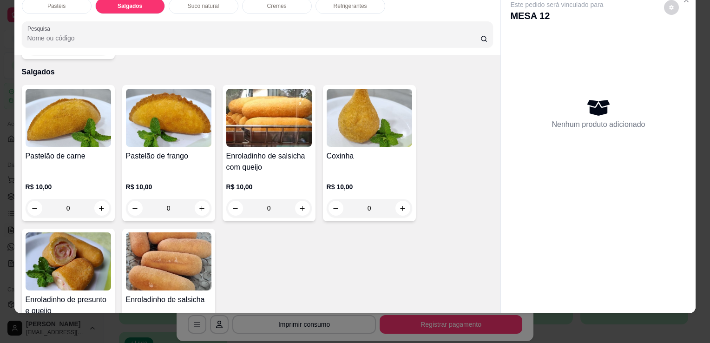
click at [92, 253] on img at bounding box center [68, 261] width 85 height 58
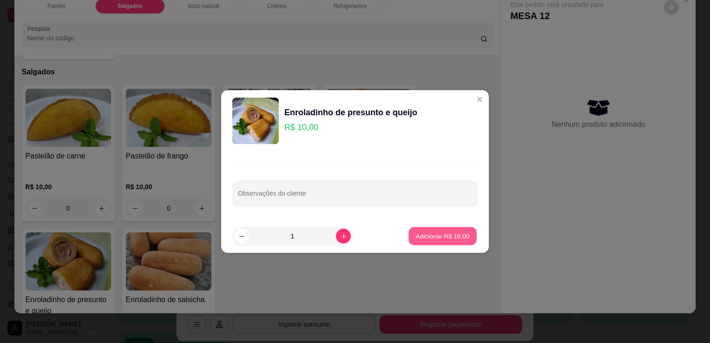
click at [425, 232] on p "Adicionar R$ 10,00" at bounding box center [443, 235] width 54 height 9
type input "1"
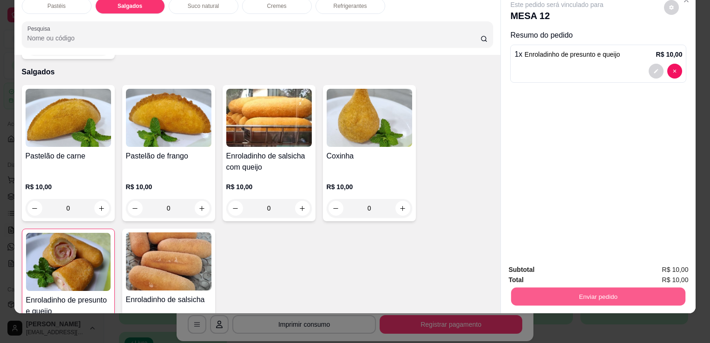
click at [562, 288] on button "Enviar pedido" at bounding box center [598, 296] width 174 height 18
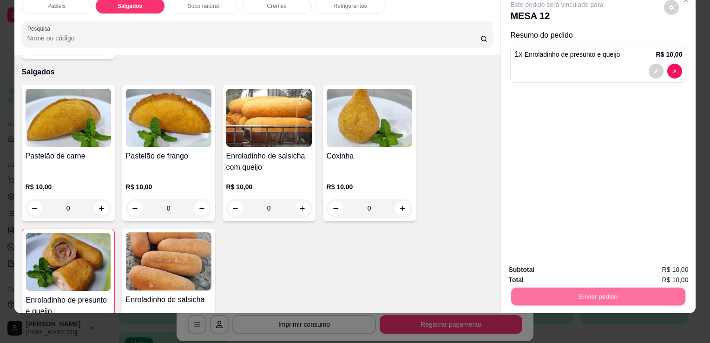
click at [652, 263] on button "Enviar pedido" at bounding box center [664, 267] width 52 height 18
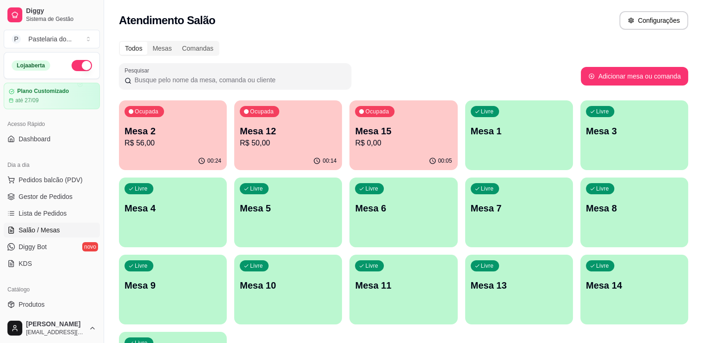
click at [354, 140] on div "Ocupada Mesa 15 R$ 0,00" at bounding box center [403, 126] width 108 height 52
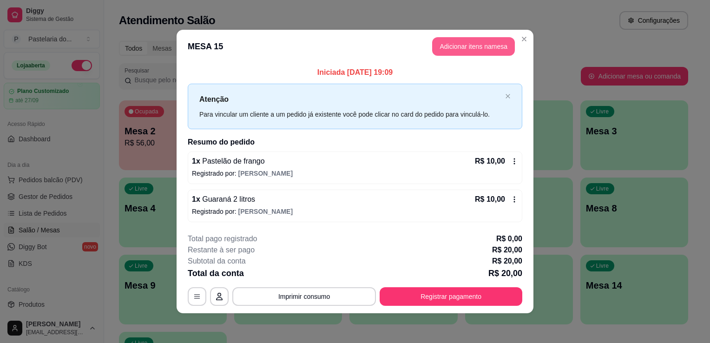
click at [453, 53] on button "Adicionar itens na mesa" at bounding box center [473, 46] width 83 height 19
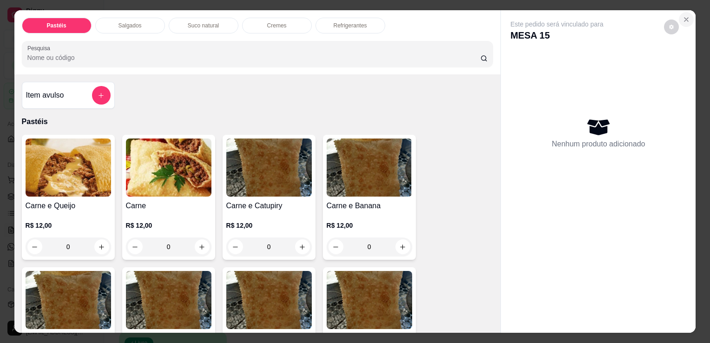
click at [682, 16] on icon "Close" at bounding box center [685, 19] width 7 height 7
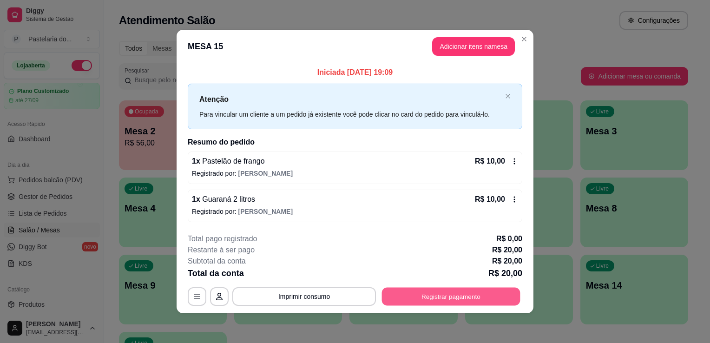
click at [448, 291] on button "Registrar pagamento" at bounding box center [451, 296] width 138 height 18
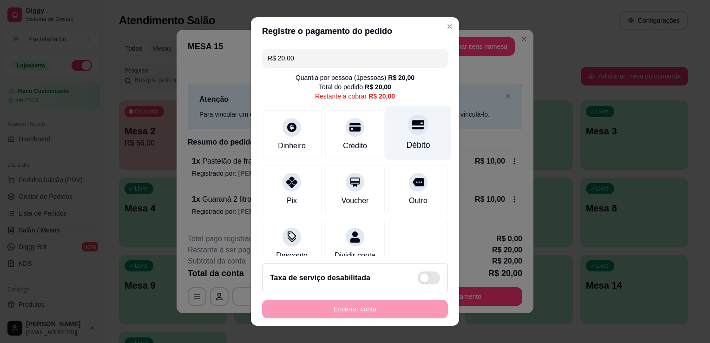
click at [394, 137] on div "Débito" at bounding box center [417, 133] width 65 height 54
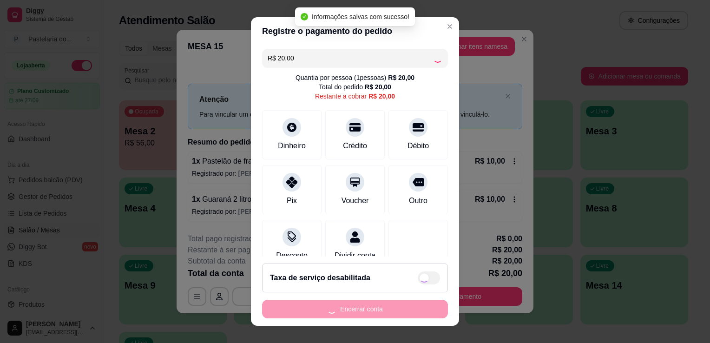
type input "R$ 0,00"
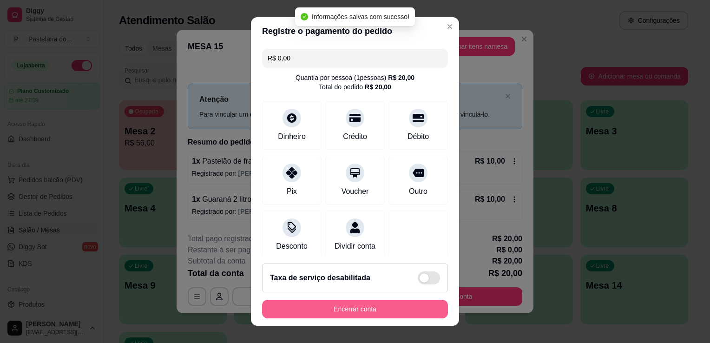
click at [362, 308] on button "Encerrar conta" at bounding box center [355, 309] width 186 height 19
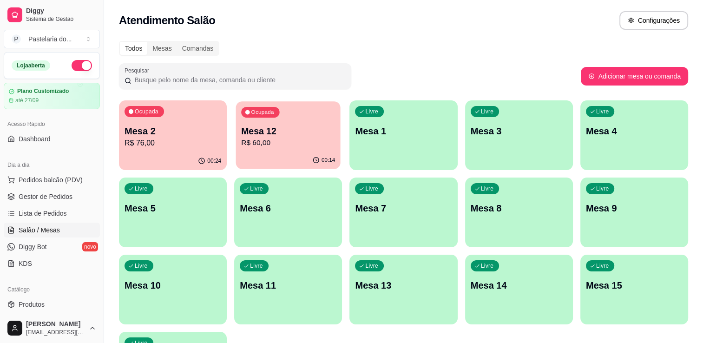
click at [302, 145] on p "R$ 60,00" at bounding box center [288, 142] width 94 height 11
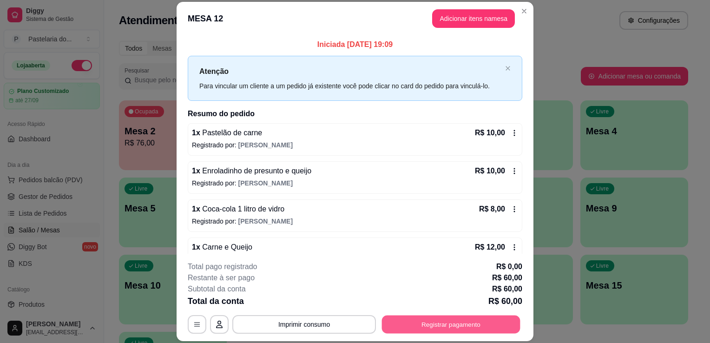
click at [420, 324] on button "Registrar pagamento" at bounding box center [451, 324] width 138 height 18
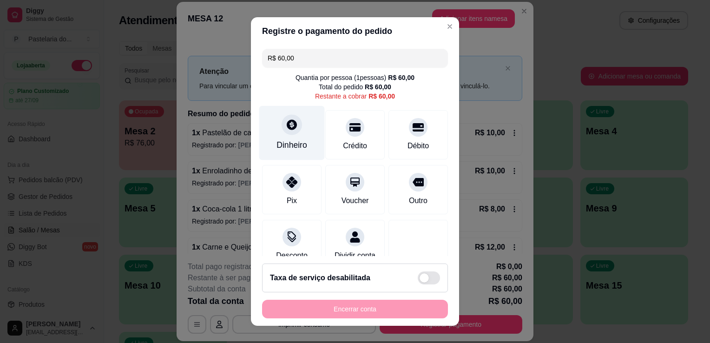
click at [293, 136] on div "Dinheiro" at bounding box center [291, 133] width 65 height 54
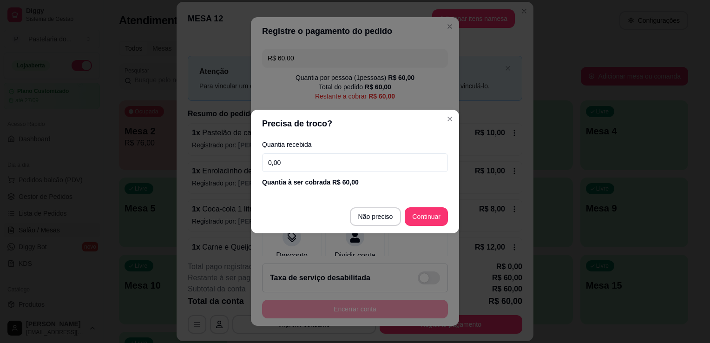
click at [361, 174] on div "Quantia recebida 0,00 Quantia à ser cobrada R$ 60,00" at bounding box center [355, 163] width 208 height 53
click at [361, 169] on input "0,00" at bounding box center [355, 162] width 186 height 19
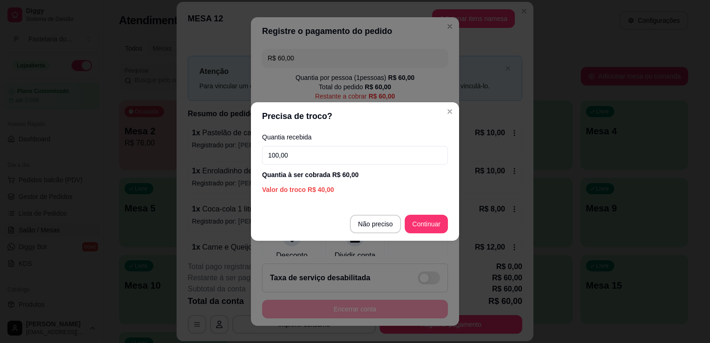
type input "100,00"
click at [436, 213] on footer "Não preciso Continuar" at bounding box center [355, 223] width 208 height 33
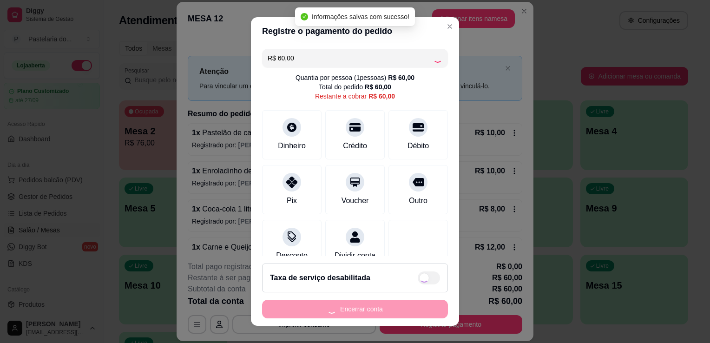
type input "R$ 0,00"
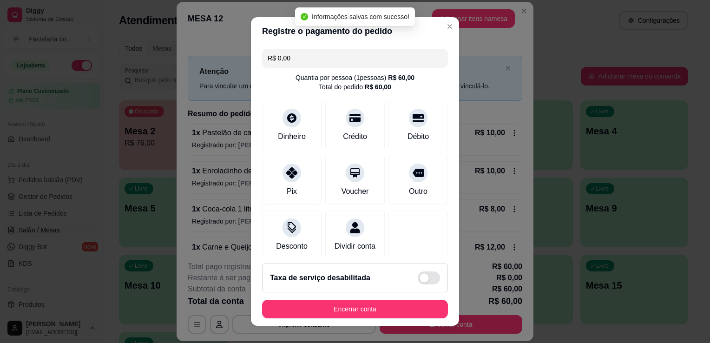
click at [430, 299] on footer "Taxa de serviço desabilitada Encerrar conta" at bounding box center [355, 291] width 208 height 70
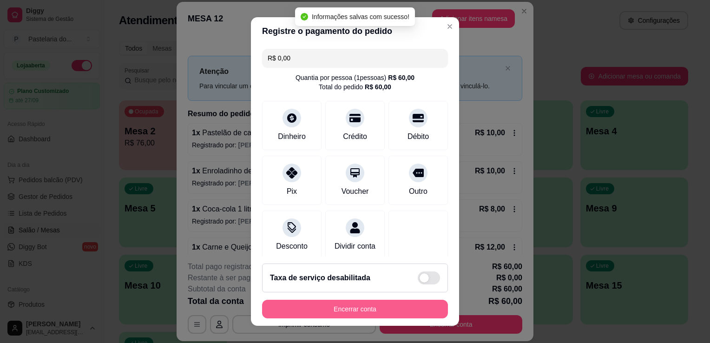
click at [436, 308] on div "Encerrar conta" at bounding box center [355, 309] width 186 height 19
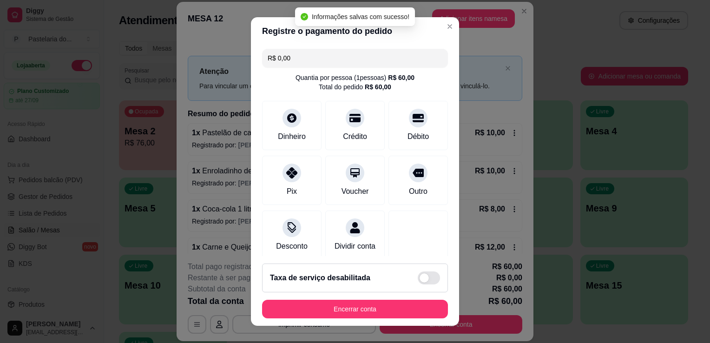
click at [438, 315] on footer "Taxa de serviço desabilitada Encerrar conta" at bounding box center [355, 291] width 208 height 70
click at [436, 313] on button "Encerrar conta" at bounding box center [355, 309] width 186 height 19
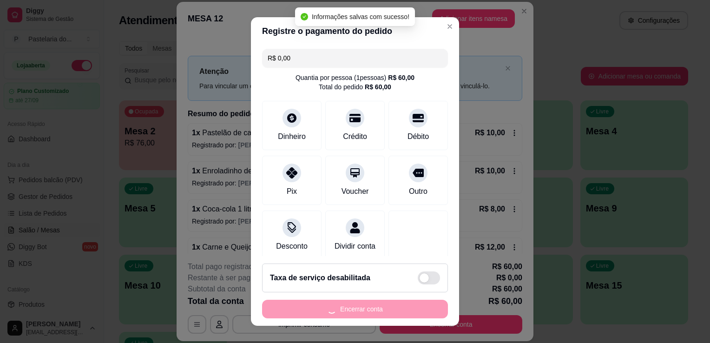
click at [435, 312] on div "Encerrar conta" at bounding box center [355, 309] width 186 height 19
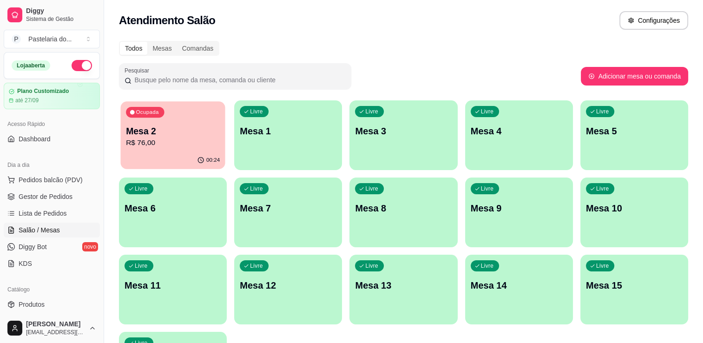
click at [177, 125] on p "Mesa 2" at bounding box center [173, 131] width 94 height 13
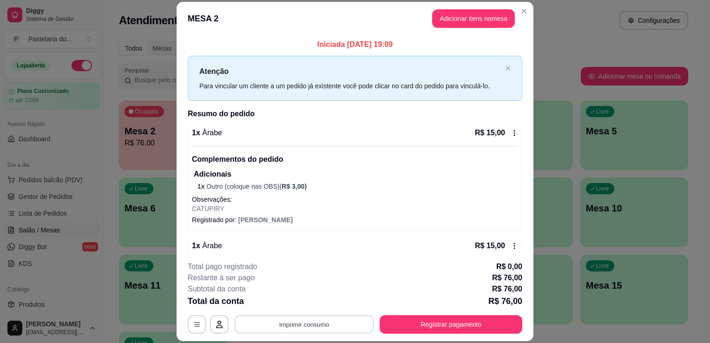
click at [303, 326] on button "Imprimir consumo" at bounding box center [304, 324] width 139 height 18
click at [310, 303] on button "IMPRESSORA" at bounding box center [303, 303] width 65 height 14
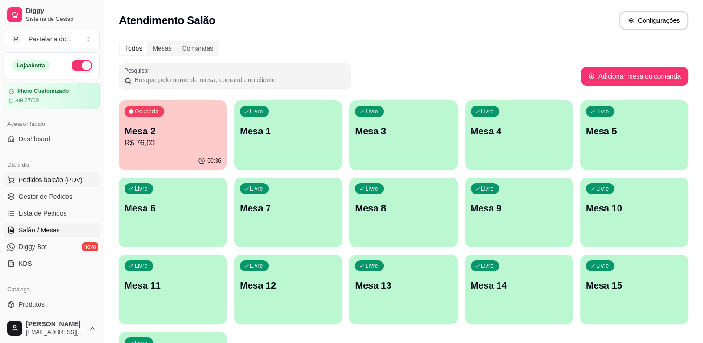
click at [43, 175] on span "Pedidos balcão (PDV)" at bounding box center [51, 179] width 64 height 9
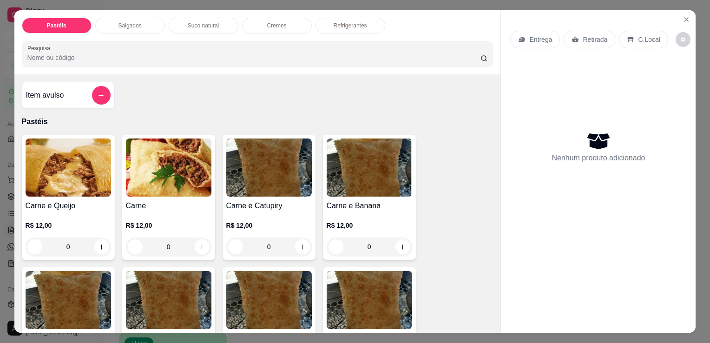
click at [132, 13] on div "Pastéis Salgados Suco natural Cremes Refrigerantes Pesquisa" at bounding box center [257, 42] width 486 height 64
click at [136, 18] on div "Salgados" at bounding box center [130, 26] width 70 height 16
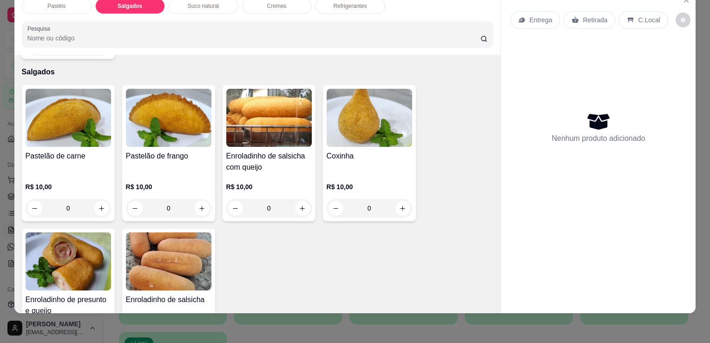
click at [382, 150] on h4 "Coxinha" at bounding box center [368, 155] width 85 height 11
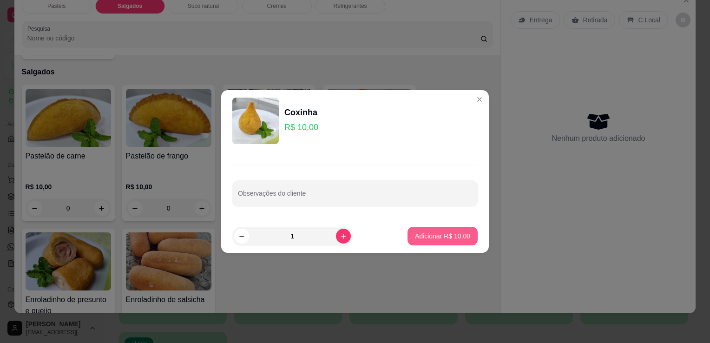
click at [432, 241] on button "Adicionar R$ 10,00" at bounding box center [442, 236] width 70 height 19
type input "1"
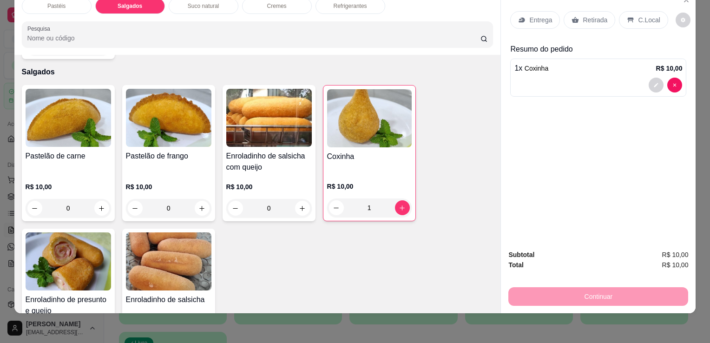
click at [582, 15] on p "Retirada" at bounding box center [594, 19] width 25 height 9
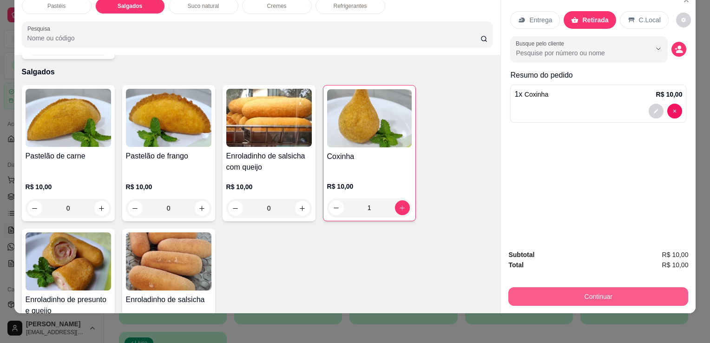
click at [538, 296] on button "Continuar" at bounding box center [598, 296] width 180 height 19
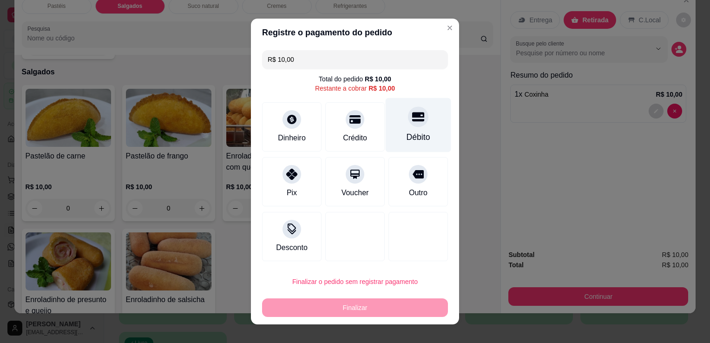
click at [412, 122] on icon at bounding box center [418, 117] width 12 height 12
type input "R$ 0,00"
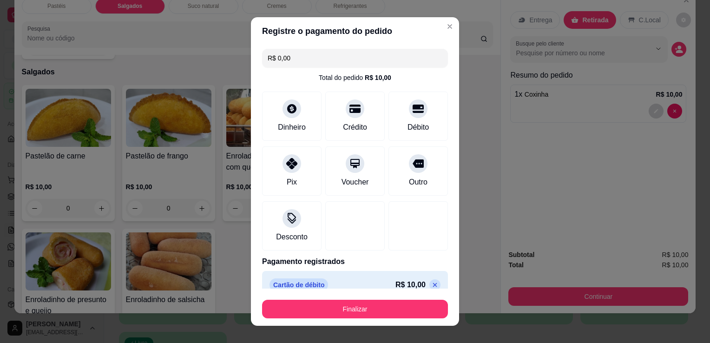
click at [369, 329] on div "Registre o pagamento do pedido R$ 0,00 Total do pedido R$ 10,00 Dinheiro Crédit…" at bounding box center [355, 171] width 710 height 343
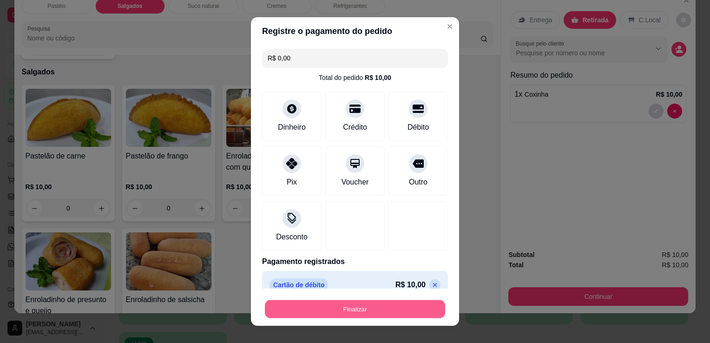
click at [367, 313] on button "Finalizar" at bounding box center [355, 309] width 180 height 18
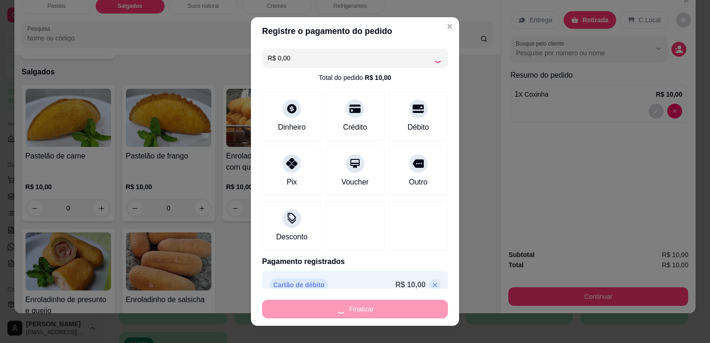
type input "0"
type input "-R$ 10,00"
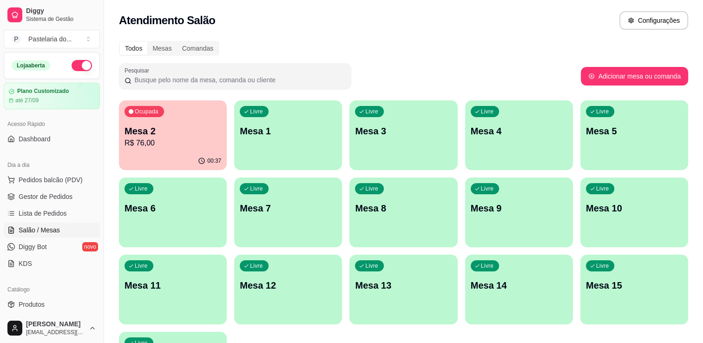
click at [140, 133] on p "Mesa 2" at bounding box center [172, 130] width 97 height 13
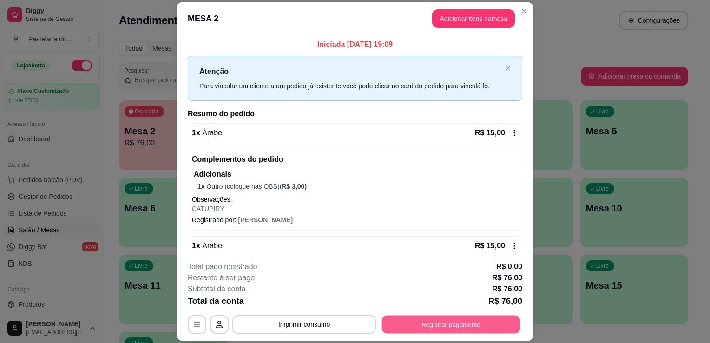
click at [460, 320] on button "Registrar pagamento" at bounding box center [451, 324] width 138 height 18
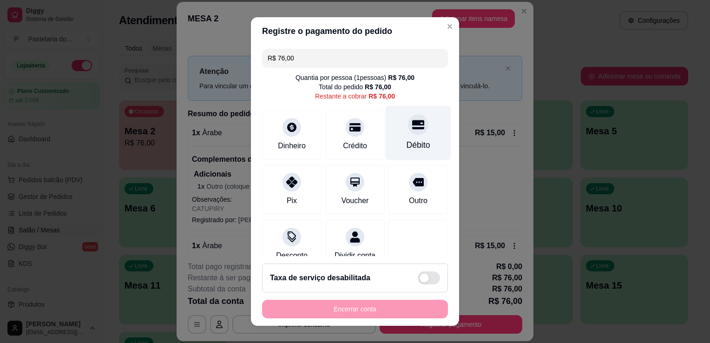
click at [410, 153] on div "Débito" at bounding box center [417, 133] width 65 height 54
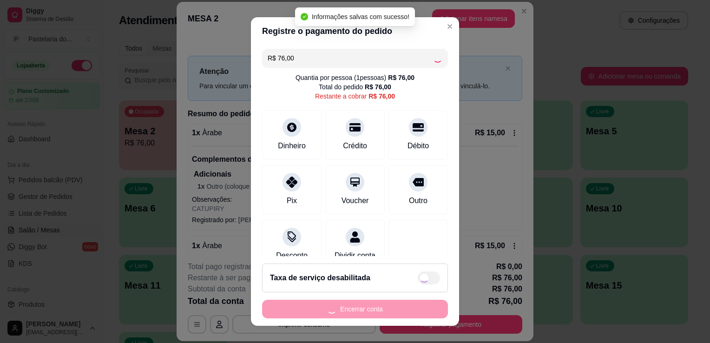
type input "R$ 0,00"
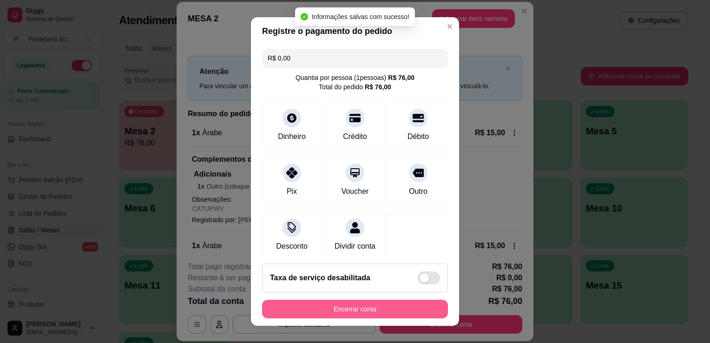
click at [391, 300] on button "Encerrar conta" at bounding box center [355, 309] width 186 height 19
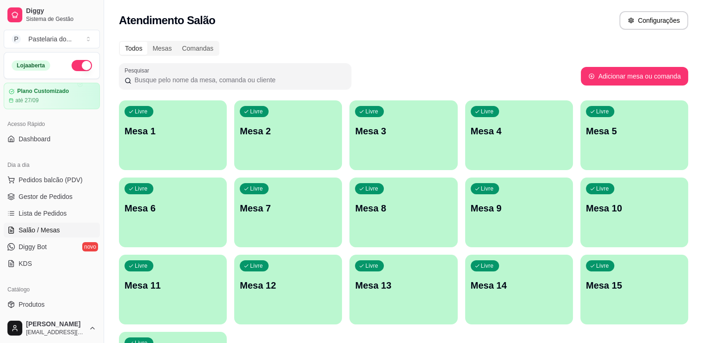
click at [56, 171] on div "Dia a dia" at bounding box center [52, 164] width 96 height 15
click at [55, 179] on span "Pedidos balcão (PDV)" at bounding box center [51, 179] width 64 height 9
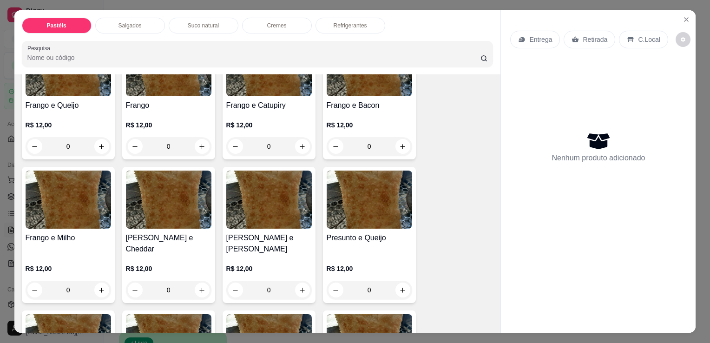
scroll to position [371, 0]
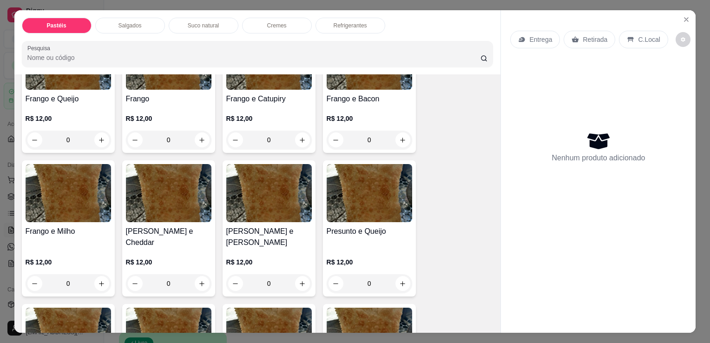
click at [293, 142] on div "0" at bounding box center [268, 139] width 85 height 19
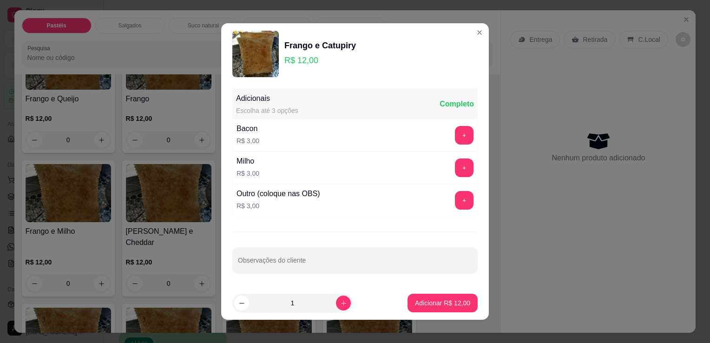
click at [428, 309] on button "Adicionar R$ 12,00" at bounding box center [442, 302] width 70 height 19
type input "1"
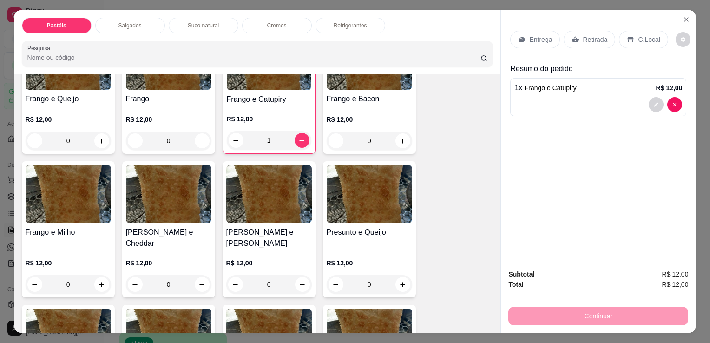
click at [582, 35] on p "Retirada" at bounding box center [594, 39] width 25 height 9
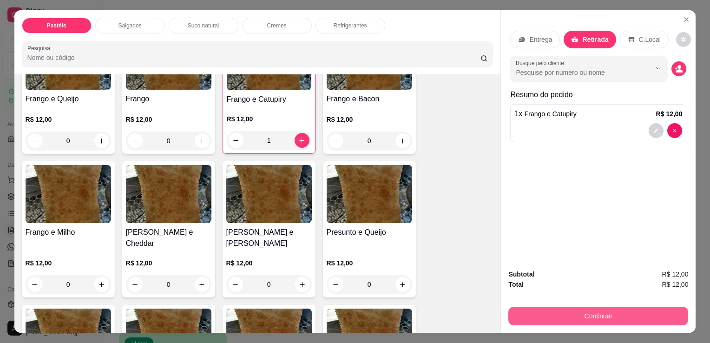
click at [583, 319] on button "Continuar" at bounding box center [598, 315] width 180 height 19
click at [583, 308] on button "Continuar" at bounding box center [598, 315] width 180 height 19
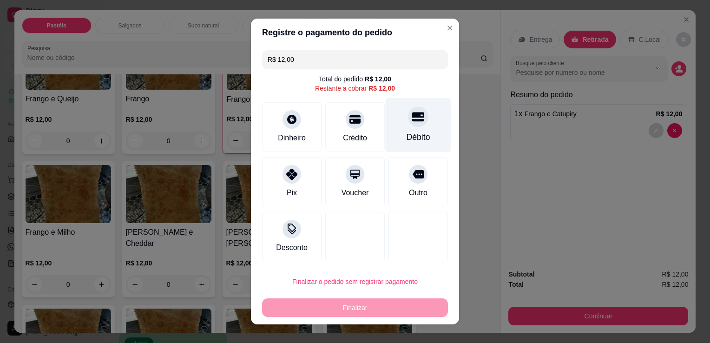
click at [415, 121] on div at bounding box center [418, 116] width 20 height 20
type input "R$ 0,00"
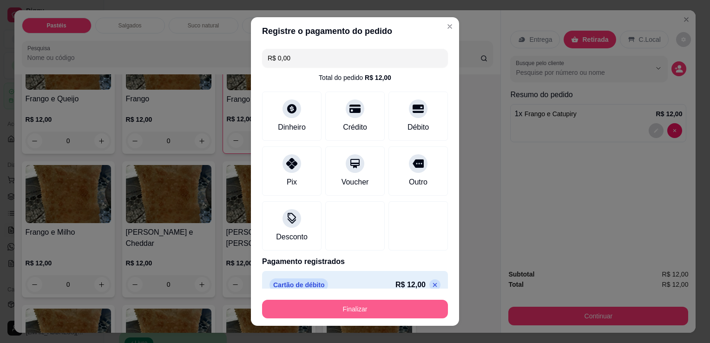
click at [402, 306] on button "Finalizar" at bounding box center [355, 309] width 186 height 19
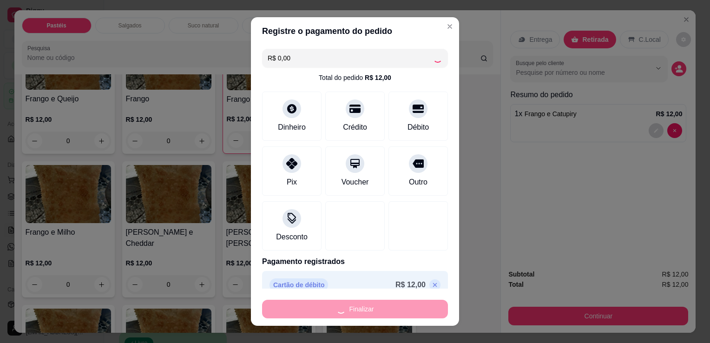
type input "0"
type input "-R$ 12,00"
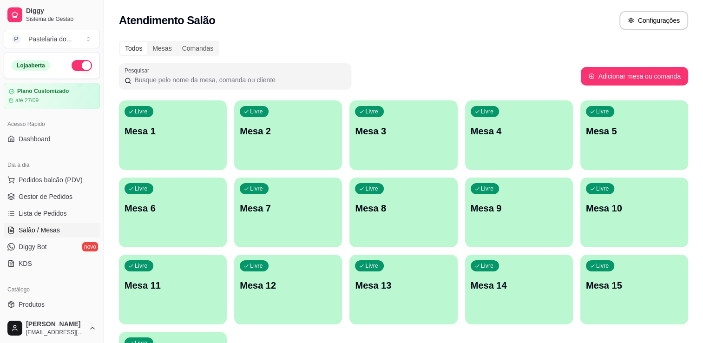
click at [39, 203] on ul "Pedidos balcão (PDV) Gestor de Pedidos Lista de Pedidos Salão / Mesas Diggy Bot…" at bounding box center [52, 221] width 96 height 98
click at [72, 192] on link "Gestor de Pedidos" at bounding box center [52, 196] width 96 height 15
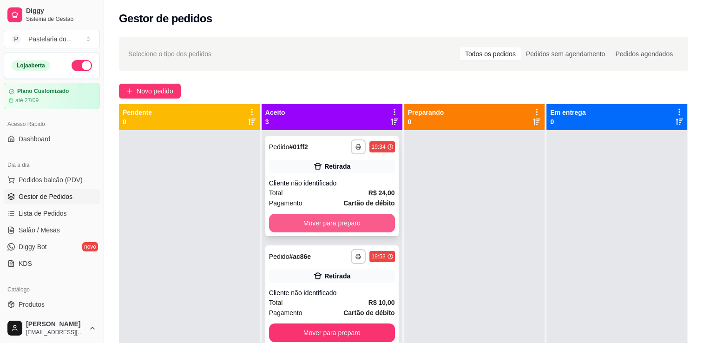
click at [303, 222] on button "Mover para preparo" at bounding box center [332, 223] width 126 height 19
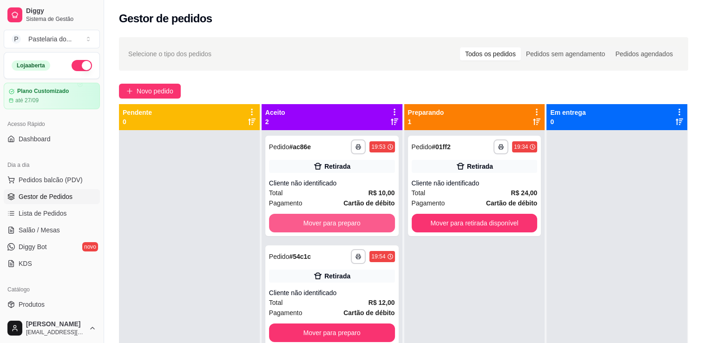
click at [303, 221] on button "Mover para preparo" at bounding box center [332, 223] width 126 height 19
click at [306, 221] on div "Mover para preparo" at bounding box center [332, 223] width 126 height 19
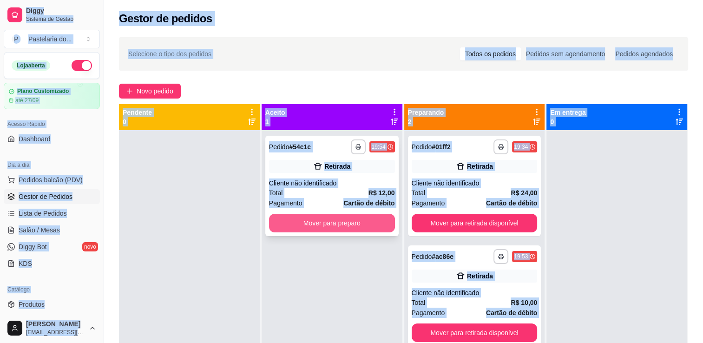
click at [347, 226] on button "Mover para preparo" at bounding box center [332, 223] width 126 height 19
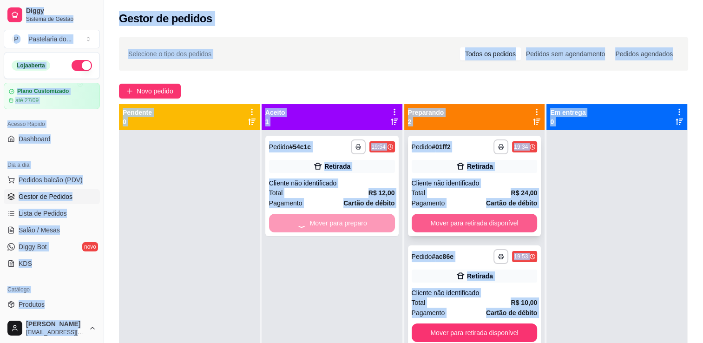
click at [496, 229] on button "Mover para retirada disponível" at bounding box center [474, 223] width 126 height 19
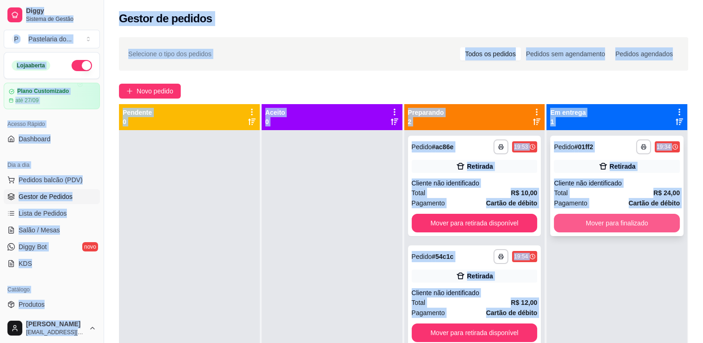
click at [572, 218] on button "Mover para finalizado" at bounding box center [617, 223] width 126 height 19
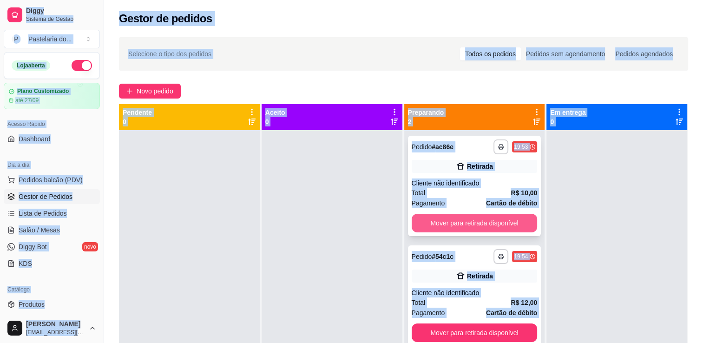
click at [502, 224] on button "Mover para retirada disponível" at bounding box center [474, 223] width 126 height 19
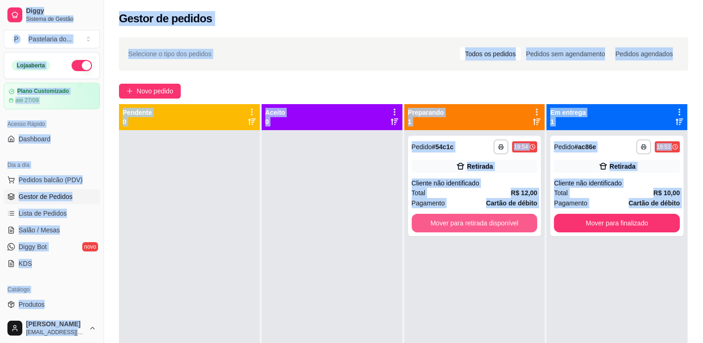
click at [502, 224] on button "Mover para retirada disponível" at bounding box center [474, 223] width 126 height 19
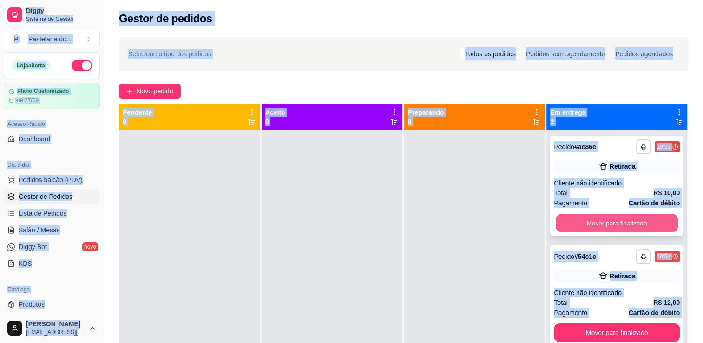
click at [575, 223] on button "Mover para finalizado" at bounding box center [616, 223] width 122 height 18
click at [575, 223] on div "Mover para finalizado" at bounding box center [617, 223] width 126 height 19
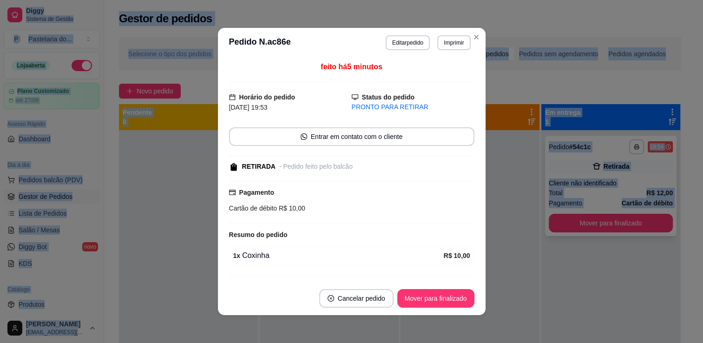
click at [576, 223] on button "Mover para finalizado" at bounding box center [610, 223] width 124 height 19
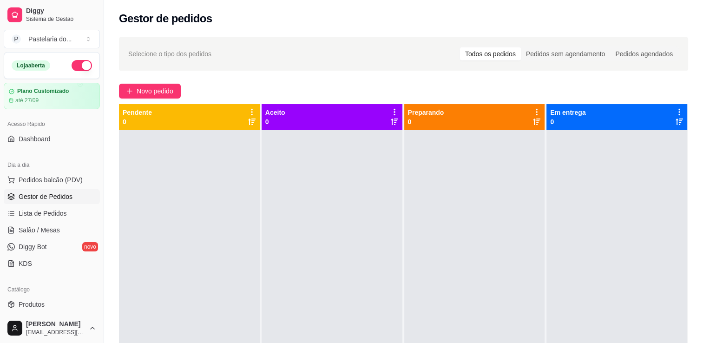
click at [52, 238] on ul "Pedidos balcão (PDV) Gestor de Pedidos Lista de Pedidos Salão / Mesas Diggy Bot…" at bounding box center [52, 221] width 96 height 98
click at [59, 222] on link "Salão / Mesas" at bounding box center [52, 229] width 96 height 15
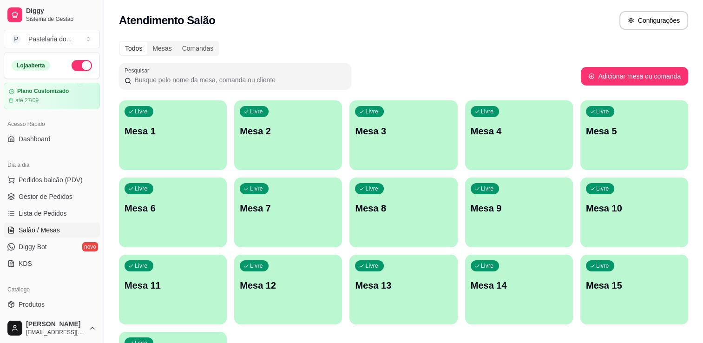
click at [407, 134] on p "Mesa 3" at bounding box center [403, 130] width 97 height 13
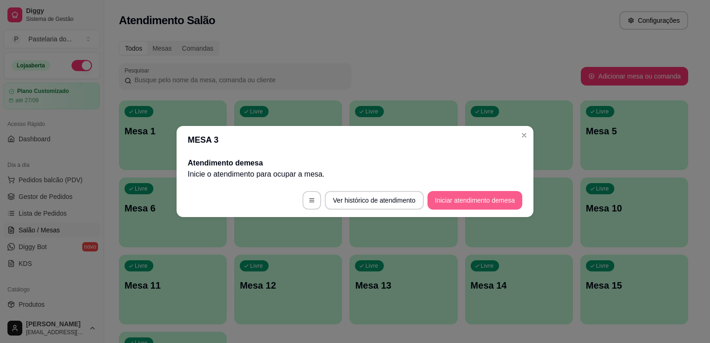
click at [483, 203] on button "Iniciar atendimento de mesa" at bounding box center [474, 200] width 95 height 19
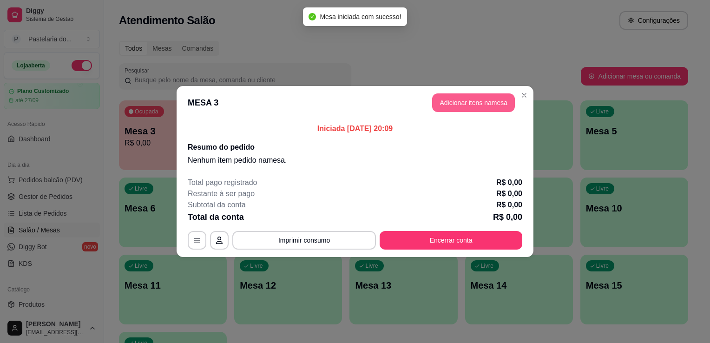
click at [466, 101] on button "Adicionar itens na mesa" at bounding box center [473, 102] width 83 height 19
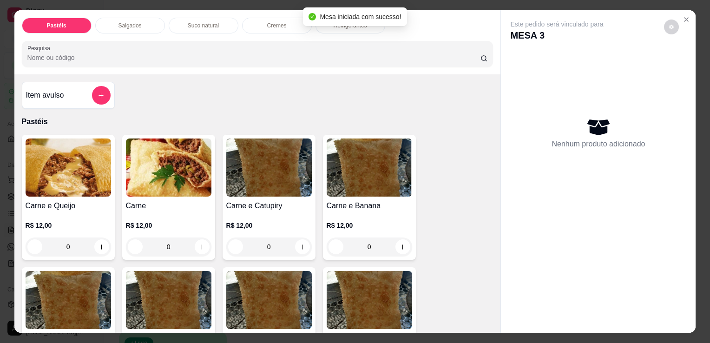
click at [187, 203] on h4 "Carne" at bounding box center [168, 205] width 85 height 11
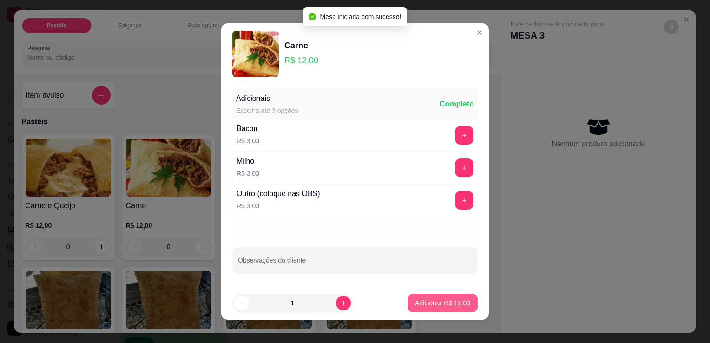
click at [456, 306] on p "Adicionar R$ 12,00" at bounding box center [442, 302] width 55 height 9
type input "1"
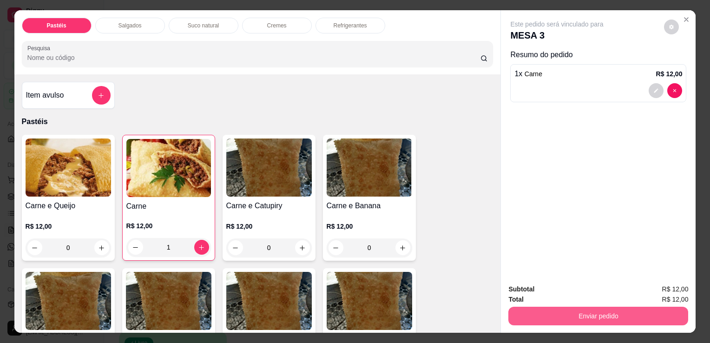
click at [559, 307] on button "Enviar pedido" at bounding box center [598, 315] width 180 height 19
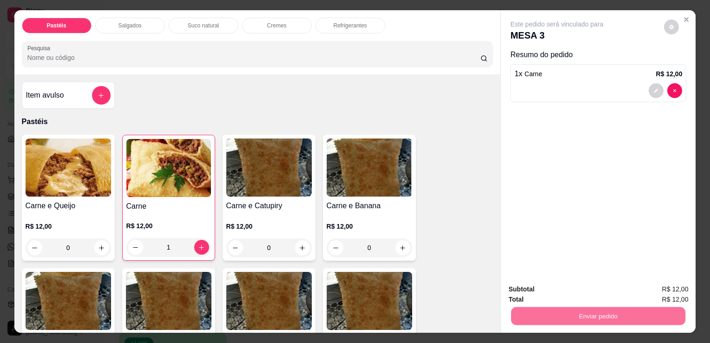
click at [687, 285] on button "Enviar pedido" at bounding box center [663, 288] width 51 height 17
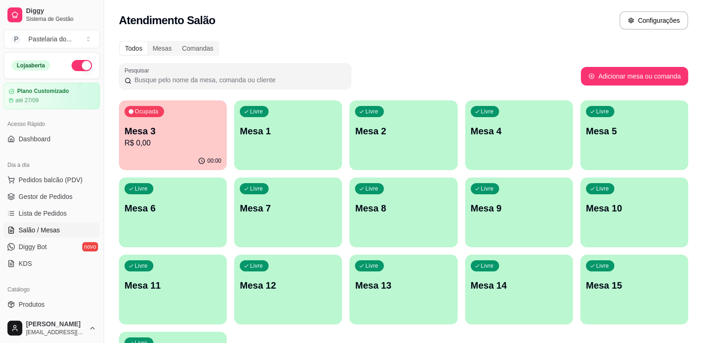
click at [455, 143] on div "Livre Mesa 2" at bounding box center [403, 129] width 108 height 59
drag, startPoint x: 531, startPoint y: 98, endPoint x: 531, endPoint y: 102, distance: 4.7
click at [531, 101] on div "Todos Mesas Comandas Pesquisar Adicionar mesa ou comanda Ocupada Mesa 3 R$ 0,00…" at bounding box center [403, 223] width 599 height 377
click at [519, 125] on p "Mesa 4" at bounding box center [518, 130] width 97 height 13
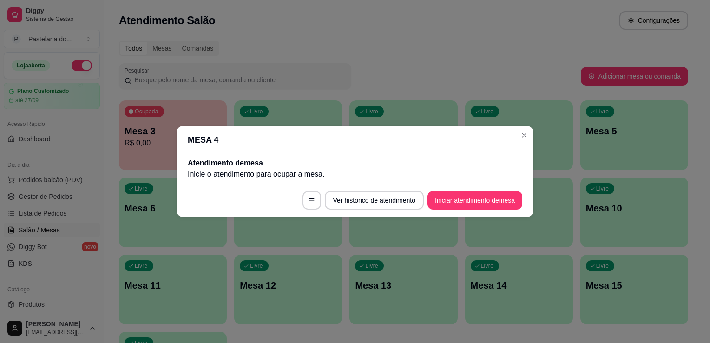
click at [492, 215] on footer "Ver histórico de atendimento Iniciar atendimento de mesa" at bounding box center [354, 199] width 357 height 33
click at [487, 203] on button "Iniciar atendimento de mesa" at bounding box center [474, 200] width 95 height 19
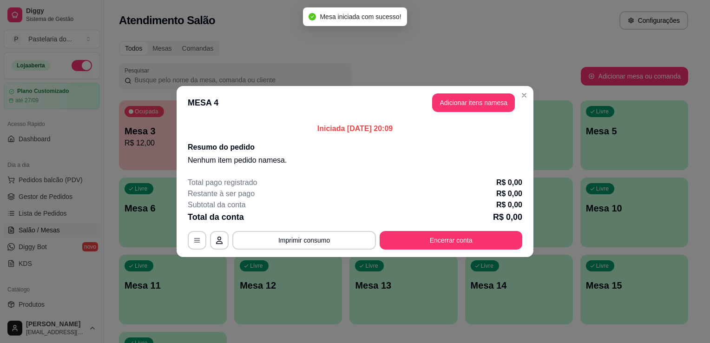
click at [505, 91] on header "MESA 4 Adicionar itens na mesa" at bounding box center [354, 102] width 357 height 33
click at [500, 97] on button "Adicionar itens na mesa" at bounding box center [473, 102] width 83 height 19
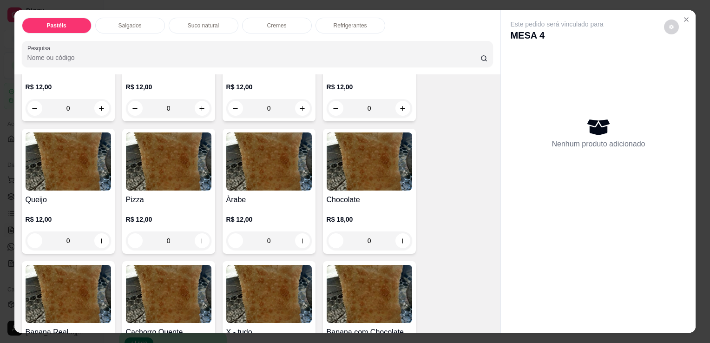
scroll to position [604, 0]
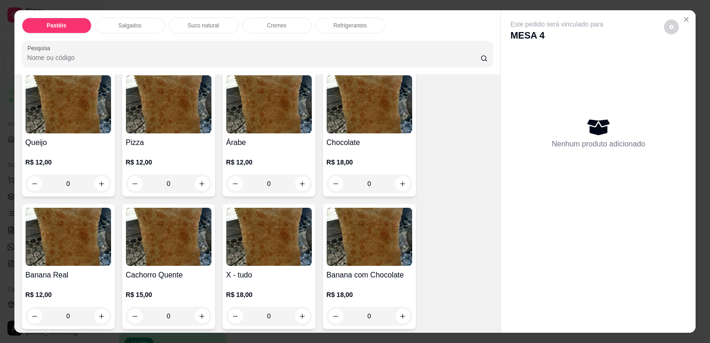
click at [190, 157] on div "R$ 12,00 0" at bounding box center [168, 174] width 85 height 35
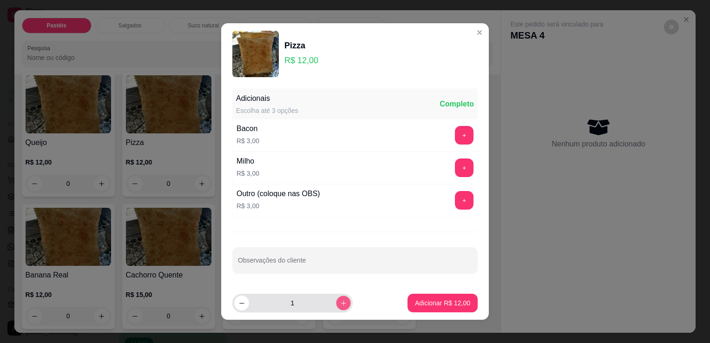
click at [336, 298] on button "increase-product-quantity" at bounding box center [343, 302] width 14 height 14
type input "2"
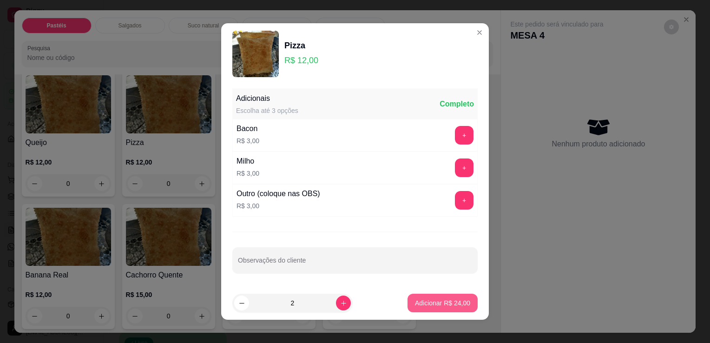
click at [456, 296] on button "Adicionar R$ 24,00" at bounding box center [442, 302] width 70 height 19
type input "2"
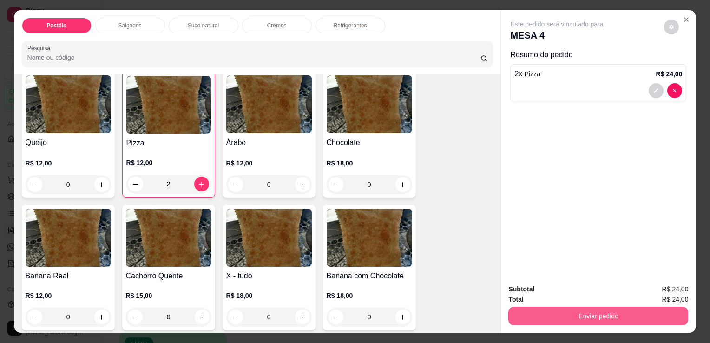
click at [564, 306] on button "Enviar pedido" at bounding box center [598, 315] width 180 height 19
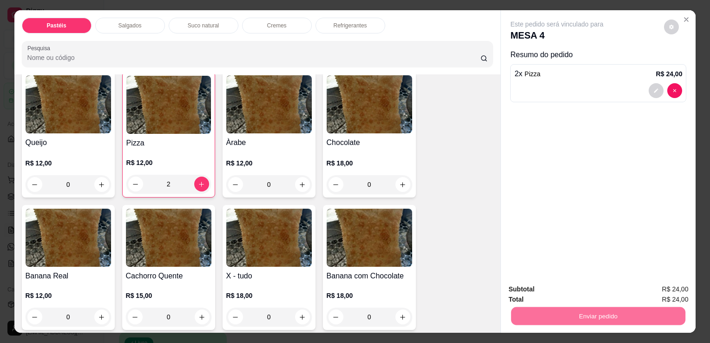
click at [659, 282] on button "Enviar pedido" at bounding box center [663, 288] width 51 height 17
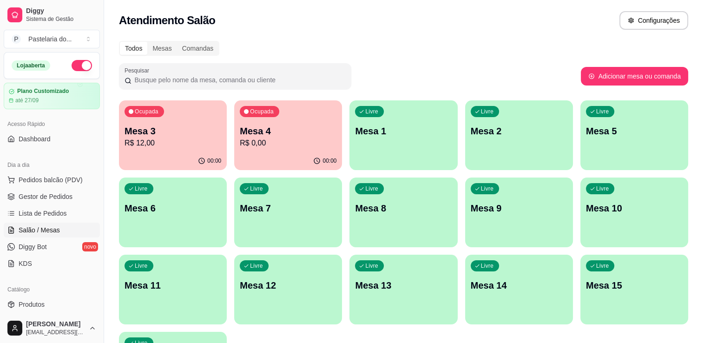
click at [364, 161] on div "button" at bounding box center [403, 164] width 108 height 11
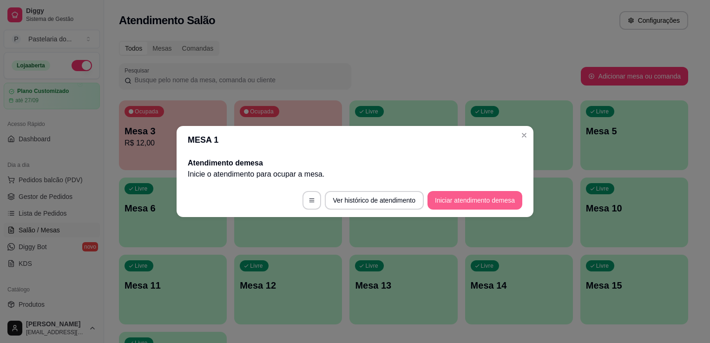
click at [455, 202] on button "Iniciar atendimento de mesa" at bounding box center [474, 200] width 95 height 19
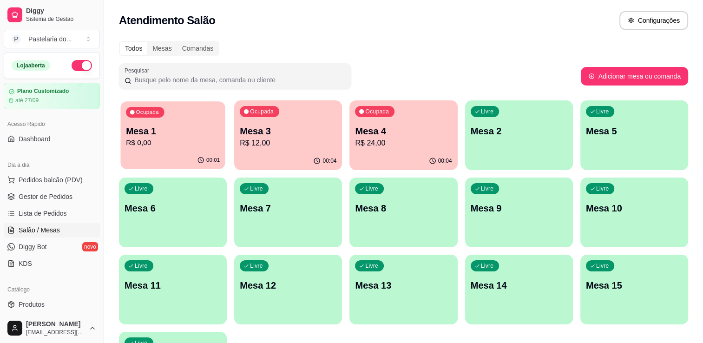
click at [150, 151] on button "Ocupada Mesa 1 R$ 0,00 00:01" at bounding box center [172, 135] width 104 height 68
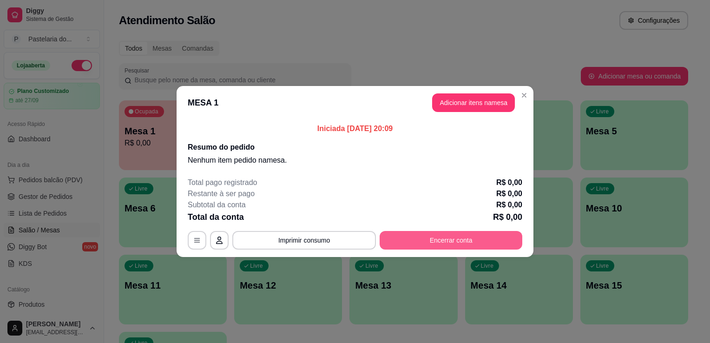
click at [476, 238] on button "Encerrar conta" at bounding box center [450, 240] width 143 height 19
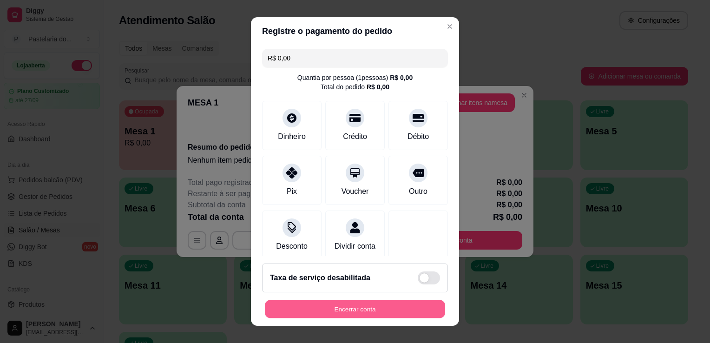
click at [401, 307] on button "Encerrar conta" at bounding box center [355, 309] width 180 height 18
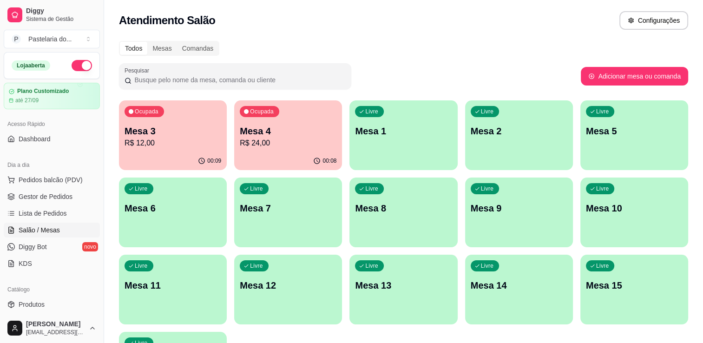
click at [134, 119] on div "Ocupada Mesa 3 R$ 12,00" at bounding box center [173, 126] width 108 height 52
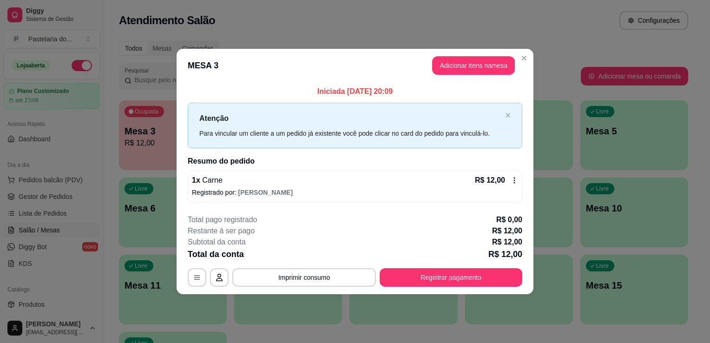
click at [464, 77] on header "MESA 3 Adicionar itens na mesa" at bounding box center [354, 65] width 357 height 33
click at [464, 74] on button "Adicionar itens na mesa" at bounding box center [473, 66] width 80 height 18
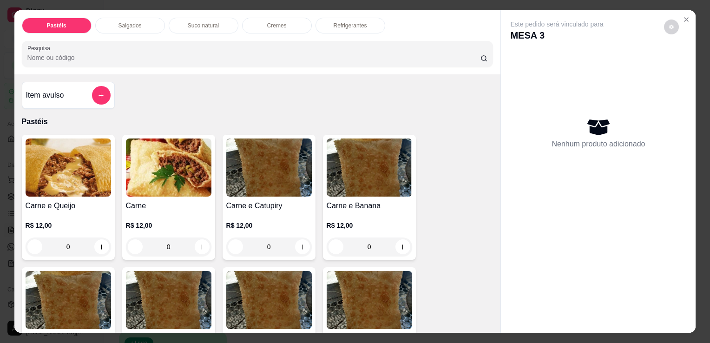
click at [341, 22] on p "Refrigerantes" at bounding box center [349, 25] width 33 height 7
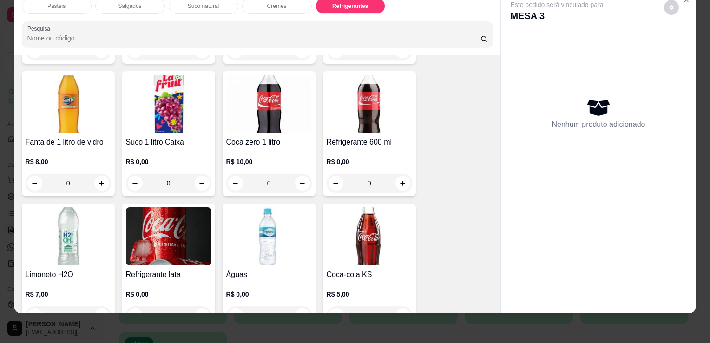
scroll to position [2567, 0]
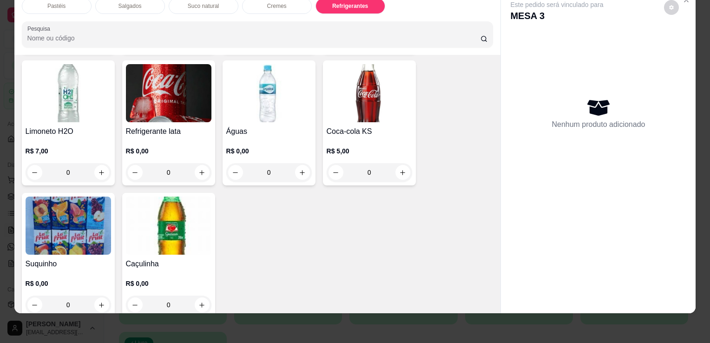
click at [353, 90] on img at bounding box center [368, 93] width 85 height 58
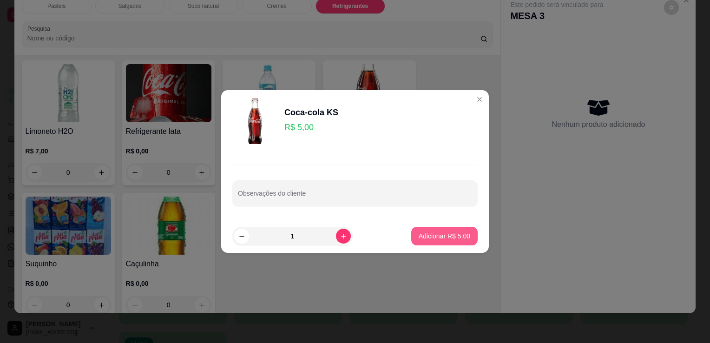
click at [420, 233] on p "Adicionar R$ 5,00" at bounding box center [444, 235] width 52 height 9
type input "1"
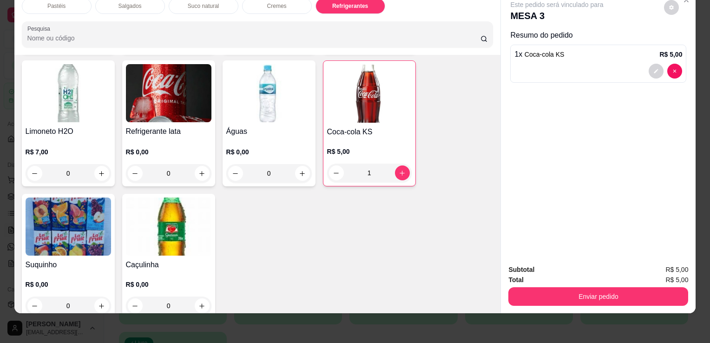
click at [534, 306] on div "Pastéis Salgados Suco natural Cremes Refrigerantes Pesquisa Item avulso Pastéis…" at bounding box center [355, 171] width 710 height 343
drag, startPoint x: 543, startPoint y: 302, endPoint x: 548, endPoint y: 299, distance: 5.4
click at [545, 301] on div "Subtotal R$ 5,00 Total R$ 5,00 Enviar pedido" at bounding box center [598, 285] width 195 height 56
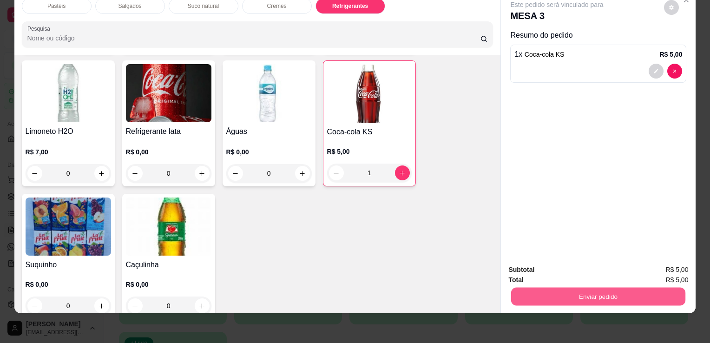
click at [559, 293] on button "Enviar pedido" at bounding box center [598, 296] width 174 height 18
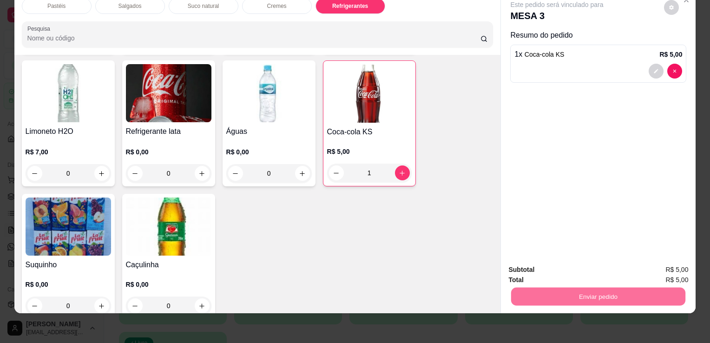
click at [654, 270] on button "Enviar pedido" at bounding box center [664, 267] width 52 height 18
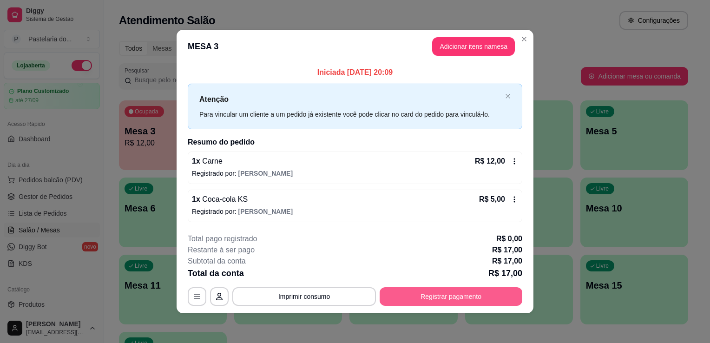
click at [434, 303] on button "Registrar pagamento" at bounding box center [450, 296] width 143 height 19
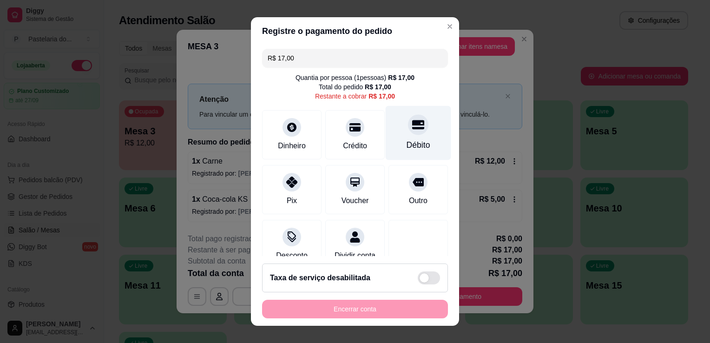
click at [397, 134] on div "Débito" at bounding box center [417, 133] width 65 height 54
type input "R$ 0,00"
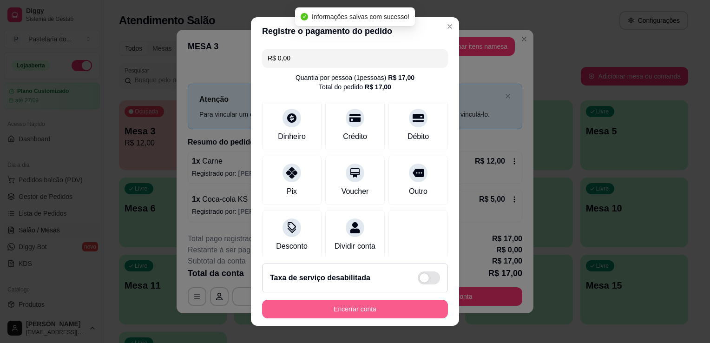
click at [401, 305] on button "Encerrar conta" at bounding box center [355, 309] width 186 height 19
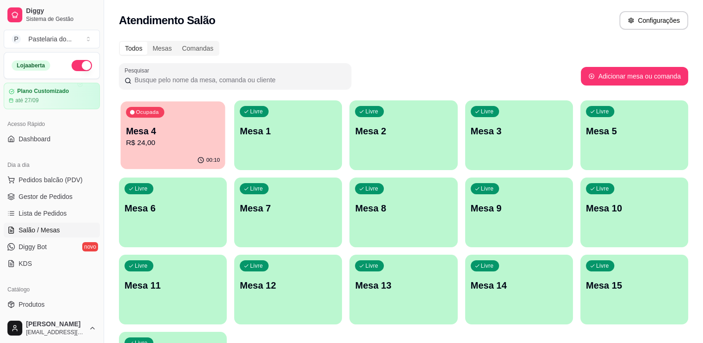
click at [160, 127] on p "Mesa 4" at bounding box center [173, 131] width 94 height 13
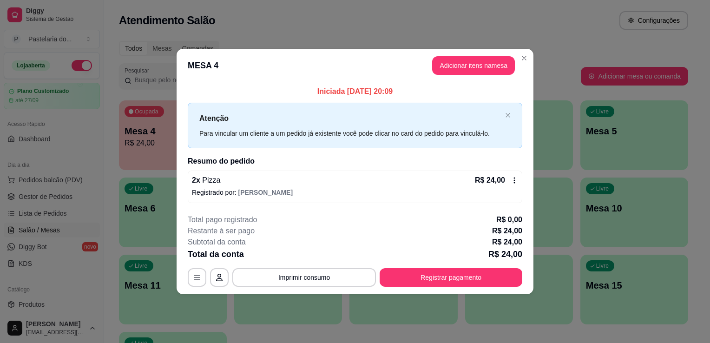
drag, startPoint x: 430, startPoint y: 75, endPoint x: 455, endPoint y: 72, distance: 24.7
click at [432, 75] on header "MESA 4 Adicionar itens na mesa" at bounding box center [354, 65] width 357 height 33
click at [455, 72] on button "Adicionar itens na mesa" at bounding box center [473, 65] width 83 height 19
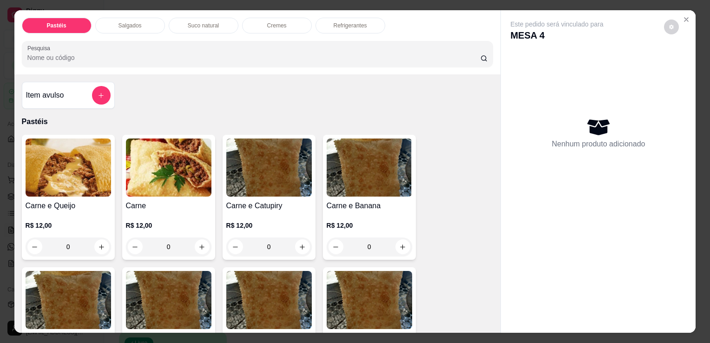
click at [344, 30] on div "Pastéis Salgados Suco natural Cremes Refrigerantes Pesquisa" at bounding box center [257, 42] width 486 height 64
click at [345, 29] on div "Refrigerantes" at bounding box center [350, 26] width 70 height 16
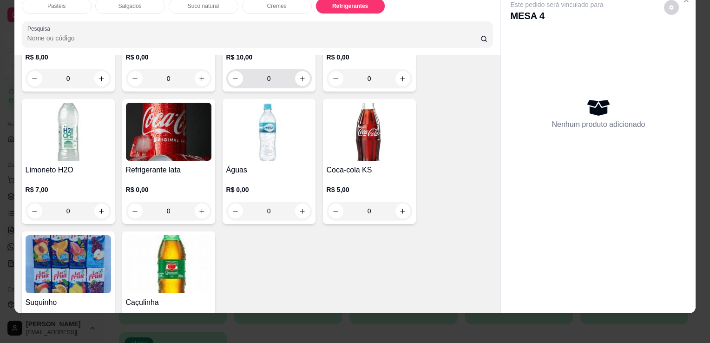
scroll to position [2563, 0]
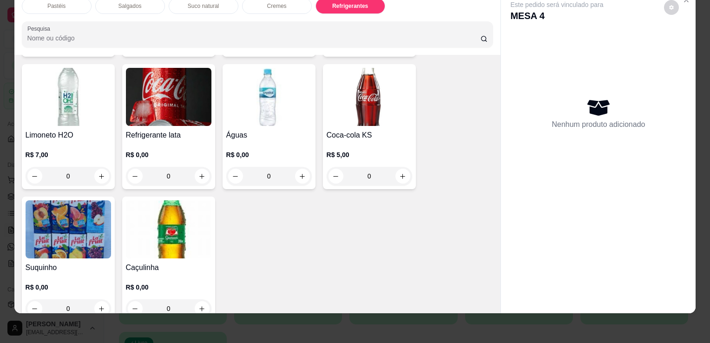
click at [182, 91] on img at bounding box center [168, 97] width 85 height 58
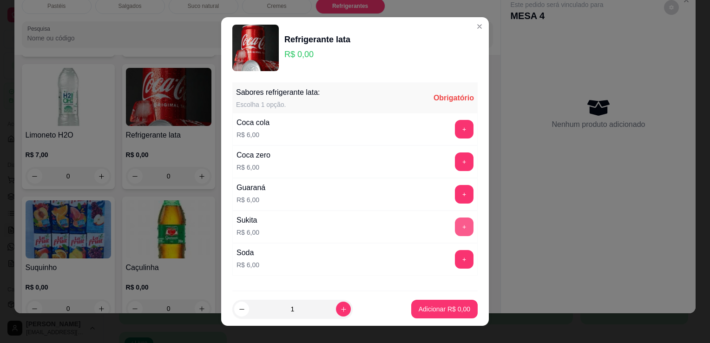
click at [455, 225] on button "+" at bounding box center [464, 226] width 19 height 19
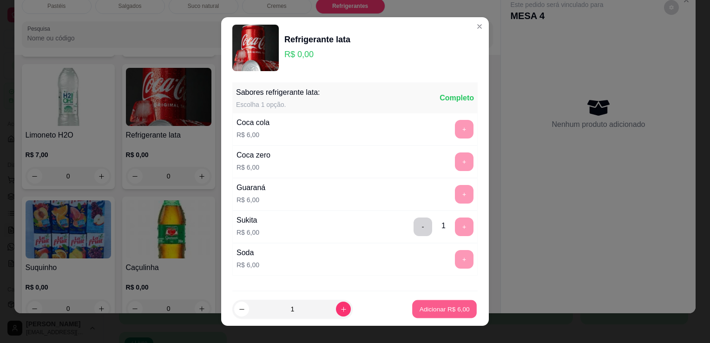
click at [444, 313] on p "Adicionar R$ 6,00" at bounding box center [444, 308] width 50 height 9
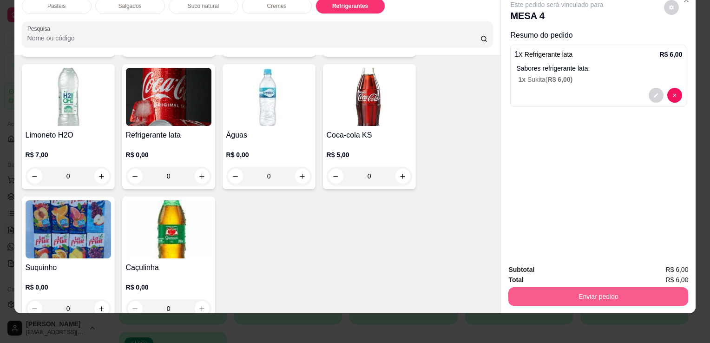
click at [526, 287] on button "Enviar pedido" at bounding box center [598, 296] width 180 height 19
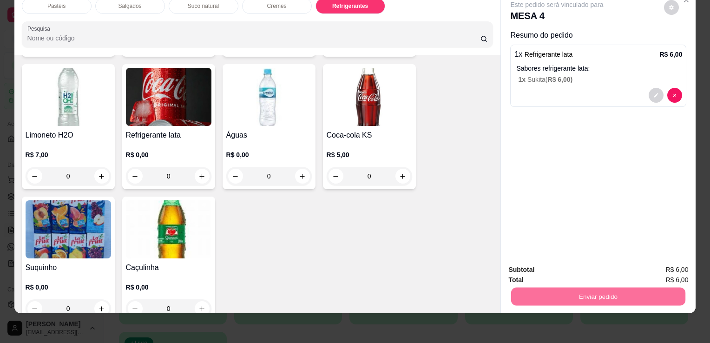
click at [672, 275] on button "Enviar pedido" at bounding box center [664, 267] width 52 height 18
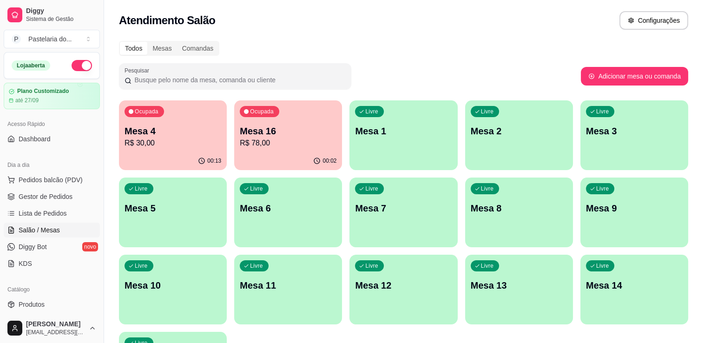
click at [121, 158] on div "00:13" at bounding box center [173, 161] width 108 height 18
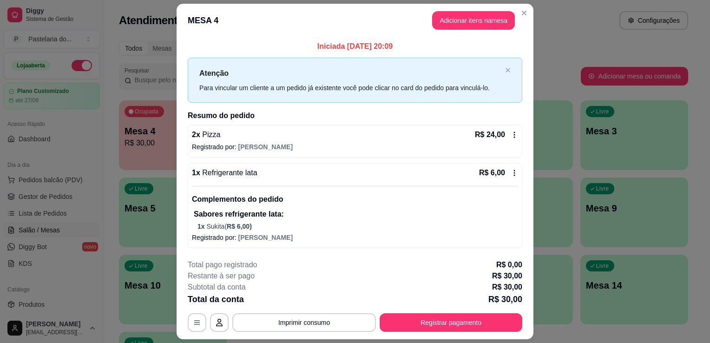
scroll to position [26, 0]
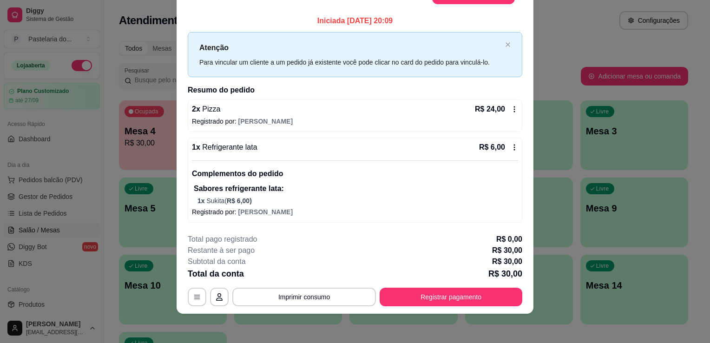
drag, startPoint x: 377, startPoint y: 195, endPoint x: 355, endPoint y: 217, distance: 31.2
drag, startPoint x: 355, startPoint y: 217, endPoint x: 362, endPoint y: 286, distance: 69.5
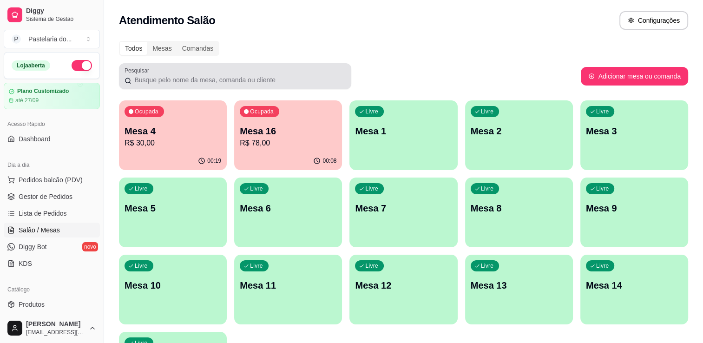
click at [222, 70] on div at bounding box center [234, 76] width 221 height 19
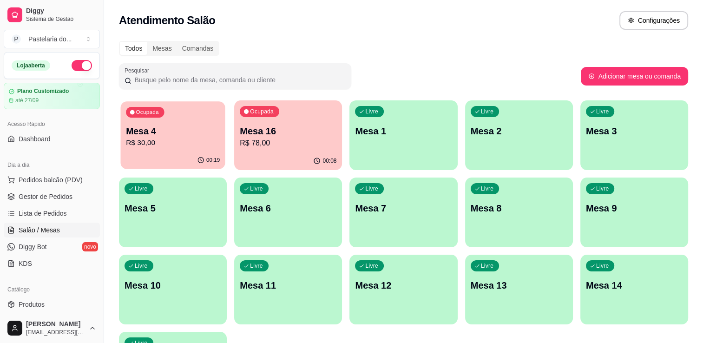
click at [174, 138] on p "R$ 30,00" at bounding box center [173, 142] width 94 height 11
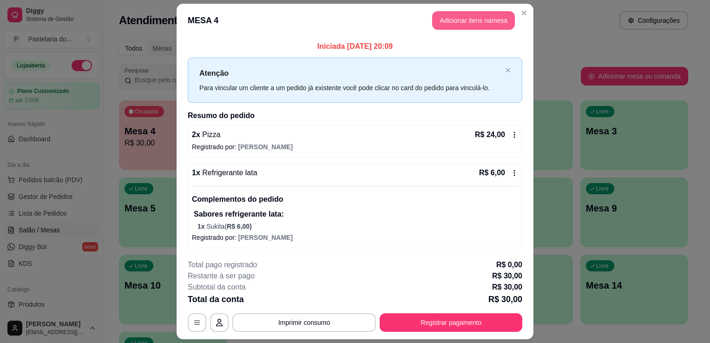
click at [461, 15] on button "Adicionar itens na mesa" at bounding box center [473, 20] width 83 height 19
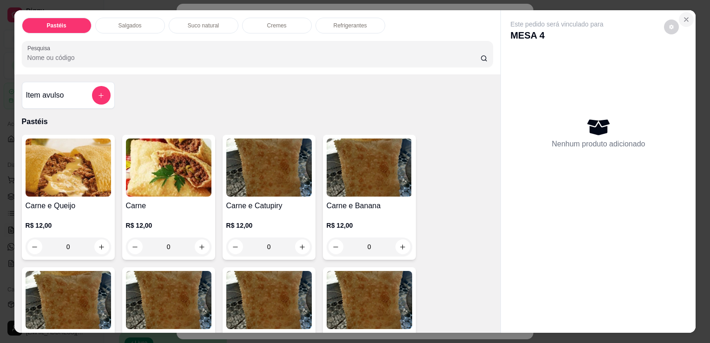
click at [682, 18] on icon "Close" at bounding box center [685, 19] width 7 height 7
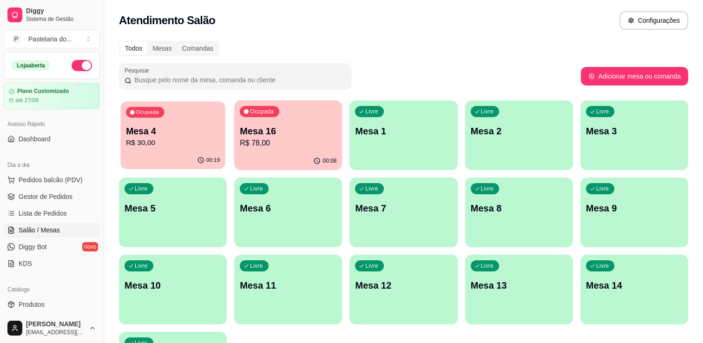
click at [187, 148] on p "R$ 30,00" at bounding box center [173, 142] width 94 height 11
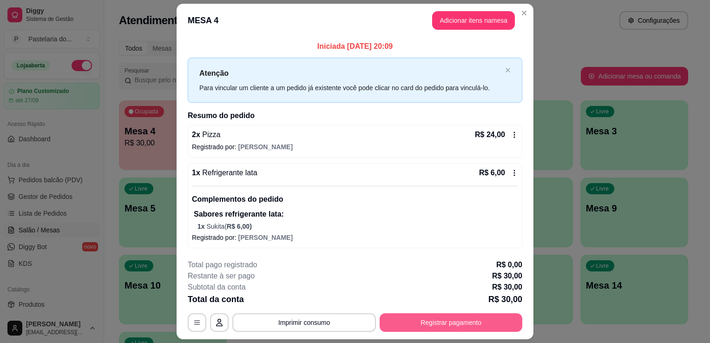
click at [398, 319] on button "Registrar pagamento" at bounding box center [450, 322] width 143 height 19
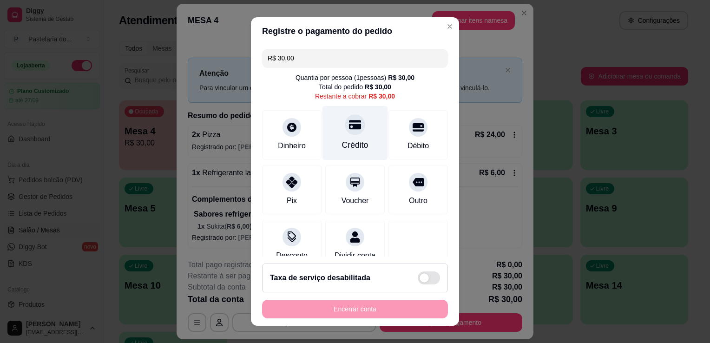
click at [364, 138] on div "Crédito" at bounding box center [354, 133] width 65 height 54
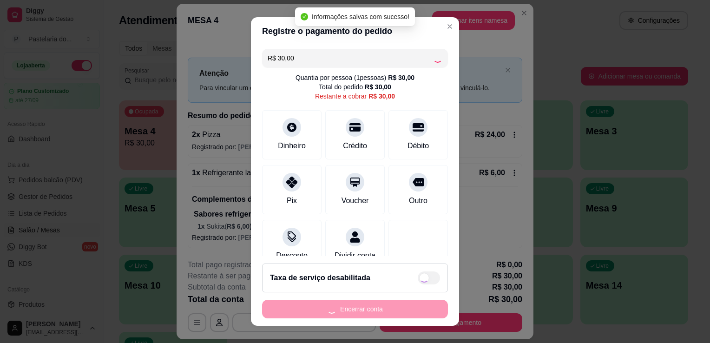
type input "R$ 0,00"
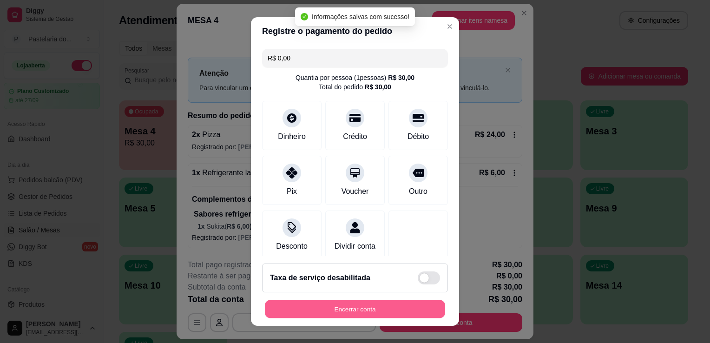
click at [362, 312] on button "Encerrar conta" at bounding box center [355, 309] width 180 height 18
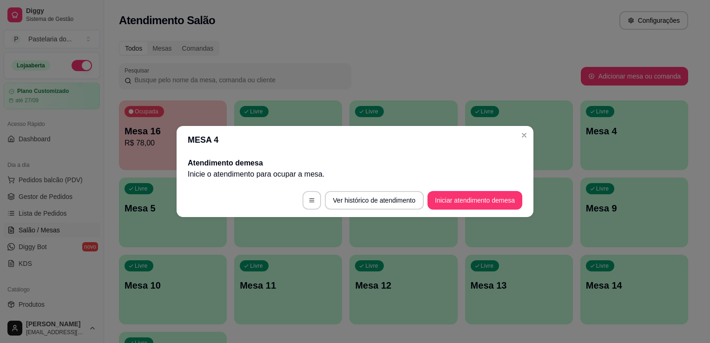
click at [218, 106] on div "Ocupada Mesa 16 R$ 78,00" at bounding box center [173, 126] width 108 height 52
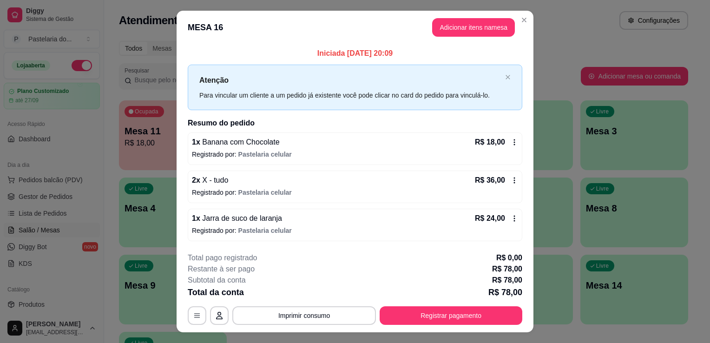
click at [515, 104] on div "Atenção Para vincular um cliente a um pedido já existente você pode clicar no c…" at bounding box center [355, 87] width 334 height 45
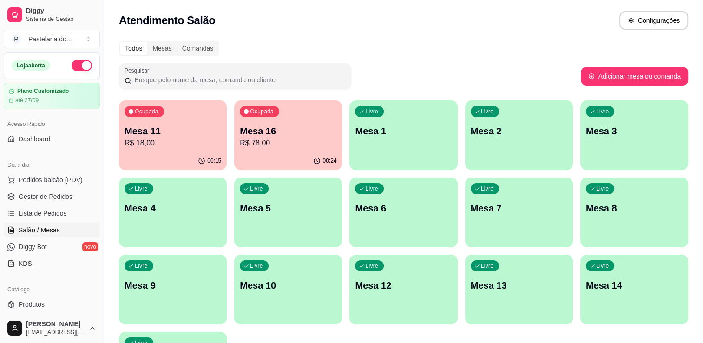
click at [145, 220] on div "Livre Mesa 4" at bounding box center [173, 206] width 108 height 59
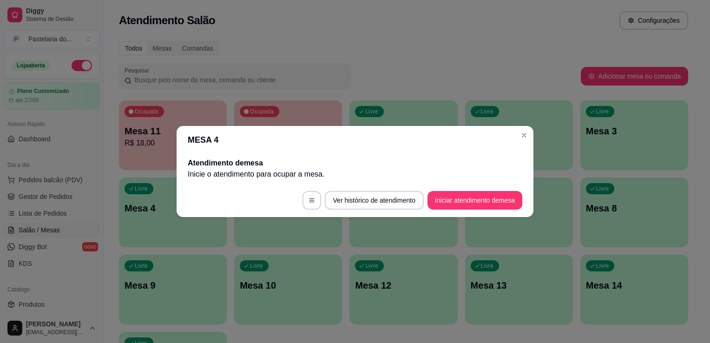
click at [489, 207] on button "Iniciar atendimento de mesa" at bounding box center [474, 200] width 95 height 19
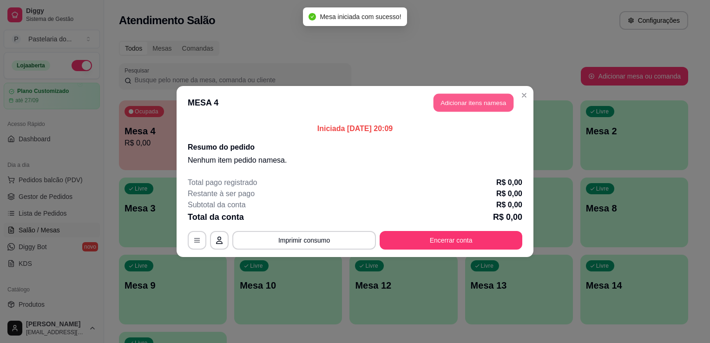
click at [474, 106] on button "Adicionar itens na mesa" at bounding box center [473, 103] width 80 height 18
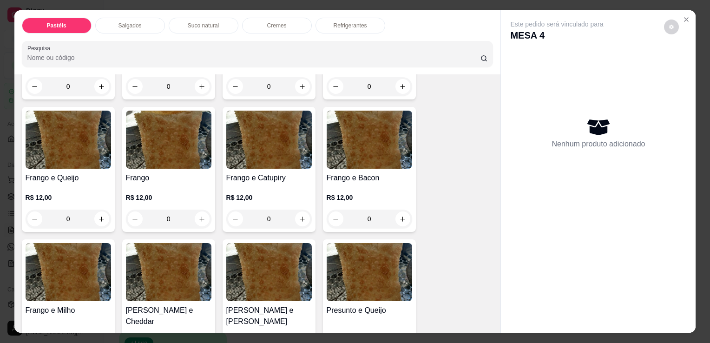
scroll to position [279, 0]
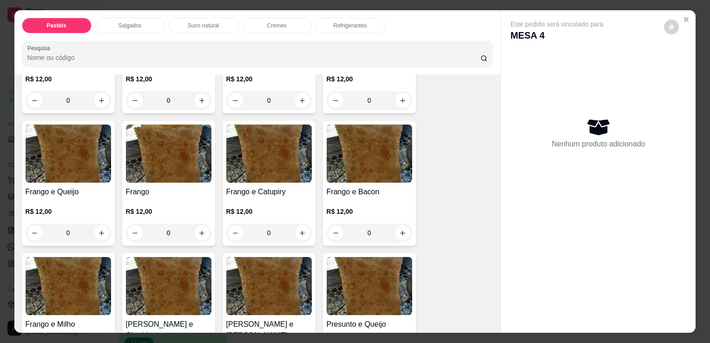
click at [96, 223] on div "0" at bounding box center [68, 232] width 85 height 19
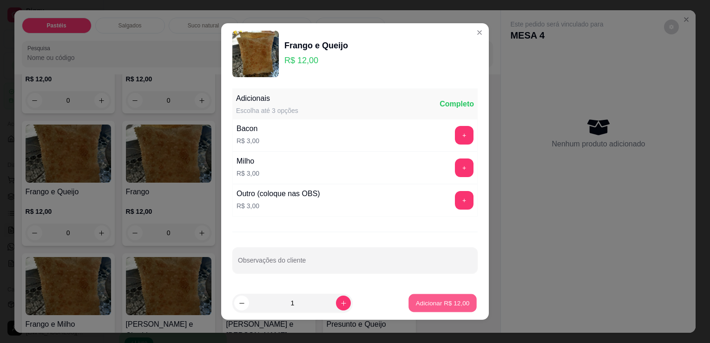
click at [438, 296] on button "Adicionar R$ 12,00" at bounding box center [442, 303] width 68 height 18
type input "1"
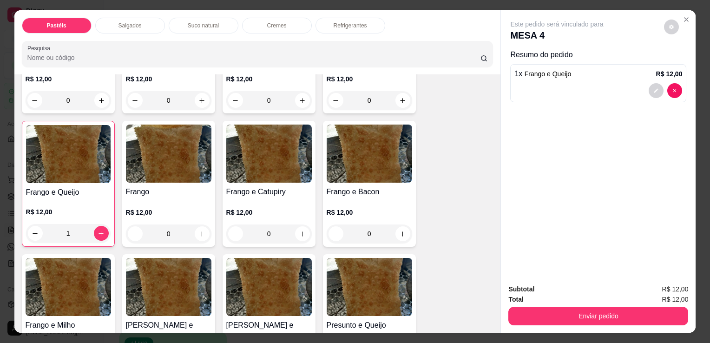
click at [353, 25] on p "Refrigerantes" at bounding box center [349, 25] width 33 height 7
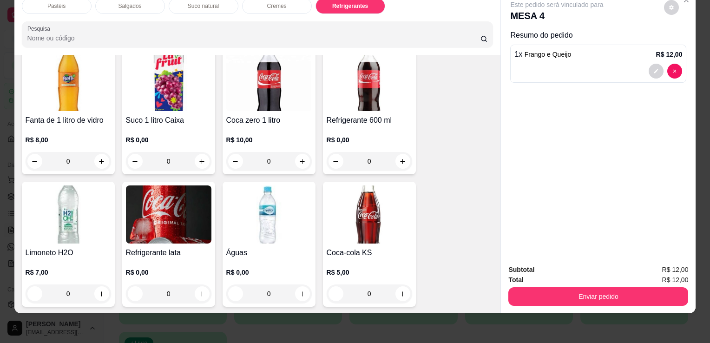
scroll to position [2471, 0]
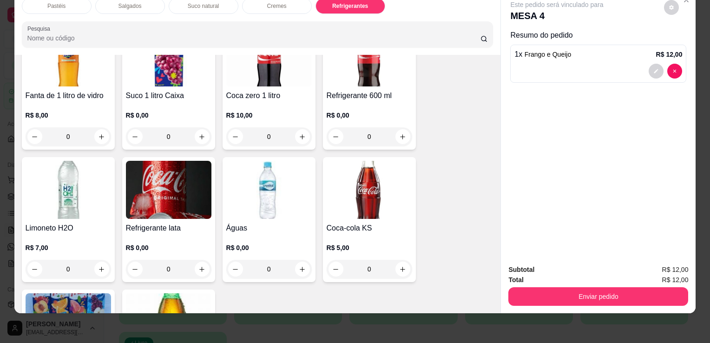
click at [139, 260] on div "0" at bounding box center [168, 269] width 85 height 19
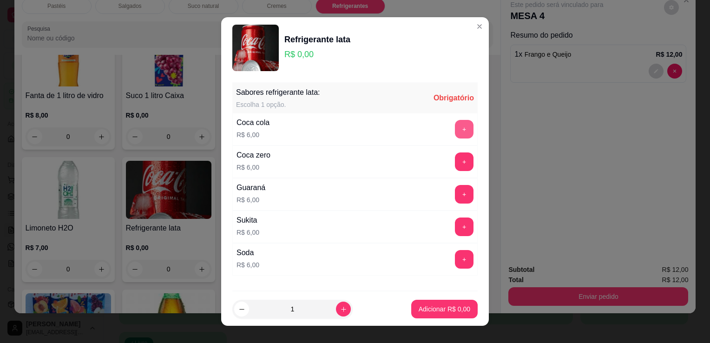
click at [455, 124] on button "+" at bounding box center [464, 129] width 19 height 19
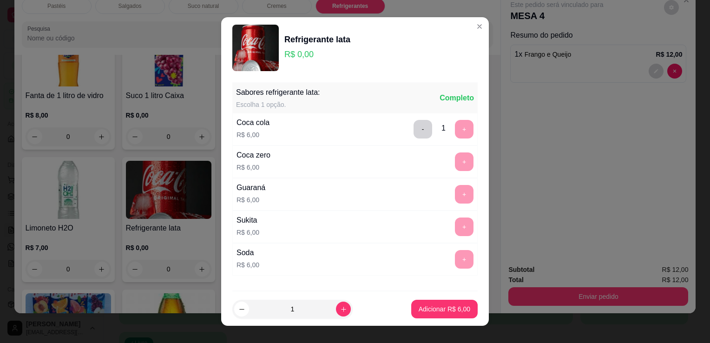
click at [431, 300] on footer "1 Adicionar R$ 6,00" at bounding box center [354, 308] width 267 height 33
click at [432, 304] on p "Adicionar R$ 6,00" at bounding box center [444, 308] width 50 height 9
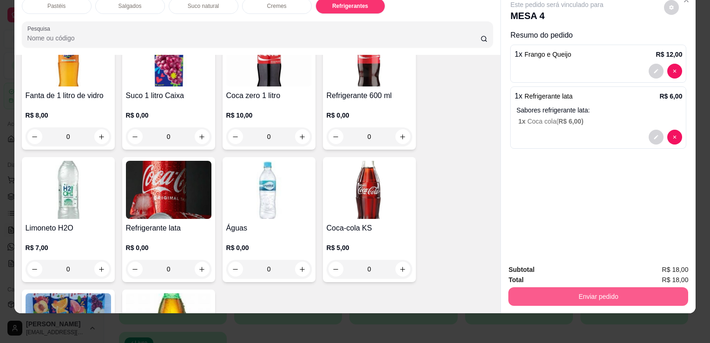
click at [528, 295] on button "Enviar pedido" at bounding box center [598, 296] width 180 height 19
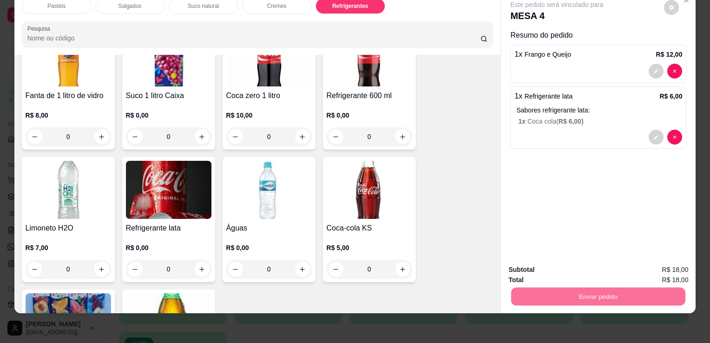
click at [657, 259] on button "Enviar pedido" at bounding box center [664, 267] width 52 height 18
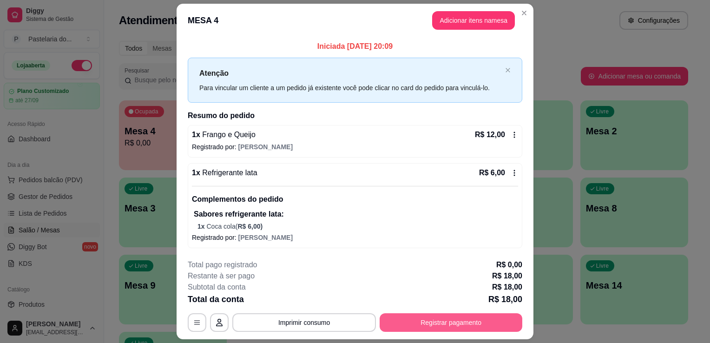
click at [432, 319] on button "Registrar pagamento" at bounding box center [450, 322] width 143 height 19
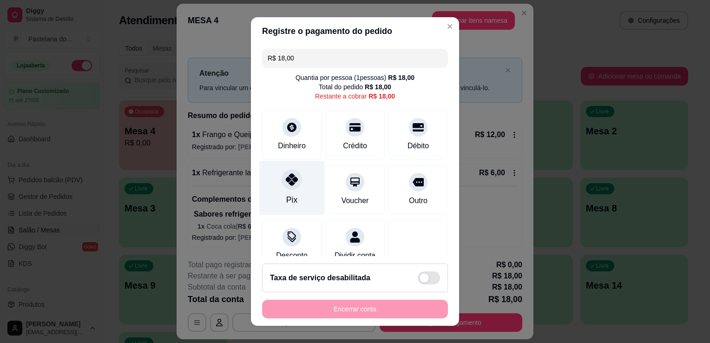
click at [295, 203] on div "Pix" at bounding box center [291, 188] width 65 height 54
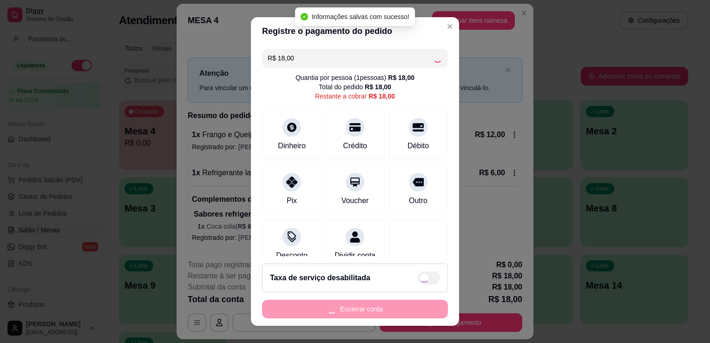
type input "R$ 0,00"
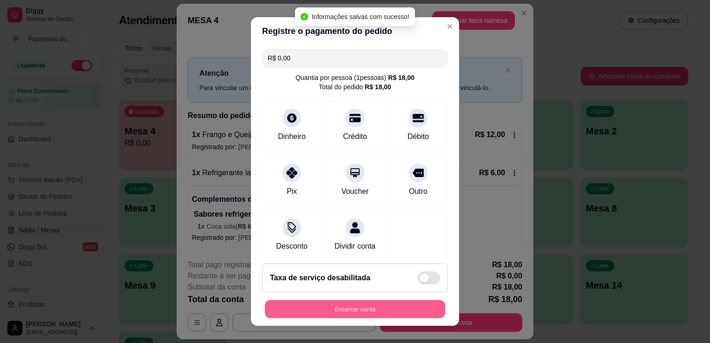
click at [377, 310] on button "Encerrar conta" at bounding box center [355, 309] width 180 height 18
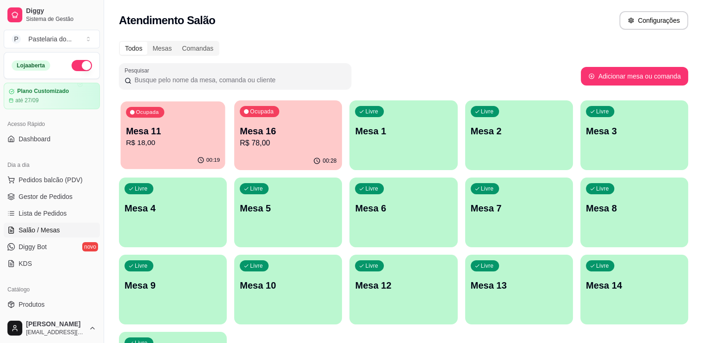
click at [147, 143] on p "R$ 18,00" at bounding box center [173, 142] width 94 height 11
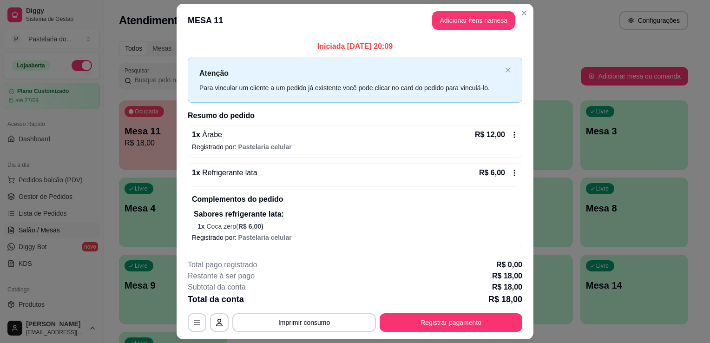
click at [450, 30] on header "MESA 11 Adicionar itens na mesa" at bounding box center [354, 20] width 357 height 33
click at [451, 21] on button "Adicionar itens na mesa" at bounding box center [473, 20] width 83 height 19
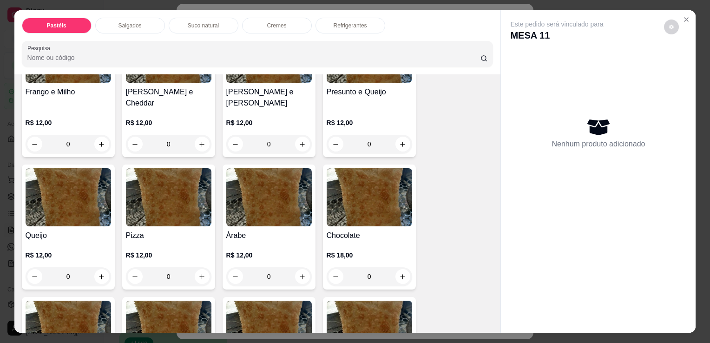
scroll to position [697, 0]
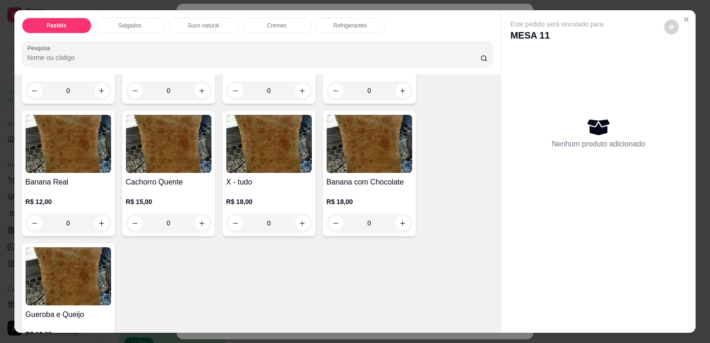
click at [84, 176] on h4 "Banana Real" at bounding box center [68, 181] width 85 height 11
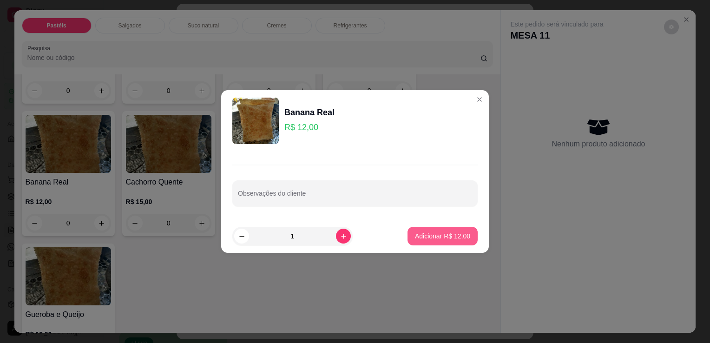
click at [410, 243] on button "Adicionar R$ 12,00" at bounding box center [442, 236] width 70 height 19
type input "1"
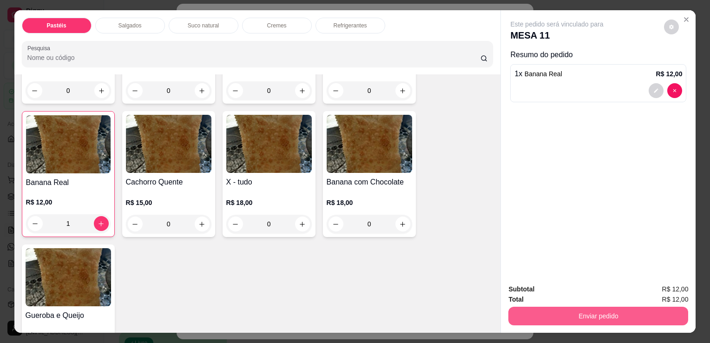
click at [559, 315] on button "Enviar pedido" at bounding box center [598, 315] width 180 height 19
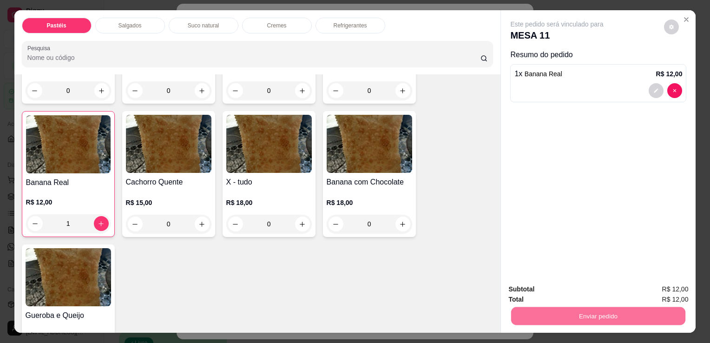
click at [671, 281] on button "Enviar pedido" at bounding box center [663, 289] width 51 height 17
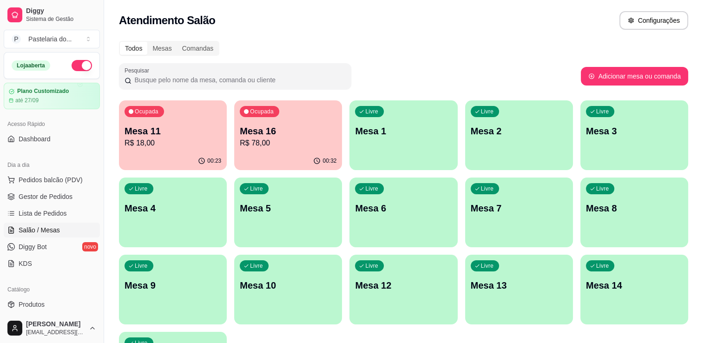
click at [275, 150] on div "Ocupada Mesa 16 R$ 78,00" at bounding box center [288, 126] width 108 height 52
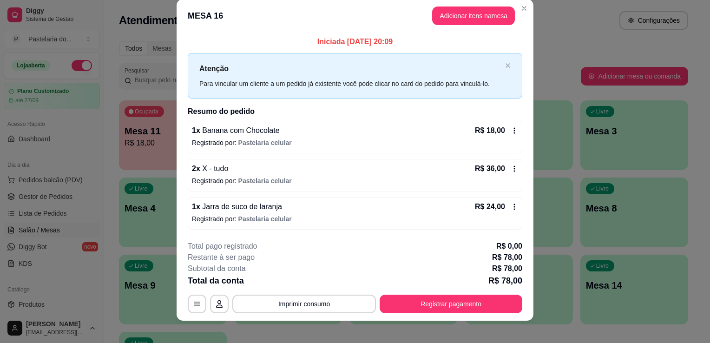
scroll to position [18, 0]
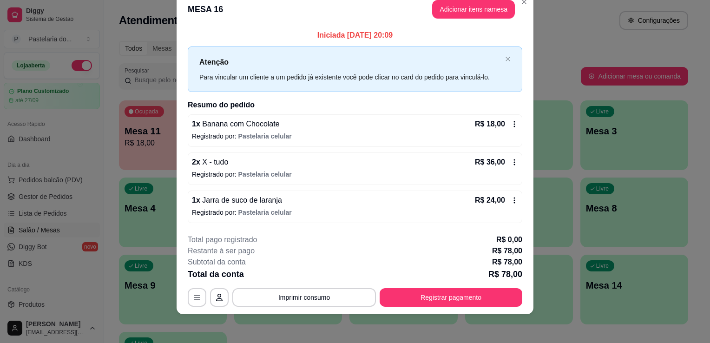
click at [464, 290] on button "Registrar pagamento" at bounding box center [450, 297] width 143 height 19
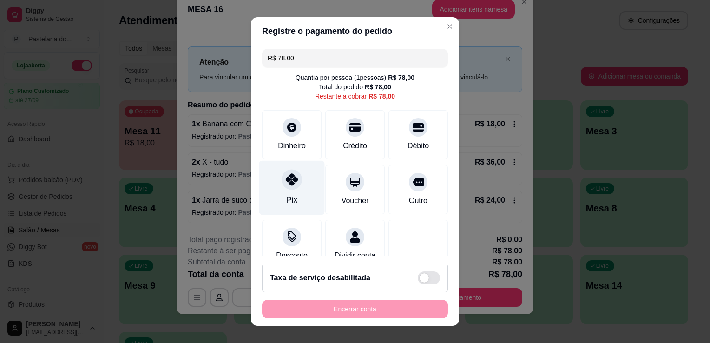
click at [286, 182] on icon at bounding box center [292, 179] width 12 height 12
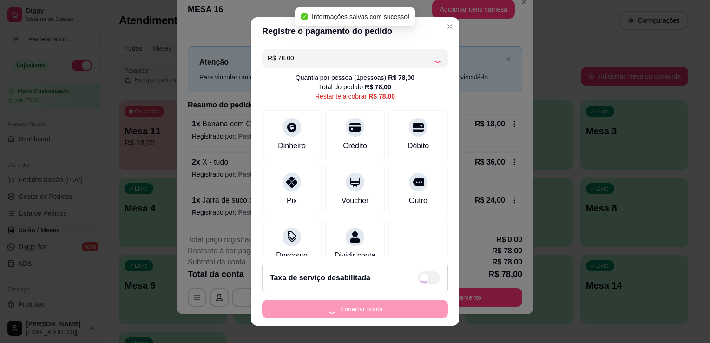
type input "R$ 0,00"
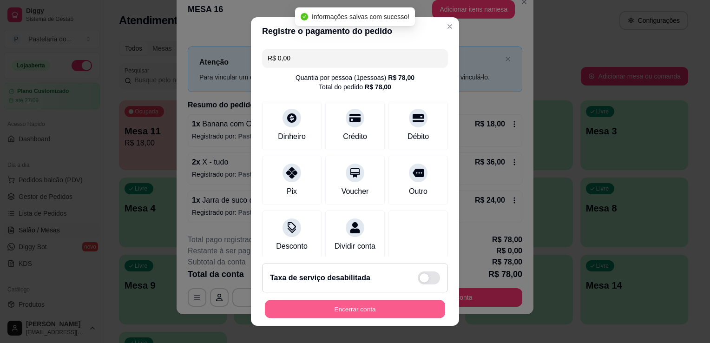
click at [376, 310] on button "Encerrar conta" at bounding box center [355, 309] width 180 height 18
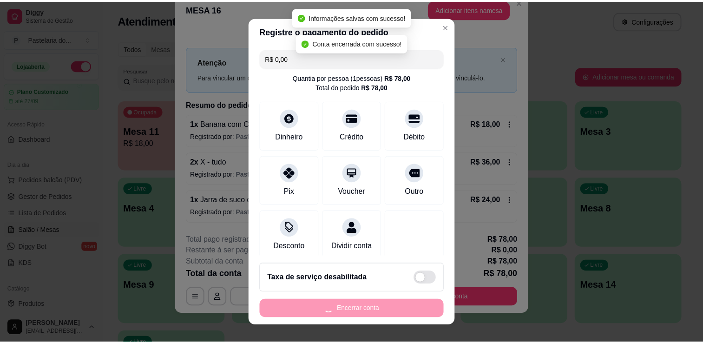
scroll to position [0, 0]
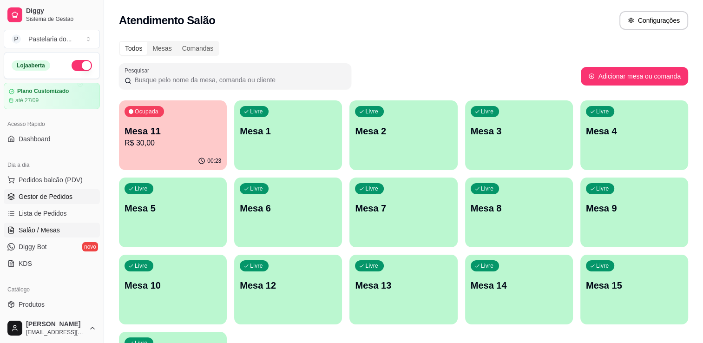
click at [15, 197] on link "Gestor de Pedidos" at bounding box center [52, 196] width 96 height 15
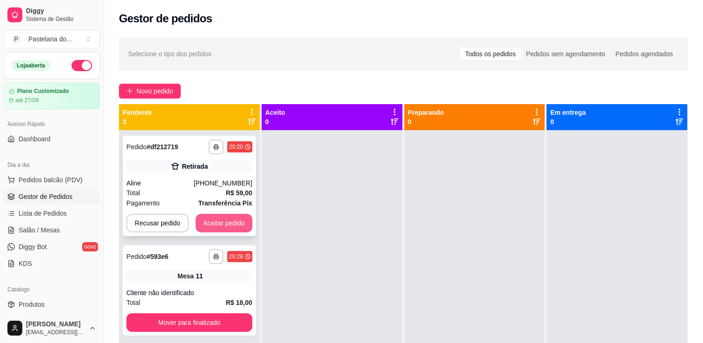
click at [227, 220] on button "Aceitar pedido" at bounding box center [223, 223] width 57 height 19
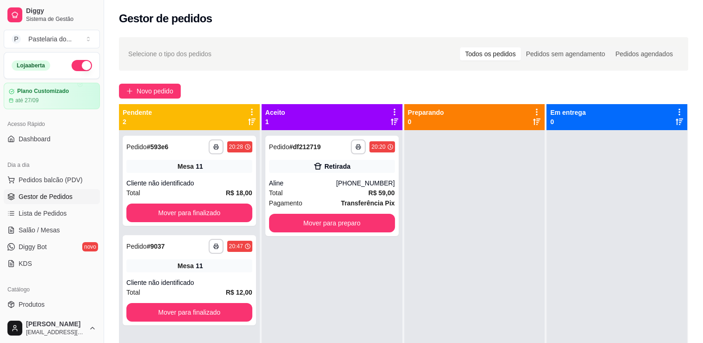
click at [257, 219] on div "**********" at bounding box center [189, 301] width 141 height 343
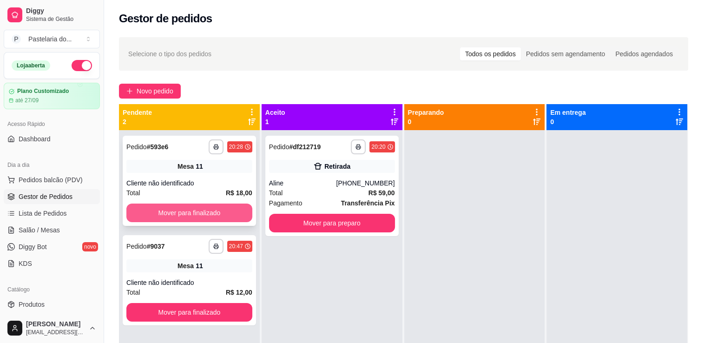
click at [247, 216] on button "Mover para finalizado" at bounding box center [189, 212] width 126 height 19
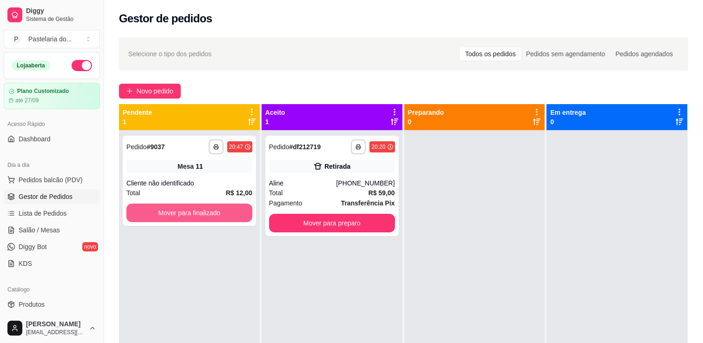
click at [247, 216] on button "Mover para finalizado" at bounding box center [189, 212] width 126 height 19
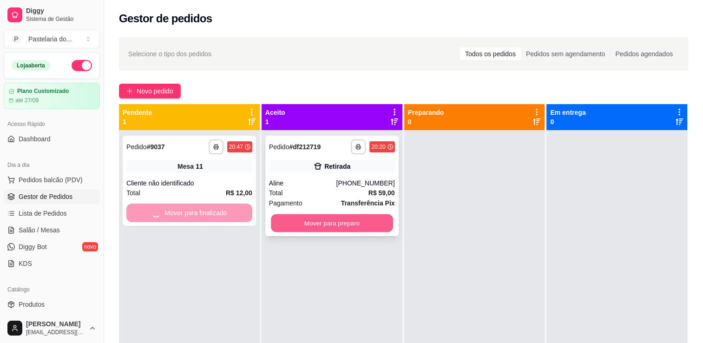
click at [304, 215] on button "Mover para preparo" at bounding box center [332, 223] width 122 height 18
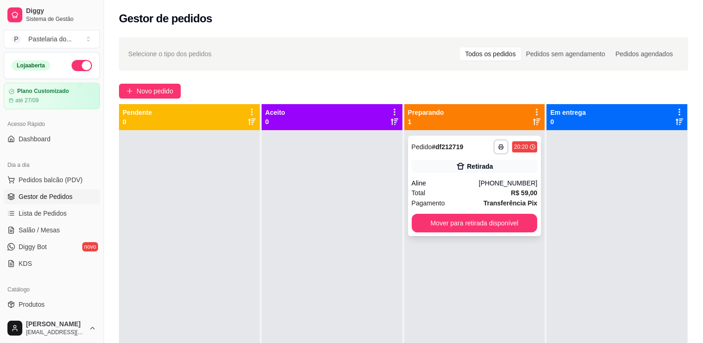
click at [463, 218] on button "Mover para retirada disponível" at bounding box center [474, 223] width 126 height 19
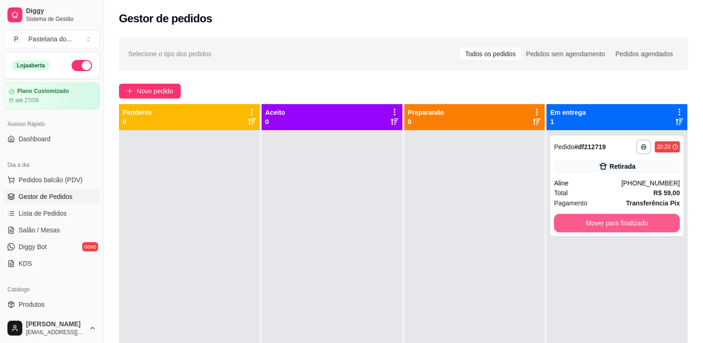
click at [587, 219] on button "Mover para finalizado" at bounding box center [617, 223] width 126 height 19
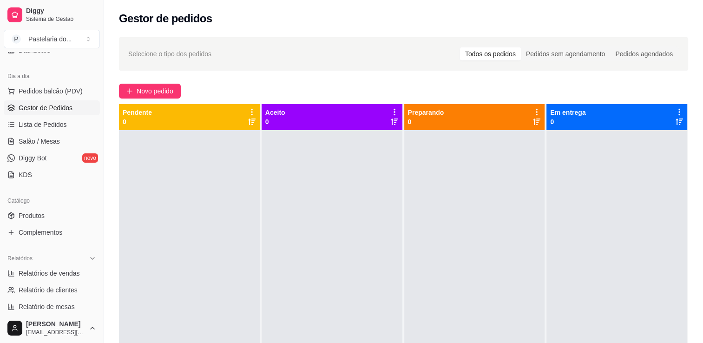
scroll to position [93, 0]
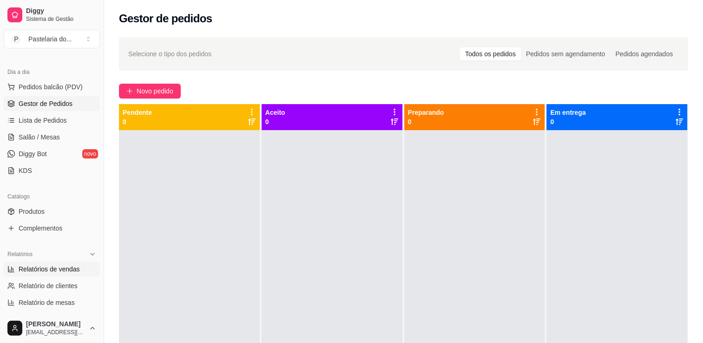
click at [54, 265] on span "Relatórios de vendas" at bounding box center [49, 268] width 61 height 9
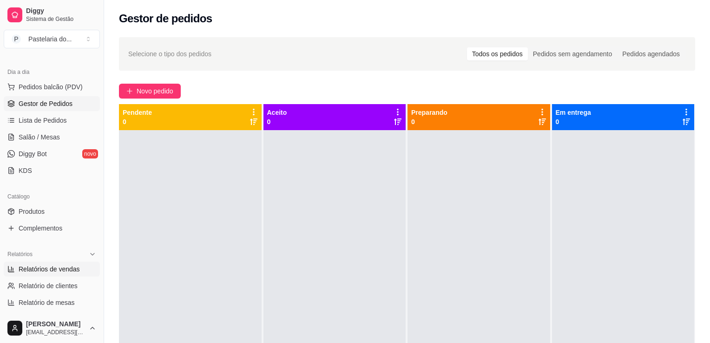
select select "ALL"
select select "0"
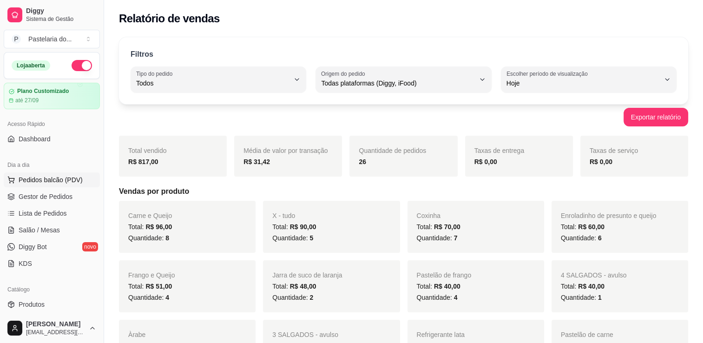
click at [51, 183] on span "Pedidos balcão (PDV)" at bounding box center [51, 179] width 64 height 9
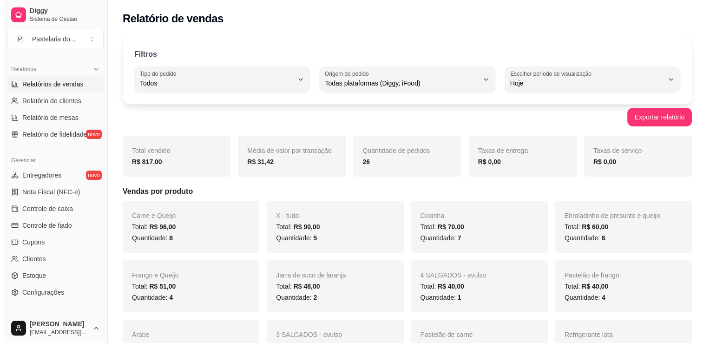
scroll to position [279, 0]
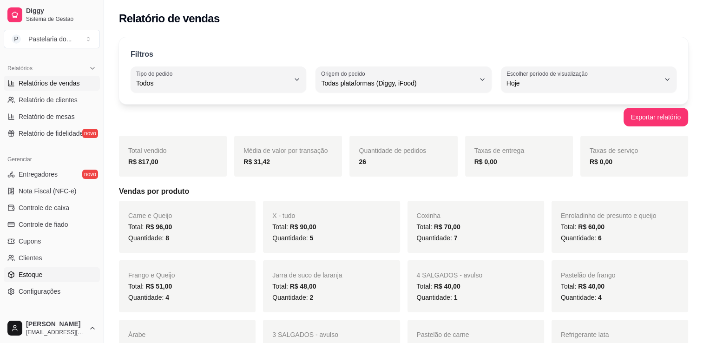
click at [42, 274] on link "Estoque" at bounding box center [52, 274] width 96 height 15
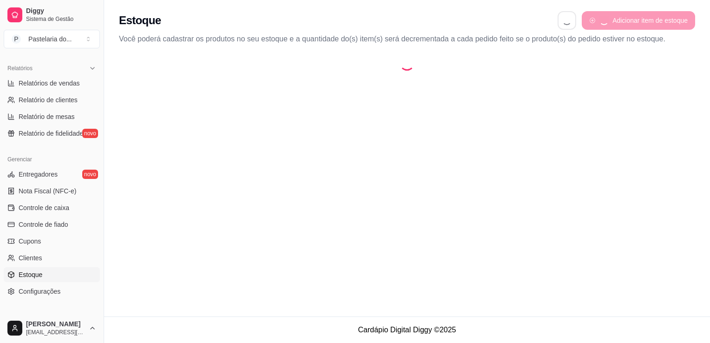
select select "QUANTITY_ORDER"
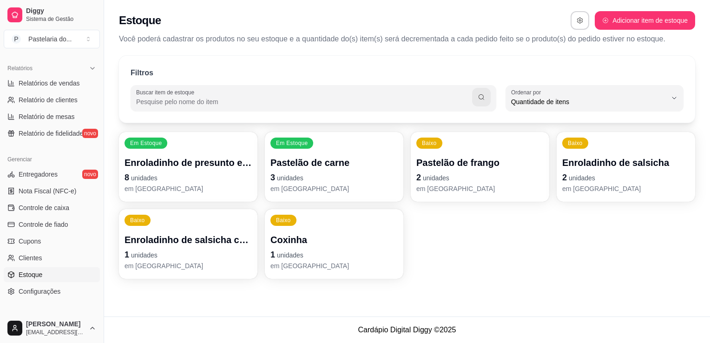
scroll to position [9, 0]
click at [201, 158] on p "Enroladinho de presunto e queijo" at bounding box center [188, 162] width 124 height 13
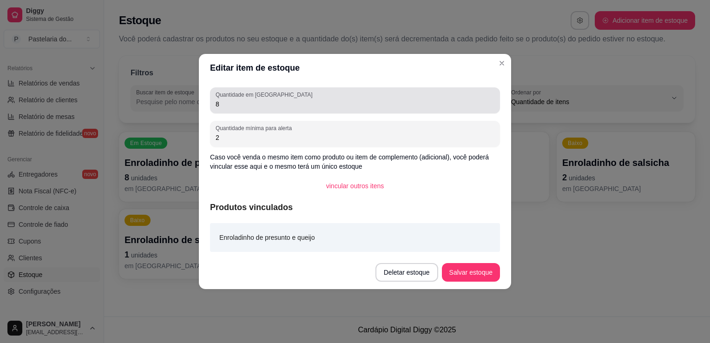
click at [272, 111] on div "Quantidade em estoque 8" at bounding box center [355, 100] width 290 height 26
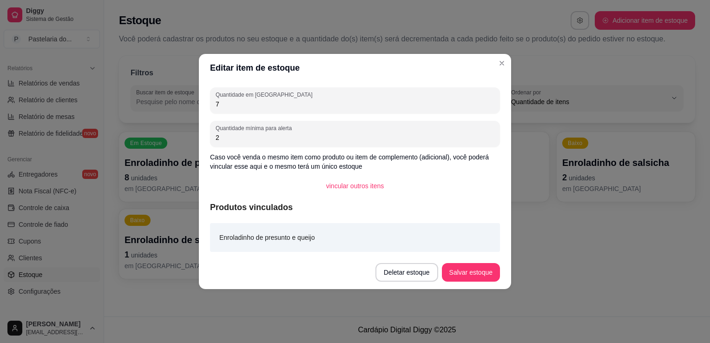
type input "7"
click at [490, 274] on button "Salvar estoque" at bounding box center [470, 272] width 57 height 18
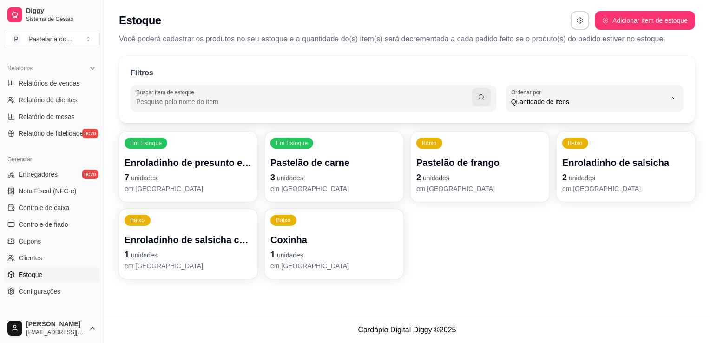
click at [472, 139] on div "Baixo Pastelão de frango 2 unidades em [GEOGRAPHIC_DATA]" at bounding box center [479, 167] width 138 height 70
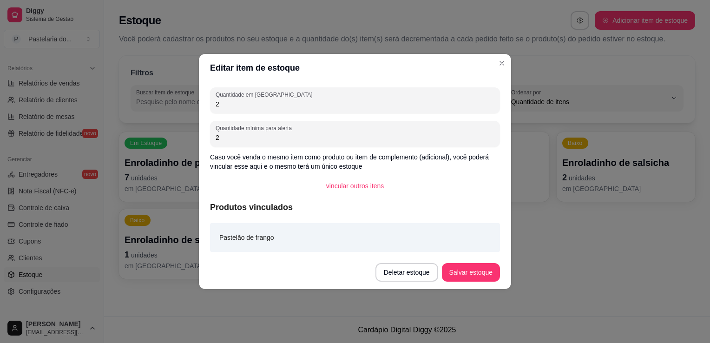
click at [384, 108] on input "2" at bounding box center [354, 103] width 279 height 9
type input "1"
click at [475, 263] on button "Salvar estoque" at bounding box center [471, 272] width 58 height 19
click at [475, 263] on div "Deletar estoque Salvar estoque" at bounding box center [437, 272] width 124 height 19
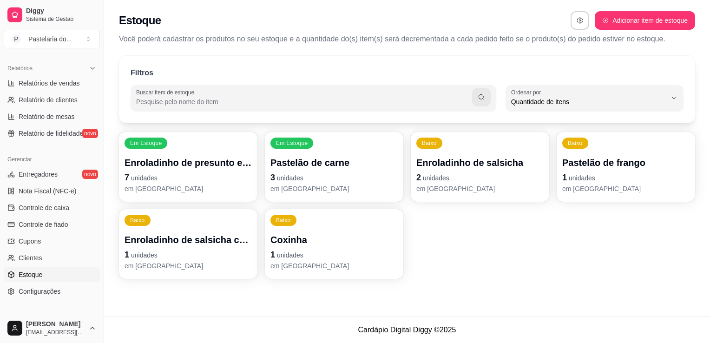
click at [327, 272] on div "Baixo Coxinha 1 unidades em estoque" at bounding box center [334, 244] width 138 height 70
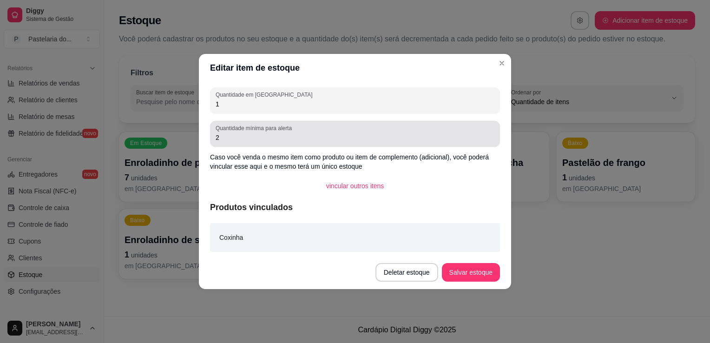
click at [275, 111] on div "Quantidade em estoque 1" at bounding box center [355, 100] width 290 height 26
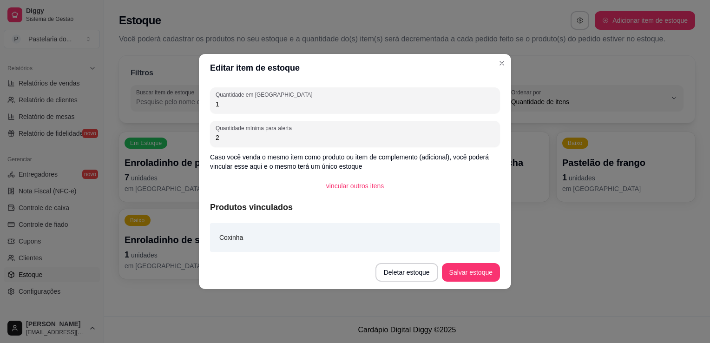
click at [277, 110] on div "Quantidade em estoque 1" at bounding box center [355, 100] width 290 height 26
type input "2"
click at [440, 267] on div "Deletar estoque Salvar estoque" at bounding box center [437, 272] width 124 height 19
click at [463, 278] on button "Salvar estoque" at bounding box center [470, 272] width 57 height 18
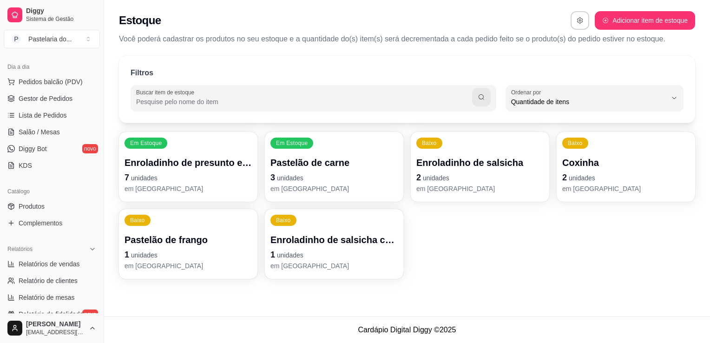
scroll to position [93, 0]
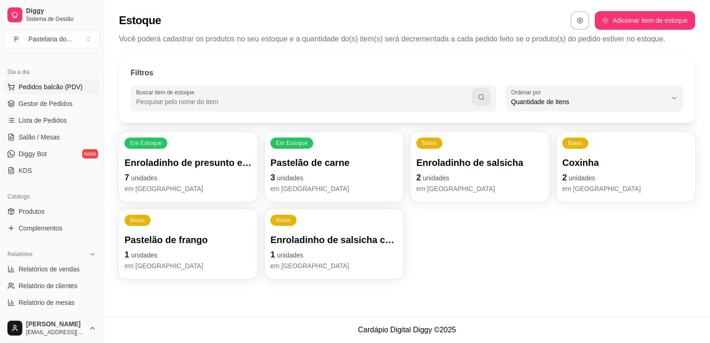
click at [40, 87] on span "Pedidos balcão (PDV)" at bounding box center [51, 86] width 64 height 9
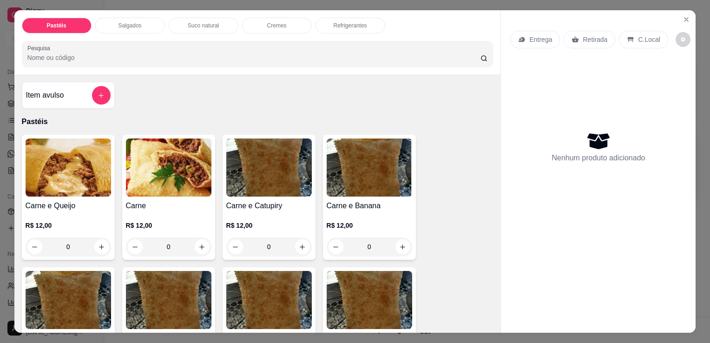
click at [341, 24] on p "Refrigerantes" at bounding box center [349, 25] width 33 height 7
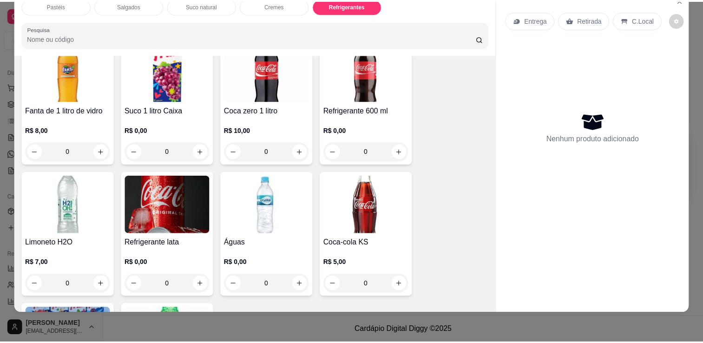
scroll to position [2563, 0]
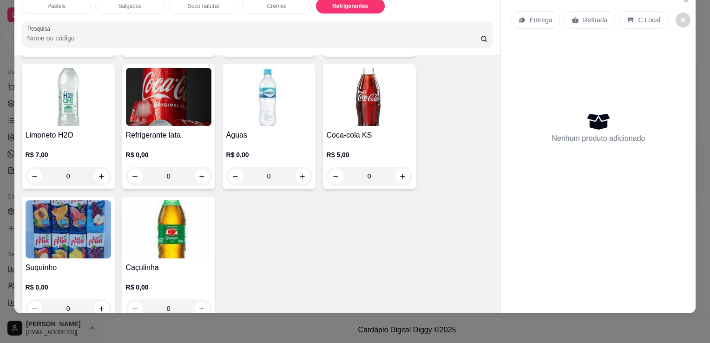
click at [280, 106] on img at bounding box center [268, 97] width 85 height 58
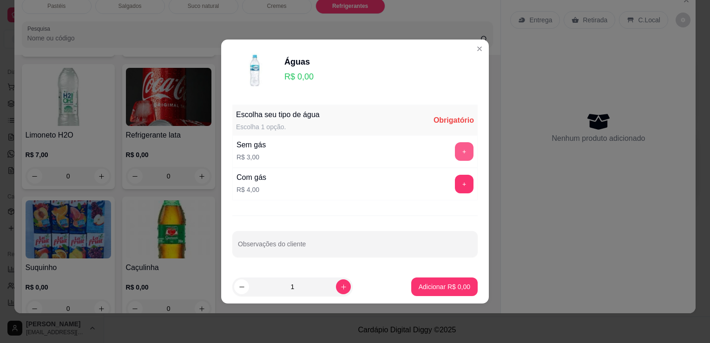
click at [459, 154] on button "+" at bounding box center [464, 151] width 19 height 19
click at [459, 154] on div "+" at bounding box center [464, 151] width 26 height 19
drag, startPoint x: 459, startPoint y: 154, endPoint x: 463, endPoint y: 191, distance: 37.8
click at [463, 191] on div "+" at bounding box center [464, 184] width 26 height 19
click at [451, 188] on div "+" at bounding box center [464, 184] width 26 height 19
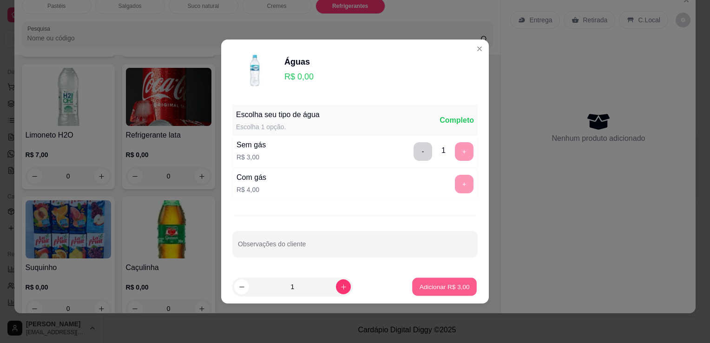
click at [438, 287] on p "Adicionar R$ 3,00" at bounding box center [444, 286] width 50 height 9
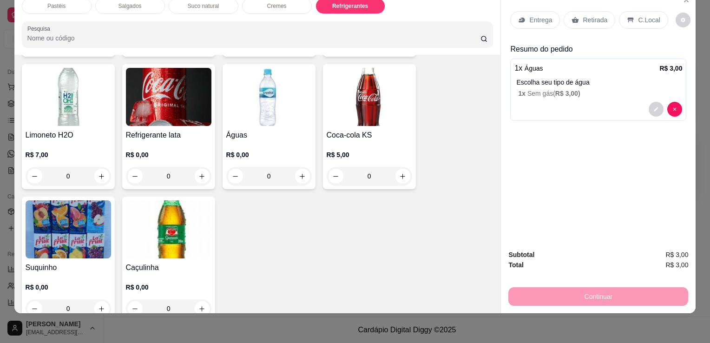
click at [287, 150] on p "R$ 0,00" at bounding box center [268, 154] width 85 height 9
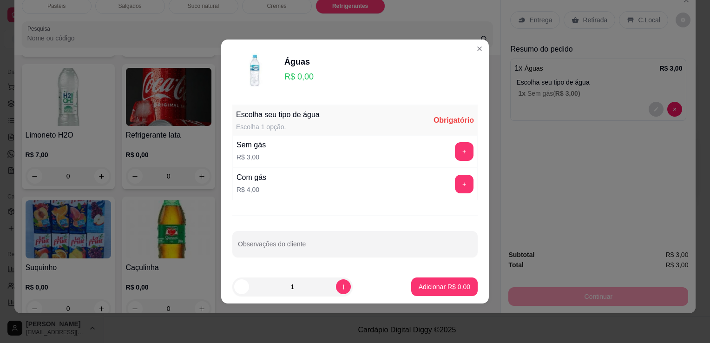
click at [458, 189] on button "+" at bounding box center [464, 184] width 19 height 19
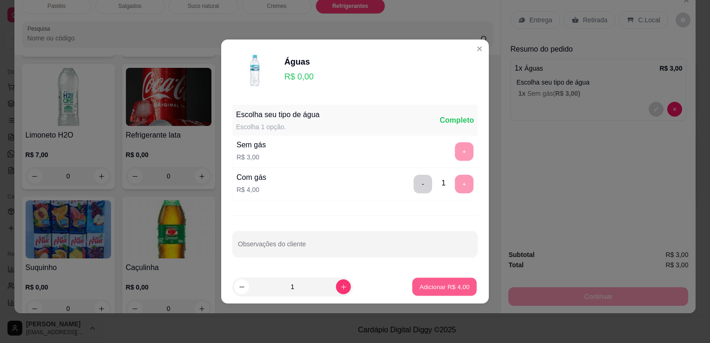
click at [446, 289] on p "Adicionar R$ 4,00" at bounding box center [444, 286] width 50 height 9
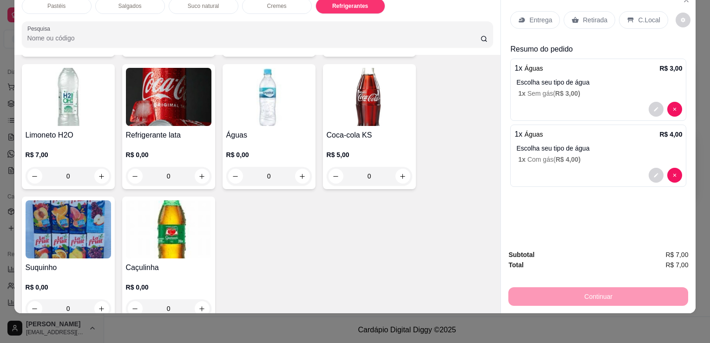
click at [584, 15] on p "Retirada" at bounding box center [594, 19] width 25 height 9
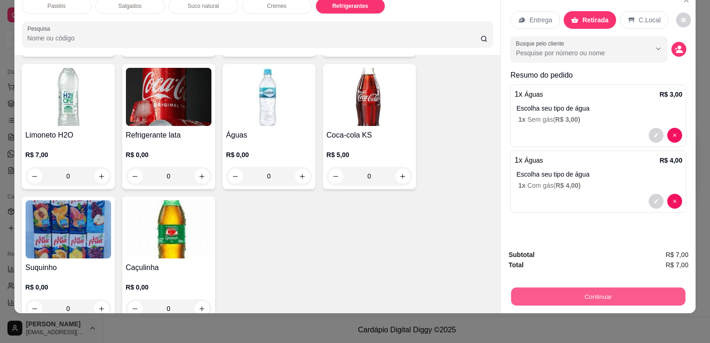
click at [550, 291] on button "Continuar" at bounding box center [598, 296] width 174 height 18
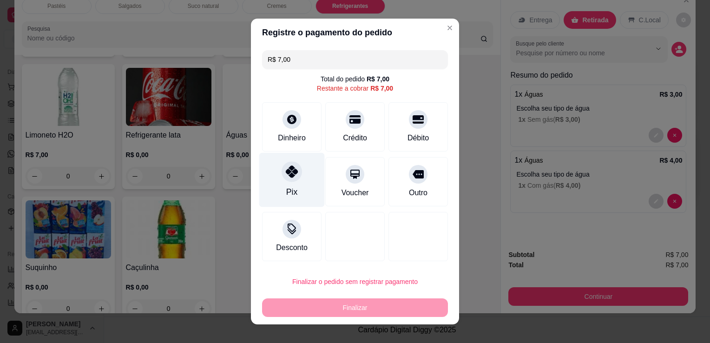
click at [277, 176] on div "Pix" at bounding box center [291, 180] width 65 height 54
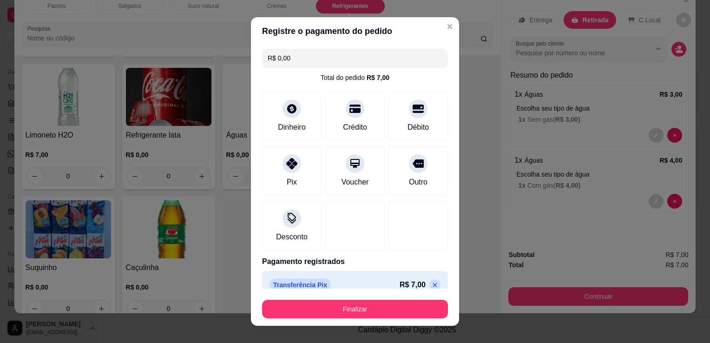
click at [339, 305] on button "Finalizar" at bounding box center [355, 309] width 186 height 19
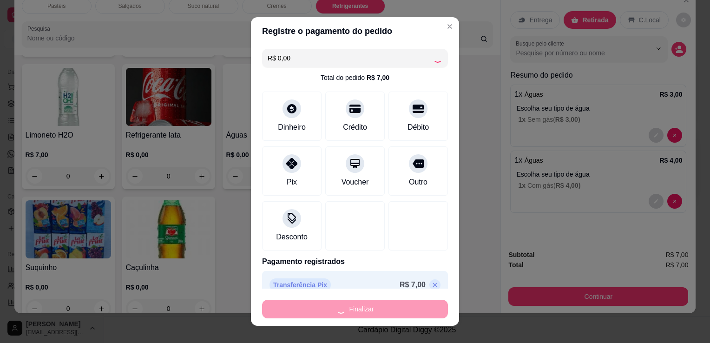
type input "-R$ 7,00"
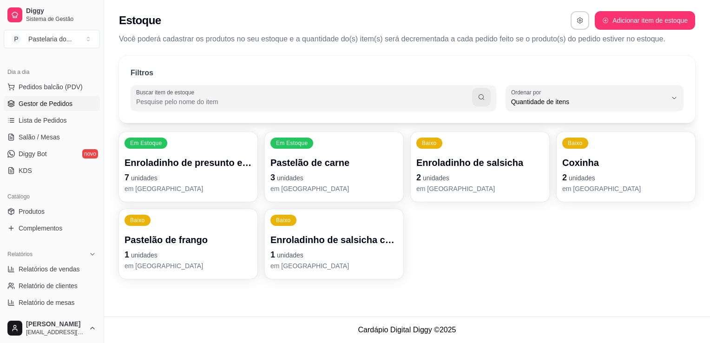
click at [45, 102] on span "Gestor de Pedidos" at bounding box center [46, 103] width 54 height 9
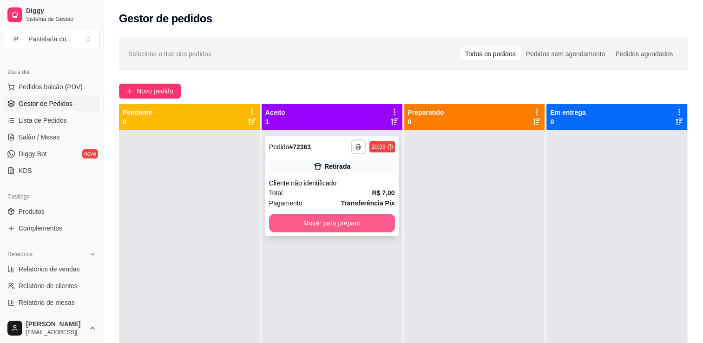
click at [335, 231] on button "Mover para preparo" at bounding box center [332, 223] width 126 height 19
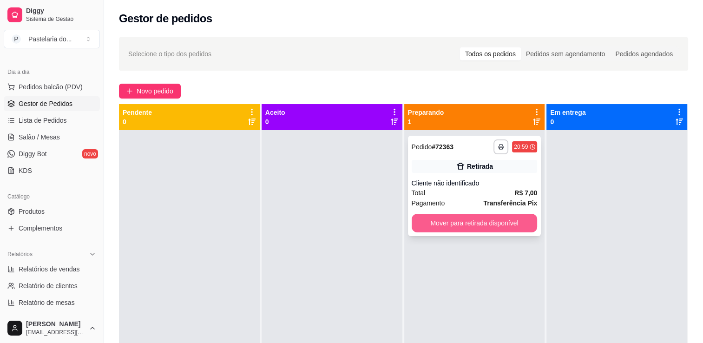
click at [480, 226] on button "Mover para retirada disponível" at bounding box center [474, 223] width 126 height 19
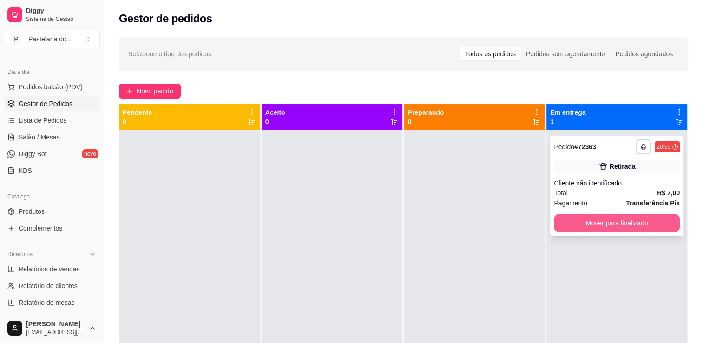
click at [629, 217] on button "Mover para finalizado" at bounding box center [617, 223] width 126 height 19
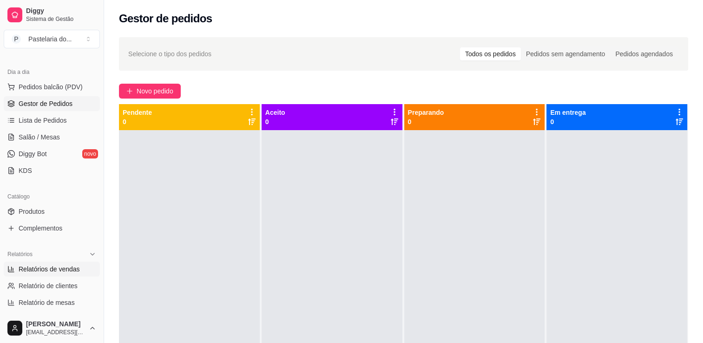
click at [47, 270] on span "Relatórios de vendas" at bounding box center [49, 268] width 61 height 9
select select "ALL"
select select "0"
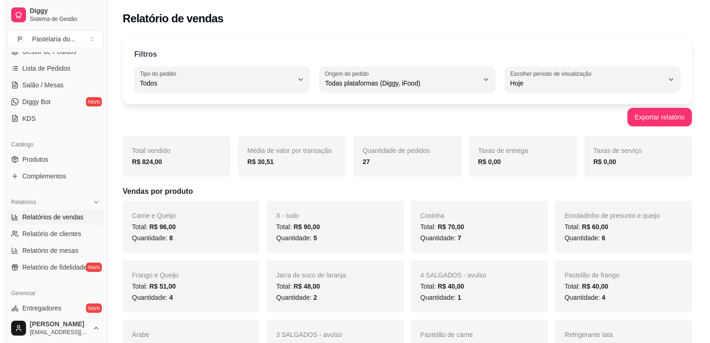
scroll to position [139, 0]
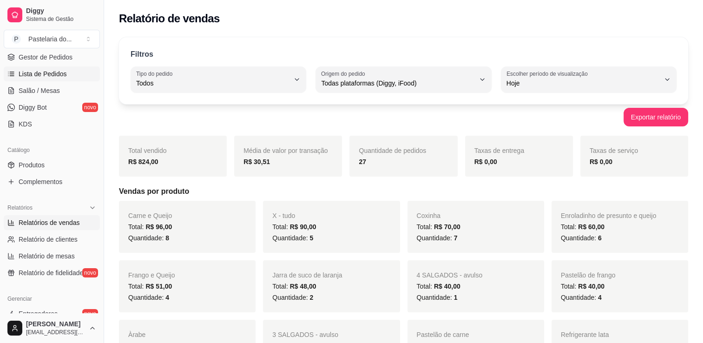
click at [60, 74] on span "Lista de Pedidos" at bounding box center [43, 73] width 48 height 9
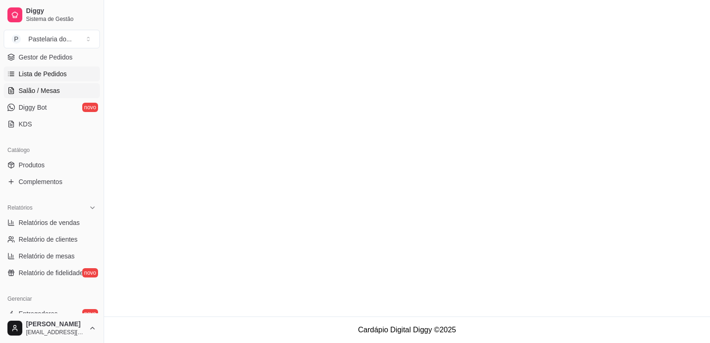
click at [56, 94] on span "Salão / Mesas" at bounding box center [39, 90] width 41 height 9
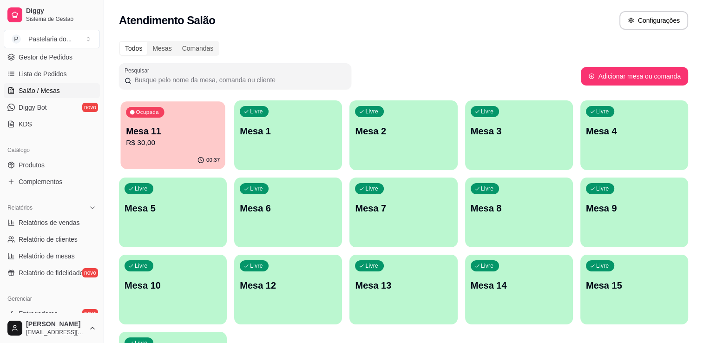
click at [192, 150] on div "Ocupada Mesa 11 R$ 30,00" at bounding box center [172, 126] width 104 height 50
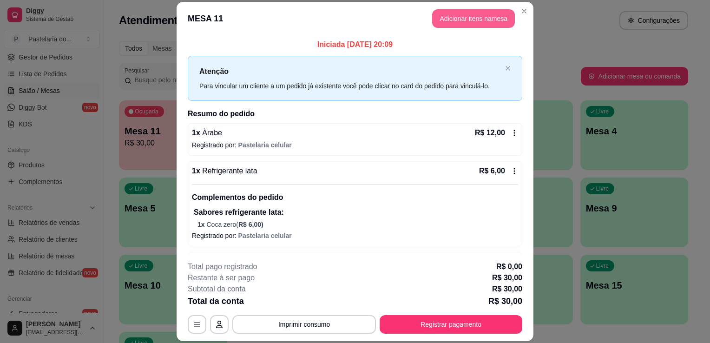
click at [492, 17] on button "Adicionar itens na mesa" at bounding box center [473, 18] width 83 height 19
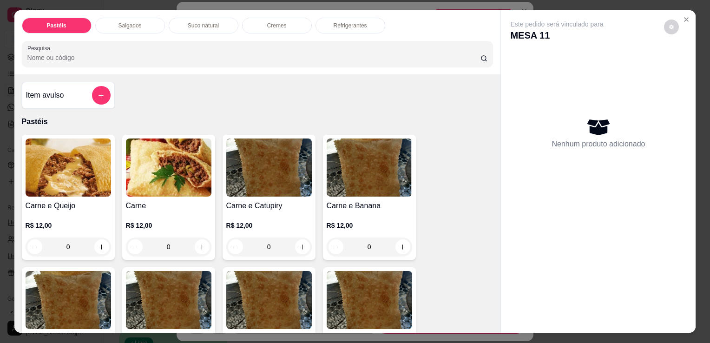
click at [342, 22] on p "Refrigerantes" at bounding box center [349, 25] width 33 height 7
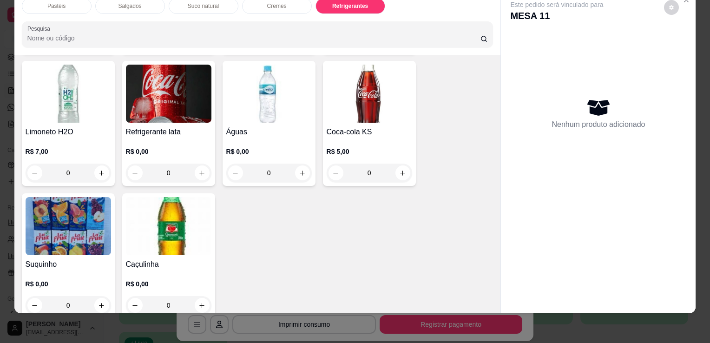
scroll to position [2567, 0]
click at [155, 207] on img at bounding box center [168, 225] width 85 height 58
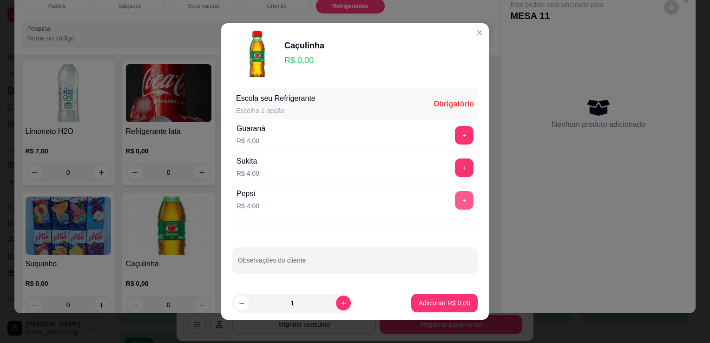
click at [455, 207] on button "+" at bounding box center [464, 200] width 19 height 19
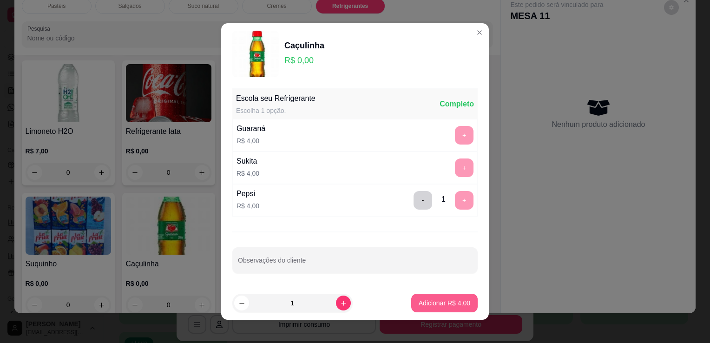
click at [425, 309] on button "Adicionar R$ 4,00" at bounding box center [444, 302] width 66 height 19
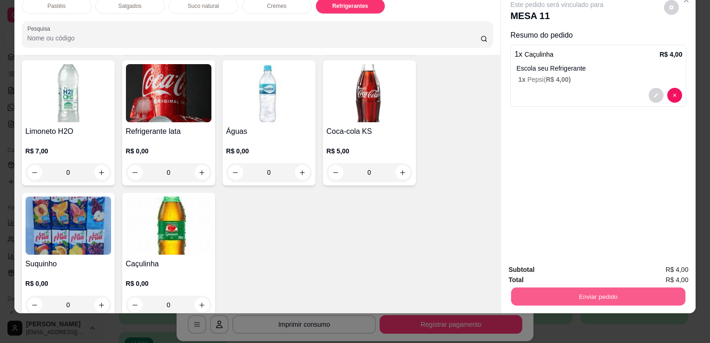
click at [613, 293] on button "Enviar pedido" at bounding box center [598, 296] width 174 height 18
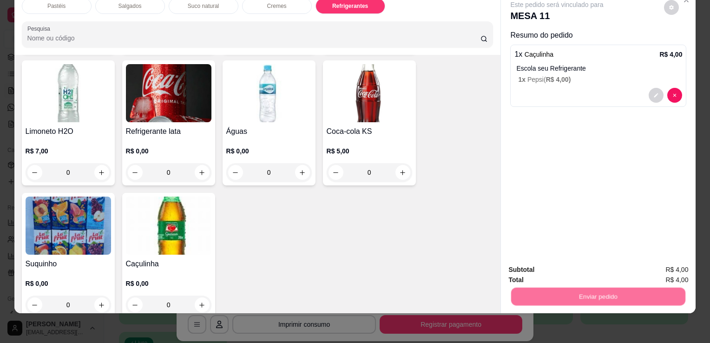
click at [675, 267] on button "Enviar pedido" at bounding box center [664, 267] width 52 height 18
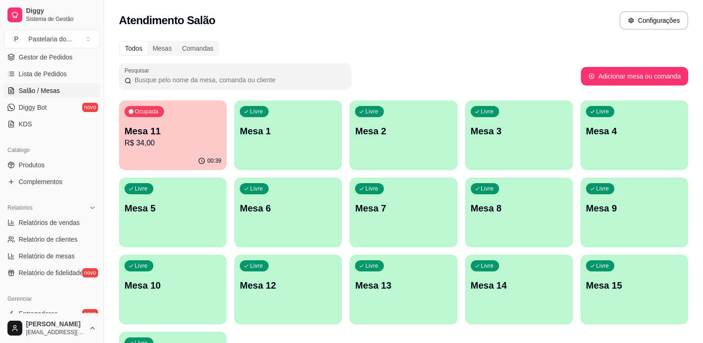
click at [159, 130] on p "Mesa 11" at bounding box center [172, 130] width 97 height 13
click at [148, 150] on div "Ocupada Mesa 11 R$ 34,00" at bounding box center [172, 126] width 104 height 50
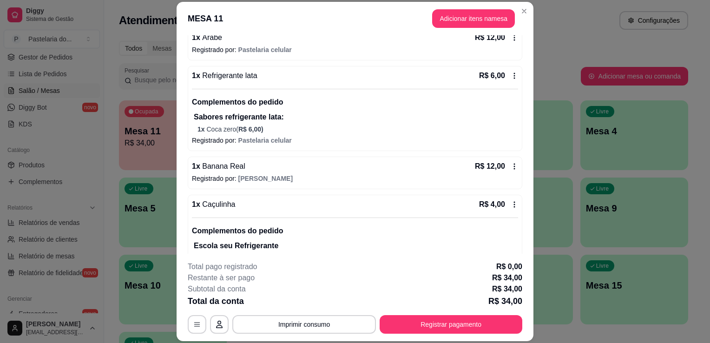
scroll to position [0, 0]
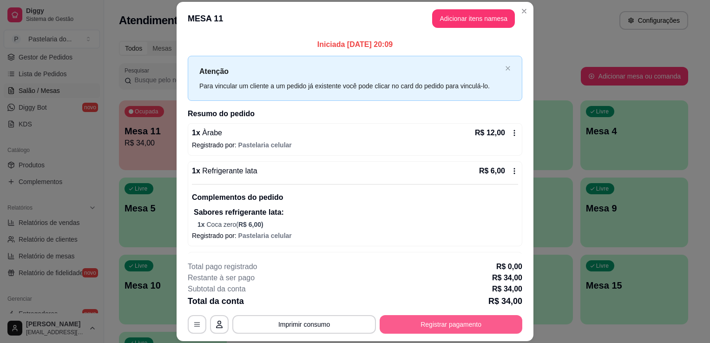
click at [437, 327] on button "Registrar pagamento" at bounding box center [450, 324] width 143 height 19
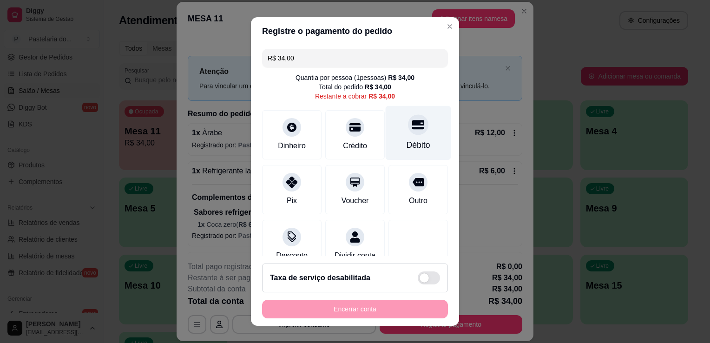
click at [405, 135] on div "Débito" at bounding box center [417, 133] width 65 height 54
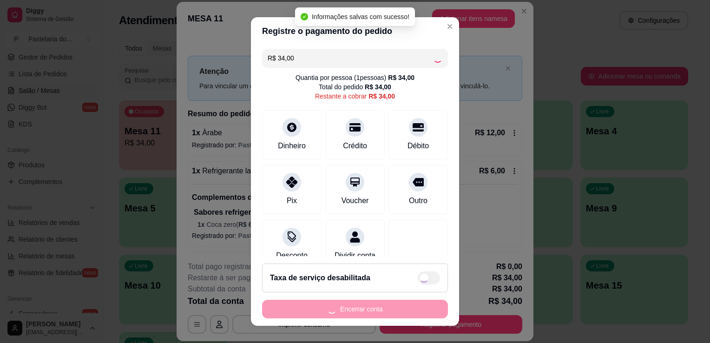
type input "R$ 0,00"
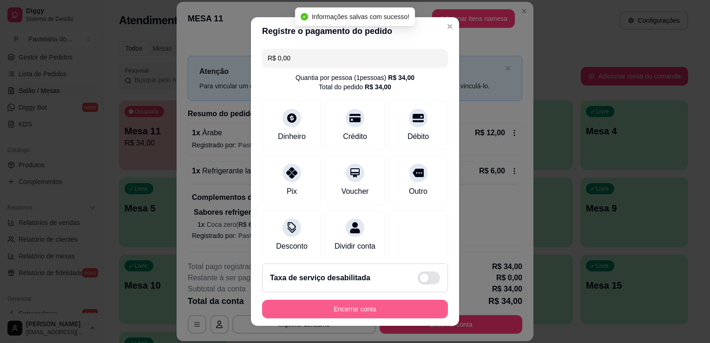
click at [359, 314] on button "Encerrar conta" at bounding box center [355, 309] width 186 height 19
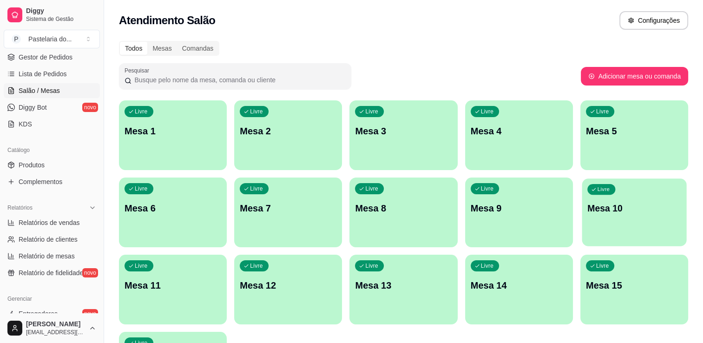
click at [614, 210] on p "Mesa 10" at bounding box center [634, 208] width 94 height 13
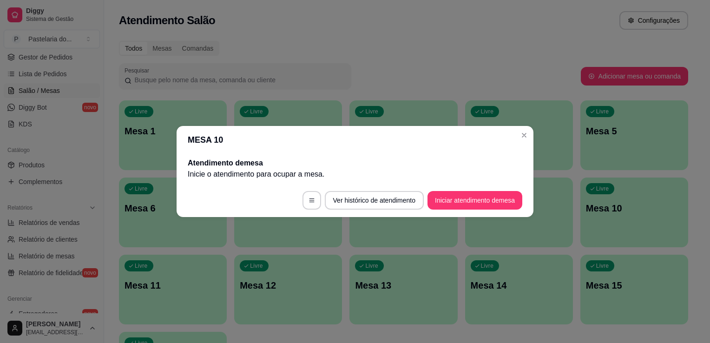
click at [465, 197] on button "Iniciar atendimento de mesa" at bounding box center [474, 200] width 95 height 19
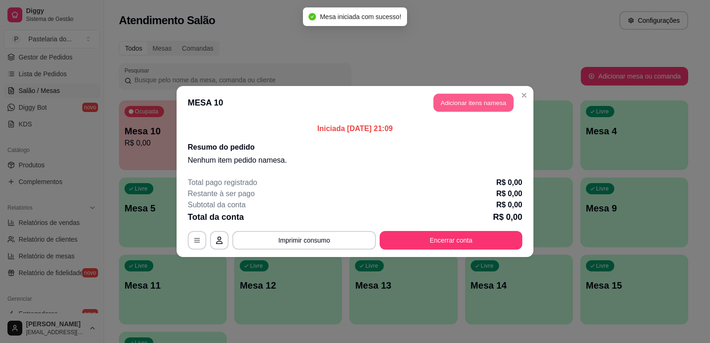
click at [471, 101] on button "Adicionar itens na mesa" at bounding box center [473, 103] width 80 height 18
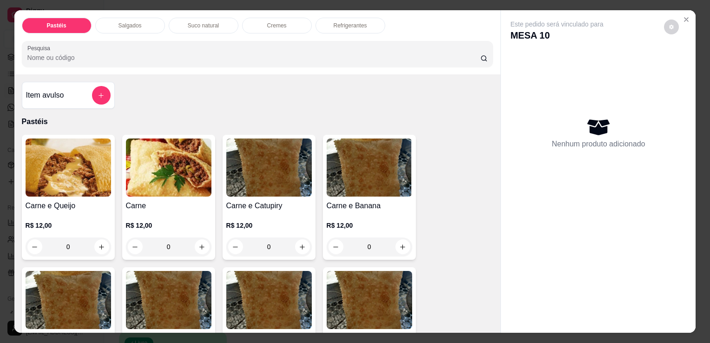
click at [152, 25] on div "Salgados" at bounding box center [130, 26] width 70 height 16
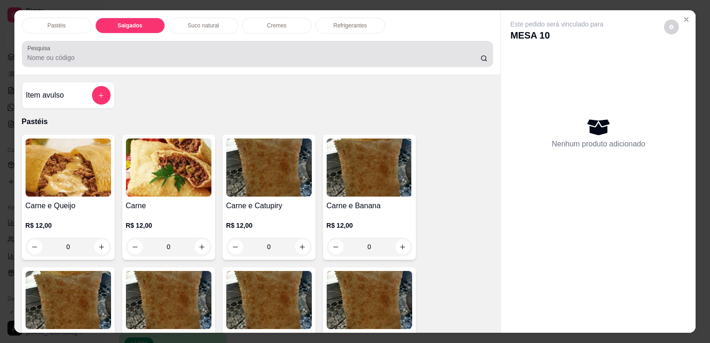
scroll to position [23, 0]
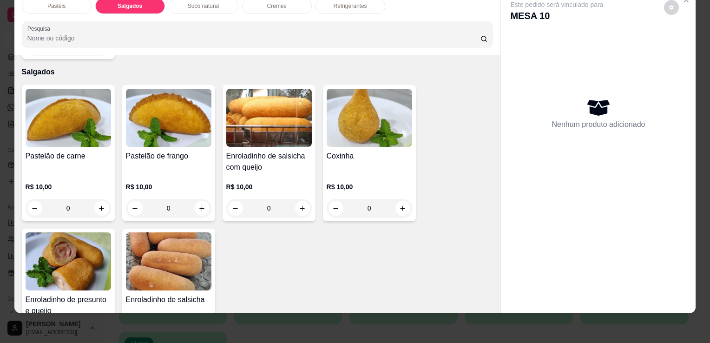
click at [359, 150] on h4 "Coxinha" at bounding box center [368, 155] width 85 height 11
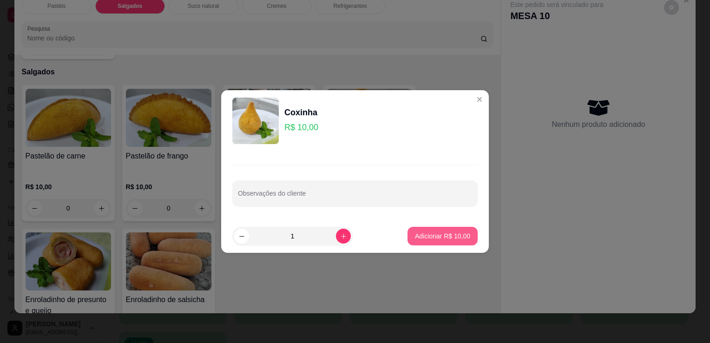
click at [440, 235] on p "Adicionar R$ 10,00" at bounding box center [442, 235] width 55 height 9
type input "1"
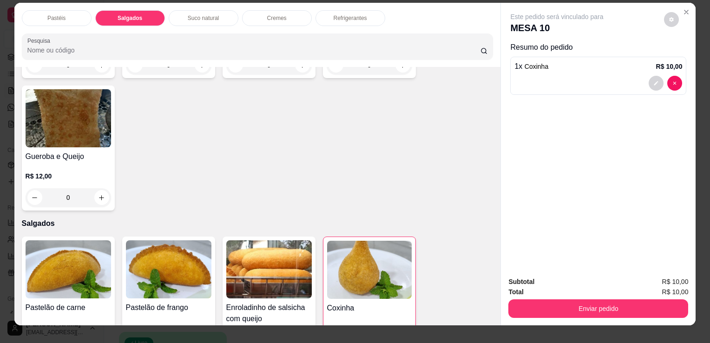
scroll to position [0, 0]
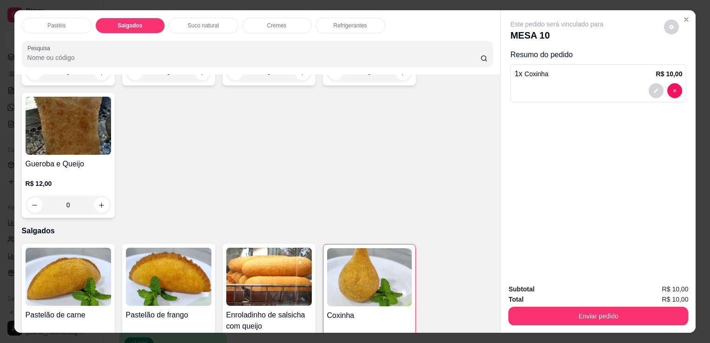
click at [332, 33] on div "Pastéis Salgados Suco natural Cremes Refrigerantes Pesquisa" at bounding box center [257, 42] width 486 height 64
click at [336, 27] on div "Refrigerantes" at bounding box center [350, 26] width 70 height 16
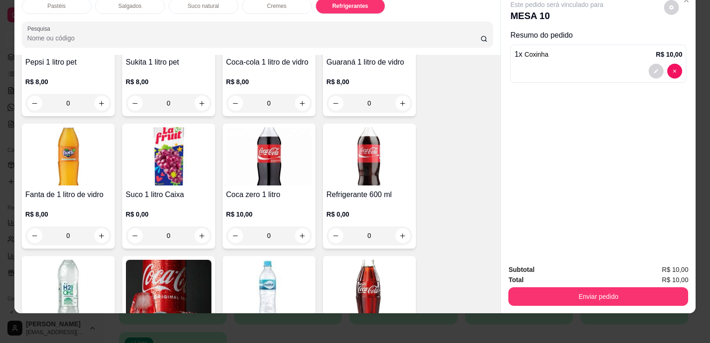
scroll to position [2378, 0]
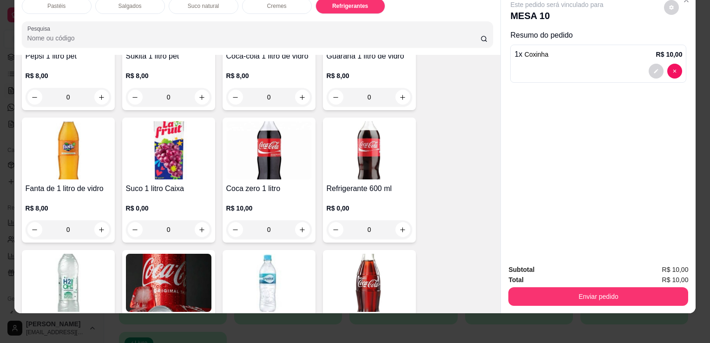
click at [347, 183] on h4 "Refrigerante 600 ml" at bounding box center [368, 188] width 85 height 11
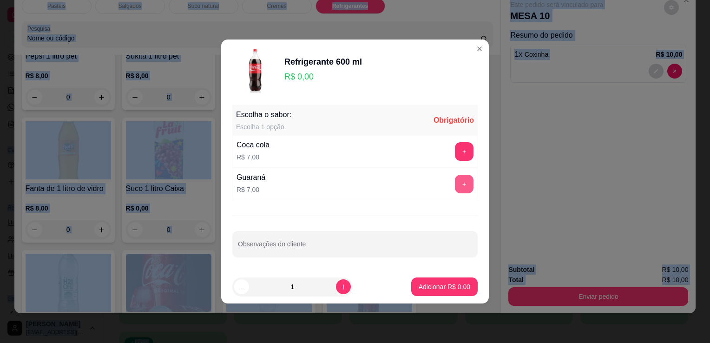
click at [458, 190] on button "+" at bounding box center [464, 184] width 19 height 19
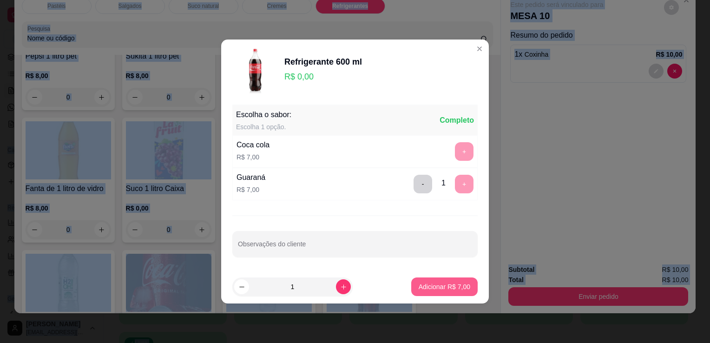
click at [437, 281] on button "Adicionar R$ 7,00" at bounding box center [444, 286] width 66 height 19
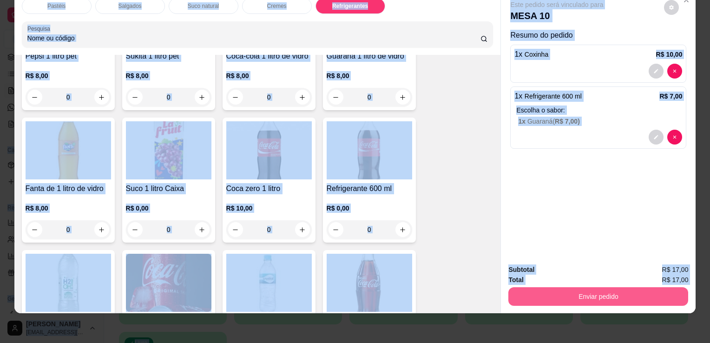
click at [528, 292] on button "Enviar pedido" at bounding box center [598, 296] width 180 height 19
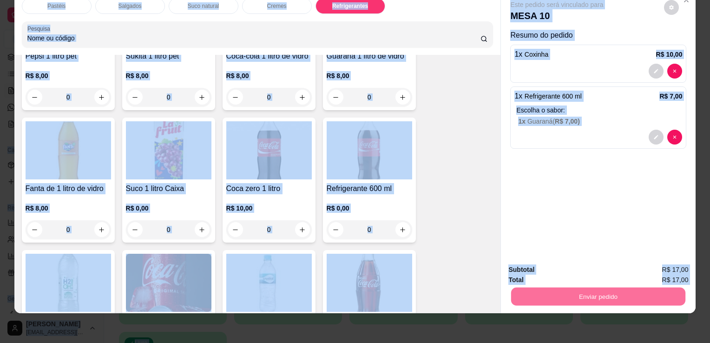
click at [668, 260] on button "Enviar pedido" at bounding box center [664, 267] width 52 height 18
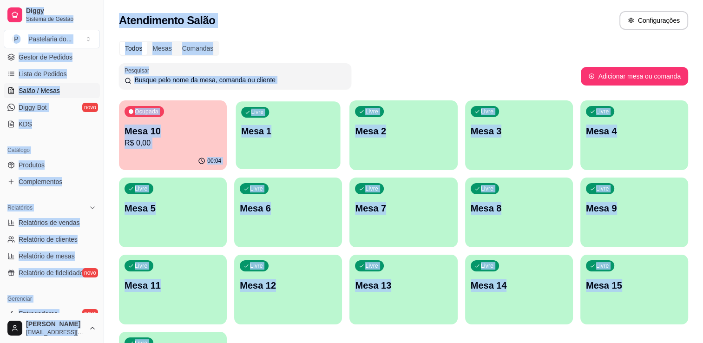
click at [299, 137] on div "Livre Mesa 1" at bounding box center [288, 129] width 104 height 57
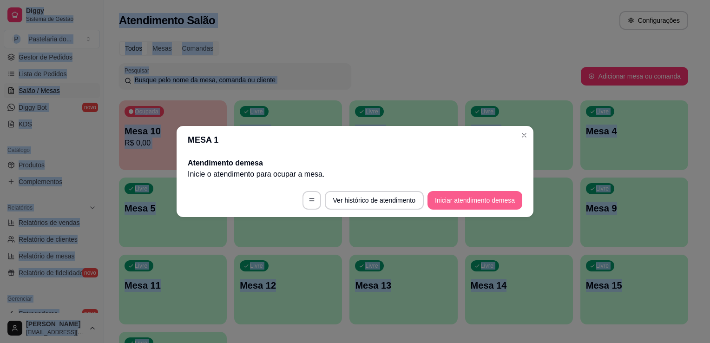
click at [481, 203] on button "Iniciar atendimento de mesa" at bounding box center [474, 200] width 95 height 19
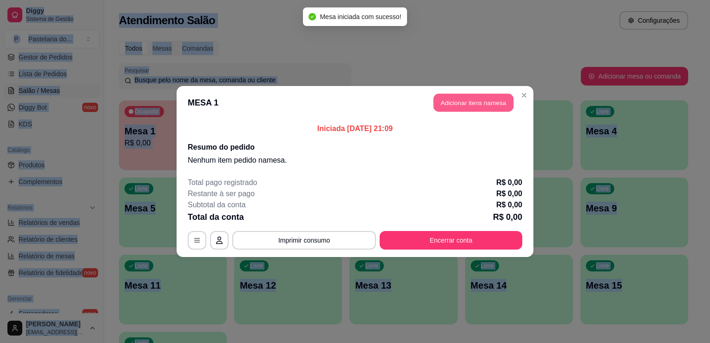
click at [459, 111] on button "Adicionar itens na mesa" at bounding box center [473, 103] width 80 height 18
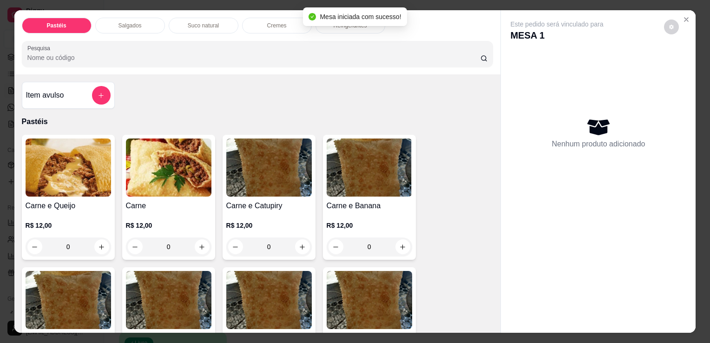
click at [145, 26] on div "Salgados" at bounding box center [130, 26] width 70 height 16
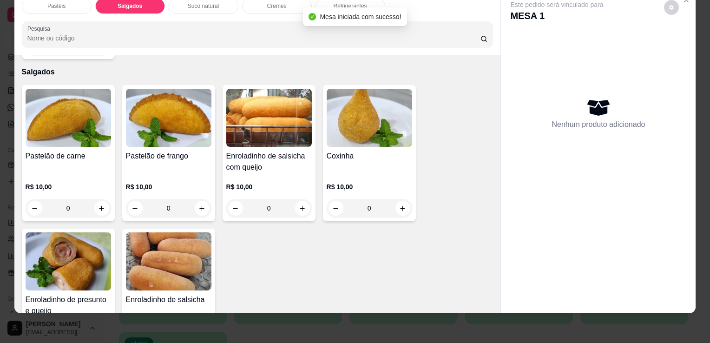
click at [386, 173] on div "R$ 10,00 0" at bounding box center [368, 195] width 85 height 45
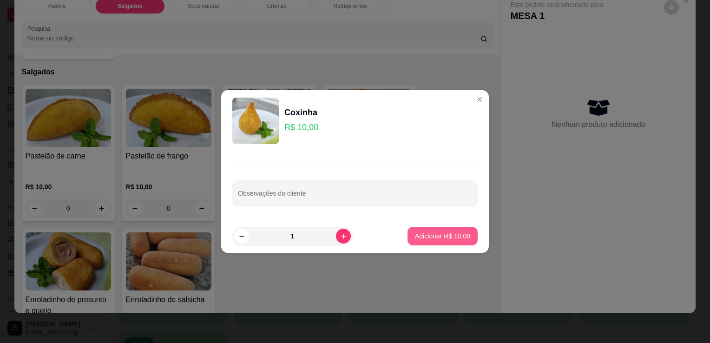
click at [426, 234] on p "Adicionar R$ 10,00" at bounding box center [442, 235] width 55 height 9
type input "1"
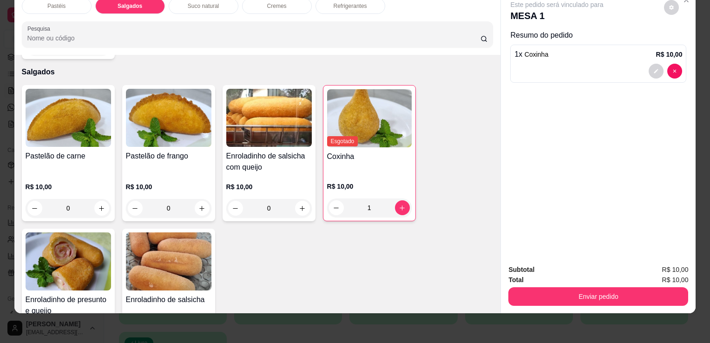
click at [345, 4] on div "Refrigerantes" at bounding box center [350, 6] width 70 height 16
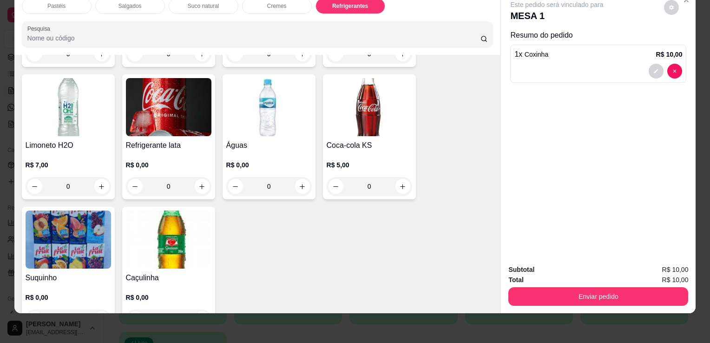
scroll to position [2563, 0]
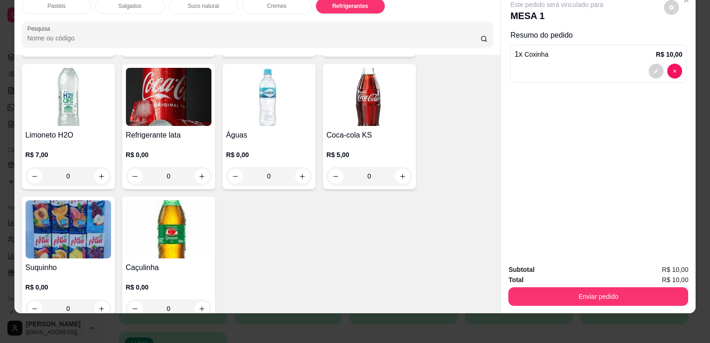
click at [191, 200] on img at bounding box center [168, 229] width 85 height 58
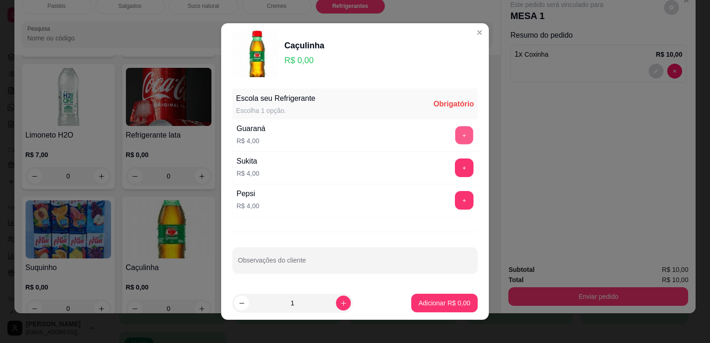
click at [455, 140] on button "+" at bounding box center [464, 135] width 18 height 18
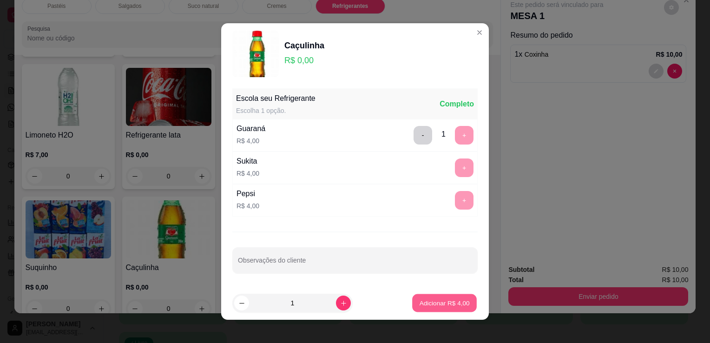
click at [445, 301] on p "Adicionar R$ 4,00" at bounding box center [444, 302] width 50 height 9
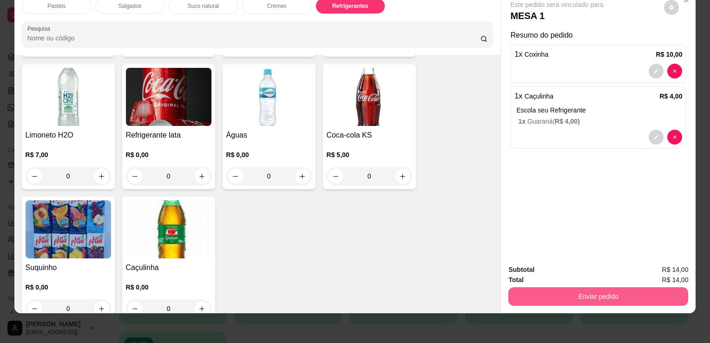
click at [606, 287] on button "Enviar pedido" at bounding box center [598, 296] width 180 height 19
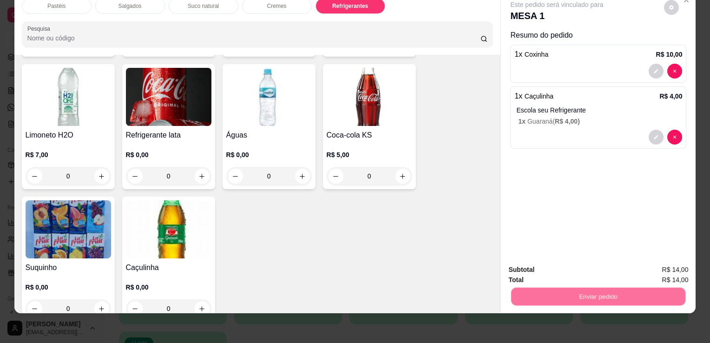
click at [669, 270] on button "Enviar pedido" at bounding box center [663, 266] width 51 height 17
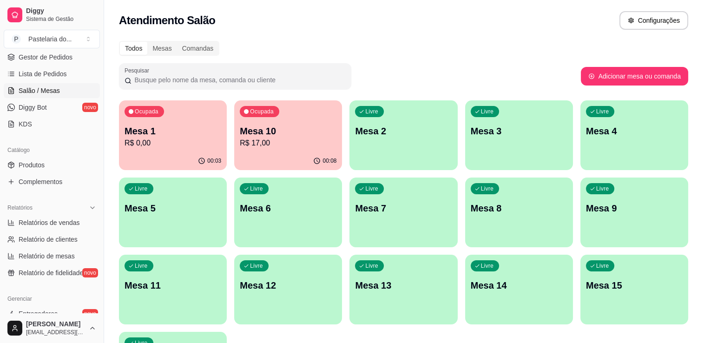
click at [284, 135] on p "Mesa 10" at bounding box center [288, 130] width 97 height 13
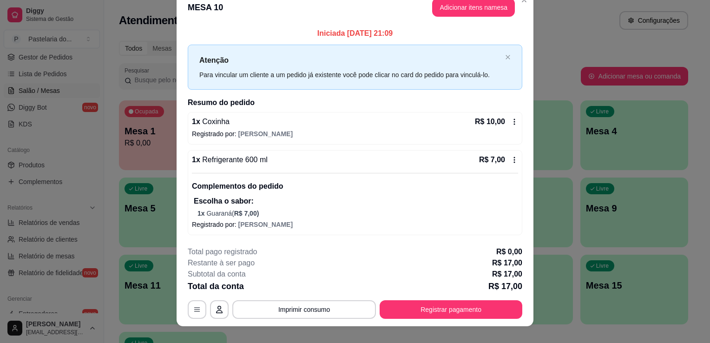
scroll to position [26, 0]
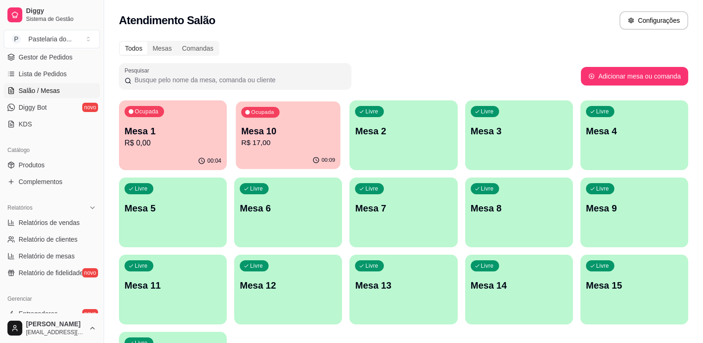
click at [293, 121] on div "Ocupada Mesa 10 R$ 17,00" at bounding box center [288, 126] width 104 height 50
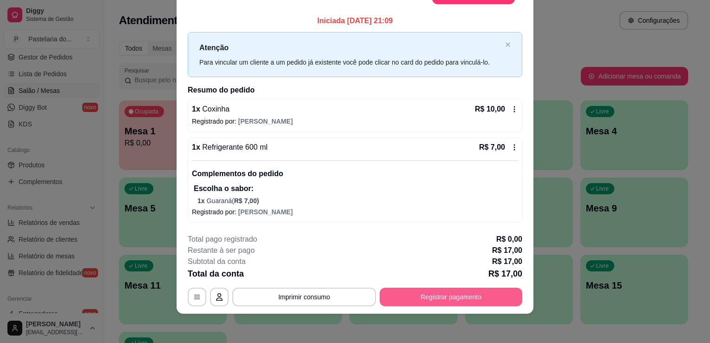
click at [470, 299] on button "Registrar pagamento" at bounding box center [450, 296] width 143 height 19
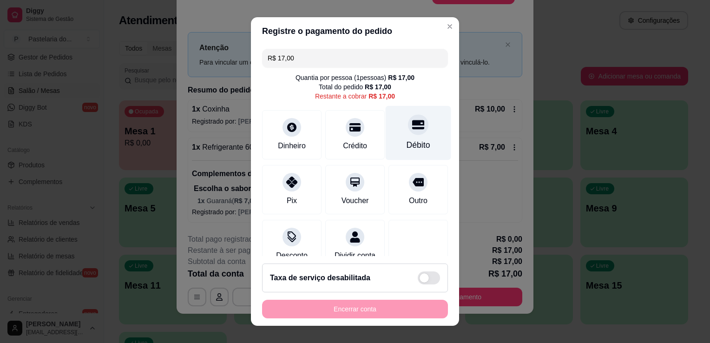
click at [387, 131] on div "Débito" at bounding box center [417, 133] width 65 height 54
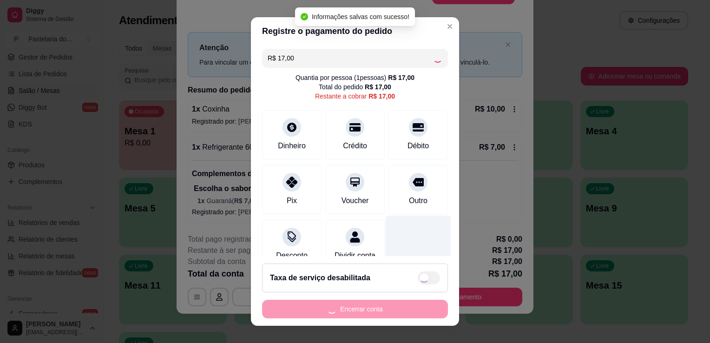
type input "R$ 0,00"
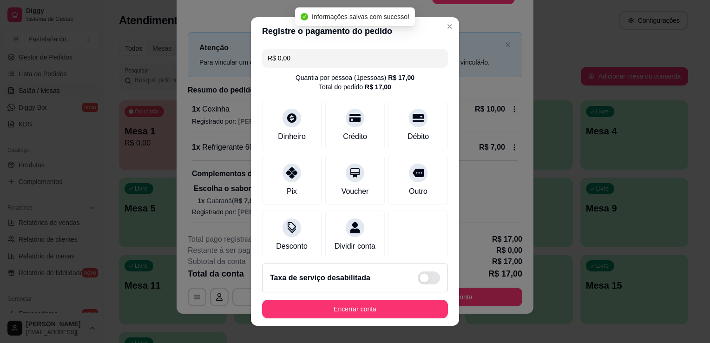
click at [377, 294] on footer "Taxa de serviço desabilitada Encerrar conta" at bounding box center [355, 291] width 208 height 70
click at [377, 297] on footer "Taxa de serviço desabilitada Encerrar conta" at bounding box center [355, 291] width 208 height 70
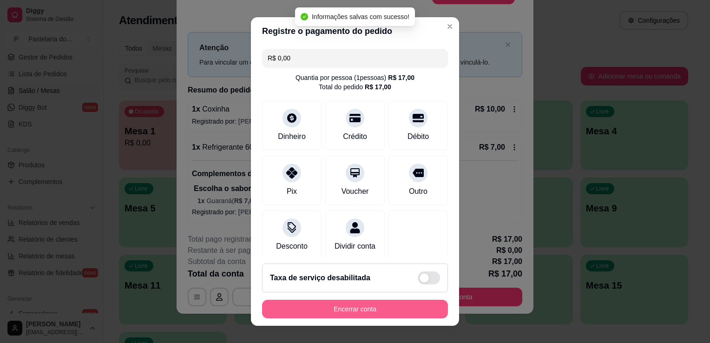
click at [377, 306] on button "Encerrar conta" at bounding box center [355, 309] width 186 height 19
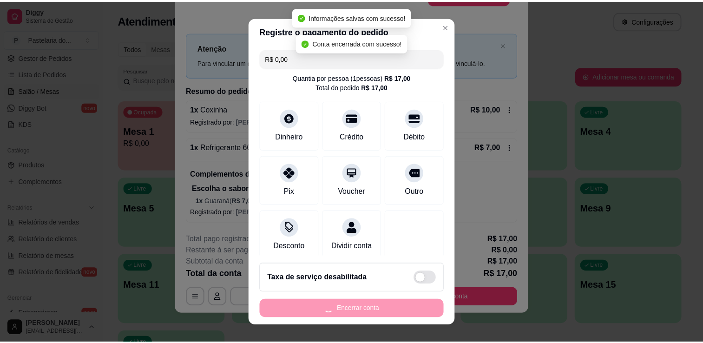
scroll to position [0, 0]
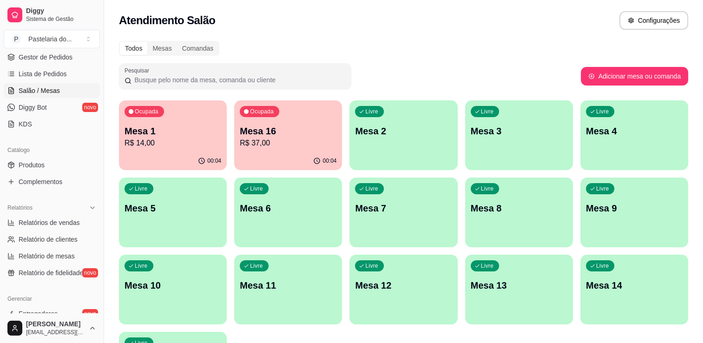
click at [262, 141] on p "R$ 37,00" at bounding box center [288, 142] width 97 height 11
click at [202, 147] on p "R$ 14,00" at bounding box center [173, 142] width 94 height 11
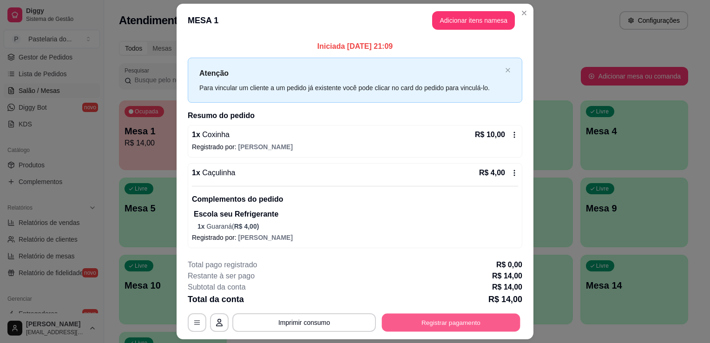
click at [453, 319] on button "Registrar pagamento" at bounding box center [451, 322] width 138 height 18
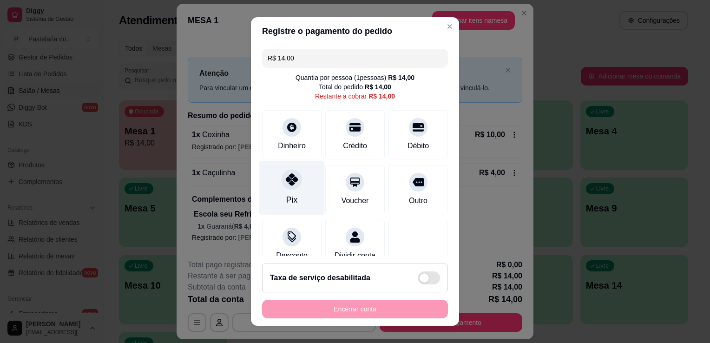
click at [286, 179] on icon at bounding box center [292, 179] width 12 height 12
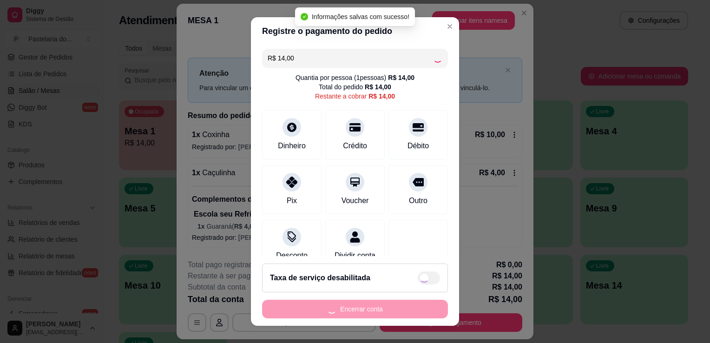
type input "R$ 0,00"
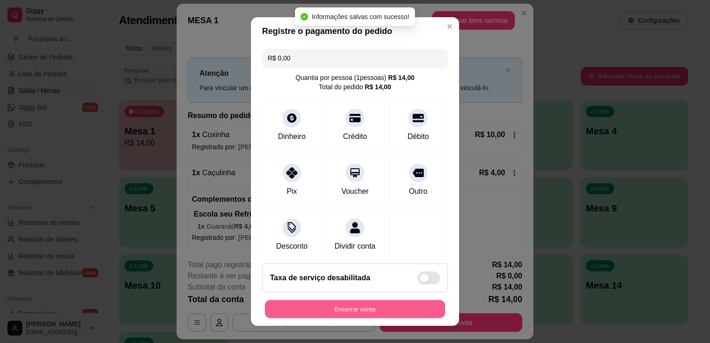
click at [342, 311] on button "Encerrar conta" at bounding box center [355, 309] width 180 height 18
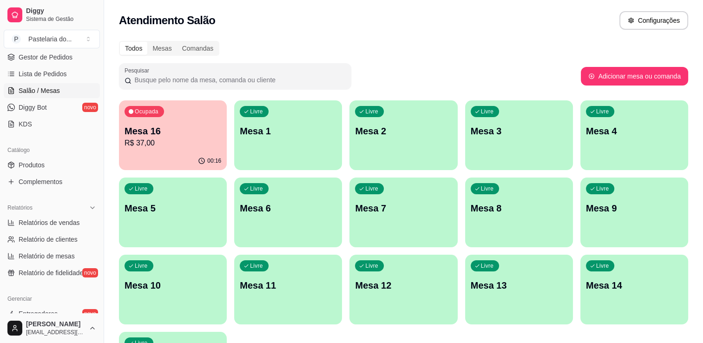
click at [221, 100] on div "Ocupada Mesa 16 R$ 37,00 00:16 Livre Mesa 1 Livre Mesa 2 Livre Mesa 3 Livre Mes…" at bounding box center [403, 250] width 569 height 301
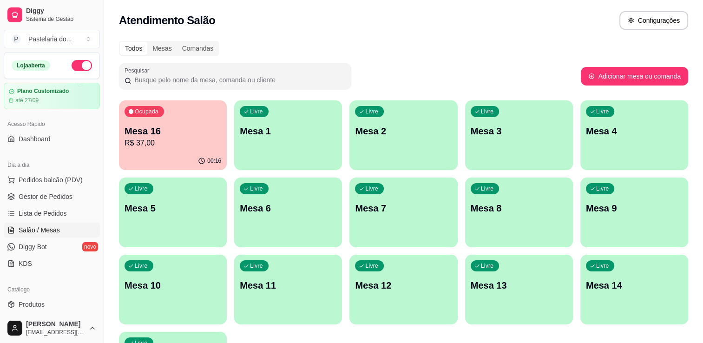
click at [41, 187] on ul "Pedidos balcão (PDV) Gestor de Pedidos Lista de Pedidos Salão / Mesas Diggy Bot…" at bounding box center [52, 221] width 96 height 98
click at [41, 192] on span "Gestor de Pedidos" at bounding box center [46, 196] width 54 height 9
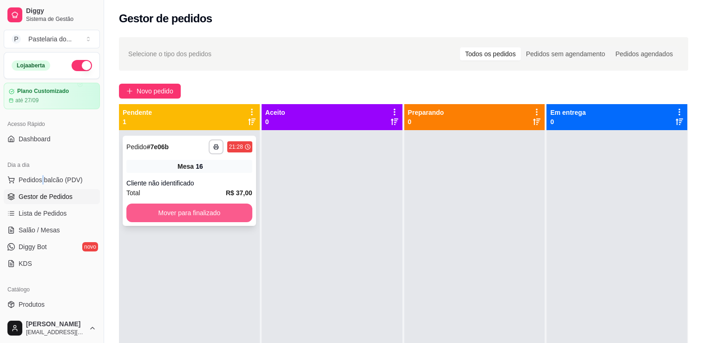
click at [189, 209] on button "Mover para finalizado" at bounding box center [189, 212] width 126 height 19
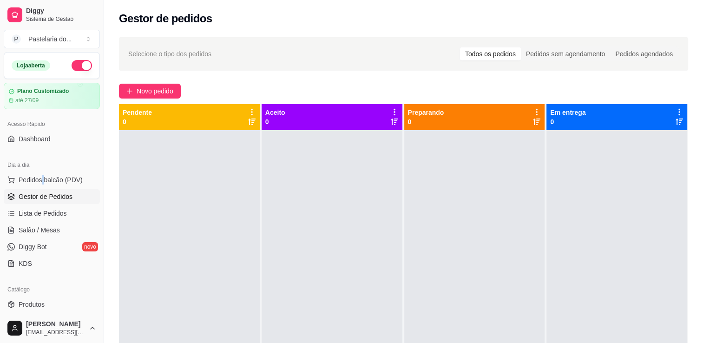
click at [75, 200] on link "Gestor de Pedidos" at bounding box center [52, 196] width 96 height 15
click at [78, 192] on link "Gestor de Pedidos" at bounding box center [52, 196] width 96 height 15
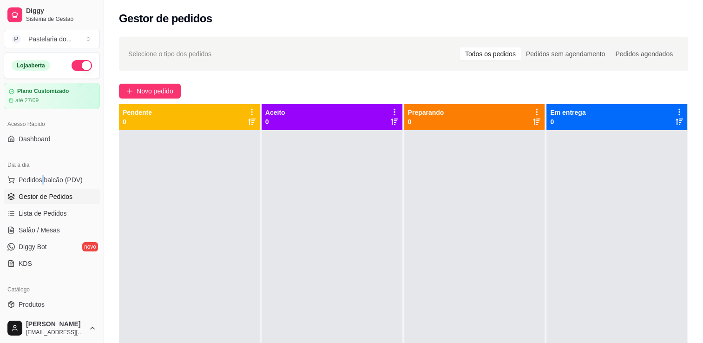
click at [78, 192] on link "Gestor de Pedidos" at bounding box center [52, 196] width 96 height 15
click at [70, 194] on span "Gestor de Pedidos" at bounding box center [46, 196] width 54 height 9
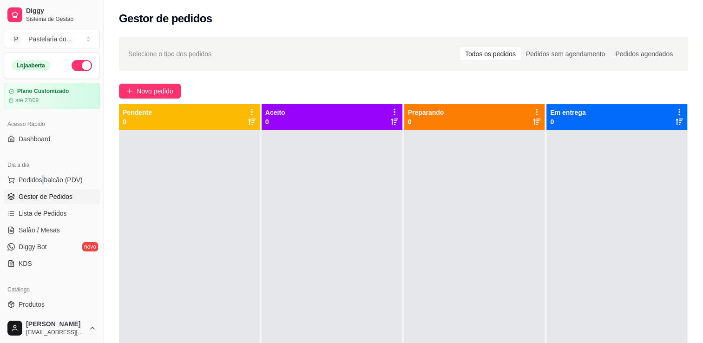
click at [70, 194] on span "Gestor de Pedidos" at bounding box center [46, 196] width 54 height 9
click at [56, 190] on link "Gestor de Pedidos" at bounding box center [52, 196] width 96 height 15
click at [57, 176] on span "Pedidos balcão (PDV)" at bounding box center [51, 179] width 64 height 9
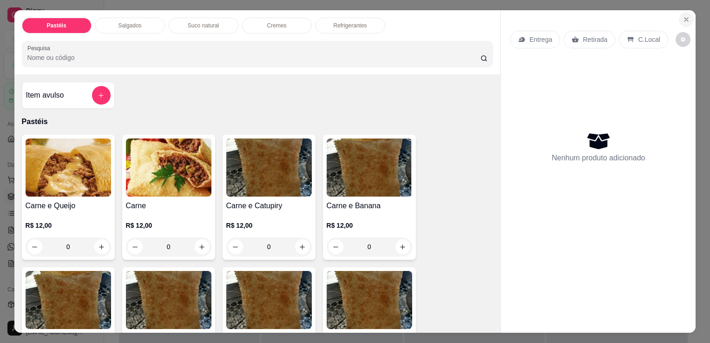
click at [685, 12] on button "Close" at bounding box center [685, 19] width 15 height 15
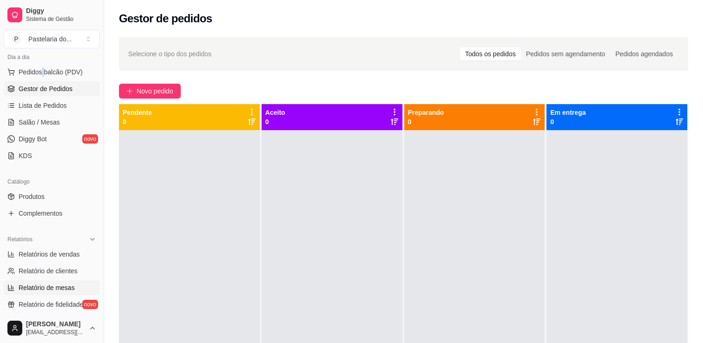
scroll to position [139, 0]
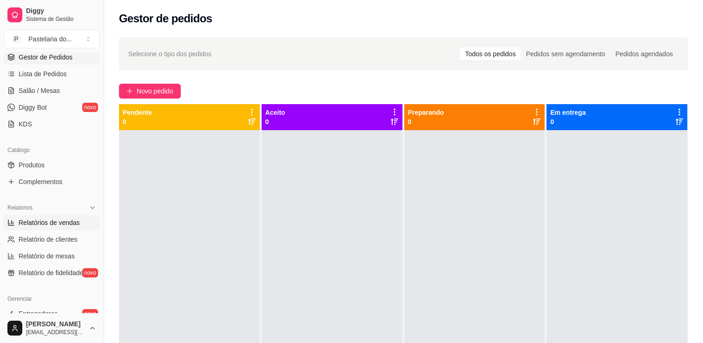
click at [38, 228] on link "Relatórios de vendas" at bounding box center [52, 222] width 96 height 15
select select "ALL"
select select "0"
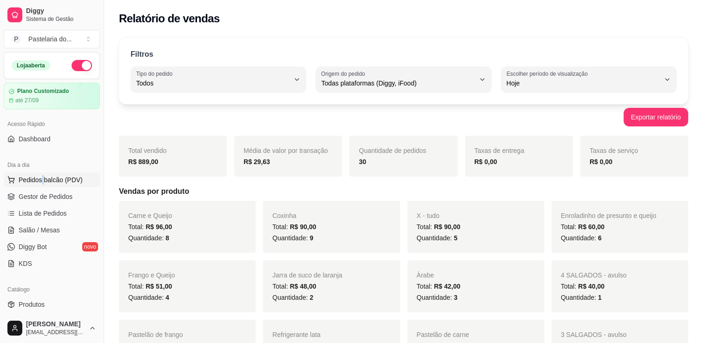
click at [43, 183] on span "Pedidos balcão (PDV)" at bounding box center [51, 179] width 64 height 9
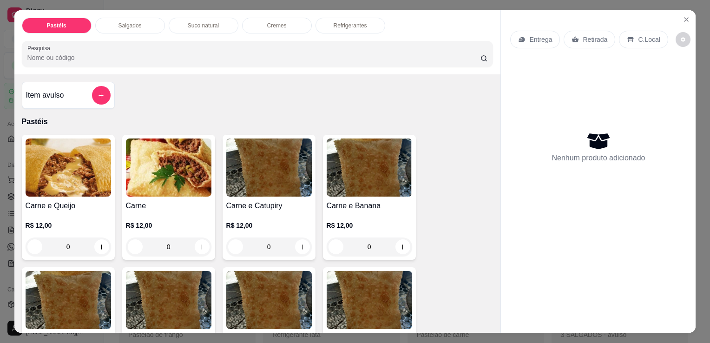
click at [128, 23] on p "Salgados" at bounding box center [129, 25] width 23 height 7
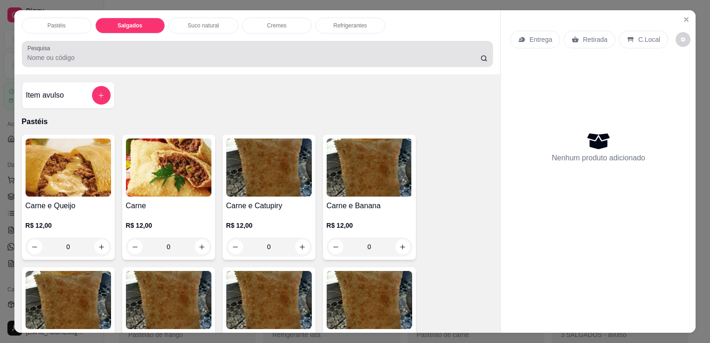
scroll to position [23, 0]
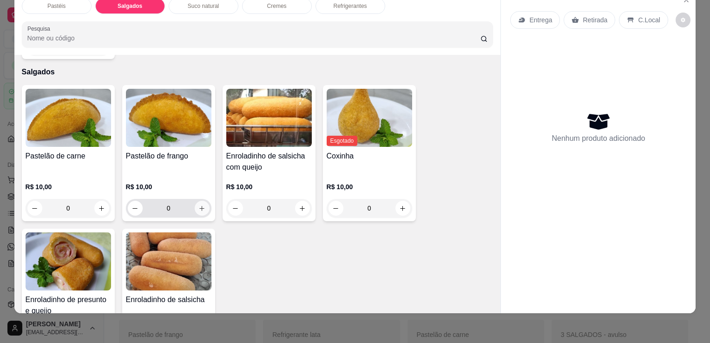
click at [195, 201] on button "increase-product-quantity" at bounding box center [202, 208] width 15 height 15
type input "1"
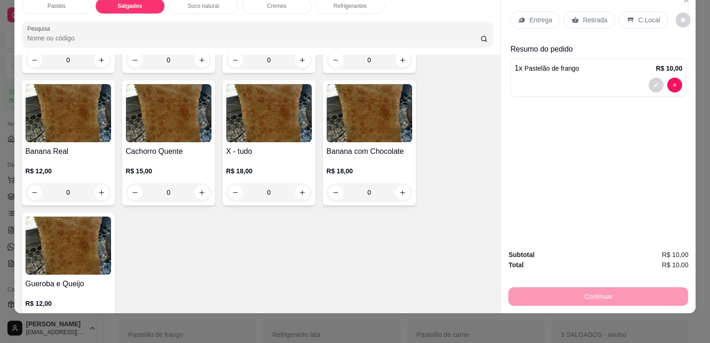
click at [352, 6] on div "Refrigerantes" at bounding box center [350, 6] width 70 height 16
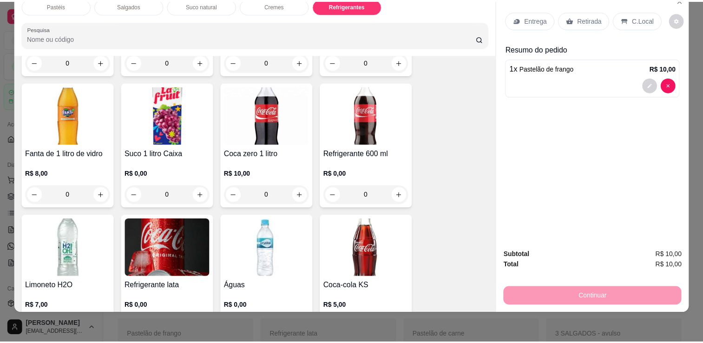
scroll to position [2474, 0]
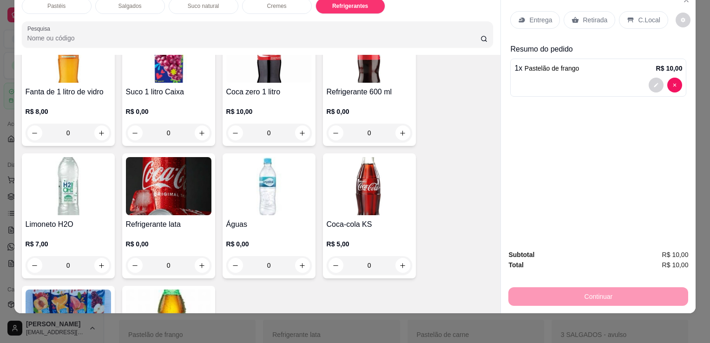
click at [161, 186] on img at bounding box center [168, 186] width 85 height 58
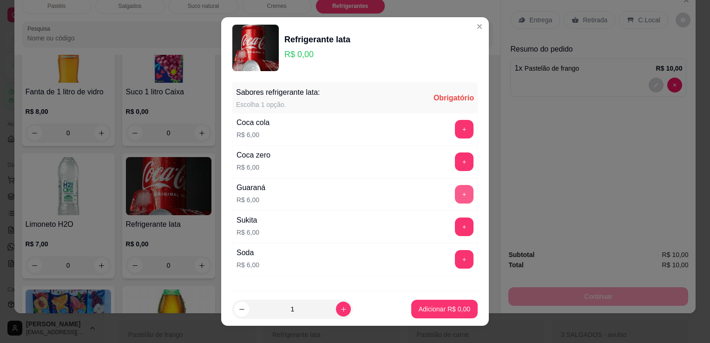
click at [455, 195] on button "+" at bounding box center [464, 194] width 19 height 19
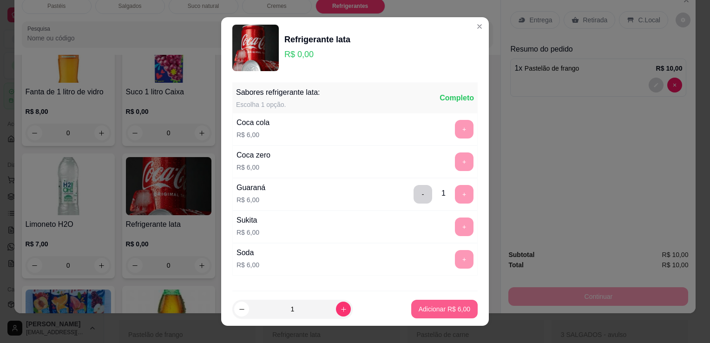
click at [457, 305] on p "Adicionar R$ 6,00" at bounding box center [444, 308] width 52 height 9
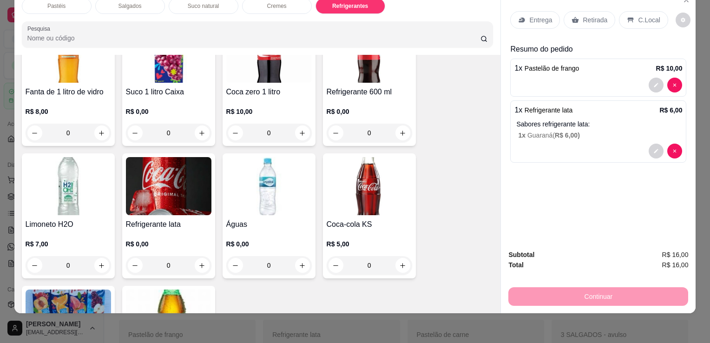
click at [605, 16] on div "Retirada" at bounding box center [589, 20] width 52 height 18
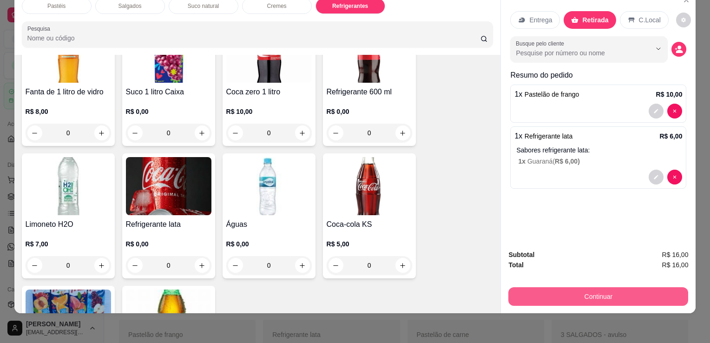
click at [593, 291] on button "Continuar" at bounding box center [598, 296] width 180 height 19
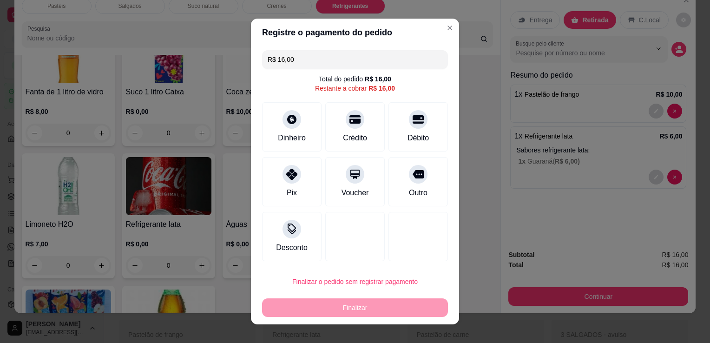
click at [362, 142] on div "Crédito" at bounding box center [354, 126] width 59 height 49
type input "R$ 0,00"
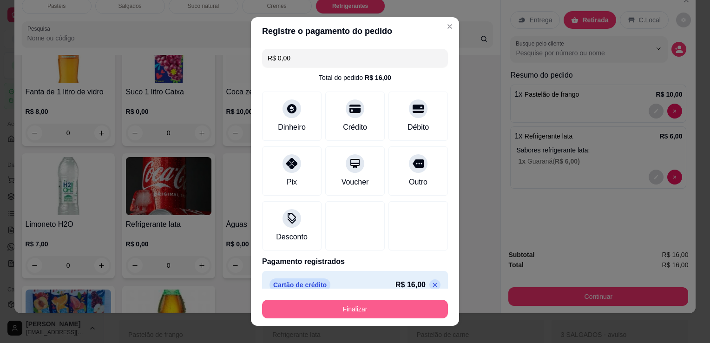
click at [380, 308] on button "Finalizar" at bounding box center [355, 309] width 186 height 19
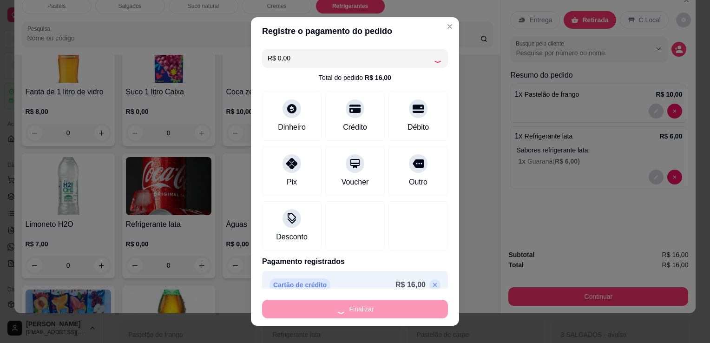
type input "0"
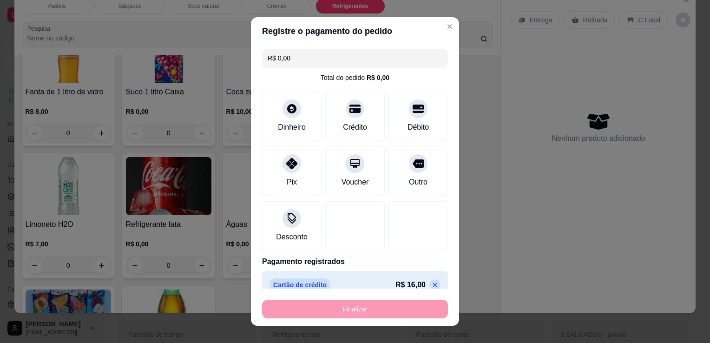
type input "-R$ 16,00"
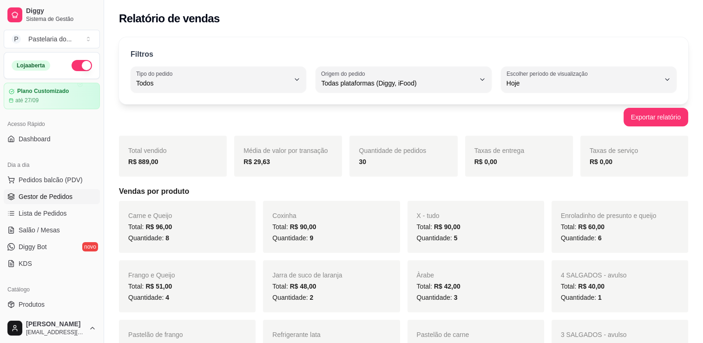
scroll to position [93, 0]
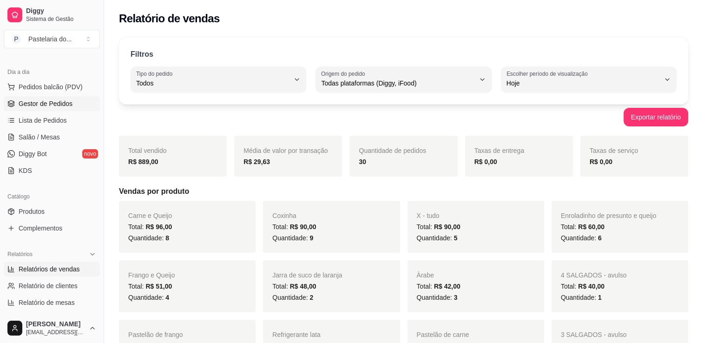
click at [43, 104] on span "Gestor de Pedidos" at bounding box center [46, 103] width 54 height 9
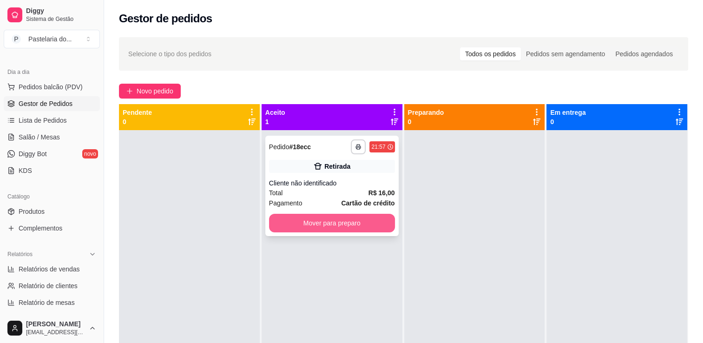
click at [303, 226] on button "Mover para preparo" at bounding box center [332, 223] width 126 height 19
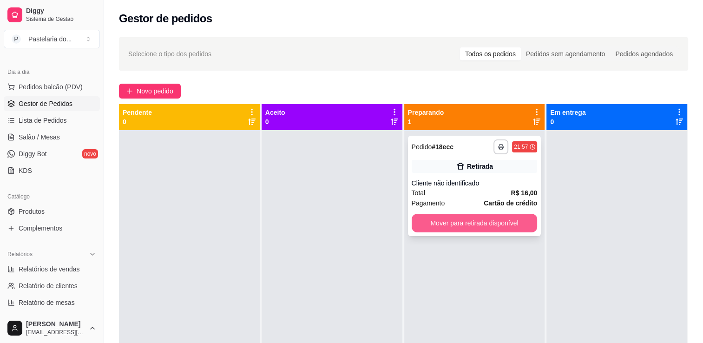
click at [434, 226] on button "Mover para retirada disponível" at bounding box center [474, 223] width 126 height 19
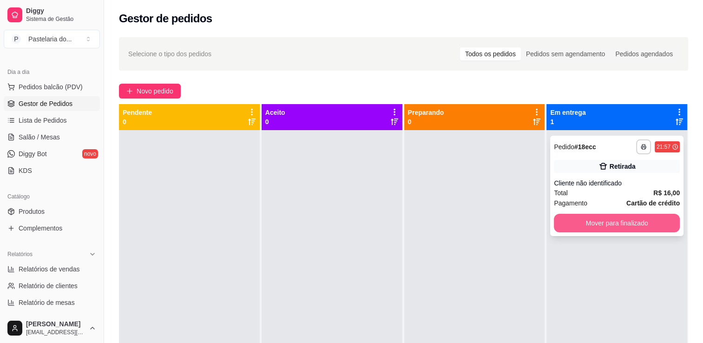
click at [569, 229] on button "Mover para finalizado" at bounding box center [617, 223] width 126 height 19
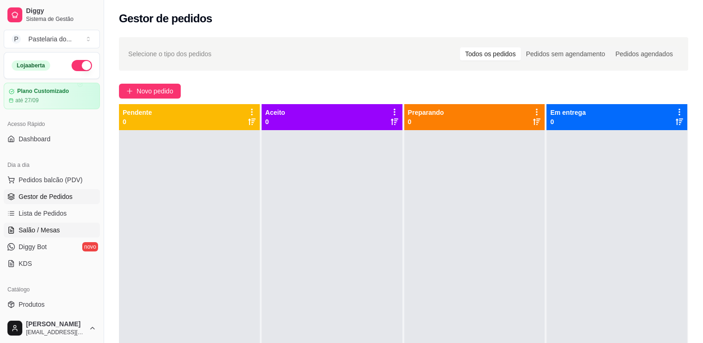
click at [45, 230] on span "Salão / Mesas" at bounding box center [39, 229] width 41 height 9
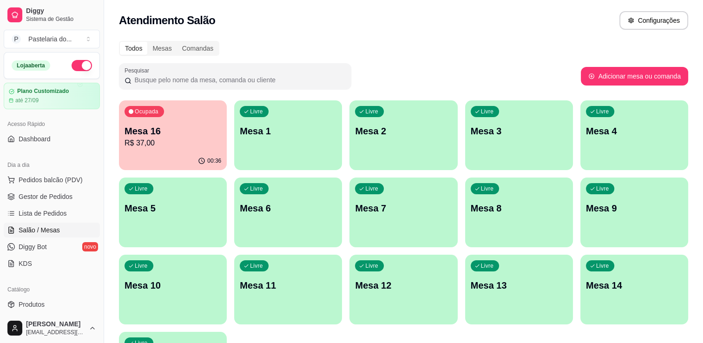
click at [173, 149] on div "Ocupada Mesa 16 R$ 37,00" at bounding box center [173, 126] width 108 height 52
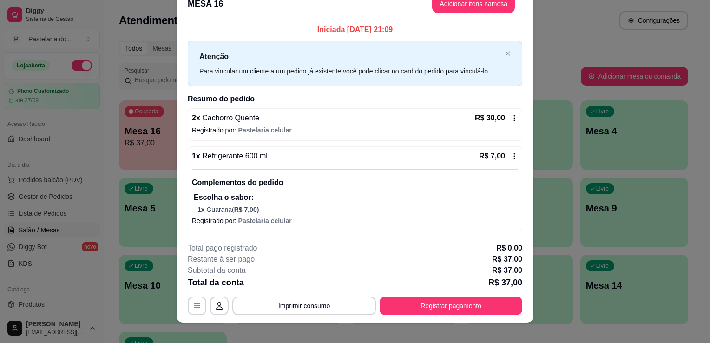
scroll to position [26, 0]
